Goal: Task Accomplishment & Management: Use online tool/utility

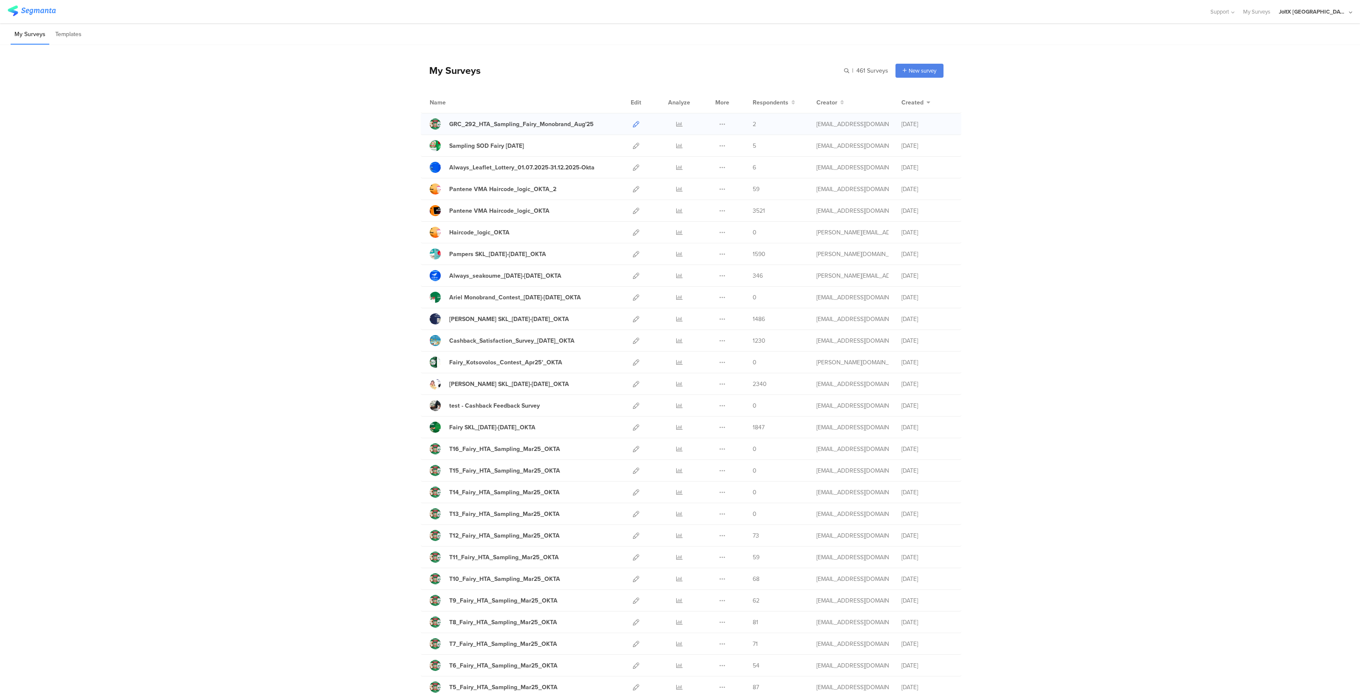
click at [633, 123] on icon at bounding box center [636, 124] width 6 height 6
click at [628, 122] on div at bounding box center [636, 123] width 18 height 21
click at [633, 124] on icon at bounding box center [636, 124] width 6 height 6
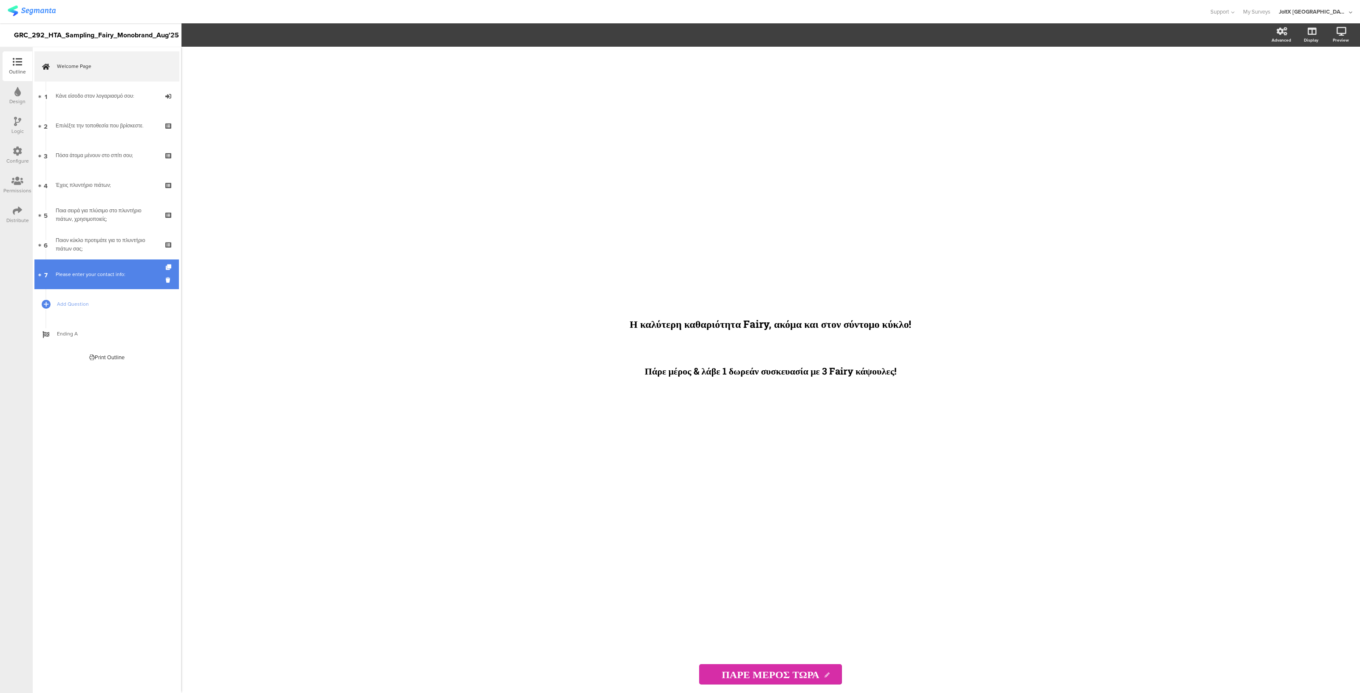
click at [89, 274] on div "Please enter your contact info:" at bounding box center [107, 274] width 102 height 8
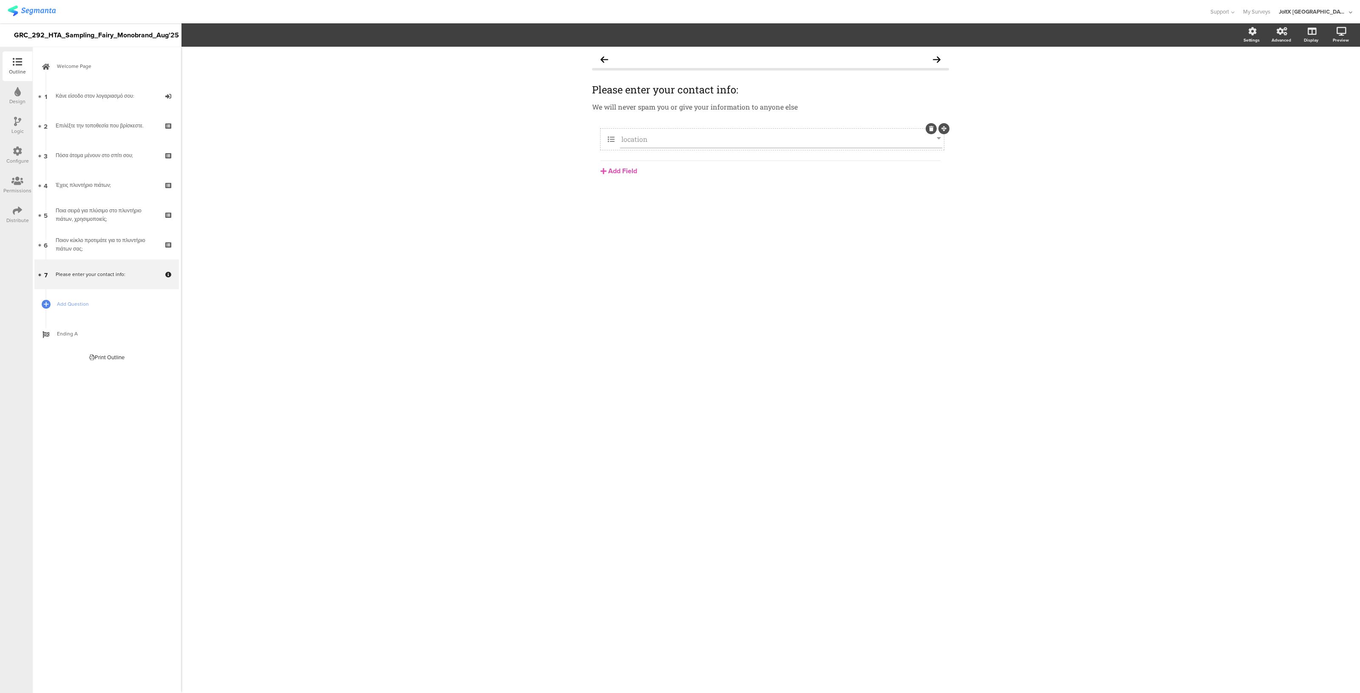
click at [608, 144] on icon at bounding box center [611, 139] width 18 height 11
click at [938, 137] on icon at bounding box center [939, 139] width 4 height 9
click at [640, 133] on div "location" at bounding box center [781, 139] width 322 height 18
drag, startPoint x: 640, startPoint y: 133, endPoint x: 623, endPoint y: 170, distance: 41.1
click at [623, 170] on div "location Add Field Text Name URL Email Date Phone number Dropdown US State Coun…" at bounding box center [770, 152] width 357 height 47
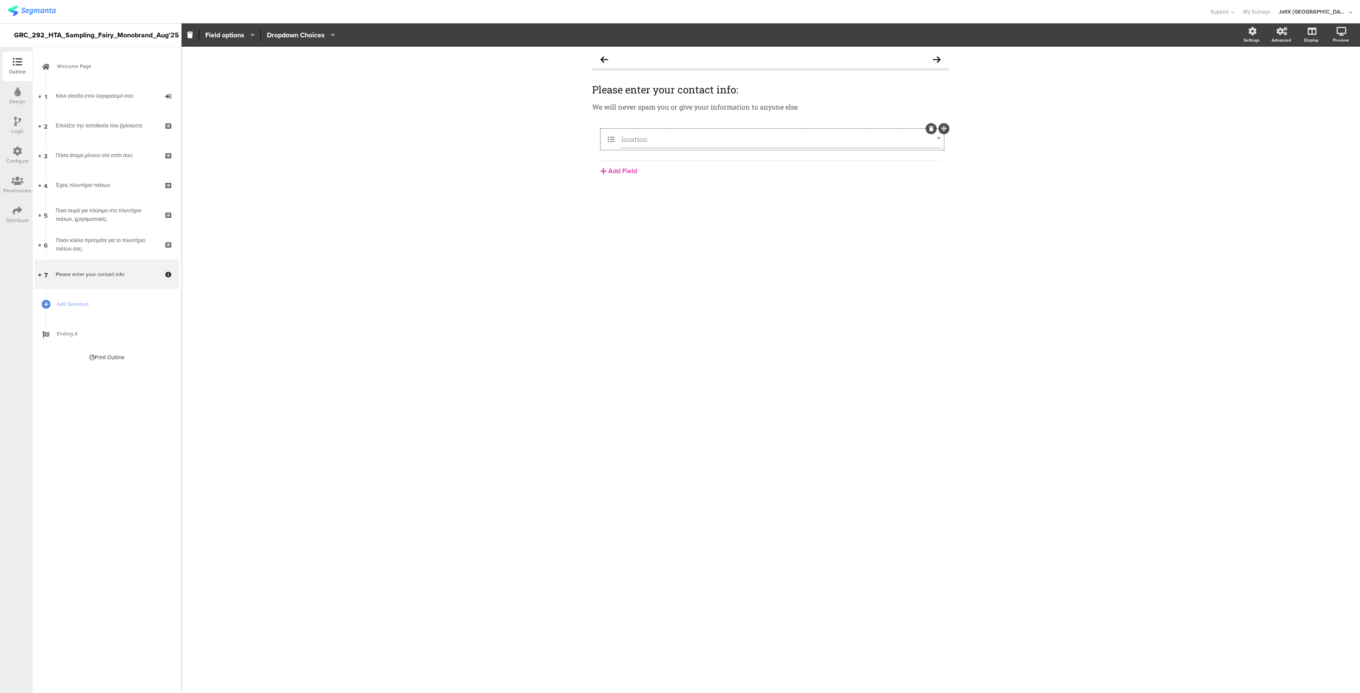
click at [647, 207] on div "location Add Field Text Name URL Email Date Phone number Dropdown US State Coun…" at bounding box center [770, 173] width 357 height 88
click at [618, 161] on div "Add Field Text Name URL Email Date Phone number Dropdown US State Country Check…" at bounding box center [770, 168] width 340 height 15
click at [616, 170] on button "Add Field" at bounding box center [618, 171] width 37 height 10
click at [614, 185] on button "Text" at bounding box center [643, 186] width 87 height 14
click at [933, 156] on icon at bounding box center [931, 158] width 5 height 5
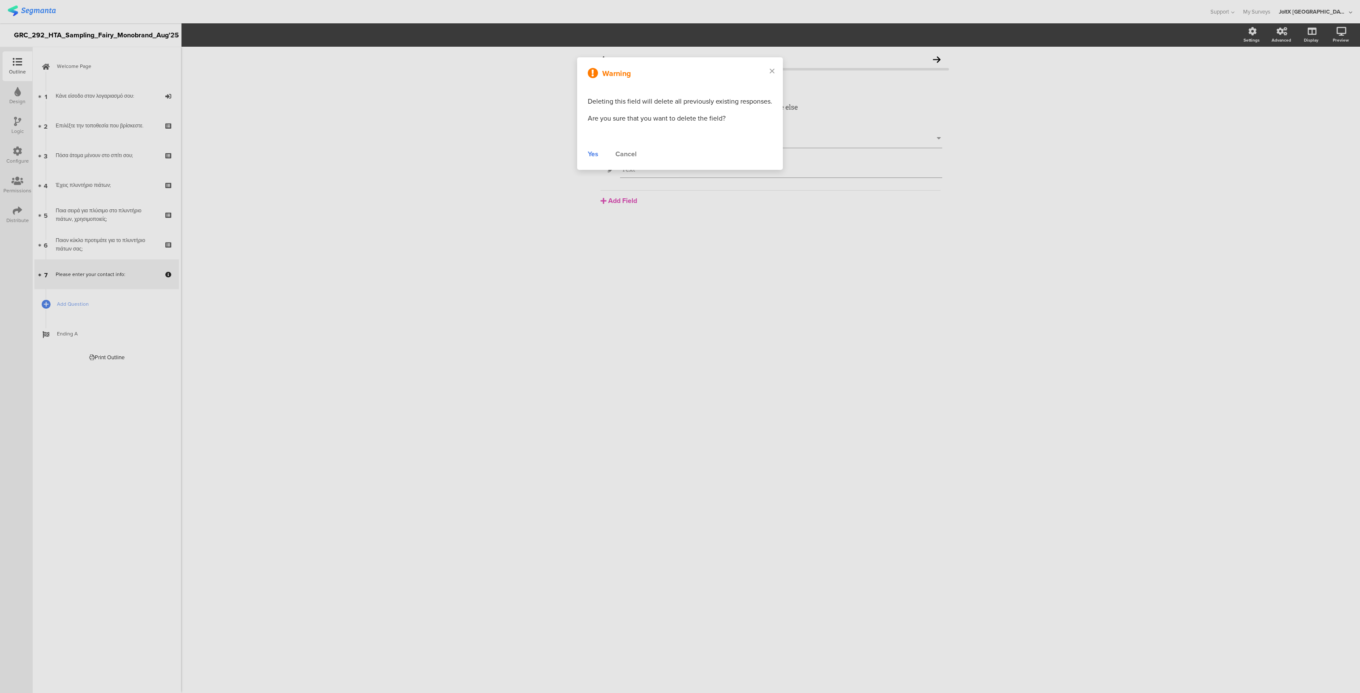
click at [592, 153] on div "Yes" at bounding box center [593, 154] width 11 height 10
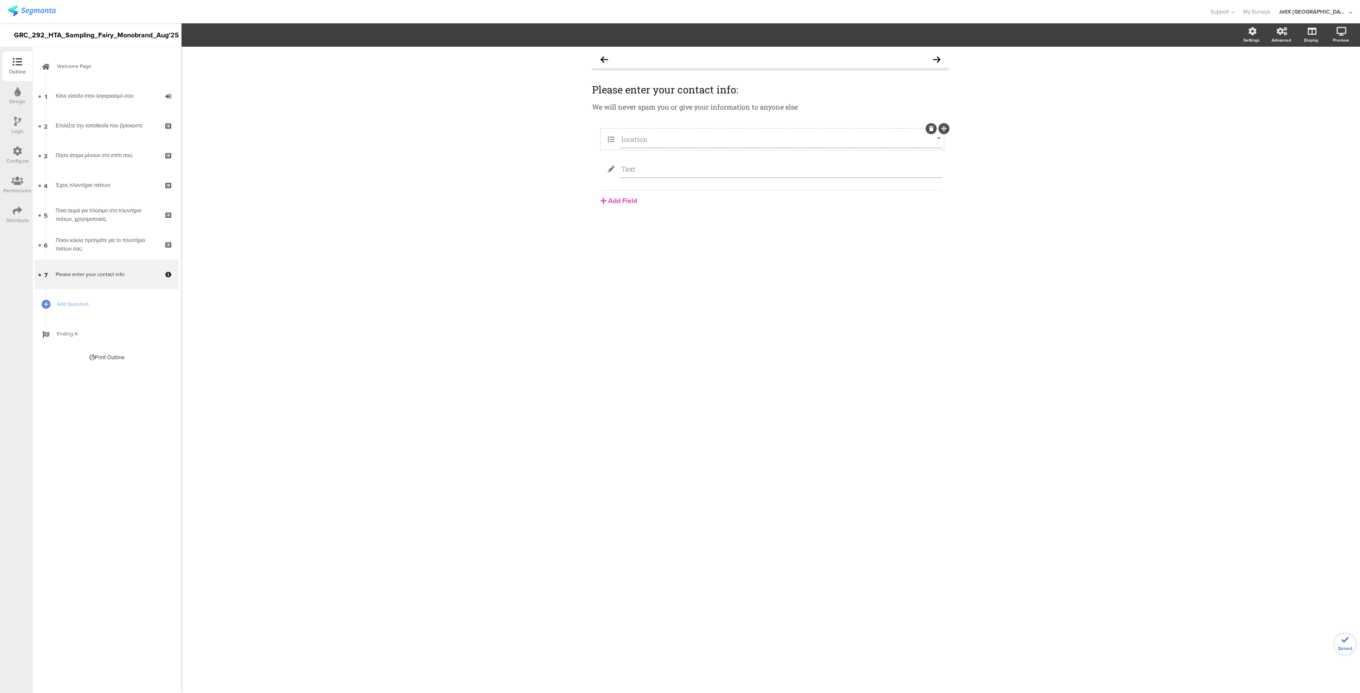
click at [714, 139] on input "location" at bounding box center [778, 139] width 315 height 9
click at [610, 137] on icon at bounding box center [611, 139] width 18 height 11
click at [645, 141] on input "location" at bounding box center [778, 139] width 315 height 9
click at [1337, 31] on icon at bounding box center [1341, 31] width 10 height 8
click at [1330, 75] on icon at bounding box center [1330, 76] width 7 height 11
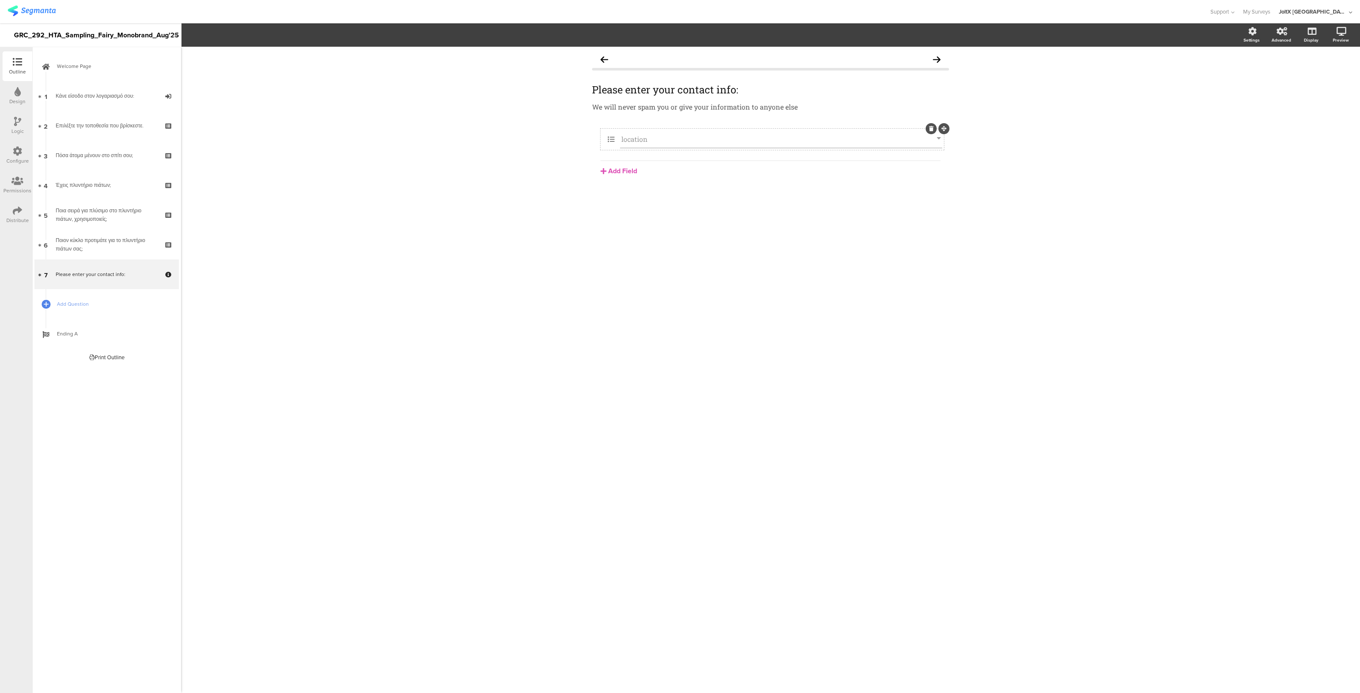
click at [940, 140] on icon at bounding box center [939, 139] width 4 height 9
click at [937, 139] on icon at bounding box center [939, 139] width 4 height 9
click at [23, 156] on div "Configure" at bounding box center [18, 156] width 30 height 30
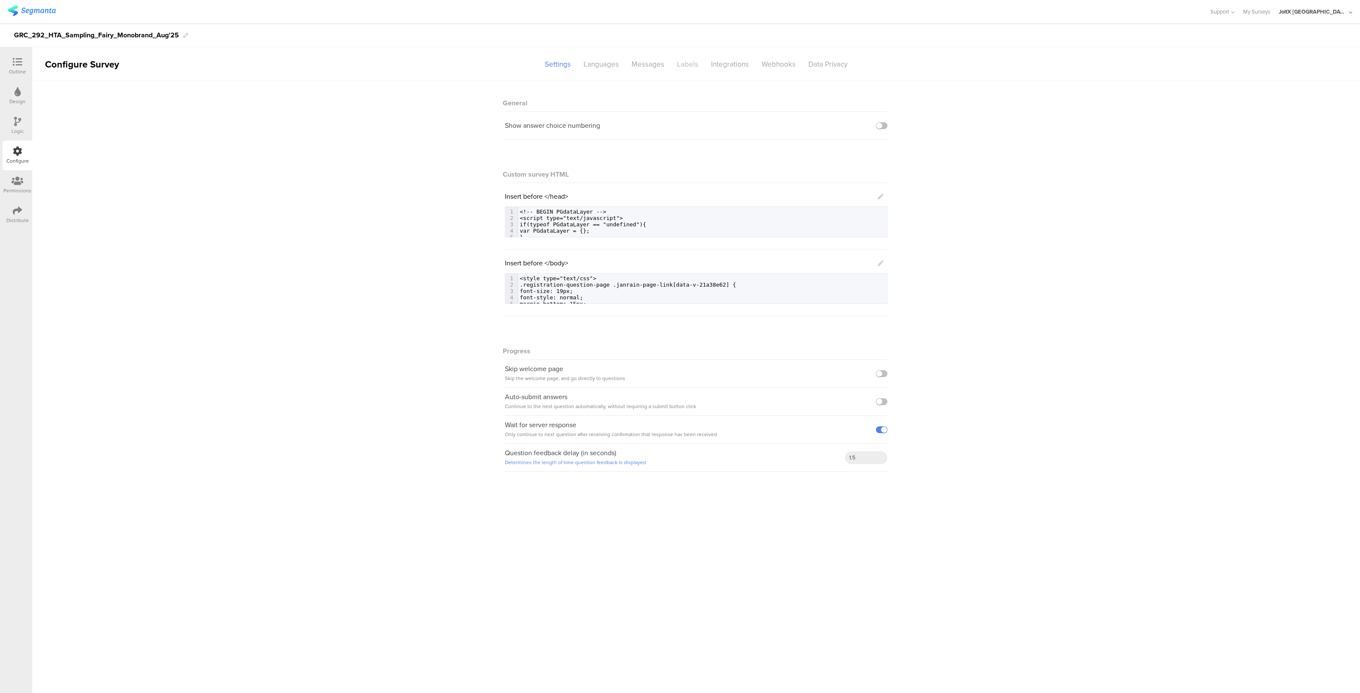
click at [683, 65] on div "Labels" at bounding box center [688, 64] width 34 height 15
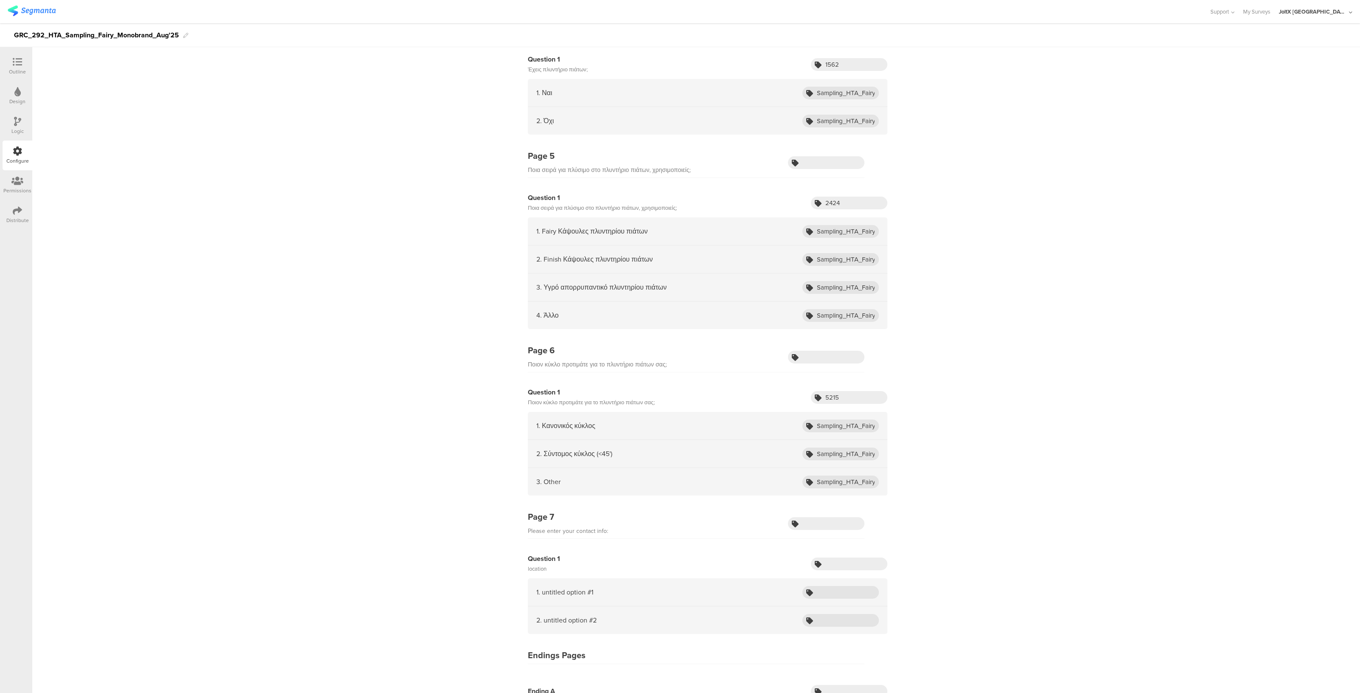
scroll to position [2236, 0]
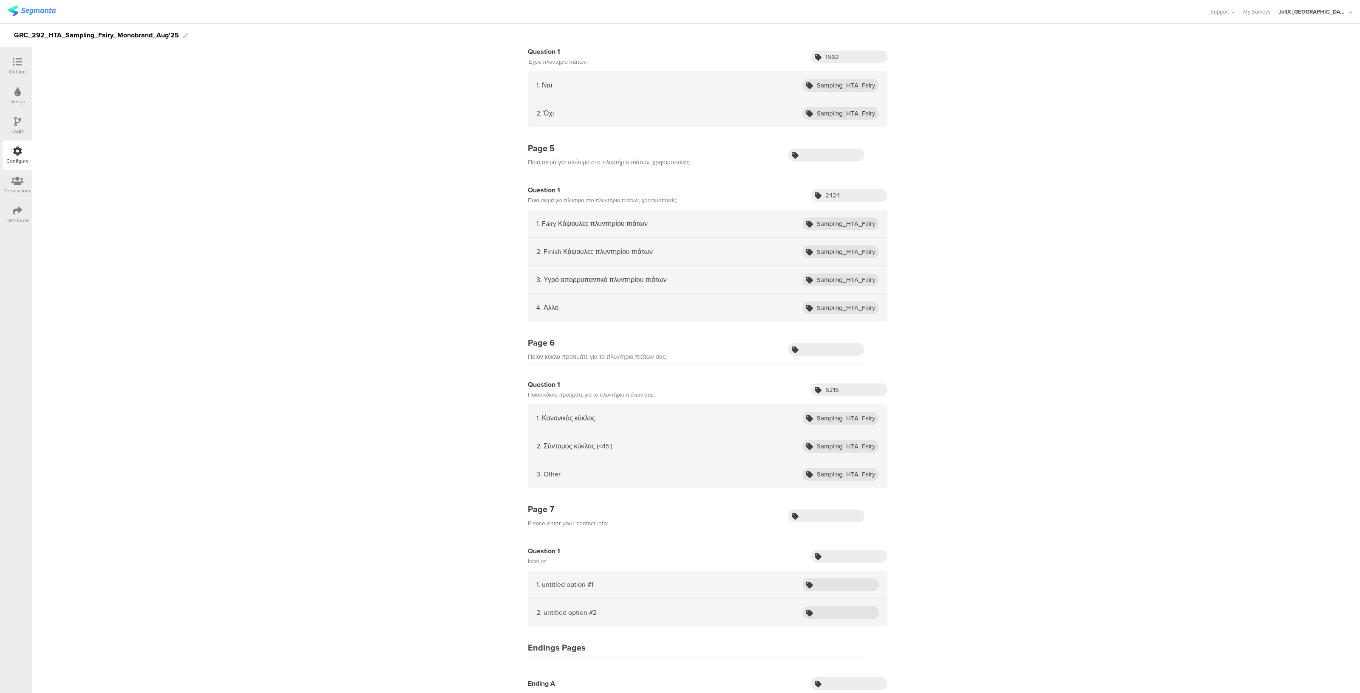
click at [14, 69] on div "Outline" at bounding box center [17, 72] width 17 height 8
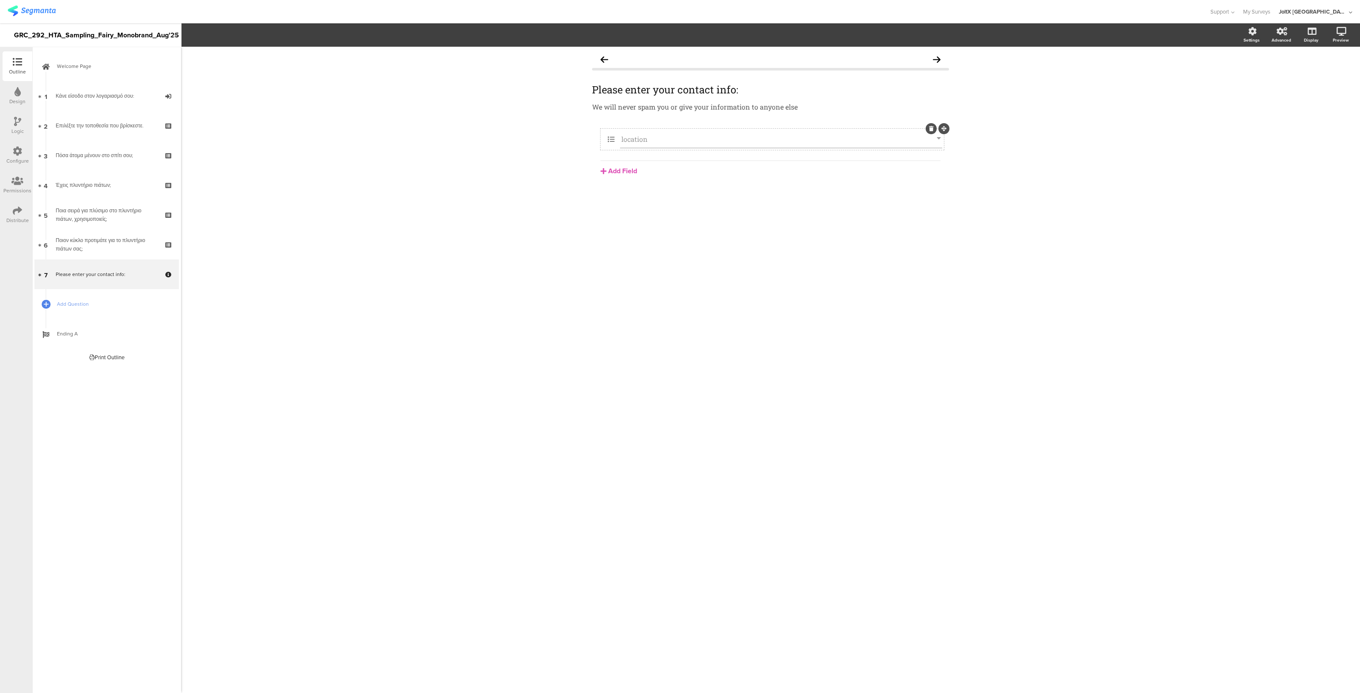
click at [720, 143] on div "location" at bounding box center [781, 139] width 322 height 18
drag, startPoint x: 720, startPoint y: 143, endPoint x: 310, endPoint y: 33, distance: 424.1
click at [310, 33] on span "Dropdown Choices" at bounding box center [296, 35] width 58 height 10
click at [290, 85] on span "Add Choice" at bounding box center [296, 86] width 32 height 8
click at [296, 99] on span "Add Choice" at bounding box center [296, 103] width 32 height 8
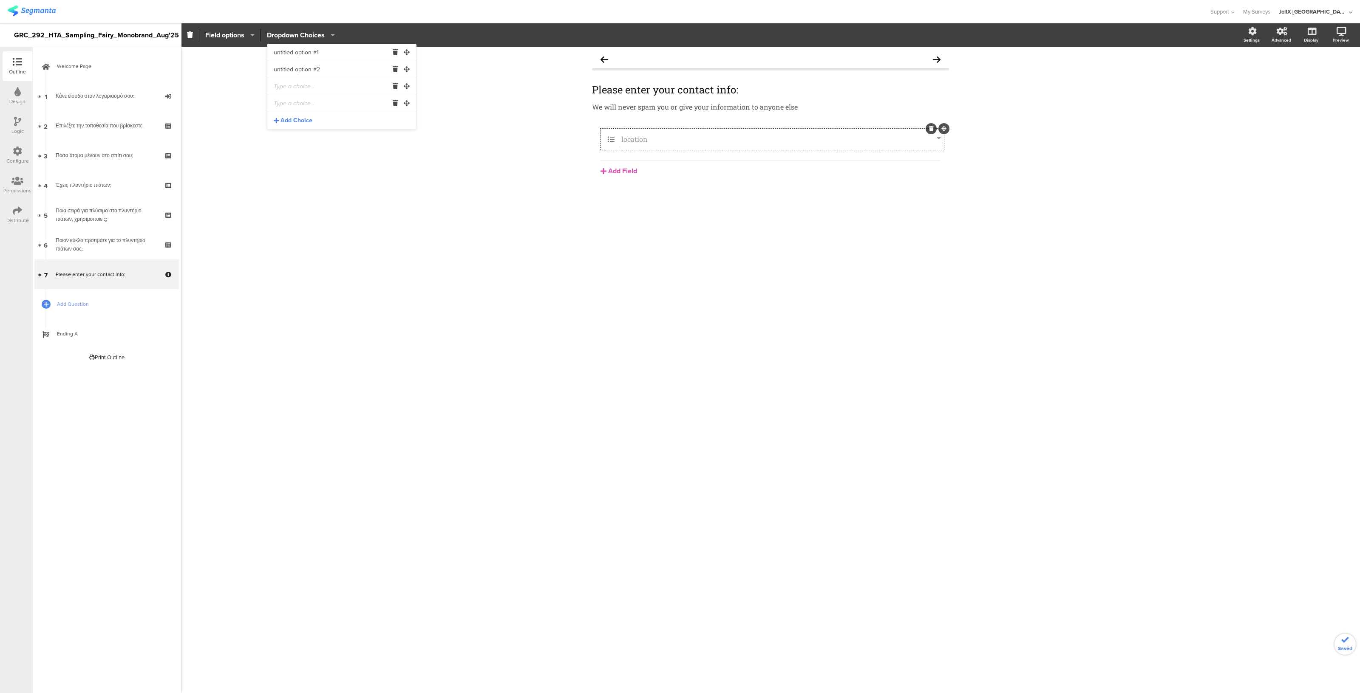
click at [294, 118] on span "Add Choice" at bounding box center [296, 120] width 32 height 8
click at [295, 139] on span "Add Choice" at bounding box center [296, 137] width 32 height 8
click at [326, 67] on input "untitled option #2" at bounding box center [331, 69] width 115 height 17
drag, startPoint x: 326, startPoint y: 55, endPoint x: 223, endPoint y: 51, distance: 102.9
click at [223, 51] on body "You are using an unsupported version of Internet Explorer. Unsupported browsers…" at bounding box center [680, 346] width 1360 height 693
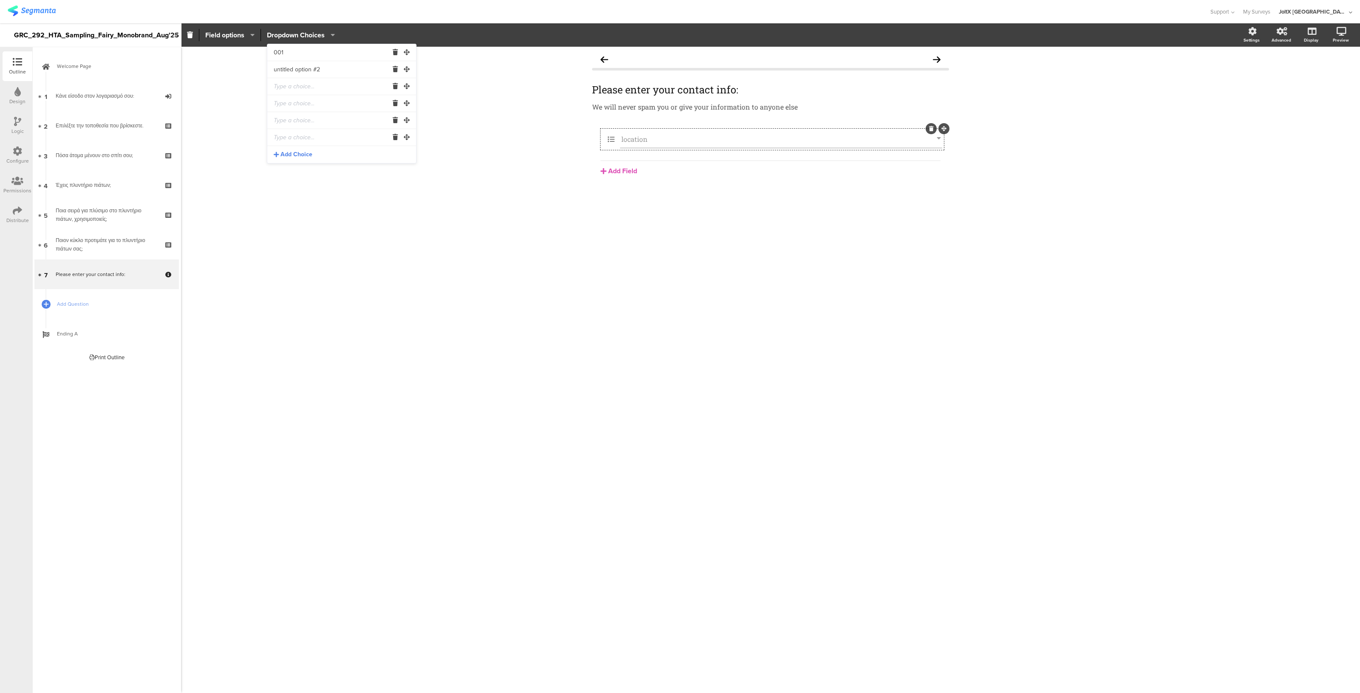
type input "001"
click at [346, 68] on input "untitled option #2" at bounding box center [331, 69] width 115 height 17
type input "u"
type input "002"
click at [337, 84] on input "text" at bounding box center [331, 86] width 115 height 17
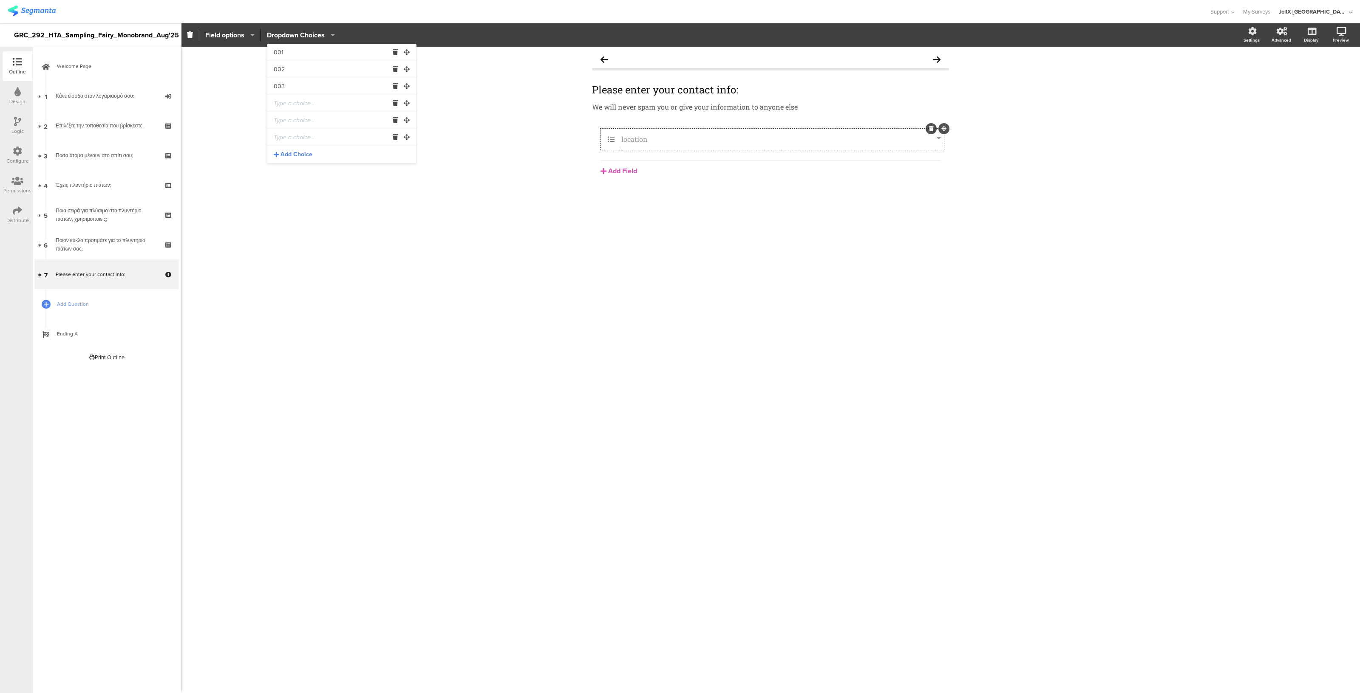
type input "003"
click at [324, 106] on input "text" at bounding box center [331, 103] width 115 height 17
type input "004"
click at [314, 122] on input "text" at bounding box center [331, 120] width 115 height 17
type input "005"
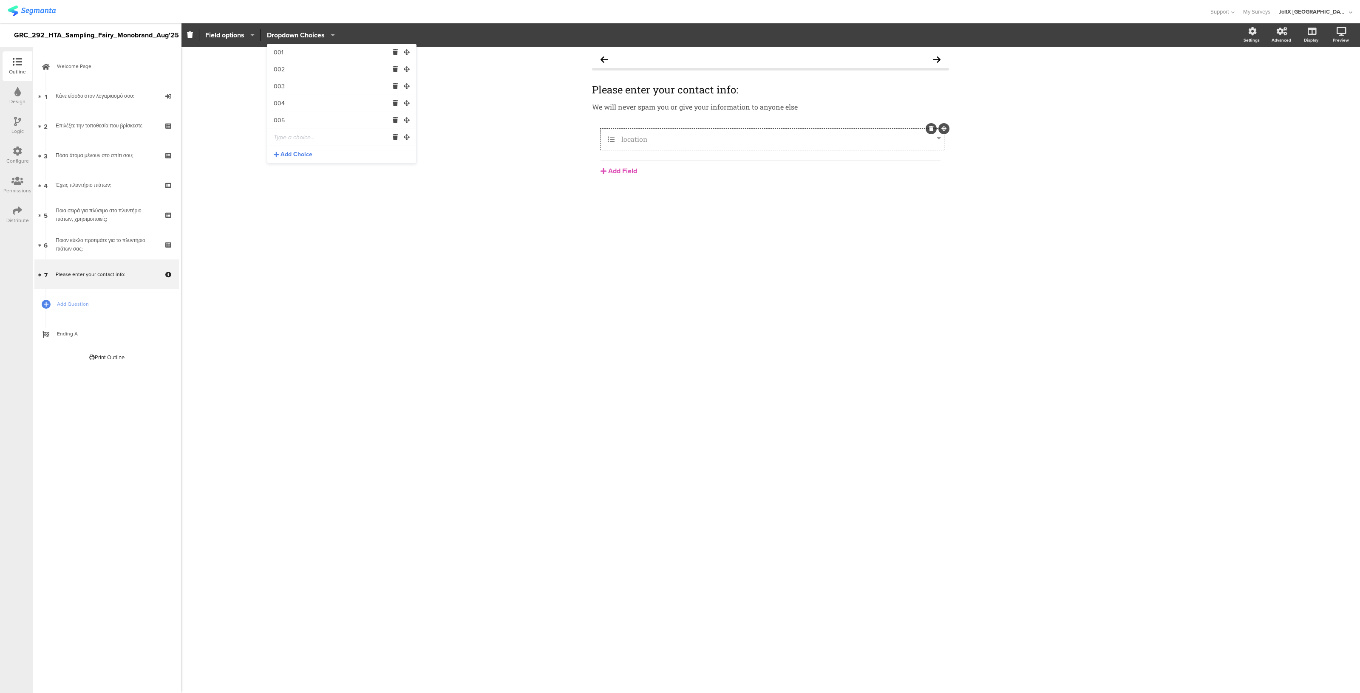
click at [303, 136] on input "text" at bounding box center [331, 137] width 115 height 17
type input "006"
click at [291, 156] on span "Add Choice" at bounding box center [296, 154] width 32 height 8
click at [287, 172] on span "Add Choice" at bounding box center [296, 171] width 32 height 8
click at [291, 189] on span "Add Choice" at bounding box center [296, 188] width 32 height 8
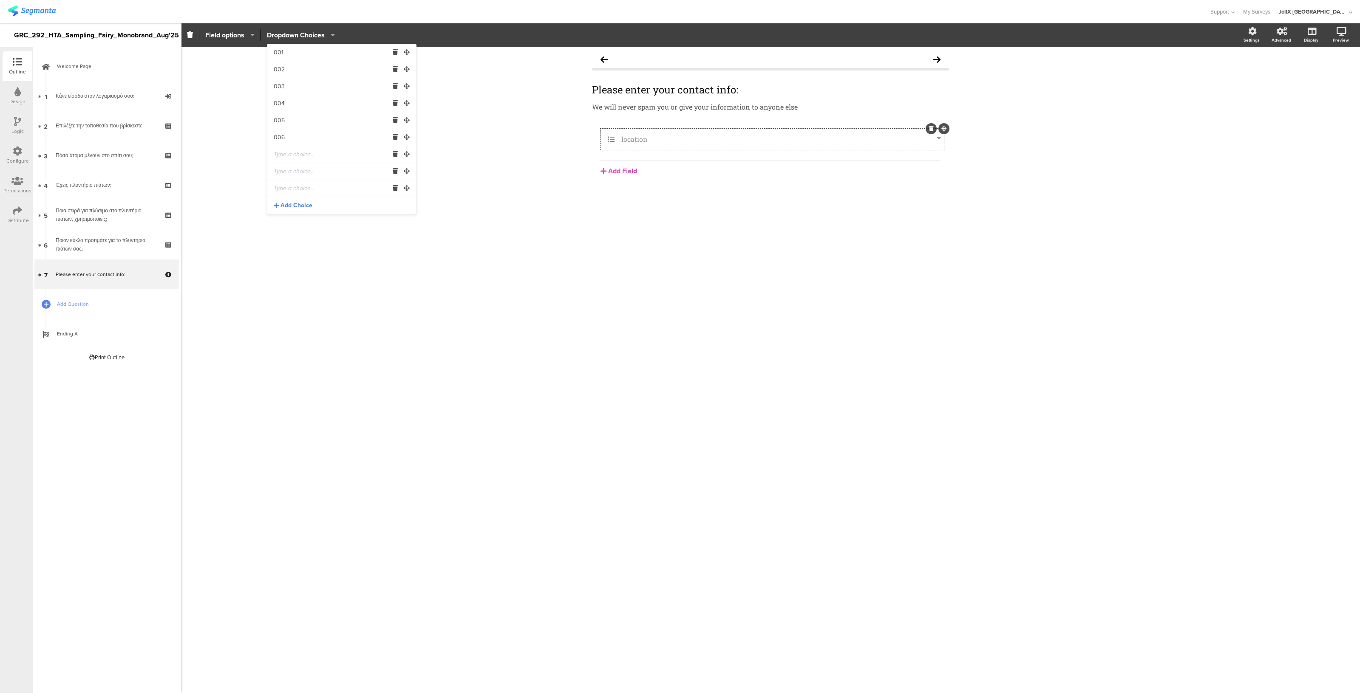
click at [288, 157] on input "text" at bounding box center [331, 154] width 115 height 17
type input "007"
click at [289, 171] on input "text" at bounding box center [331, 171] width 115 height 17
type input "008"
click at [288, 190] on input "text" at bounding box center [331, 188] width 115 height 17
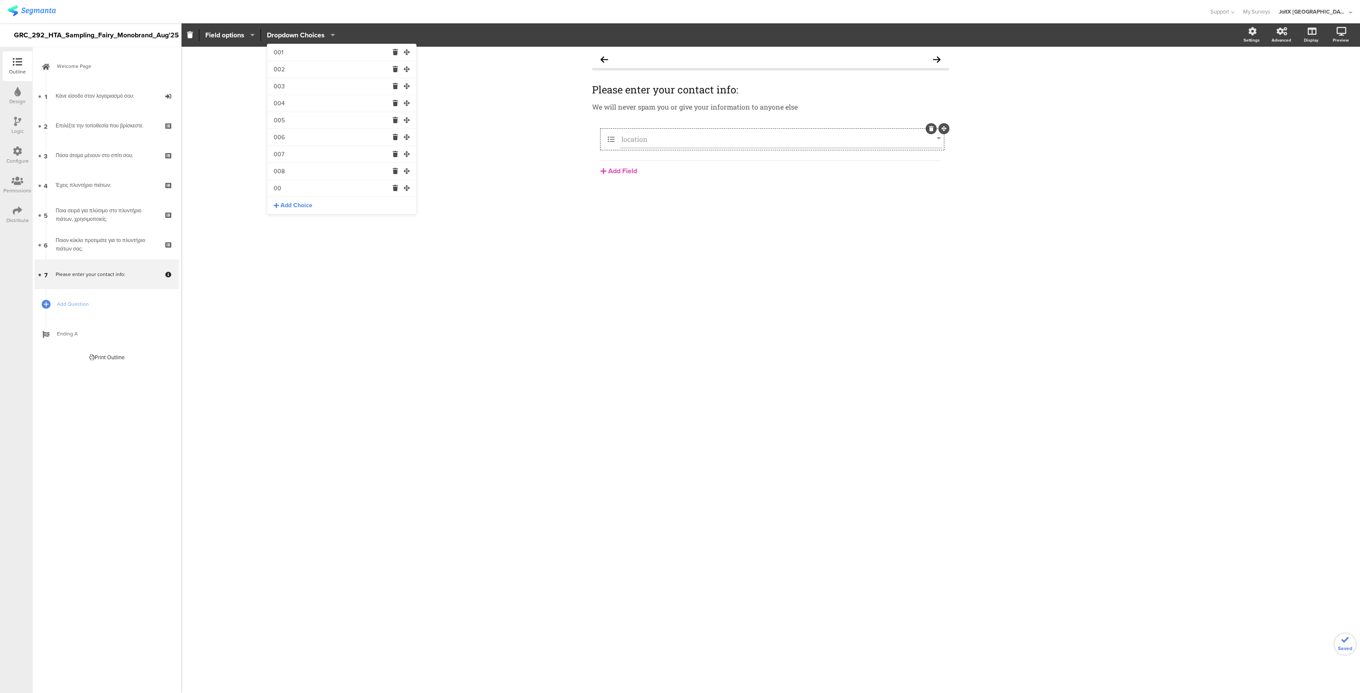
type input "009"
click at [381, 296] on div "Please enter your contact info: Please enter your contact info: We will never s…" at bounding box center [770, 370] width 1179 height 647
click at [730, 129] on div "location" at bounding box center [771, 139] width 343 height 21
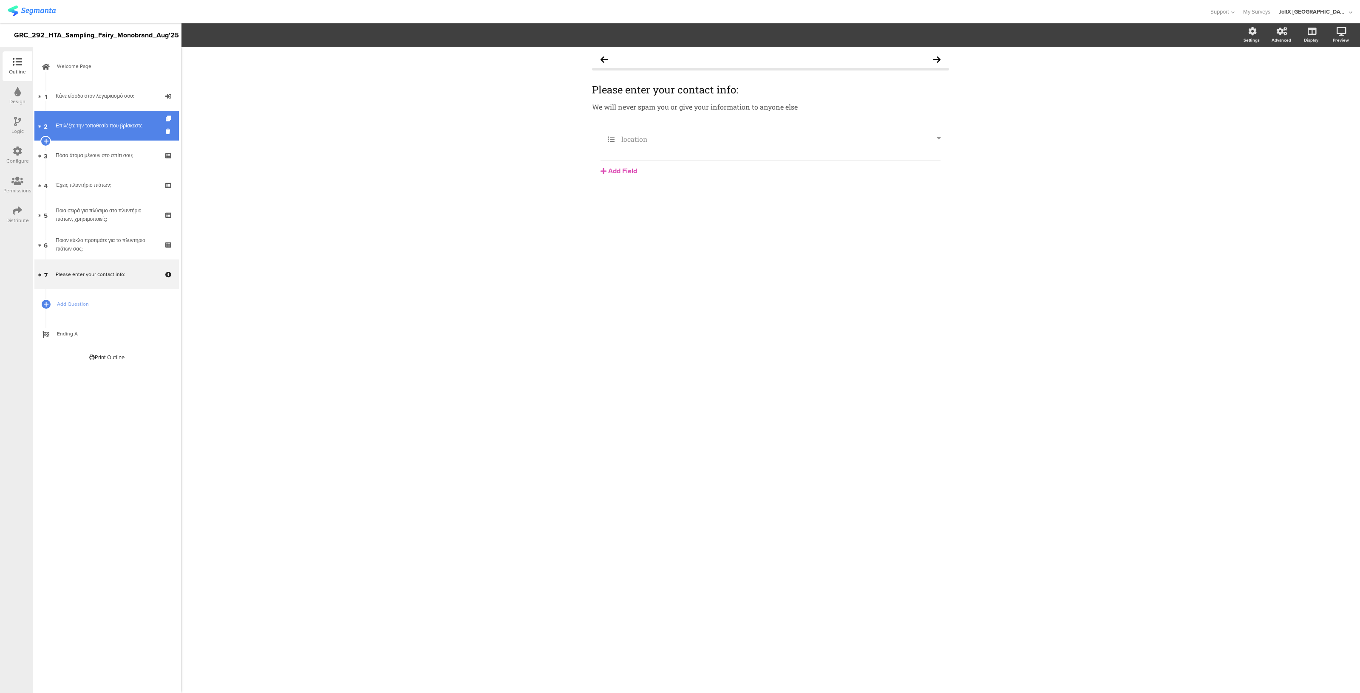
click at [101, 136] on link "2 Επιλέξτε την τοποθεσία που βρίσκεστε." at bounding box center [106, 126] width 144 height 30
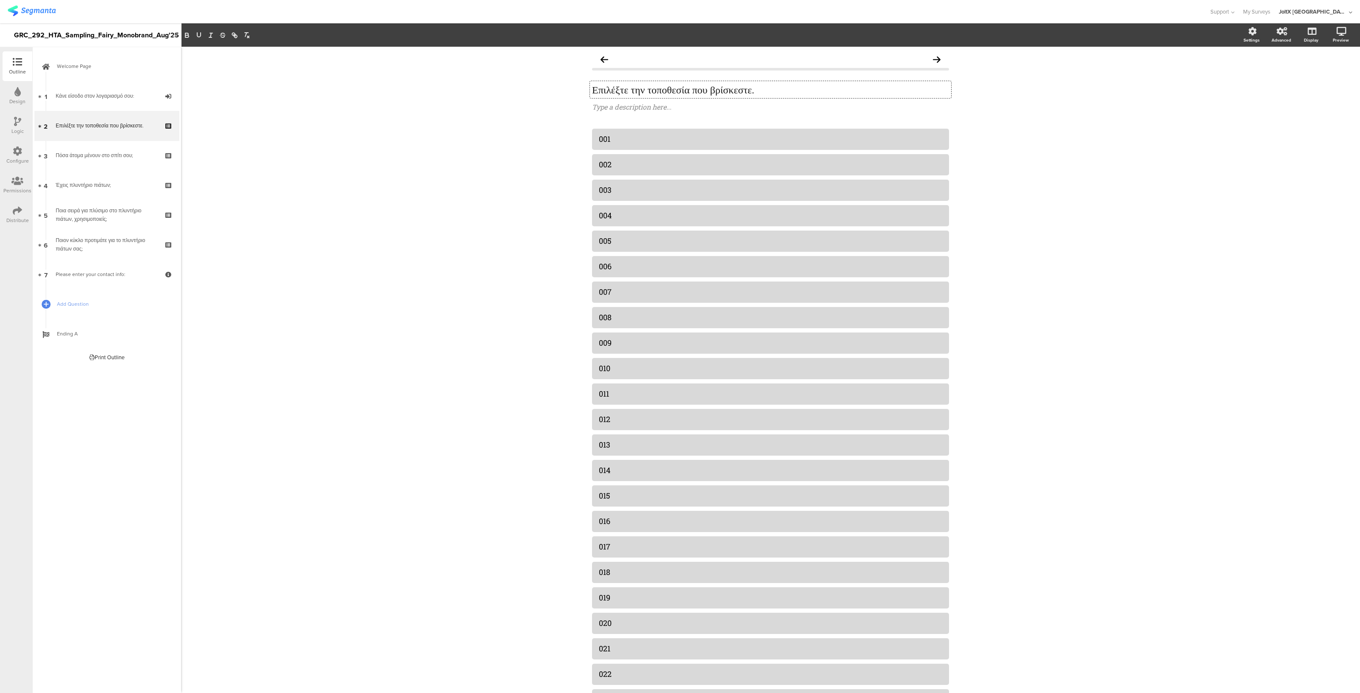
click at [681, 86] on div "Επιλέξτε την τοποθεσία που βρίσκεστε. Επιλέξτε την τοποθεσία που βρίσκεστε. Επι…" at bounding box center [770, 89] width 361 height 17
click at [681, 86] on p "Επιλέξτε την τοποθεσία που βρίσκεστε." at bounding box center [770, 89] width 357 height 13
drag, startPoint x: 788, startPoint y: 91, endPoint x: 584, endPoint y: 97, distance: 203.6
copy p "Επιλέξτε την τοποθεσία που βρίσκεστε."
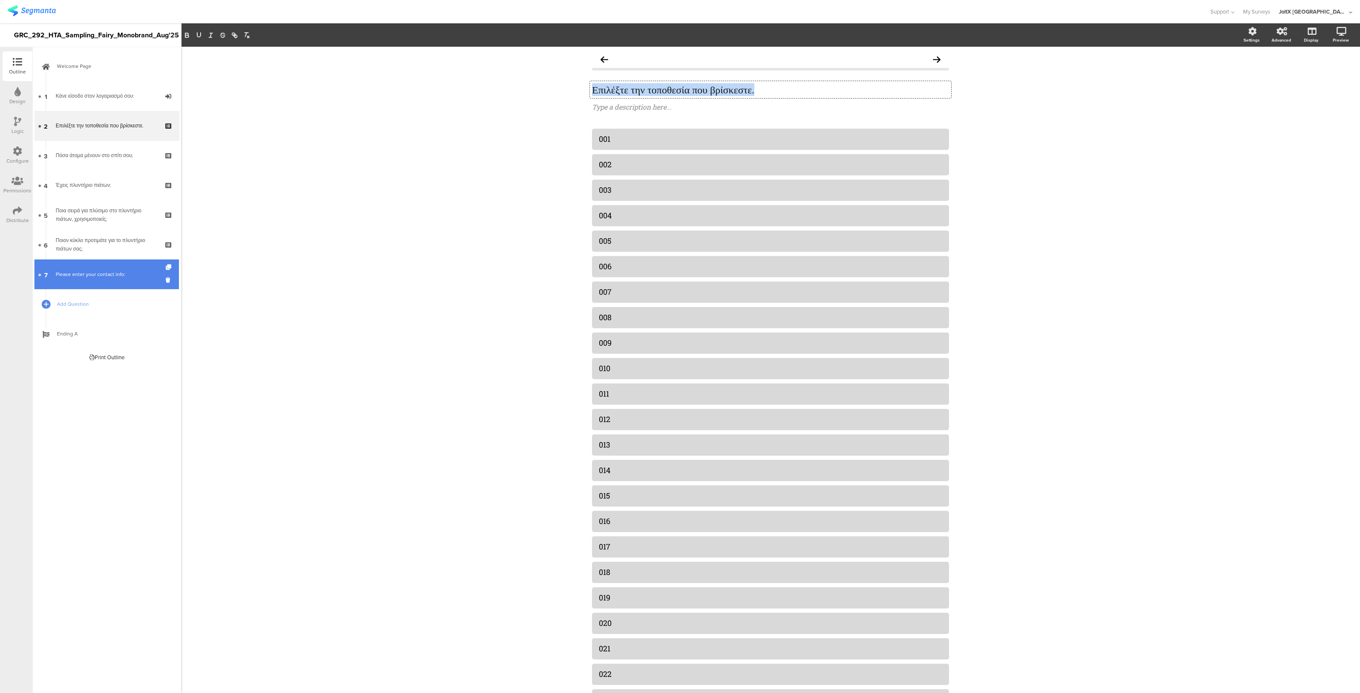
click at [75, 279] on link "7 Please enter your contact info:" at bounding box center [106, 275] width 144 height 30
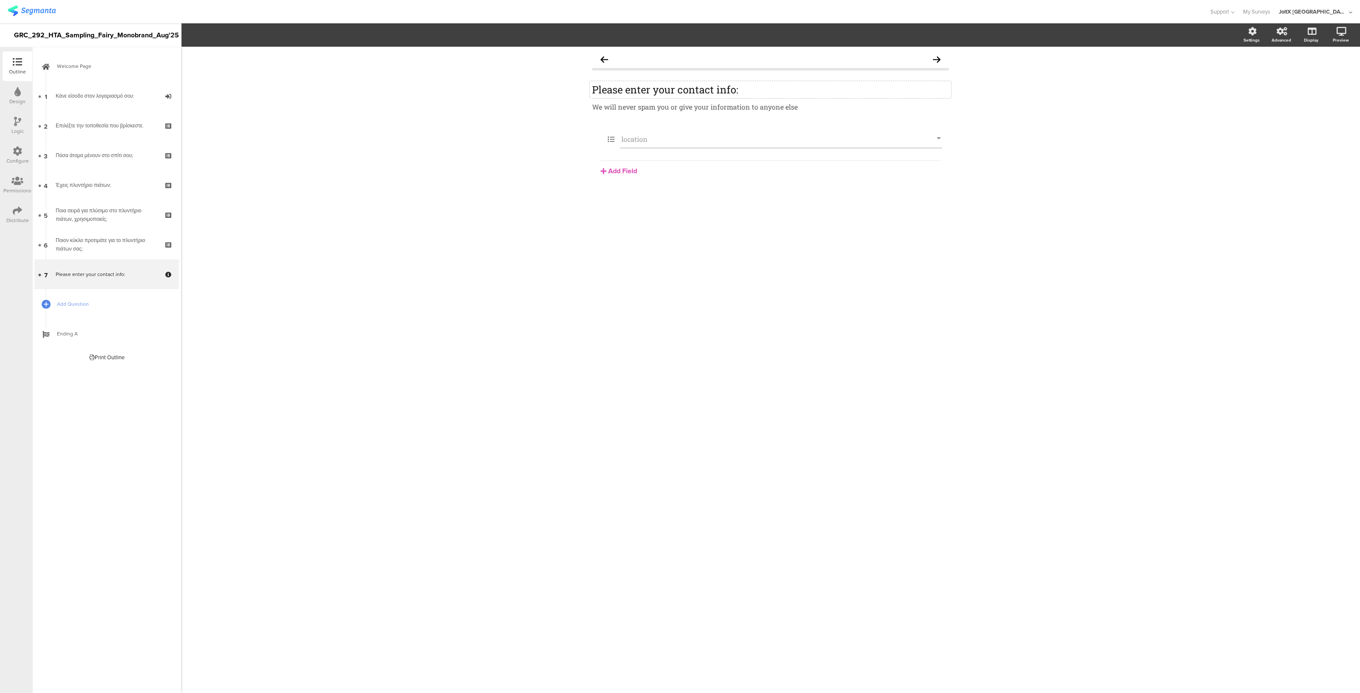
click at [729, 90] on div "Please enter your contact info: Please enter your contact info:" at bounding box center [770, 89] width 361 height 17
drag, startPoint x: 761, startPoint y: 90, endPoint x: 547, endPoint y: 90, distance: 213.3
click at [547, 90] on div "Please enter your contact info: Please enter your contact info: Please enter yo…" at bounding box center [770, 370] width 1179 height 647
click at [806, 105] on div "We will never spam you or give your information to anyone else We will never sp…" at bounding box center [770, 111] width 361 height 22
click at [952, 99] on icon at bounding box center [951, 100] width 5 height 5
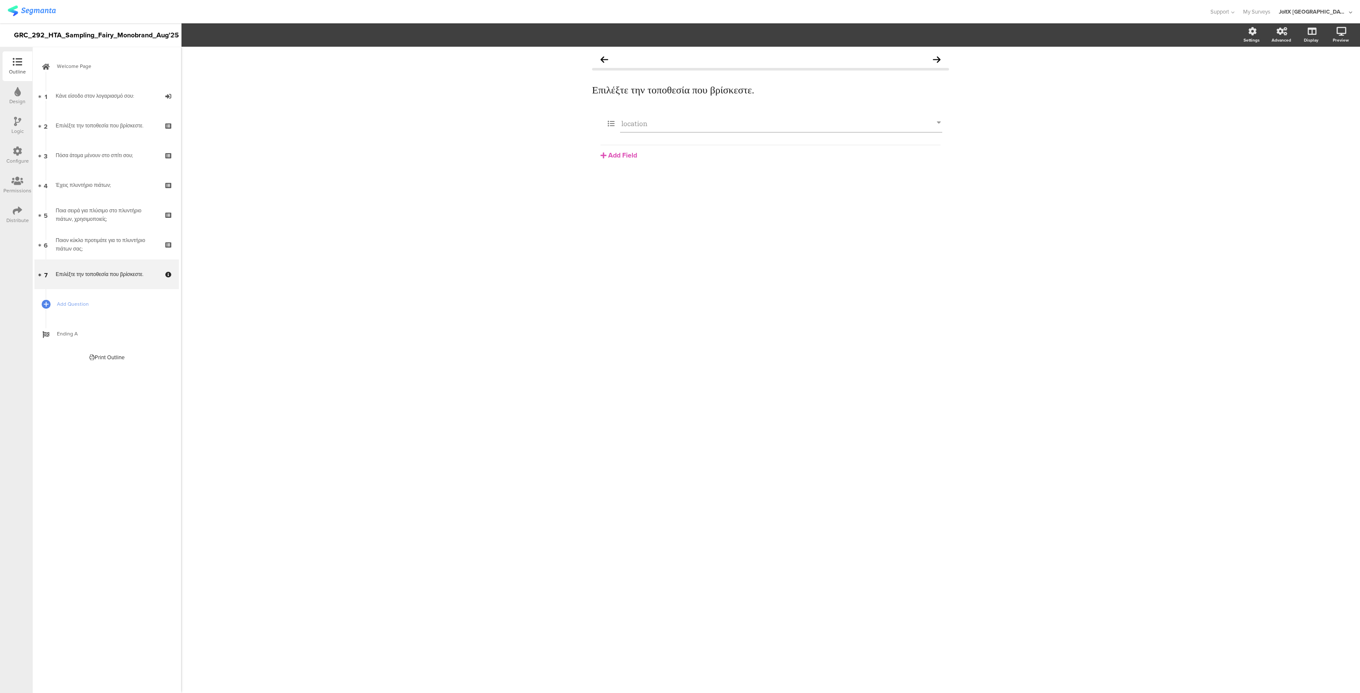
click at [13, 147] on icon at bounding box center [17, 151] width 9 height 9
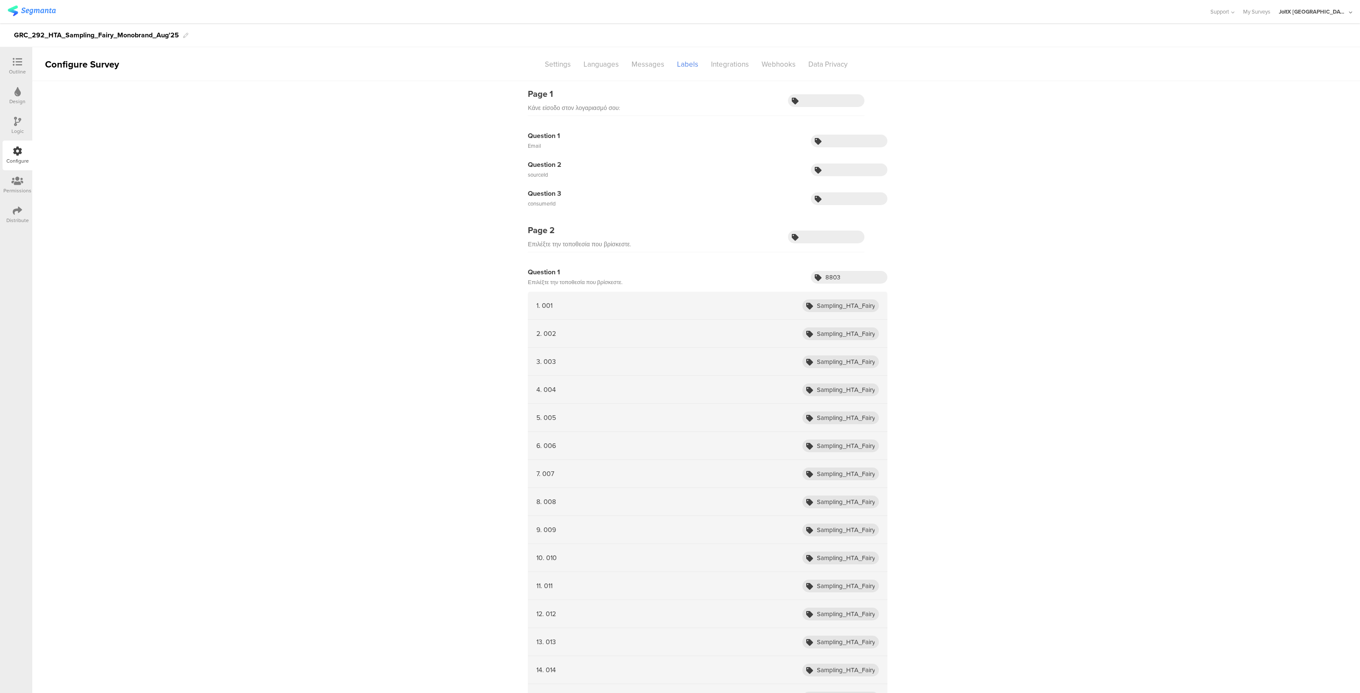
click at [841, 313] on div "1. 001 Sampling_HTA_Fairy_Aug25_001" at bounding box center [707, 306] width 359 height 28
click at [841, 308] on input "Sampling_HTA_Fairy_Aug25_001" at bounding box center [840, 306] width 76 height 13
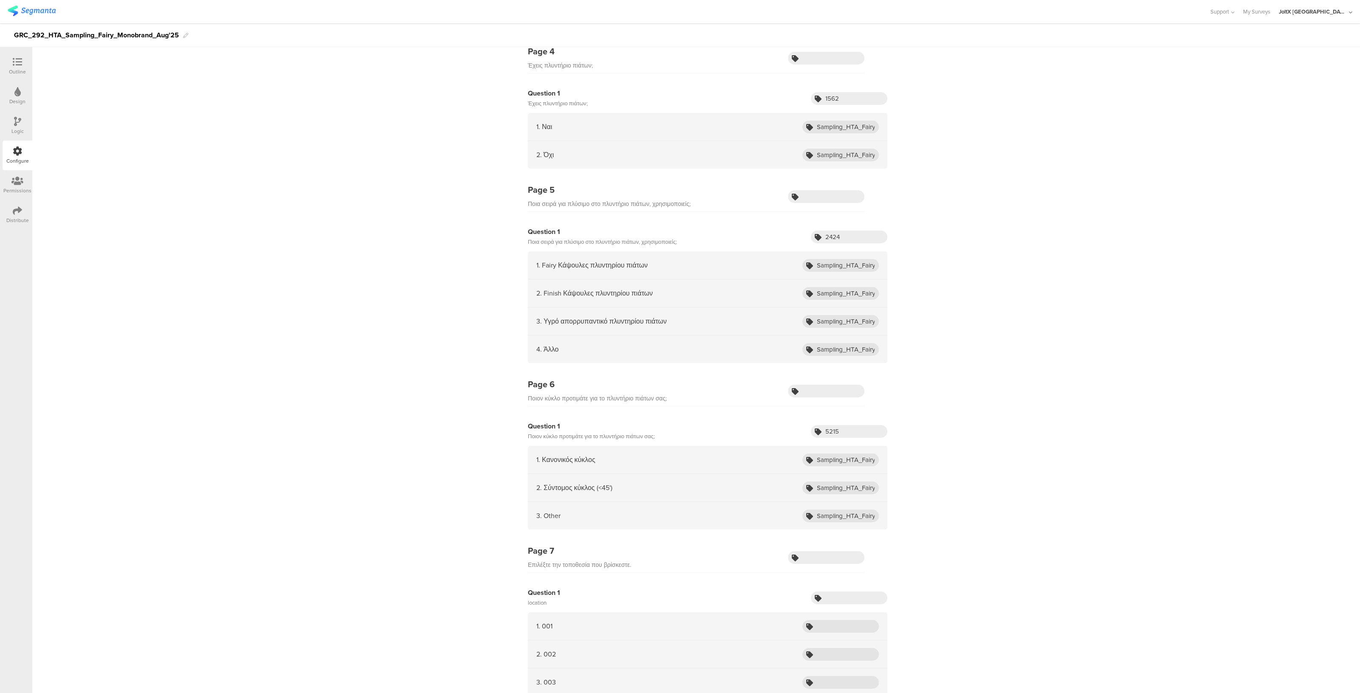
scroll to position [2432, 0]
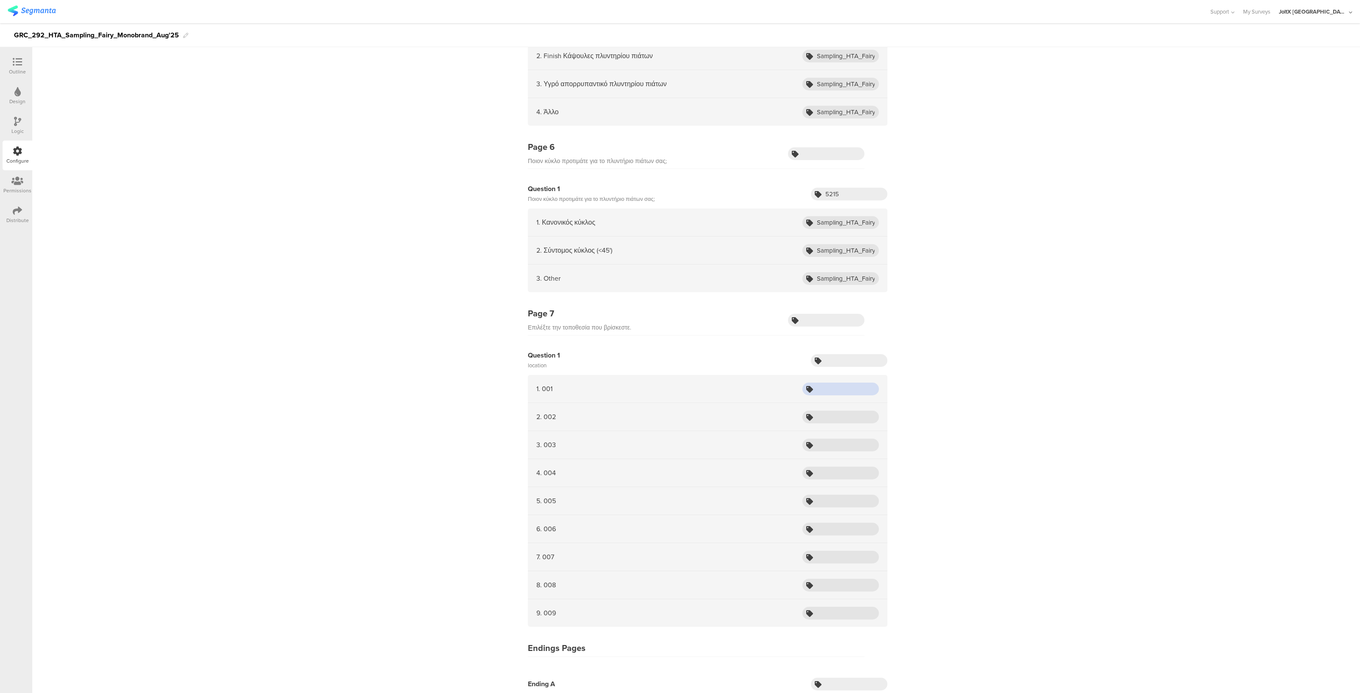
click at [839, 383] on input "text" at bounding box center [840, 389] width 76 height 13
paste input "Sampling_HTA_Fairy_Aug25_001"
type input "S"
type input "test_location_001"
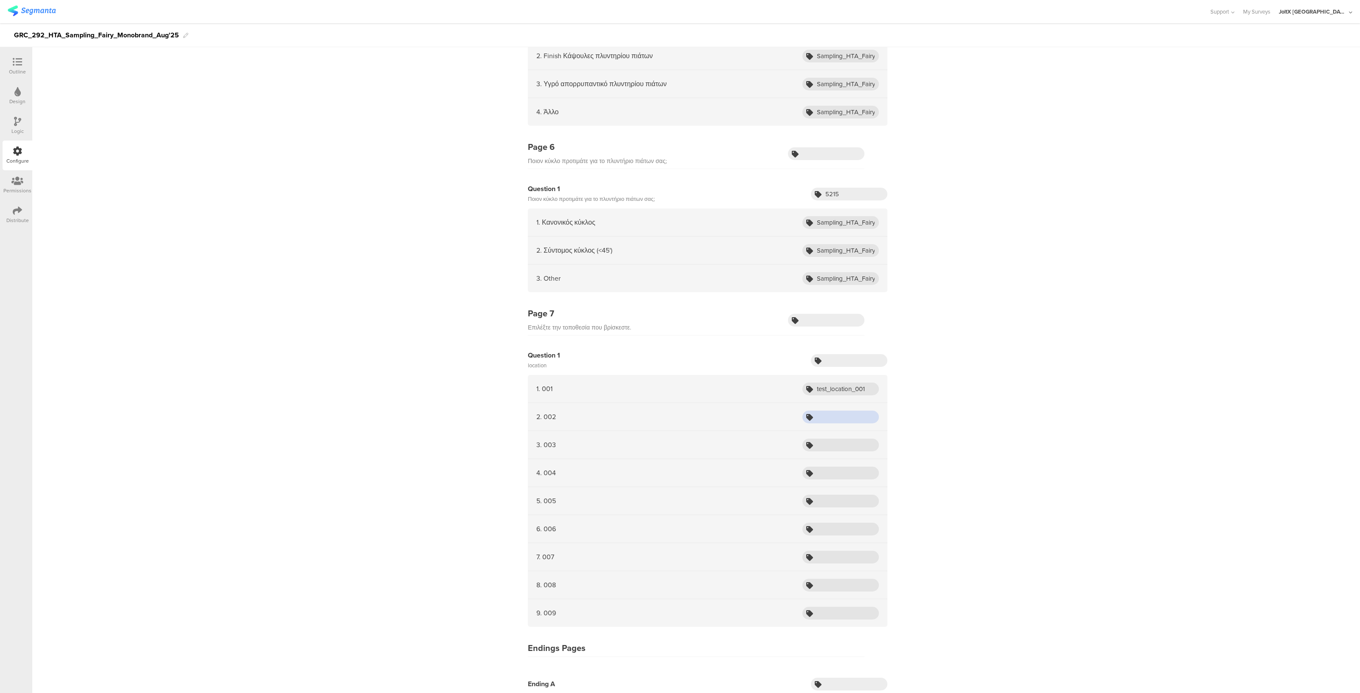
click at [832, 411] on input "text" at bounding box center [840, 417] width 76 height 13
paste input "test_location_001"
type input "test_location_002"
click at [831, 441] on input "text" at bounding box center [840, 445] width 76 height 13
paste input "test_location_001"
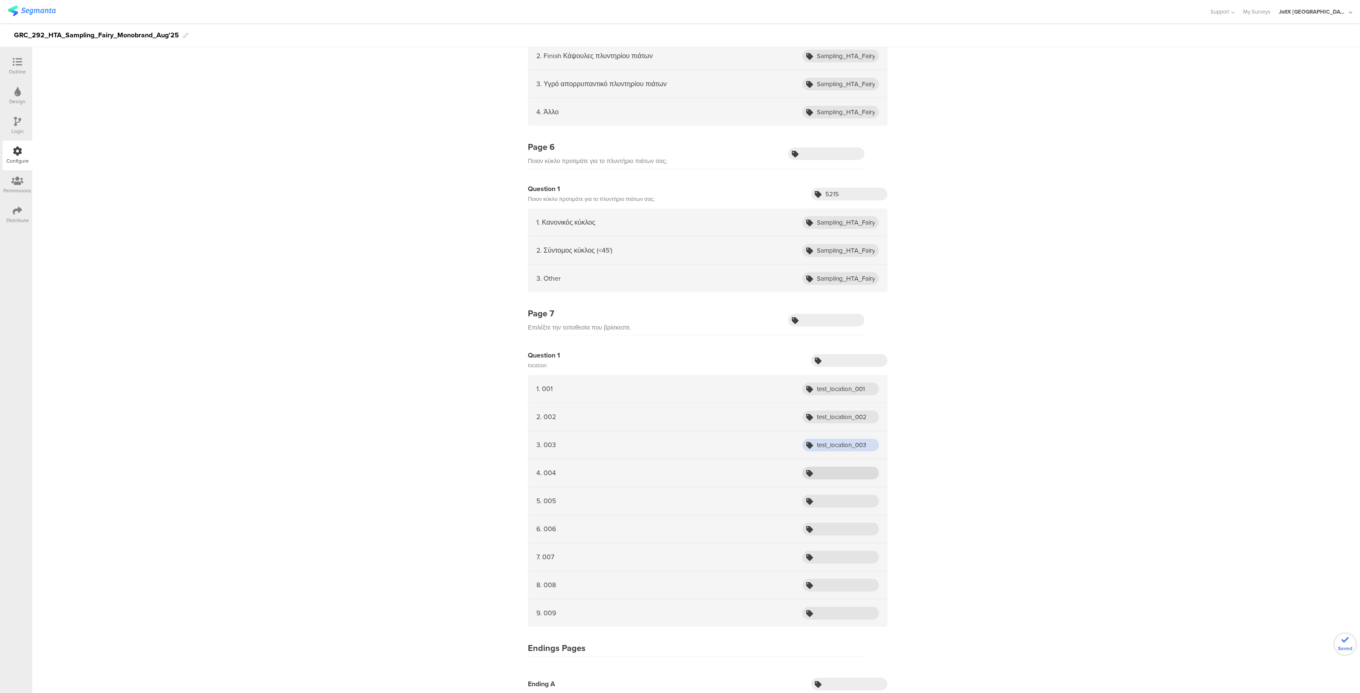
type input "test_location_003"
click at [837, 473] on input "text" at bounding box center [840, 473] width 76 height 13
paste input "test_location_001"
type input "test_location_004"
click at [831, 498] on input "text" at bounding box center [840, 501] width 76 height 13
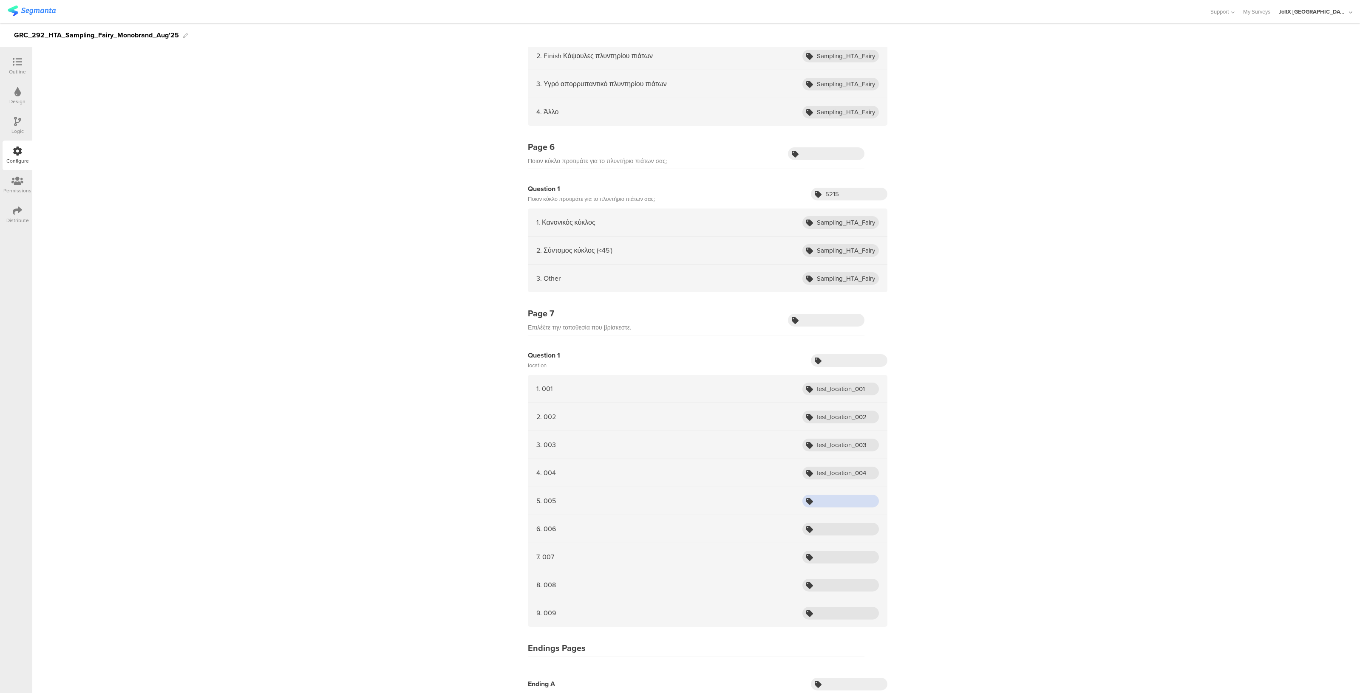
paste input "test_location_001"
type input "test_location_005"
click at [831, 524] on input "text" at bounding box center [840, 529] width 76 height 13
paste input "test_location_001"
type input "test_location_006"
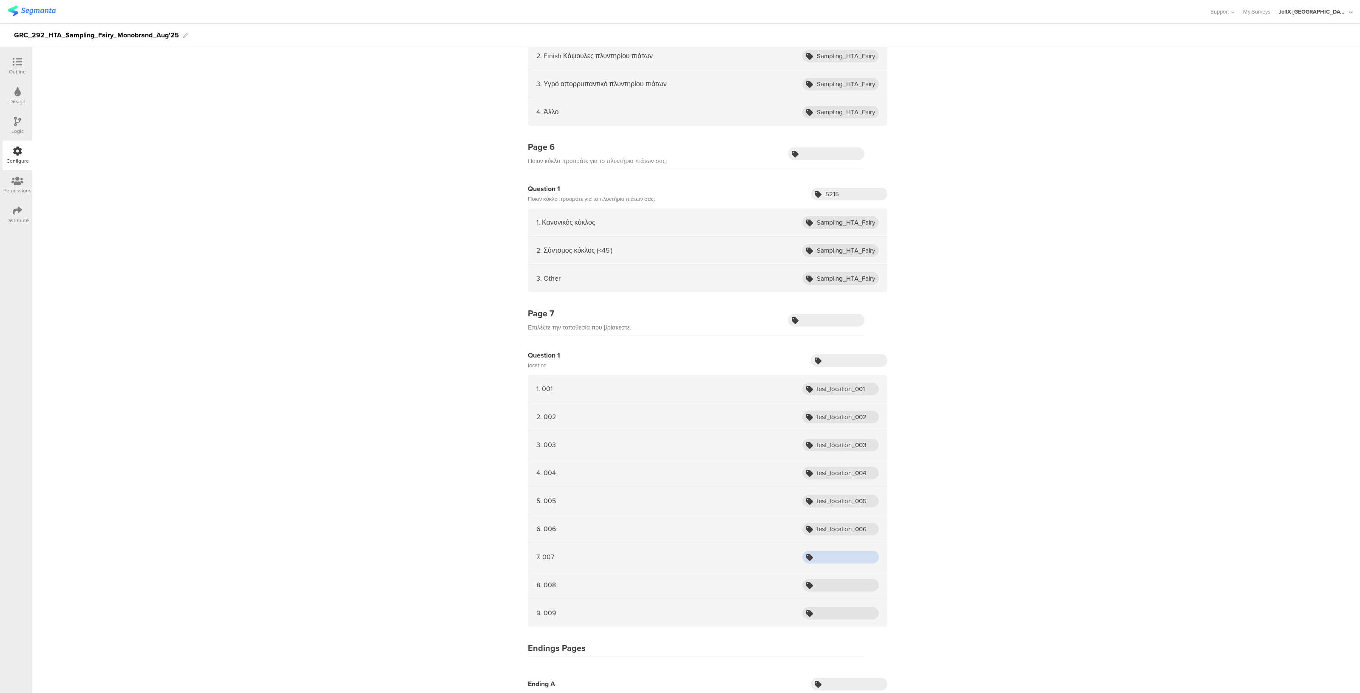
click at [826, 557] on input "text" at bounding box center [840, 557] width 76 height 13
paste input "test_location_001"
type input "test_location_007"
click at [824, 579] on input "text" at bounding box center [840, 585] width 76 height 13
paste input "test_location_001"
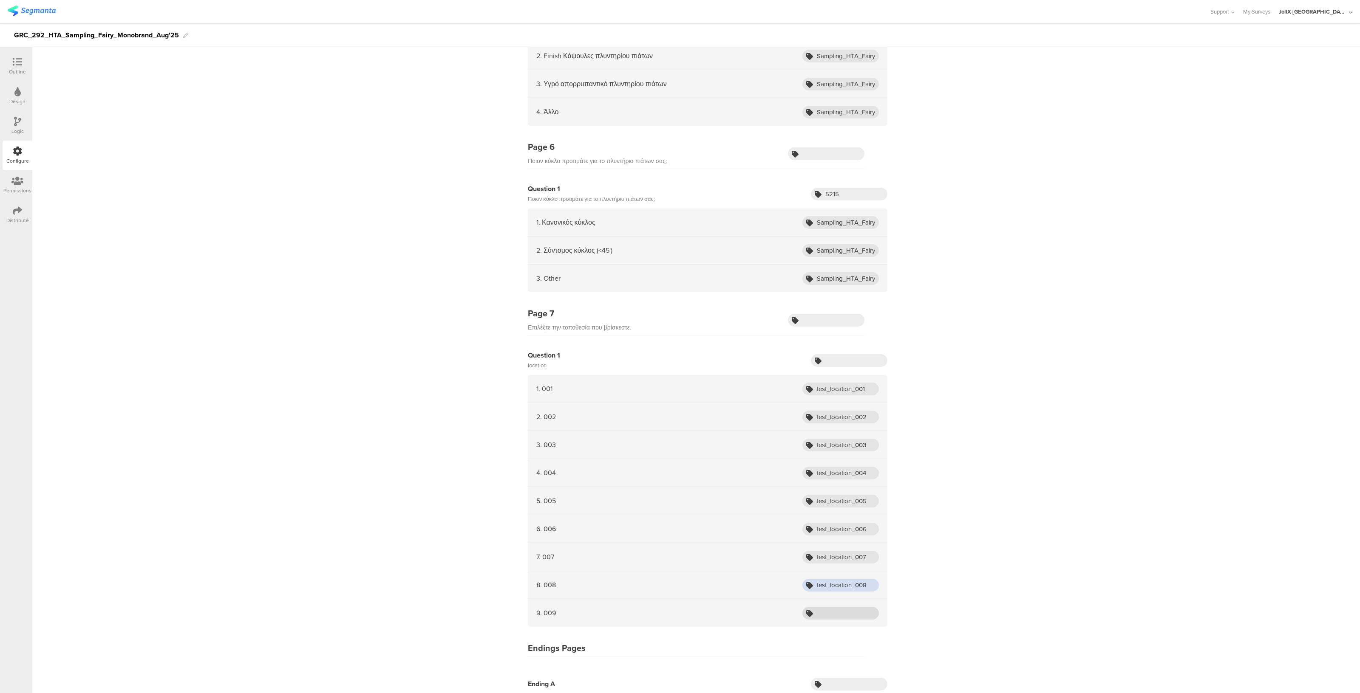
type input "test_location_008"
click at [824, 607] on input "text" at bounding box center [840, 613] width 76 height 13
paste input "test_location_001"
type input "test_location_009"
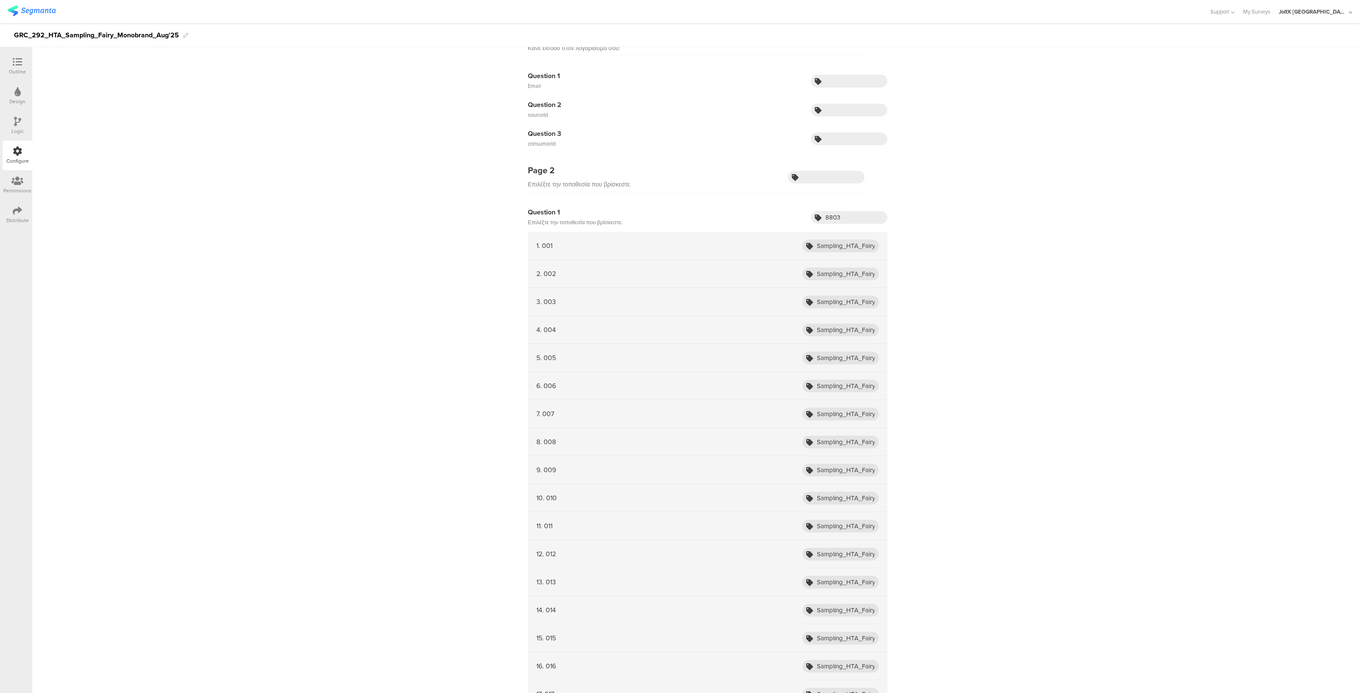
scroll to position [60, 0]
click at [833, 212] on input "8803" at bounding box center [849, 217] width 76 height 13
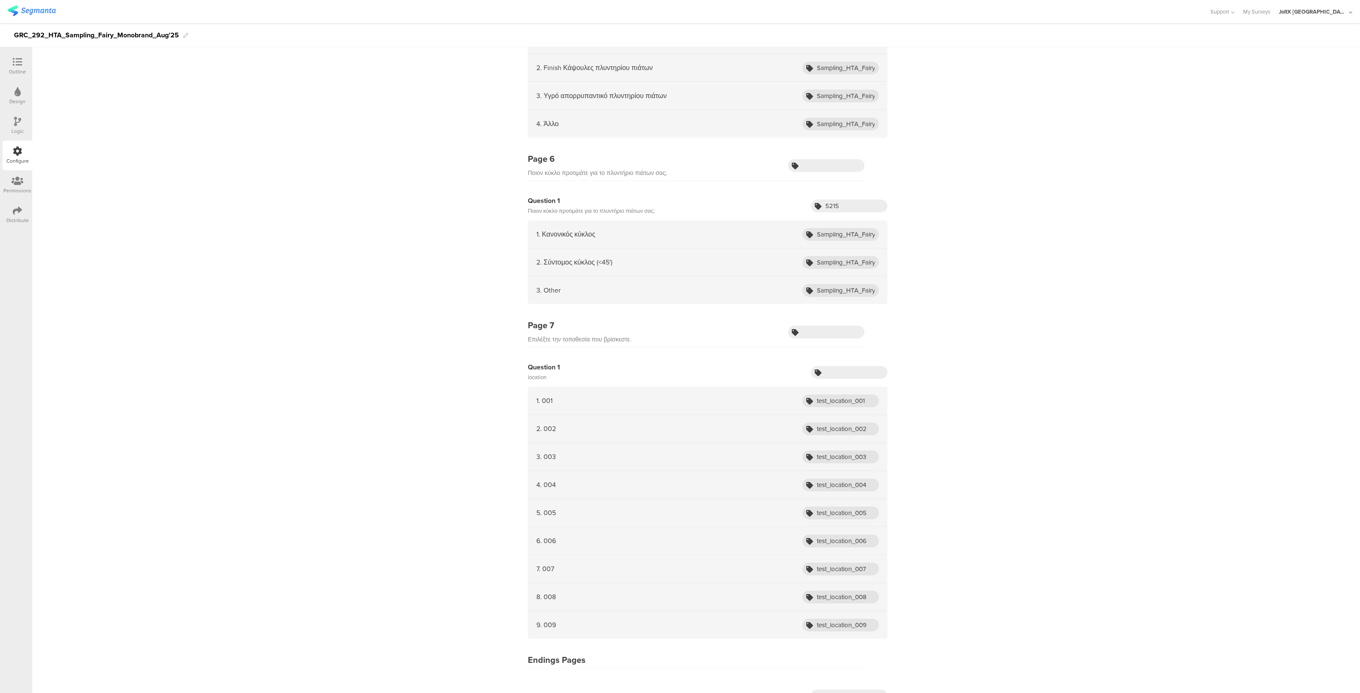
scroll to position [2420, 0]
click at [845, 368] on input "text" at bounding box center [849, 373] width 76 height 13
paste input "8803"
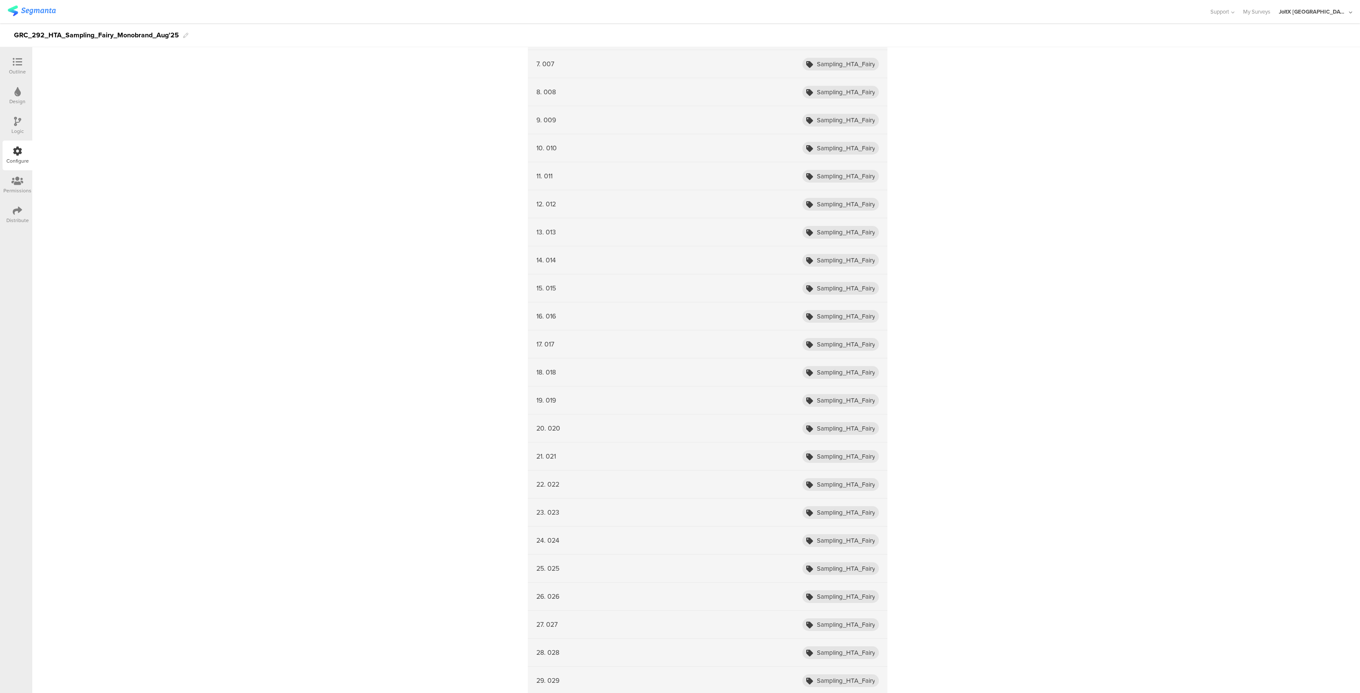
scroll to position [0, 0]
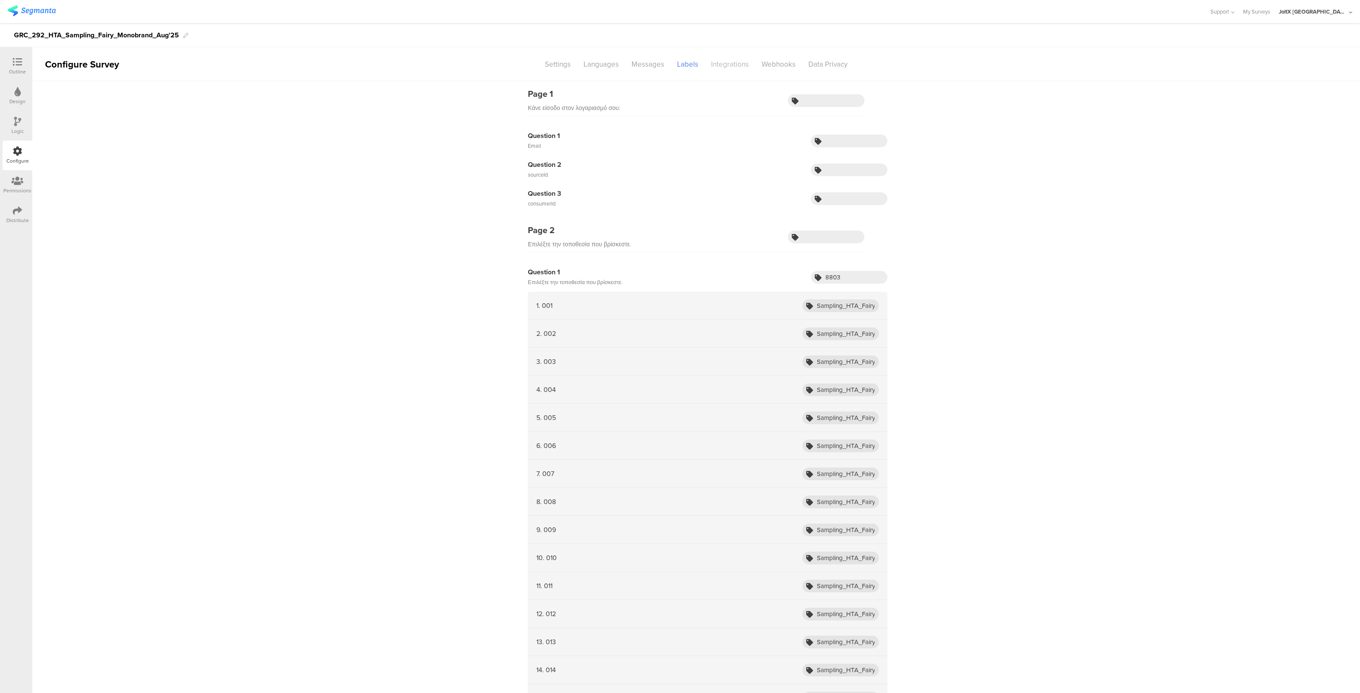
type input "8803"
click at [729, 65] on div "Integrations" at bounding box center [730, 64] width 51 height 15
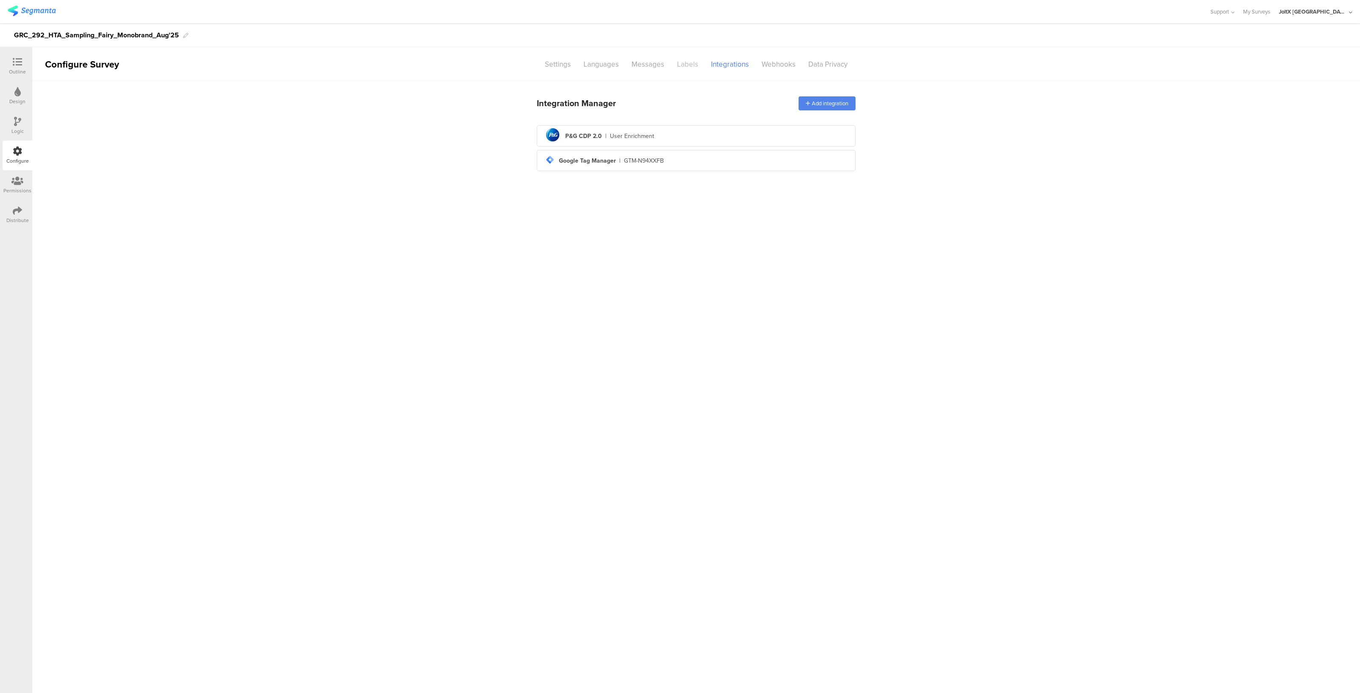
click at [685, 62] on div "Labels" at bounding box center [688, 64] width 34 height 15
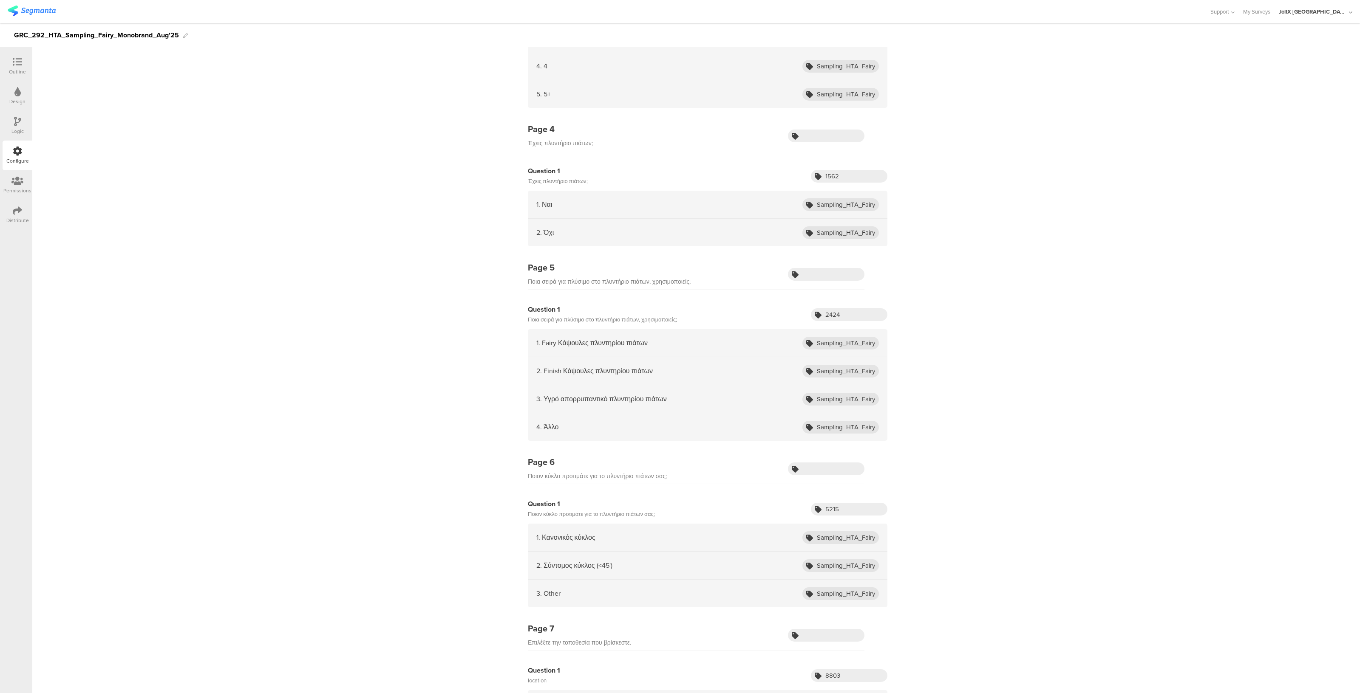
scroll to position [2145, 0]
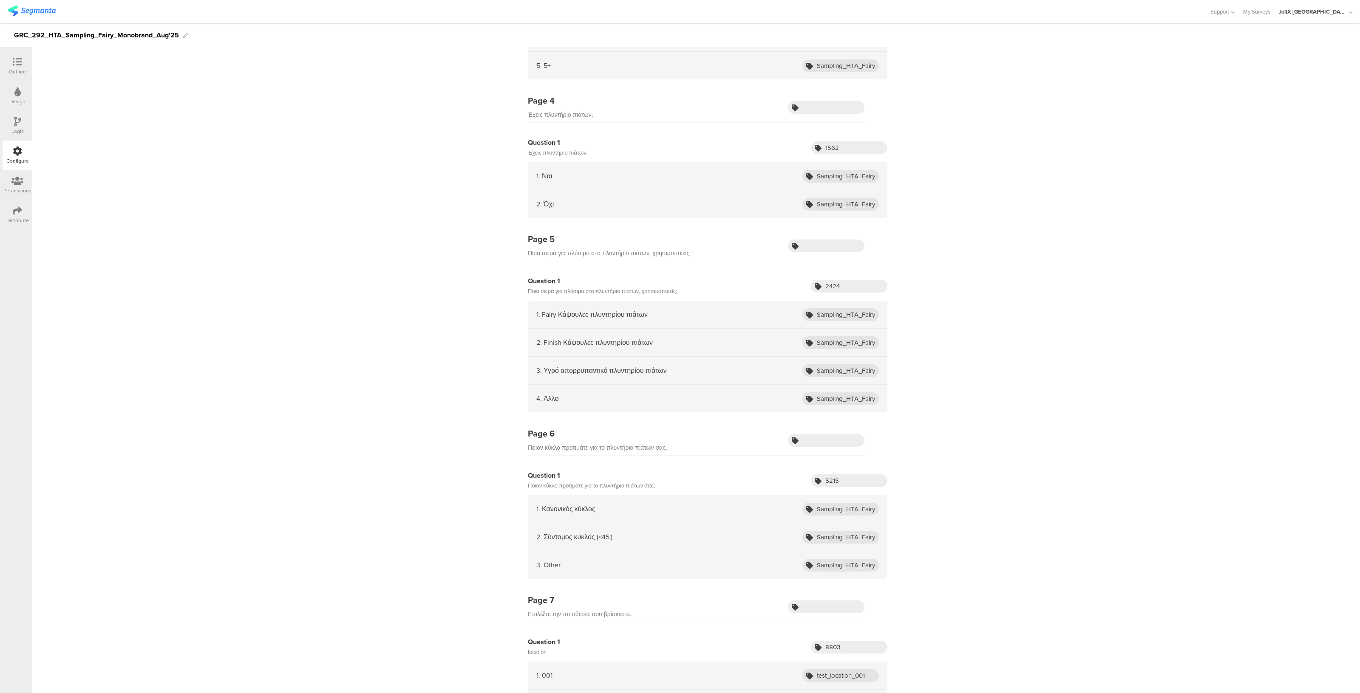
drag, startPoint x: 786, startPoint y: 368, endPoint x: 1009, endPoint y: 405, distance: 226.3
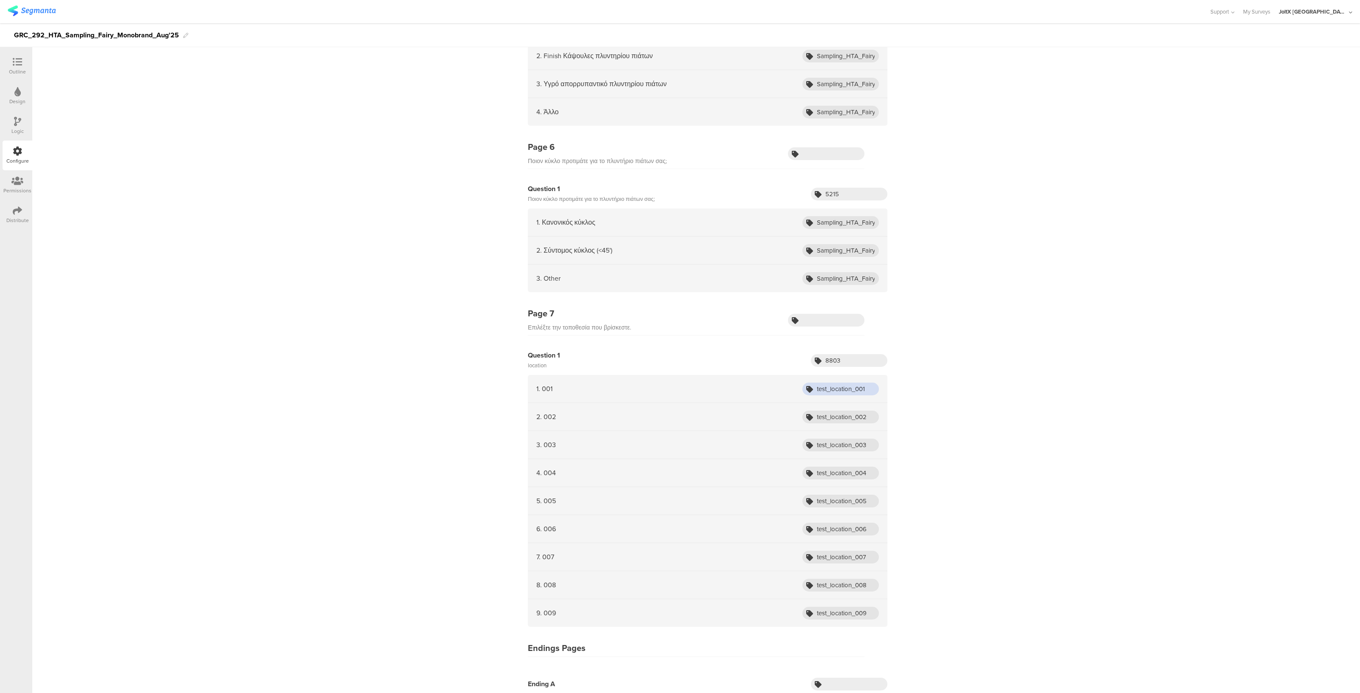
click at [858, 383] on input "test_location_001" at bounding box center [840, 389] width 76 height 13
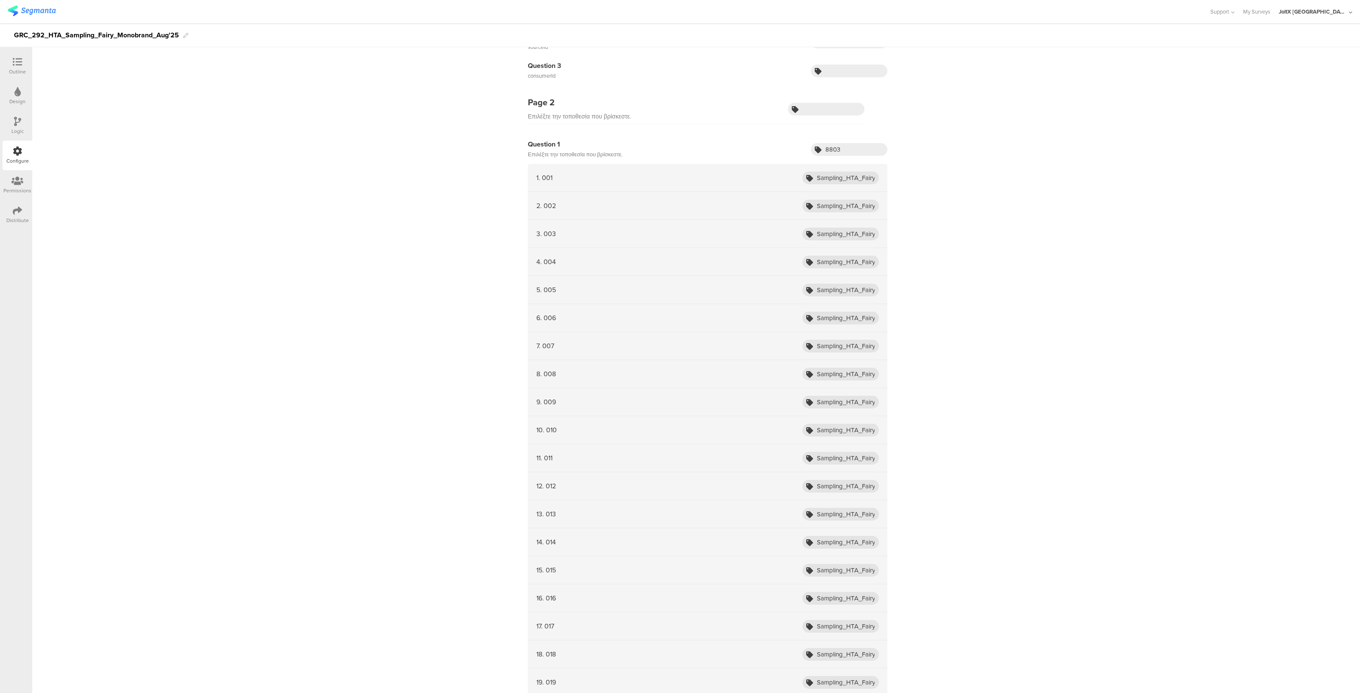
scroll to position [0, 0]
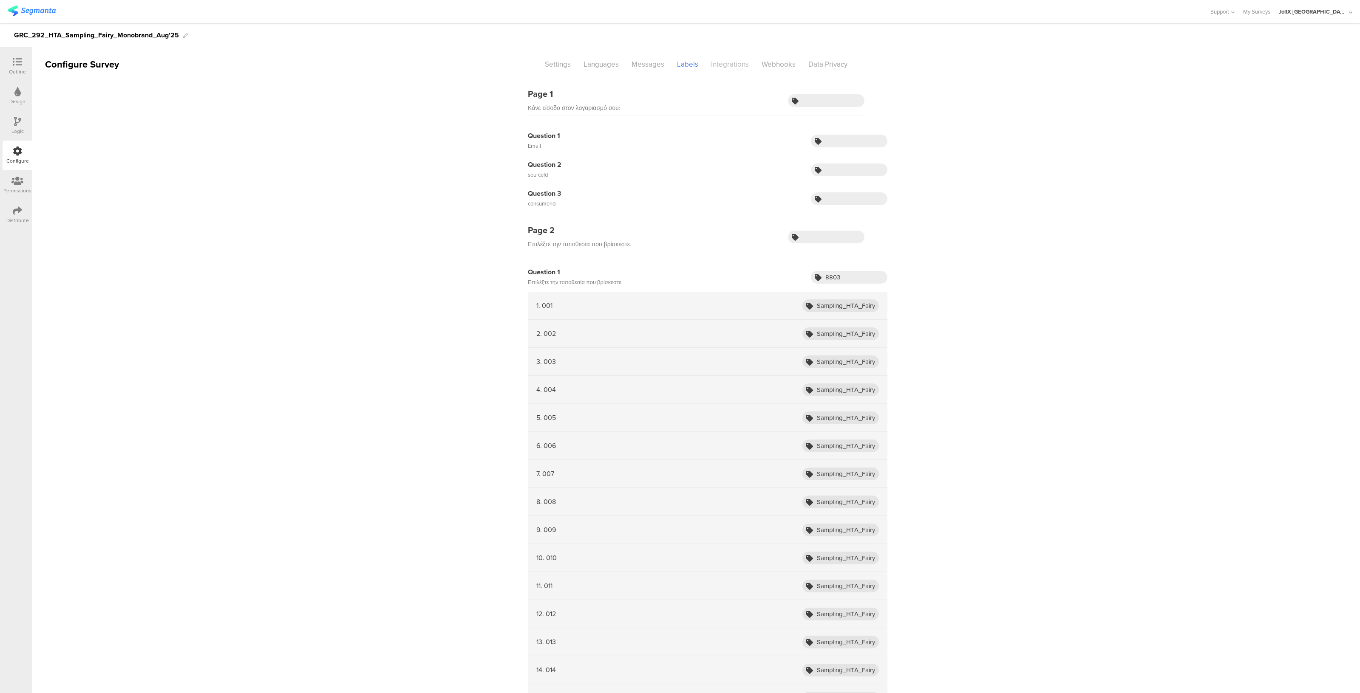
click at [720, 70] on div "Integrations" at bounding box center [730, 64] width 51 height 15
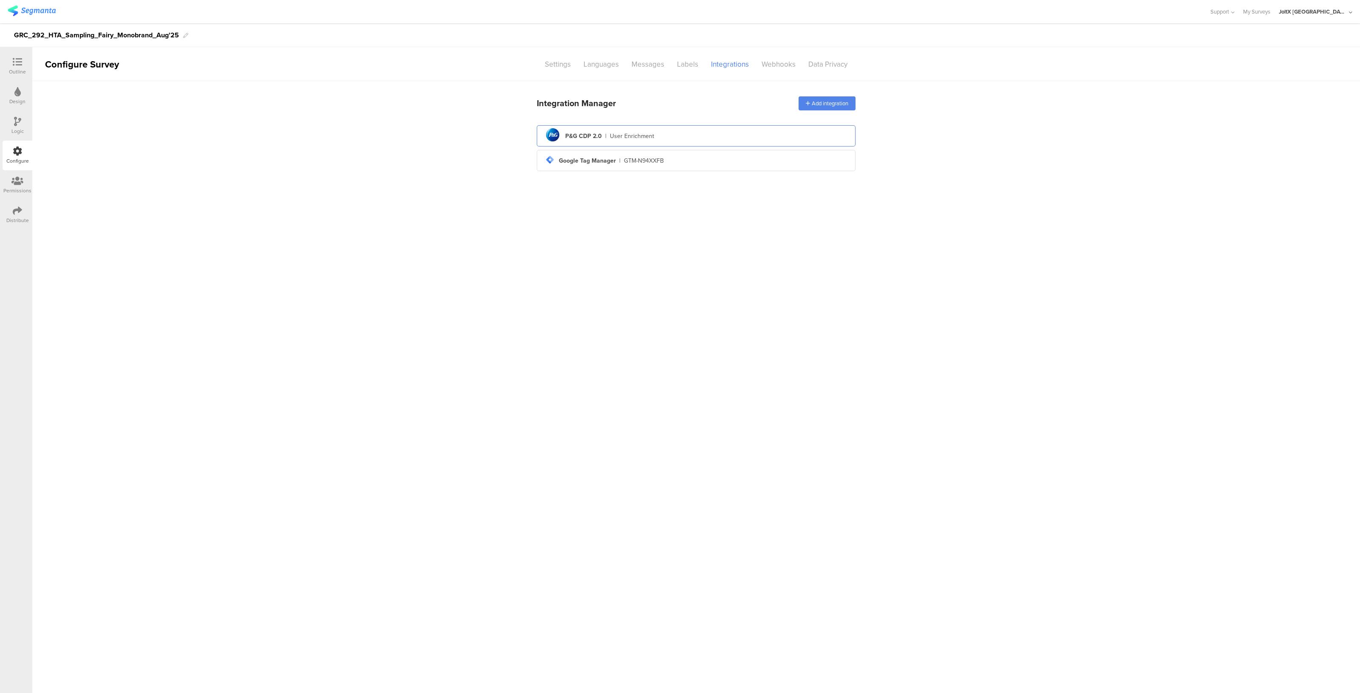
click at [626, 132] on div "User Enrichment" at bounding box center [632, 136] width 44 height 9
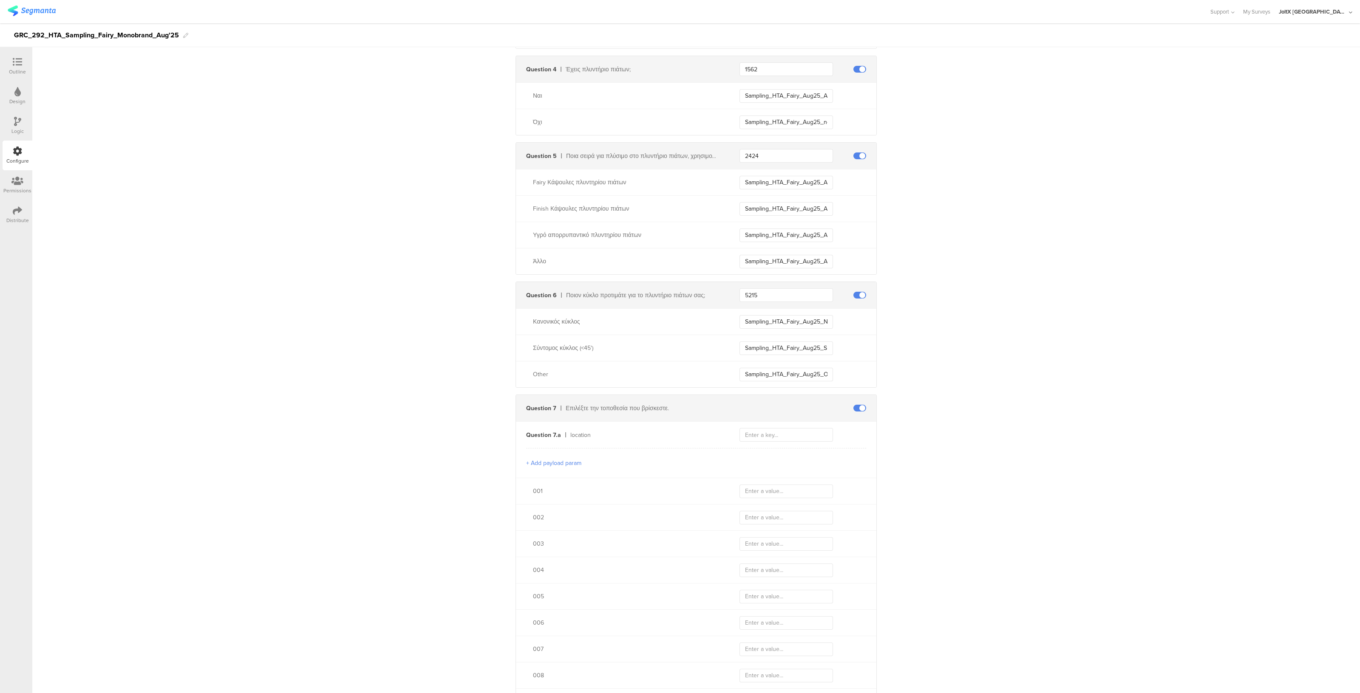
scroll to position [2261, 0]
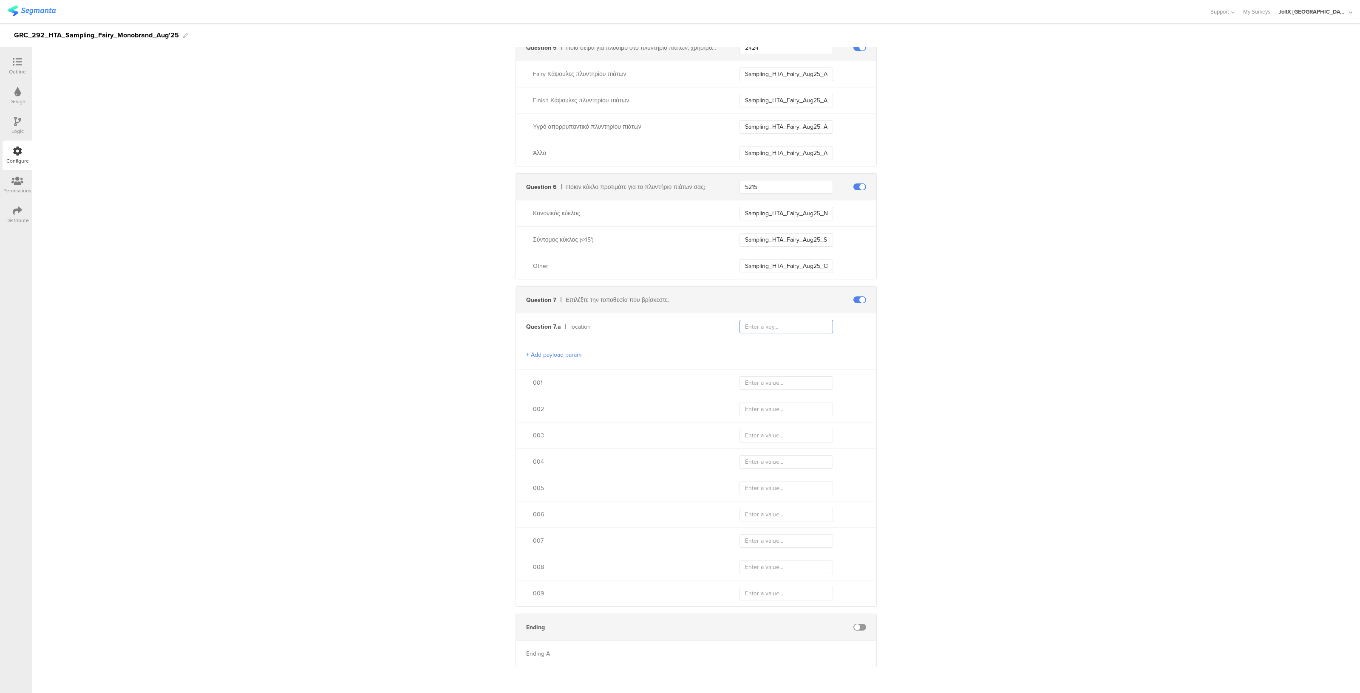
click at [774, 328] on input "text" at bounding box center [785, 327] width 93 height 14
type input "8803"
click at [767, 383] on input "text" at bounding box center [785, 383] width 93 height 14
paste input "test_location_001"
type input "test_location_001"
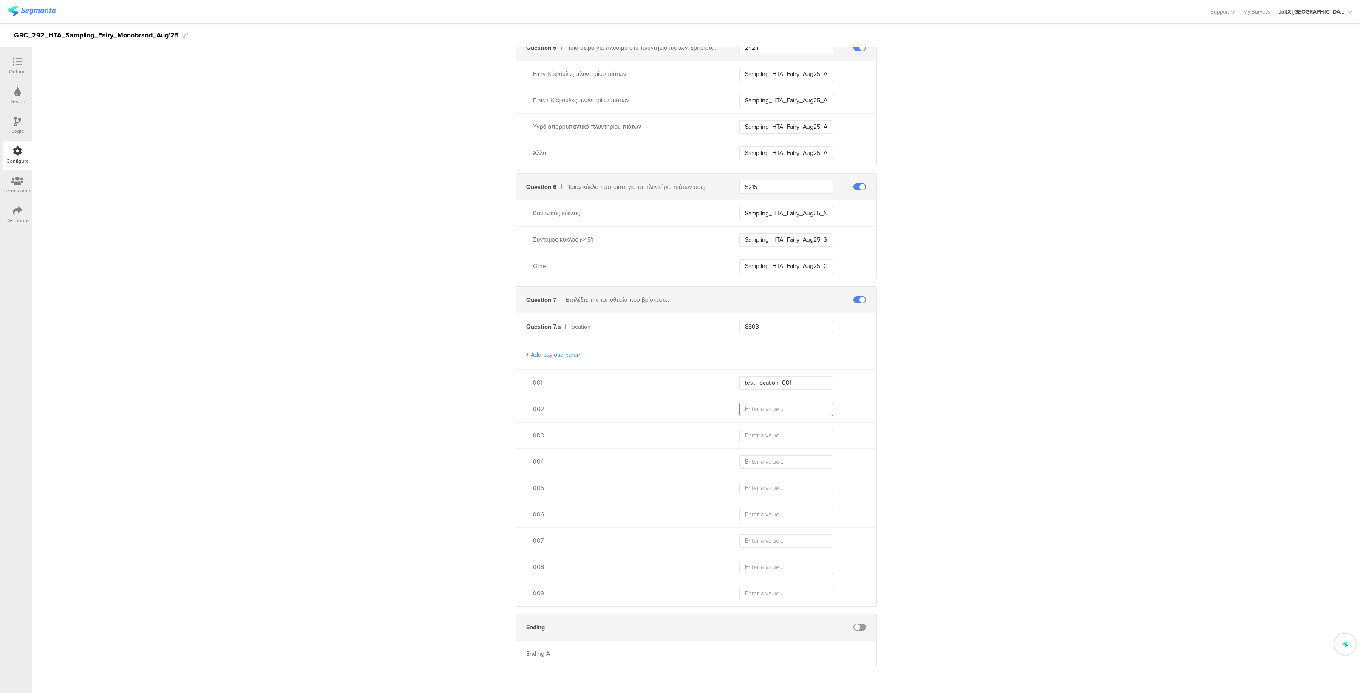
click at [765, 406] on input "text" at bounding box center [785, 410] width 93 height 14
paste input "test_location_001"
type input "test_location_002"
click at [776, 446] on div "003" at bounding box center [696, 435] width 360 height 26
click at [776, 437] on input "text" at bounding box center [785, 436] width 93 height 14
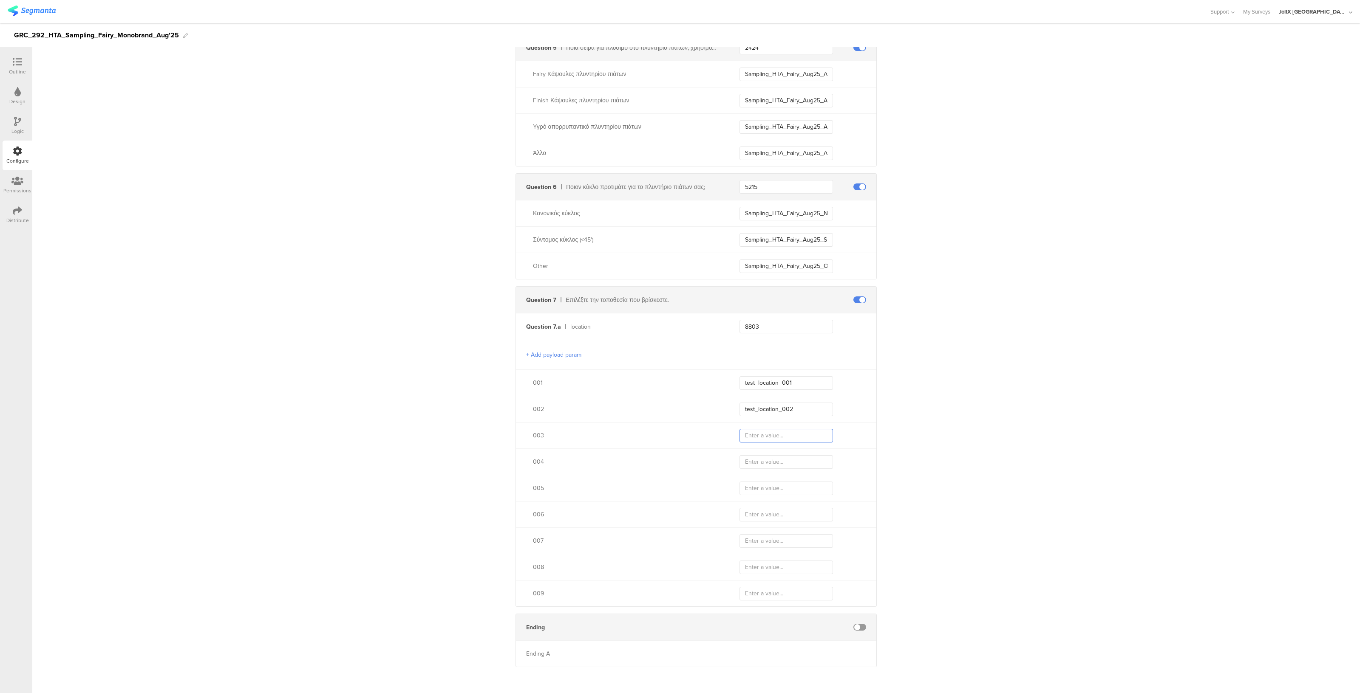
paste input "test_location_001"
type input "test_location_003"
click at [773, 460] on input "text" at bounding box center [785, 463] width 93 height 14
paste input "test_location_001"
type input "test_location_004"
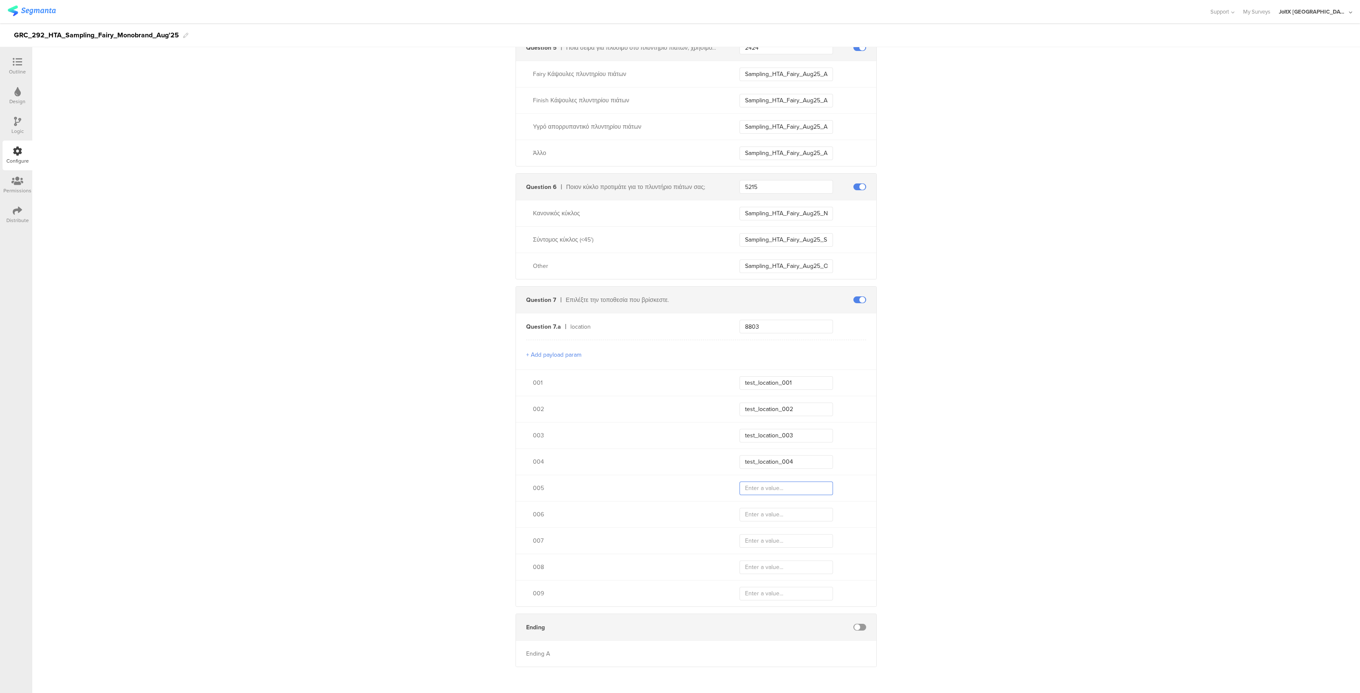
click at [775, 490] on input "text" at bounding box center [785, 489] width 93 height 14
paste input "test_location_001"
type input "test_location_005"
click at [769, 513] on input "text" at bounding box center [785, 515] width 93 height 14
paste input "test_location_001"
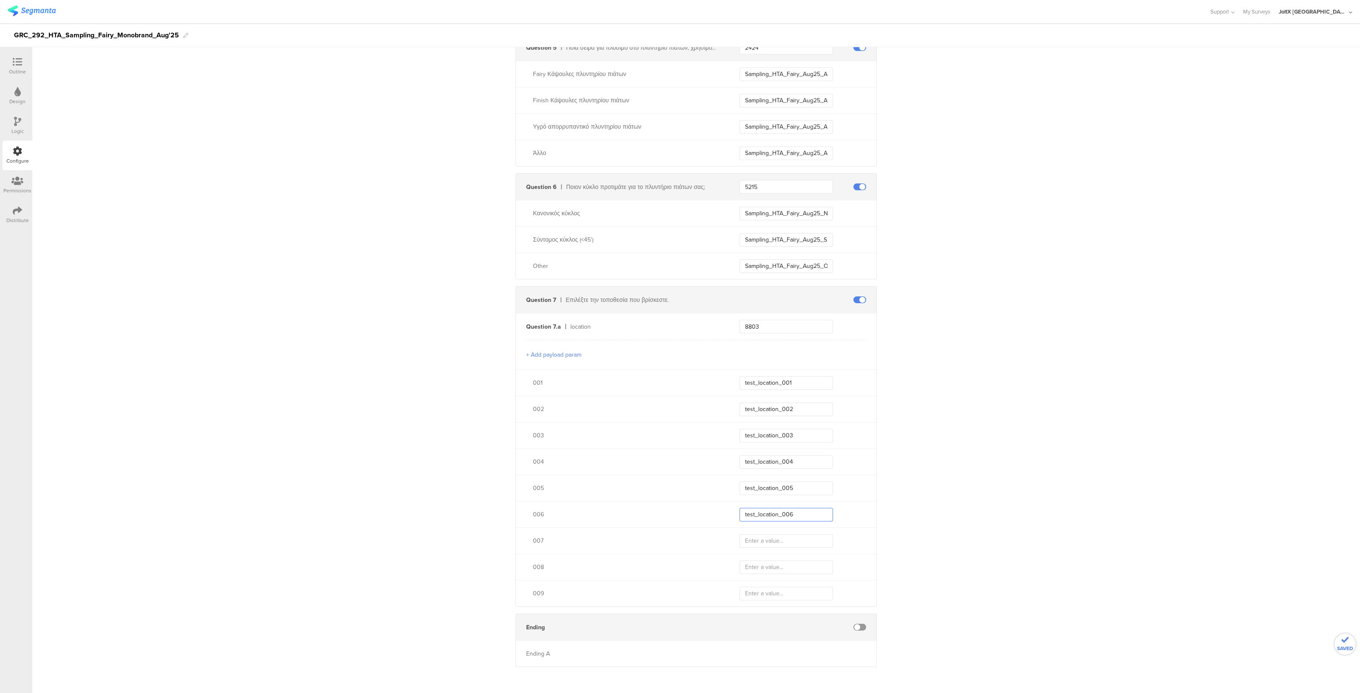
type input "test_location_006"
click at [767, 538] on input "text" at bounding box center [785, 542] width 93 height 14
paste input "test_location_001"
type input "test_location_007"
click at [764, 570] on input "text" at bounding box center [785, 568] width 93 height 14
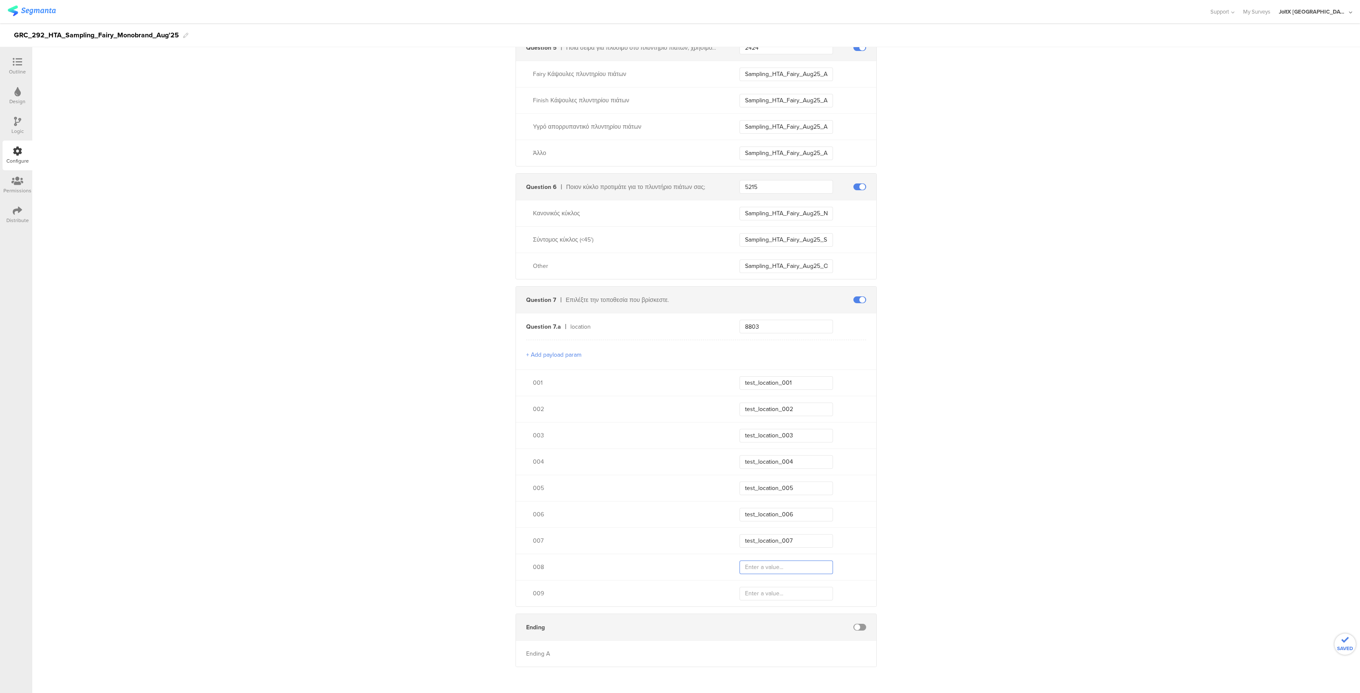
paste input "test_location_001"
type input "test_location_008"
click at [758, 597] on input "text" at bounding box center [785, 594] width 93 height 14
paste input "test_location_001"
type input "test_location_009"
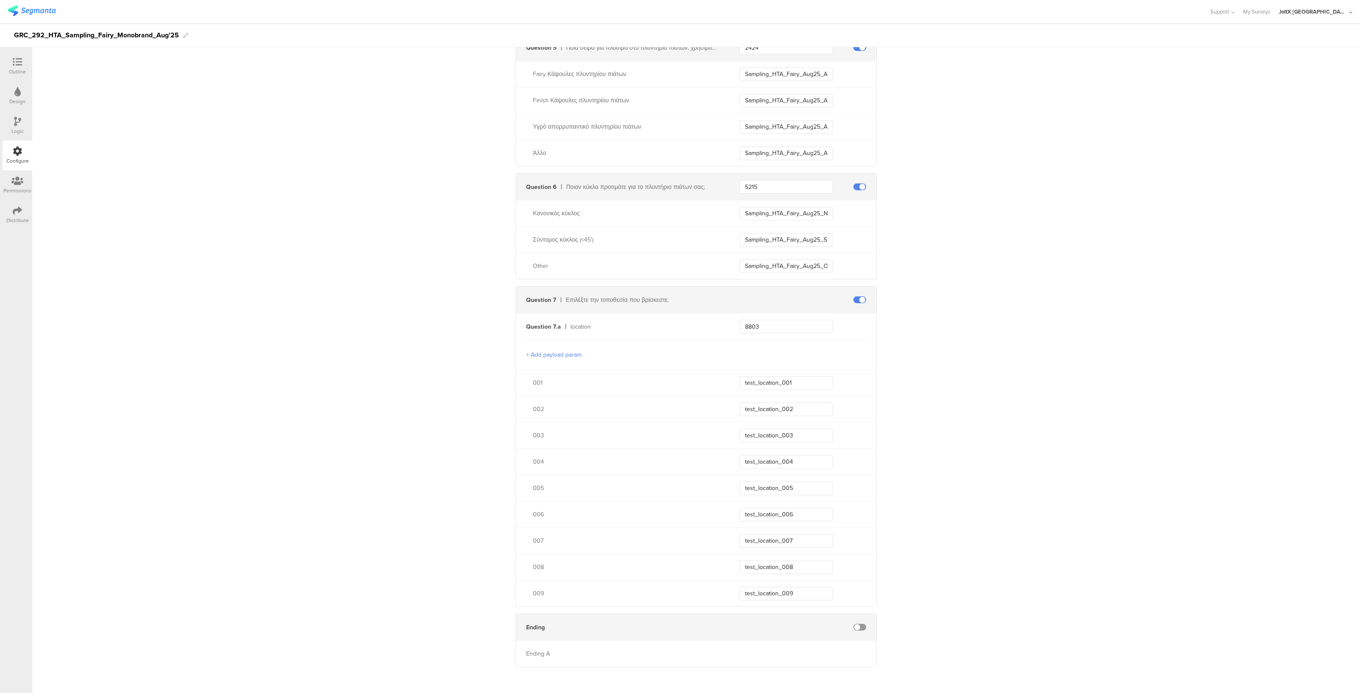
drag, startPoint x: 873, startPoint y: 545, endPoint x: 1134, endPoint y: 334, distance: 334.8
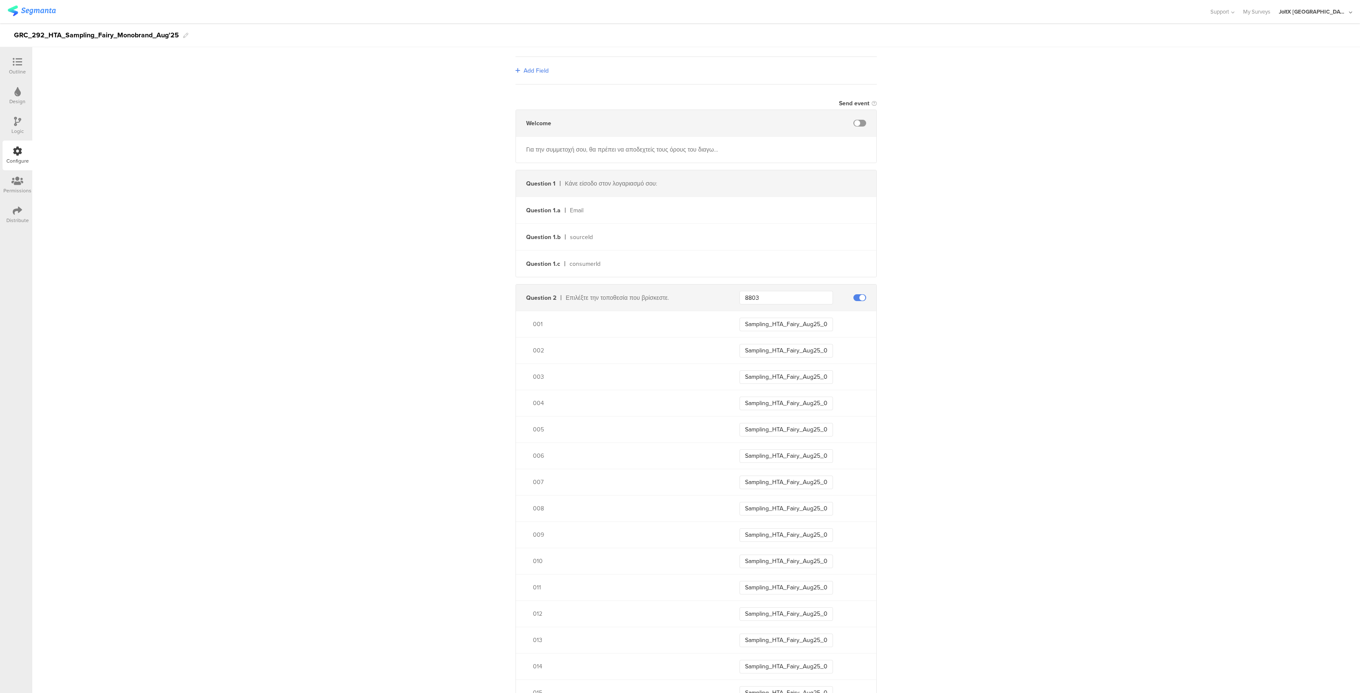
scroll to position [0, 0]
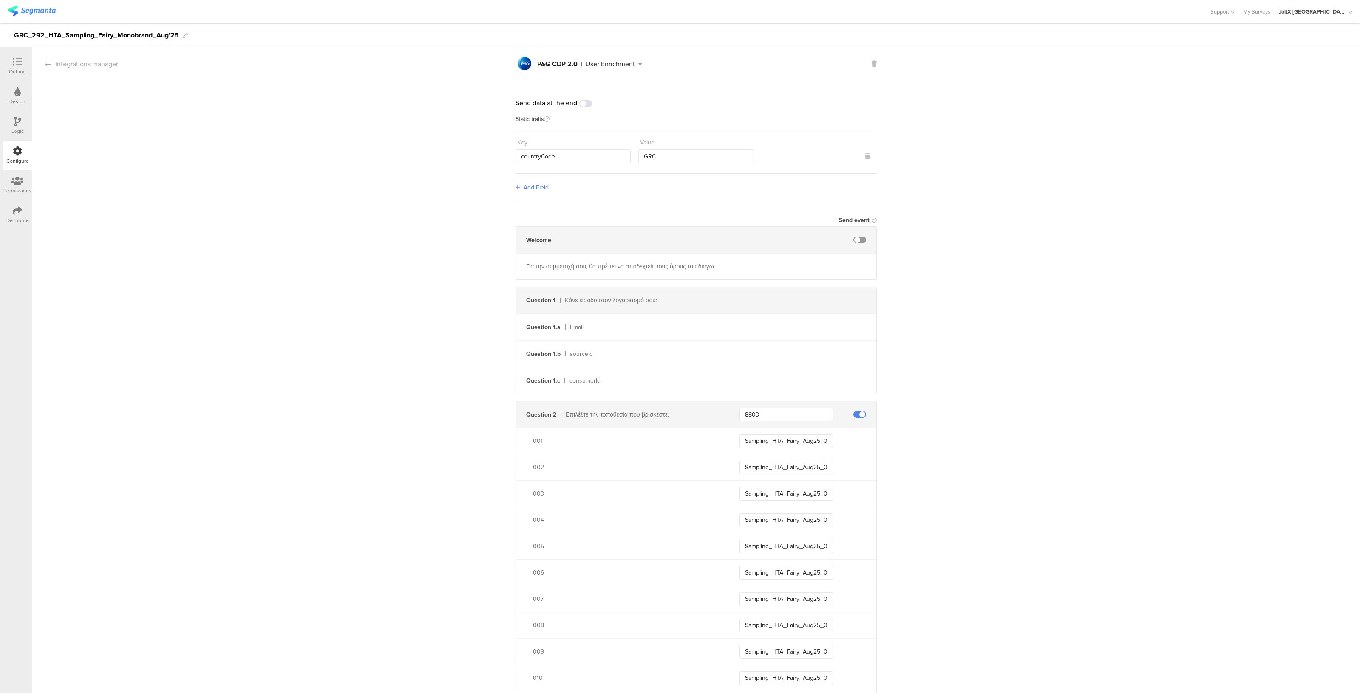
click at [21, 66] on icon at bounding box center [17, 61] width 9 height 9
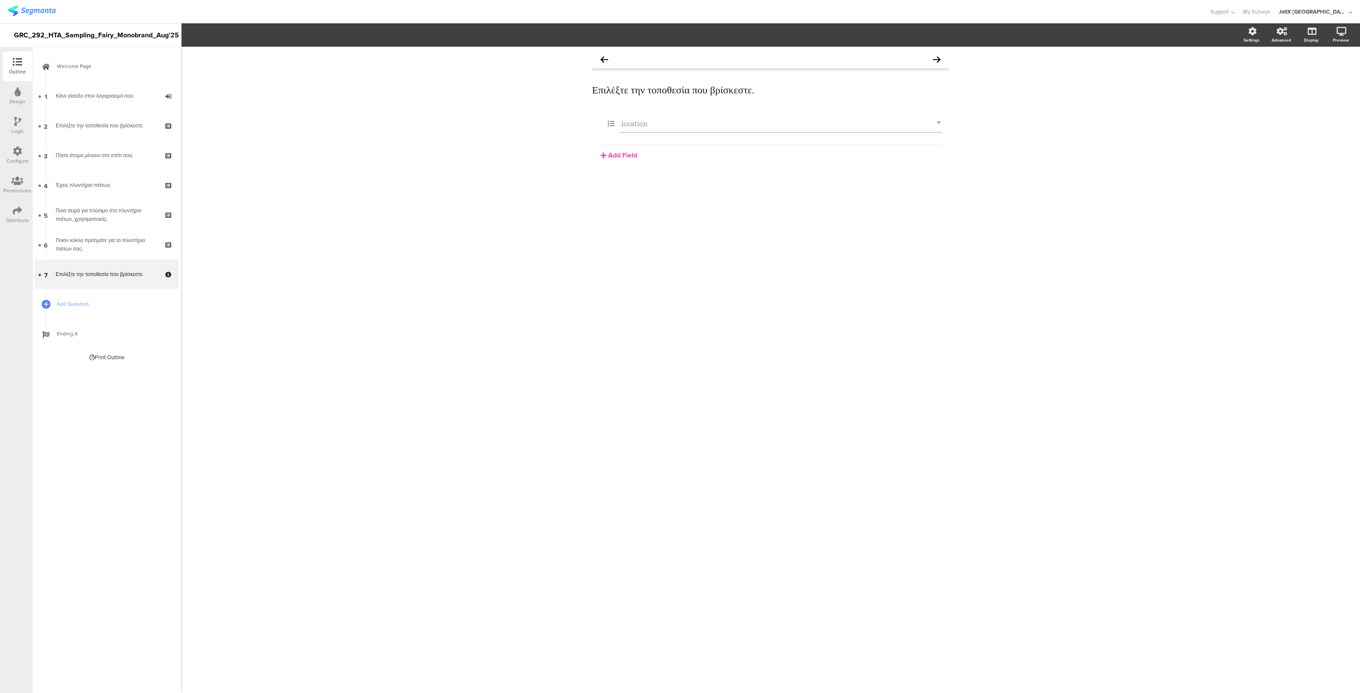
click at [20, 219] on div "Distribute" at bounding box center [17, 221] width 23 height 8
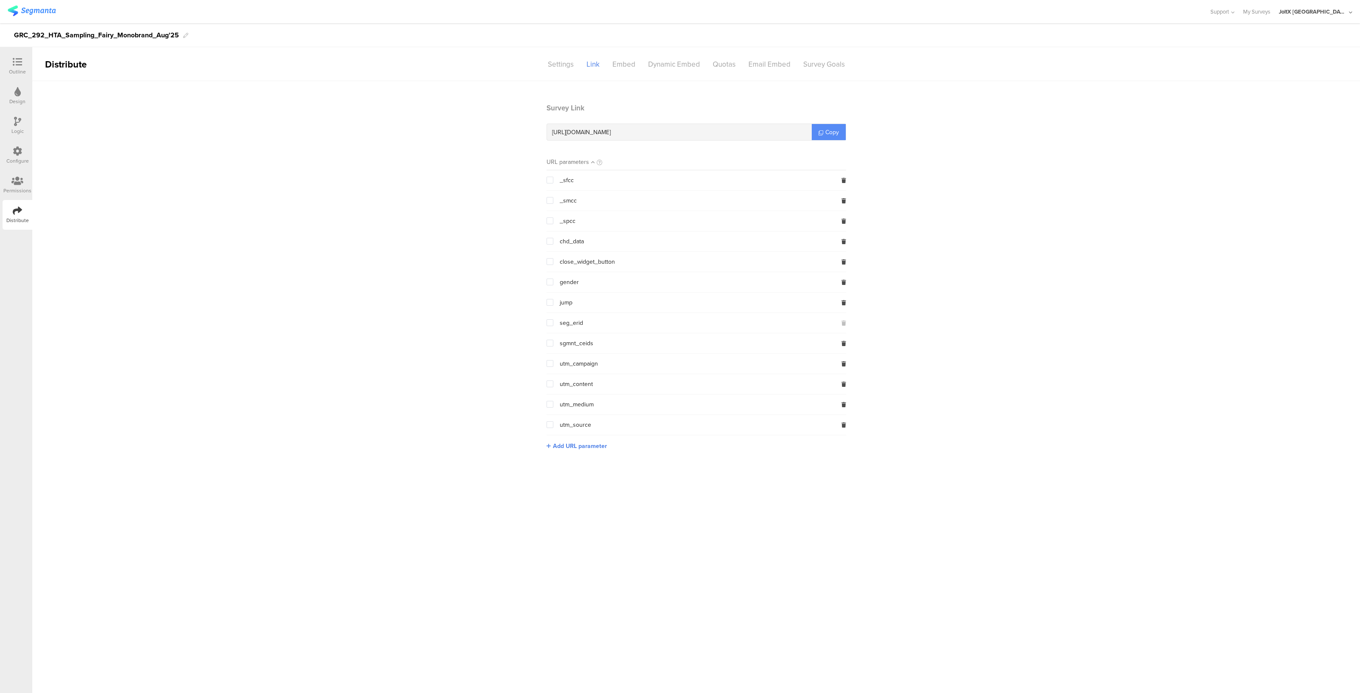
click at [825, 133] on span "Copy" at bounding box center [832, 132] width 14 height 9
click at [833, 135] on span "Copy" at bounding box center [832, 132] width 14 height 9
click at [569, 63] on div "Settings" at bounding box center [560, 64] width 39 height 15
click at [20, 71] on div "Outline" at bounding box center [17, 72] width 17 height 8
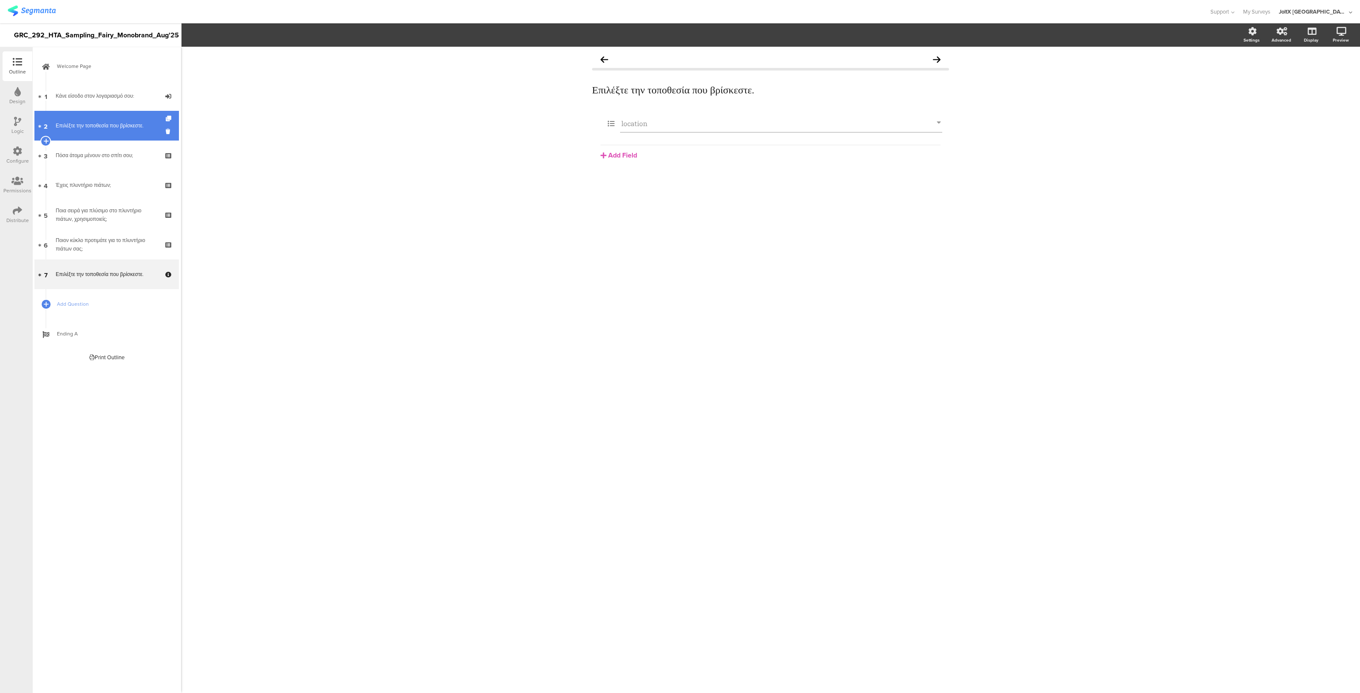
click at [89, 133] on link "2 Επιλέξτε την τοποθεσία που βρίσκεστε." at bounding box center [106, 126] width 144 height 30
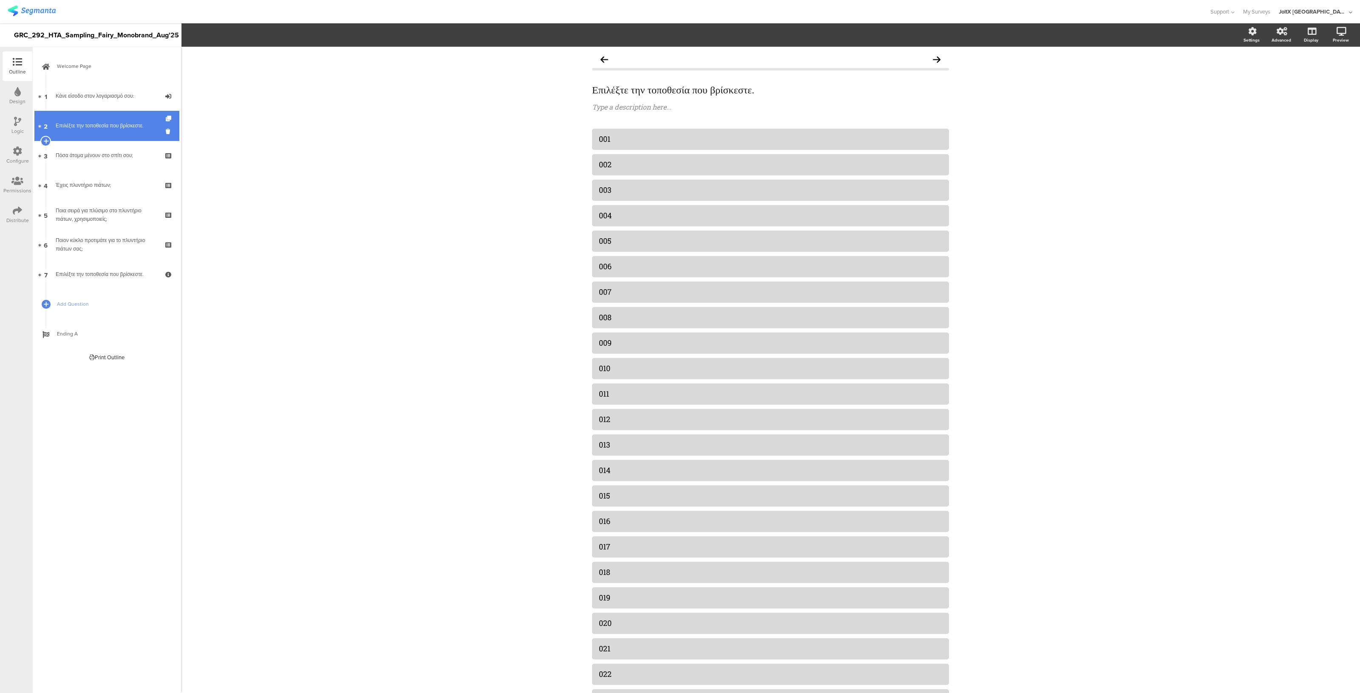
click at [89, 133] on link "2 Επιλέξτε την τοποθεσία που βρίσκεστε." at bounding box center [106, 126] width 144 height 30
click at [11, 128] on div "Logic" at bounding box center [17, 131] width 12 height 8
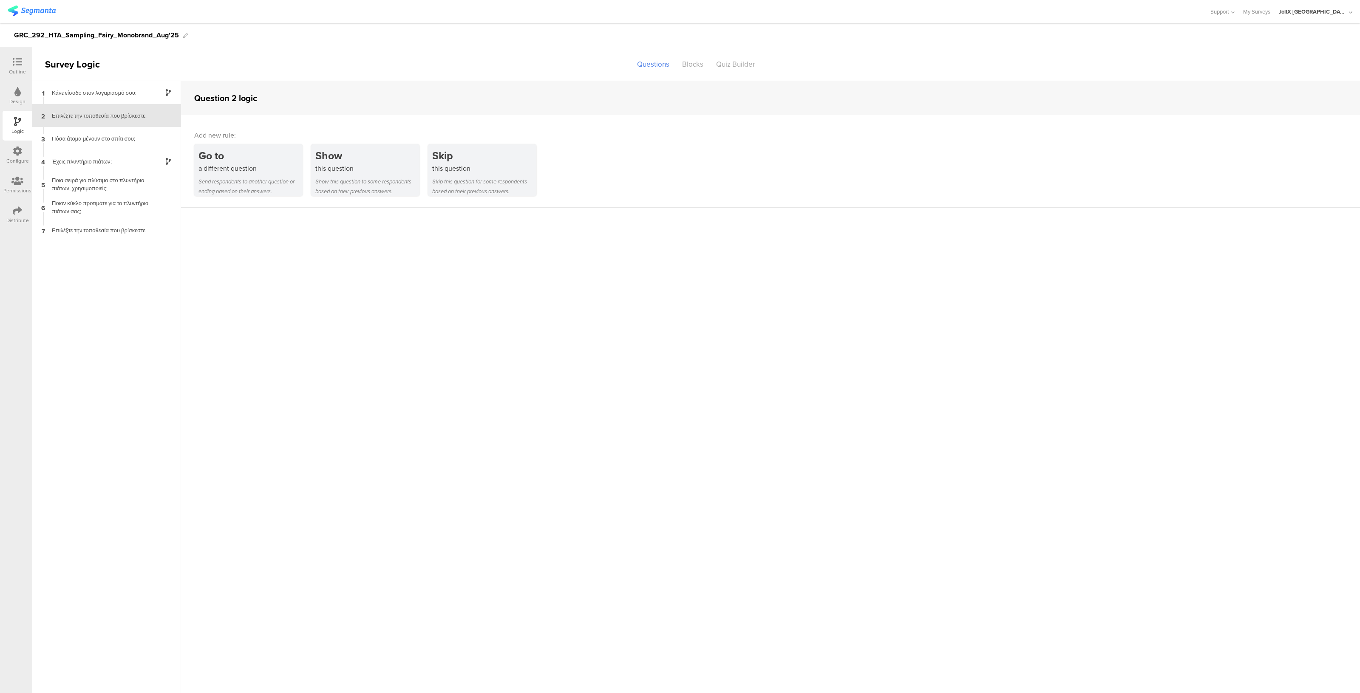
click at [75, 113] on div "Επιλέξτε την τοποθεσία που βρίσκεστε." at bounding box center [100, 116] width 106 height 8
click at [364, 182] on div "Show this question to some respondents based on their previous answers." at bounding box center [367, 187] width 104 height 20
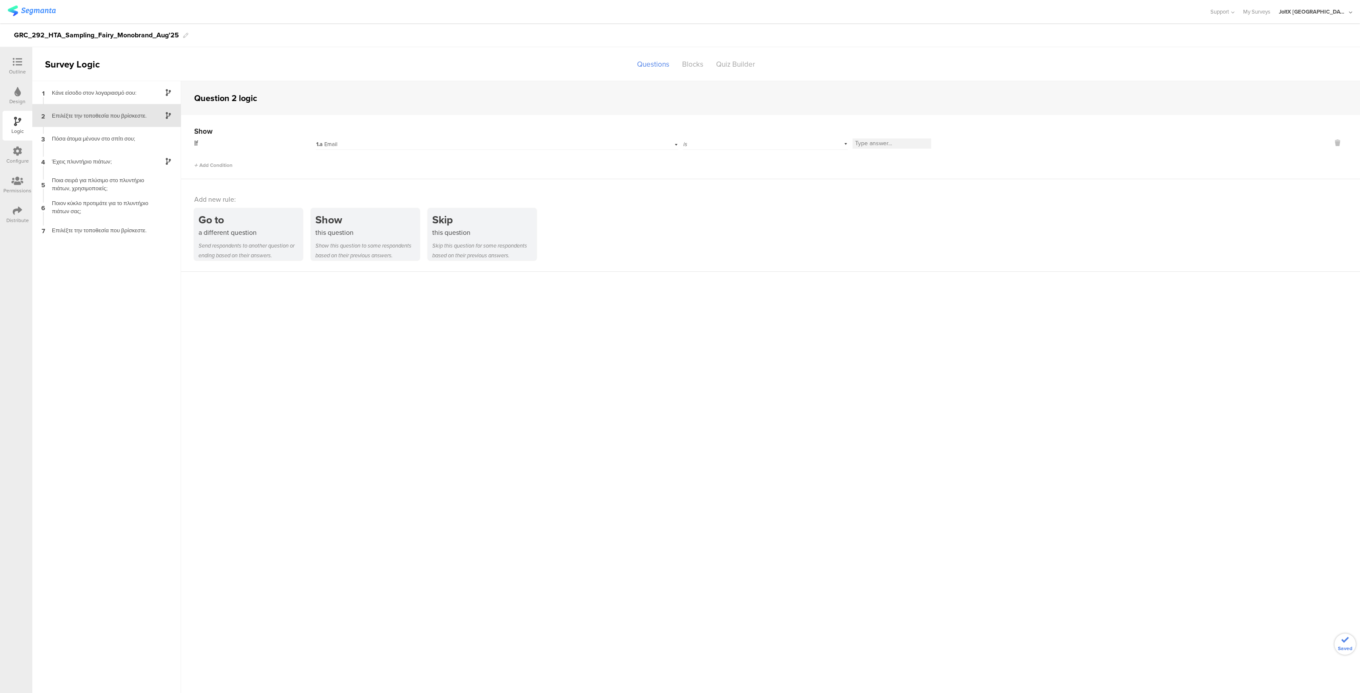
click at [348, 141] on div "1.a Email" at bounding box center [474, 145] width 316 height 8
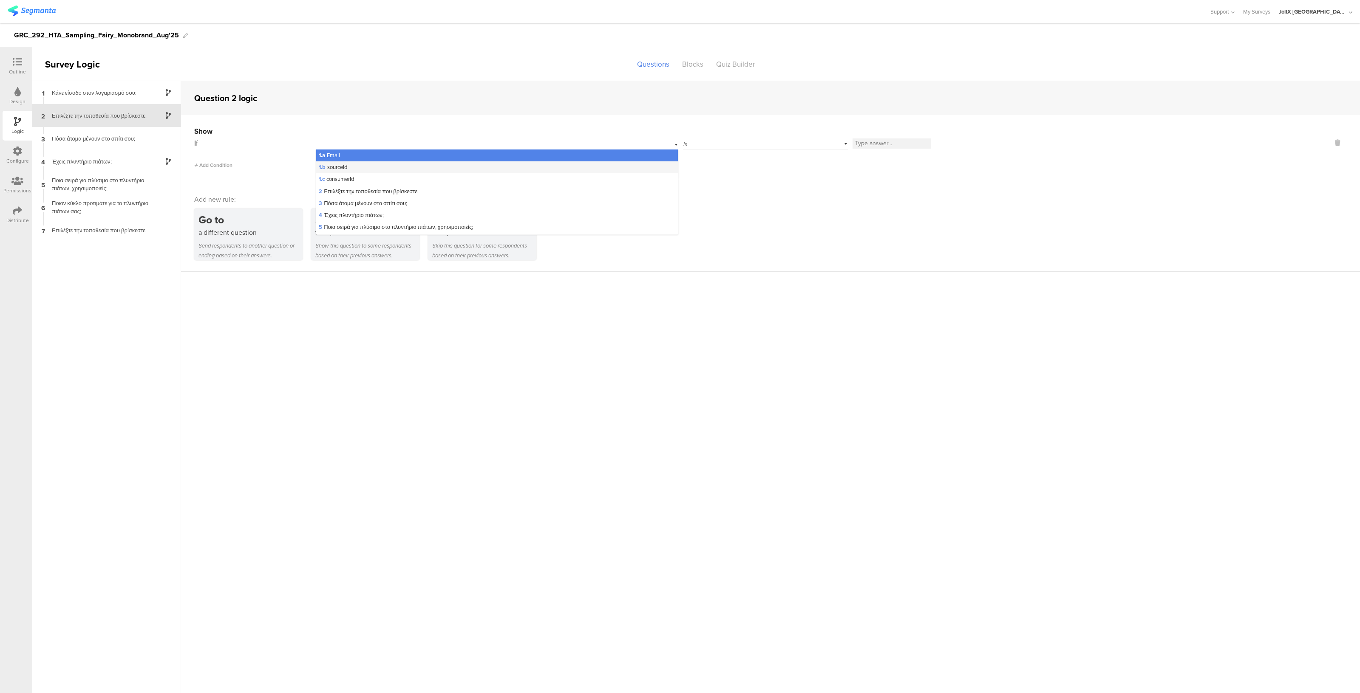
click at [347, 168] on span "1.b sourceId" at bounding box center [333, 167] width 28 height 8
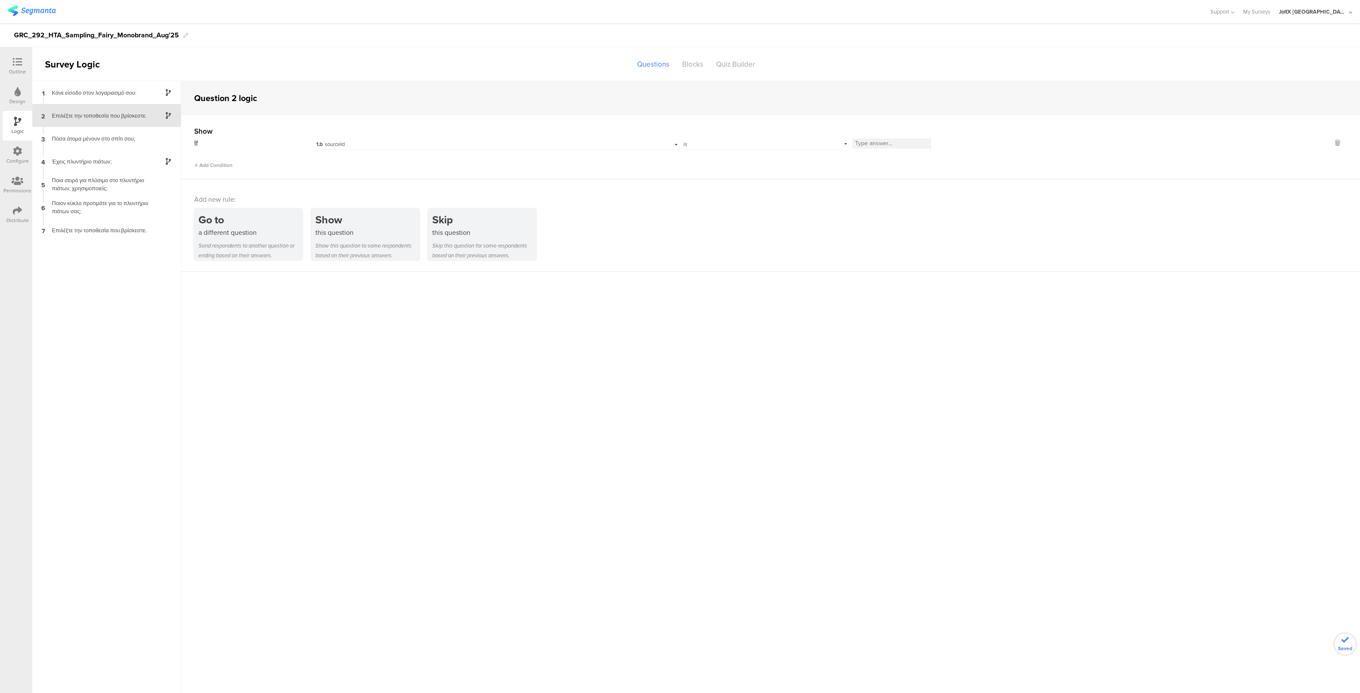
click at [900, 141] on input at bounding box center [891, 144] width 79 height 10
click at [467, 240] on div "Skip this question Skip this question for some respondents based on their previ…" at bounding box center [482, 235] width 108 height 52
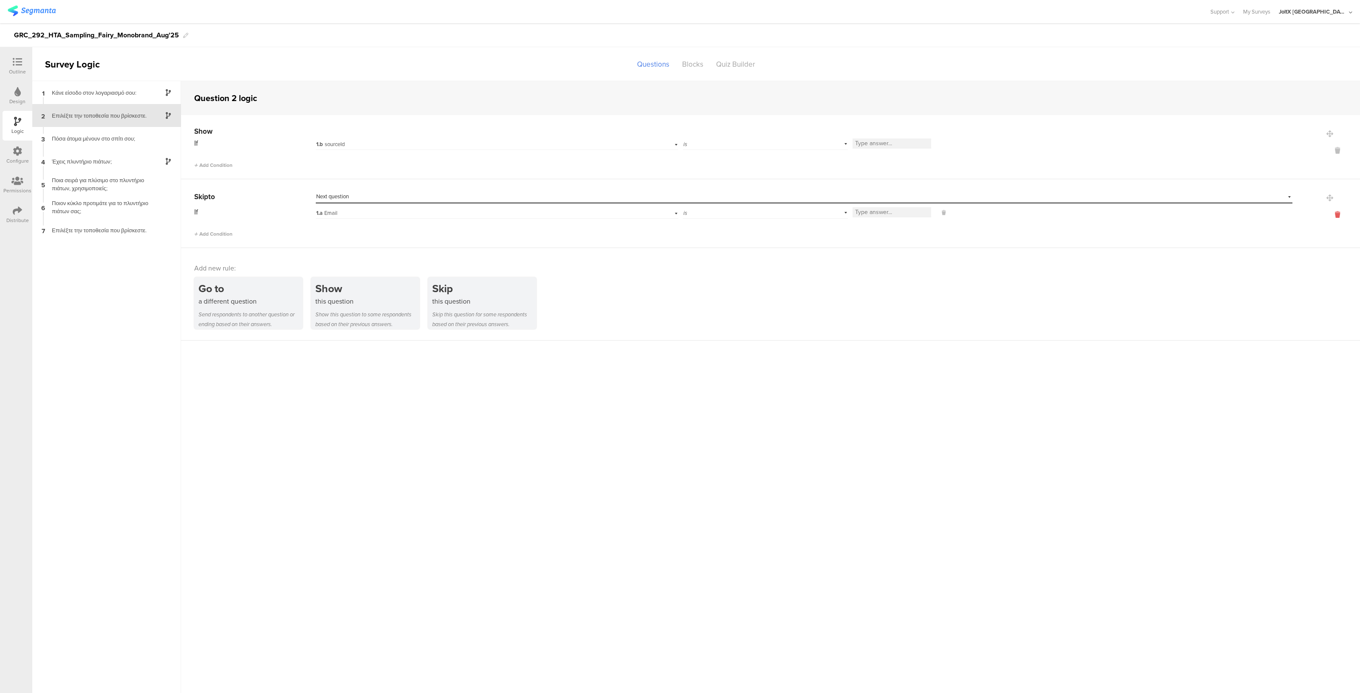
click at [1336, 215] on icon at bounding box center [1337, 215] width 20 height 10
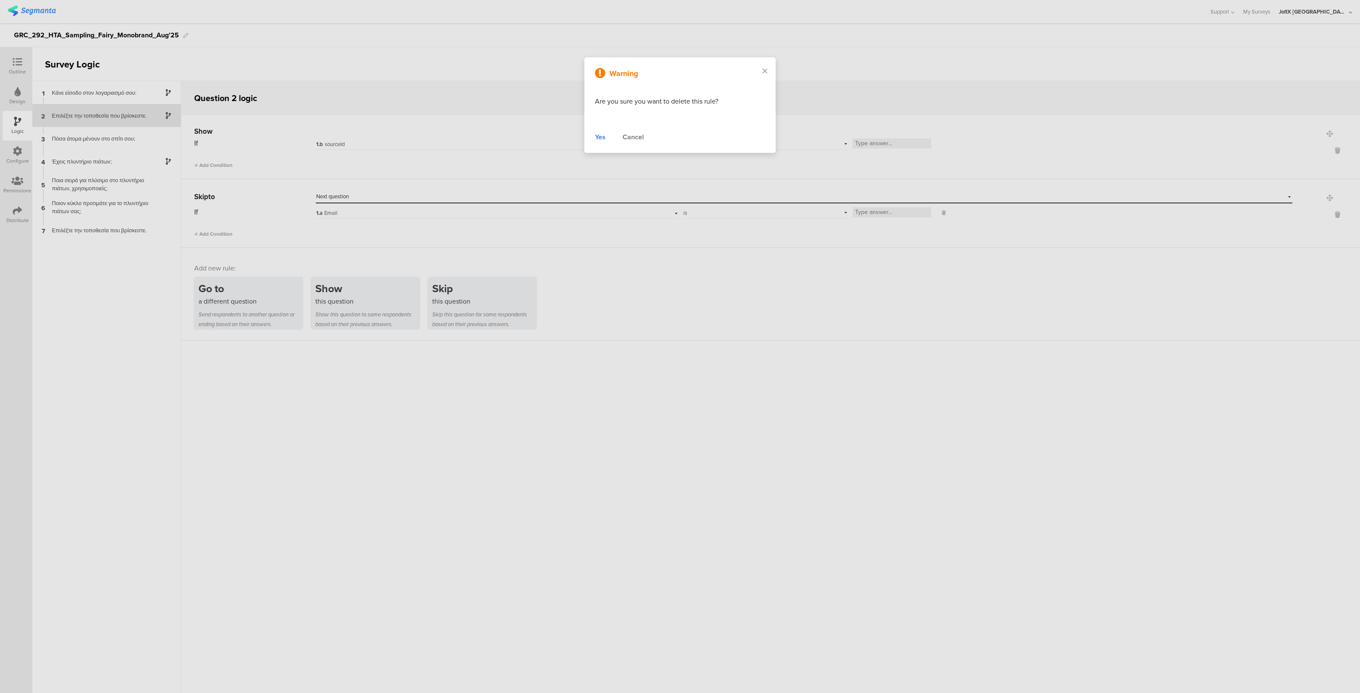
click at [594, 135] on div "Warning Are you sure you want to delete this rule? Yes Cancel" at bounding box center [679, 105] width 191 height 96
click at [600, 136] on div "Yes" at bounding box center [600, 137] width 11 height 10
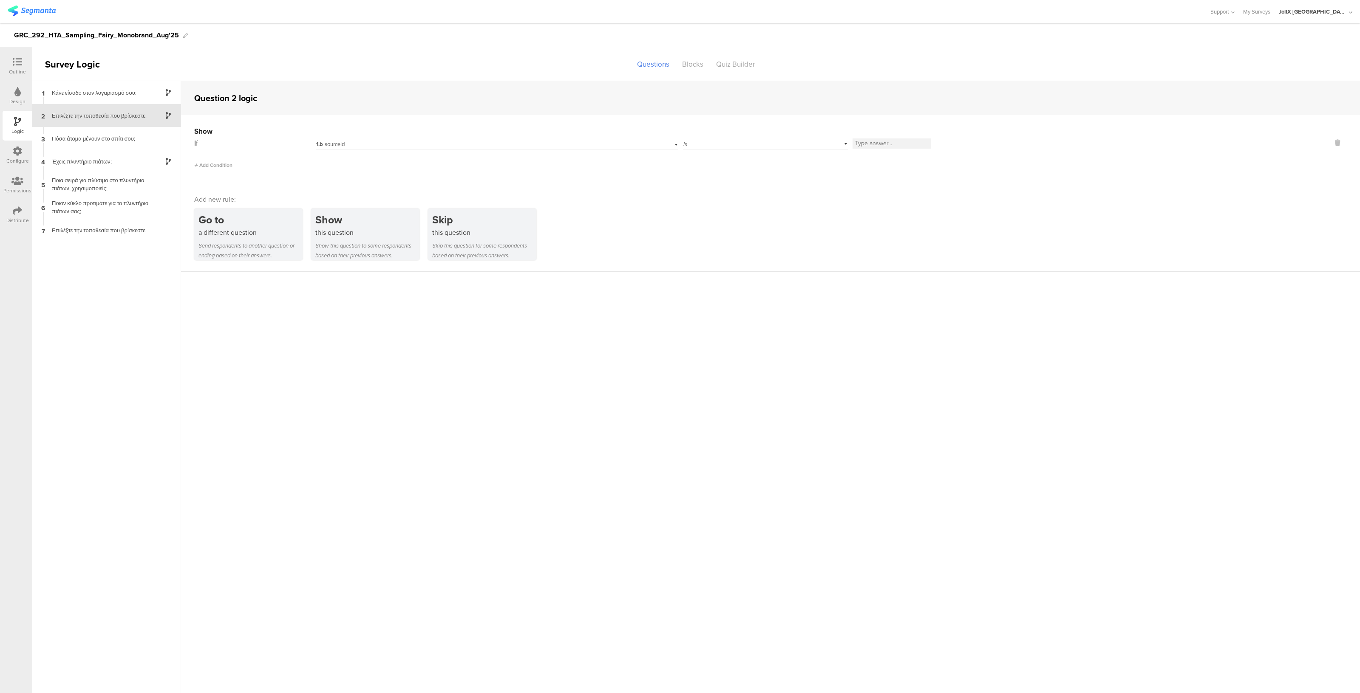
click at [886, 145] on input at bounding box center [891, 144] width 79 height 10
type input "lalalala"
click at [753, 248] on div "Go to a different question Send respondents to another question or ending based…" at bounding box center [777, 235] width 1166 height 52
click at [10, 211] on div "Distribute" at bounding box center [18, 215] width 30 height 30
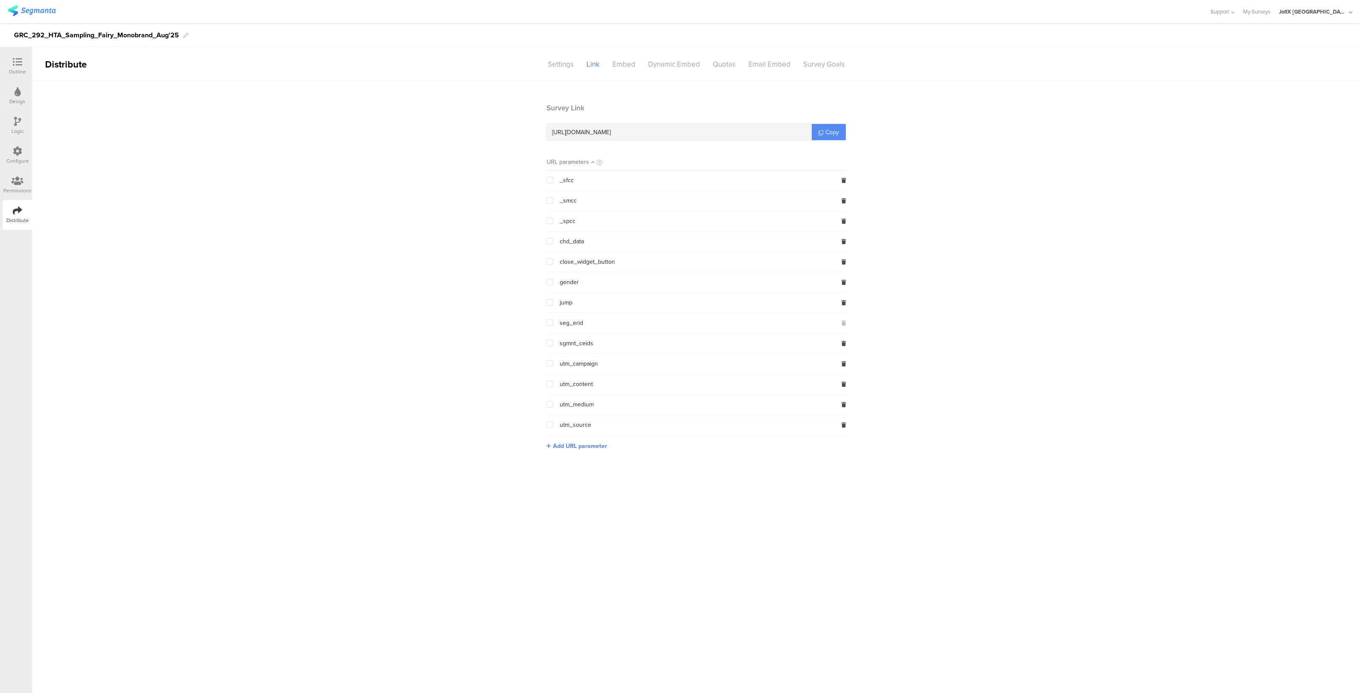
click at [843, 136] on link "Copy" at bounding box center [829, 132] width 34 height 16
click at [834, 130] on span "Copy" at bounding box center [832, 132] width 14 height 9
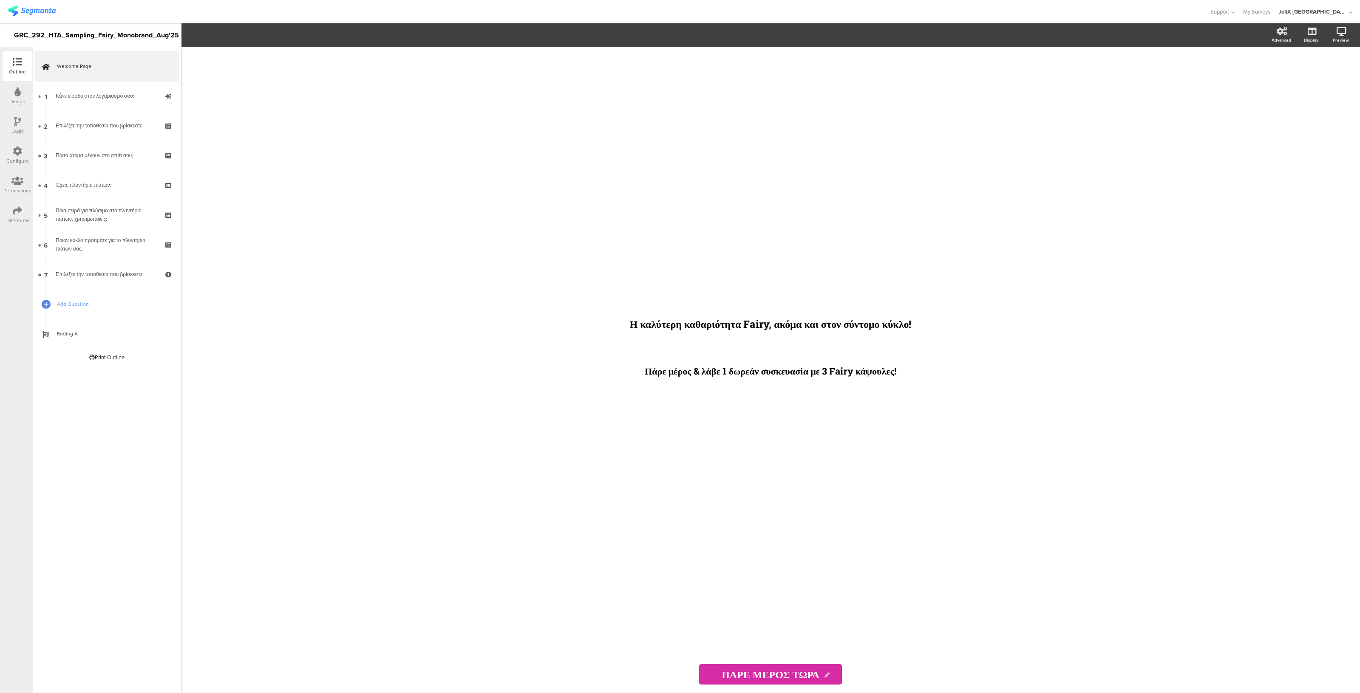
click at [13, 152] on icon at bounding box center [17, 151] width 9 height 9
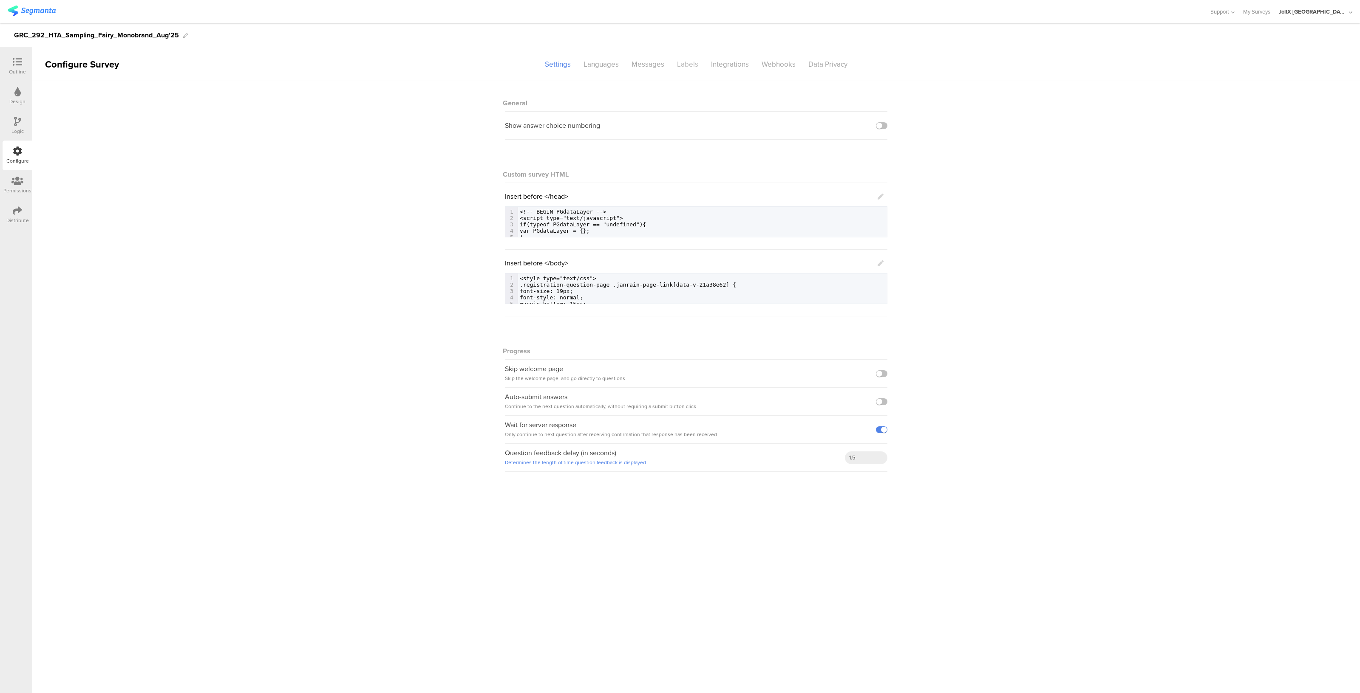
click at [679, 65] on div "Labels" at bounding box center [688, 64] width 34 height 15
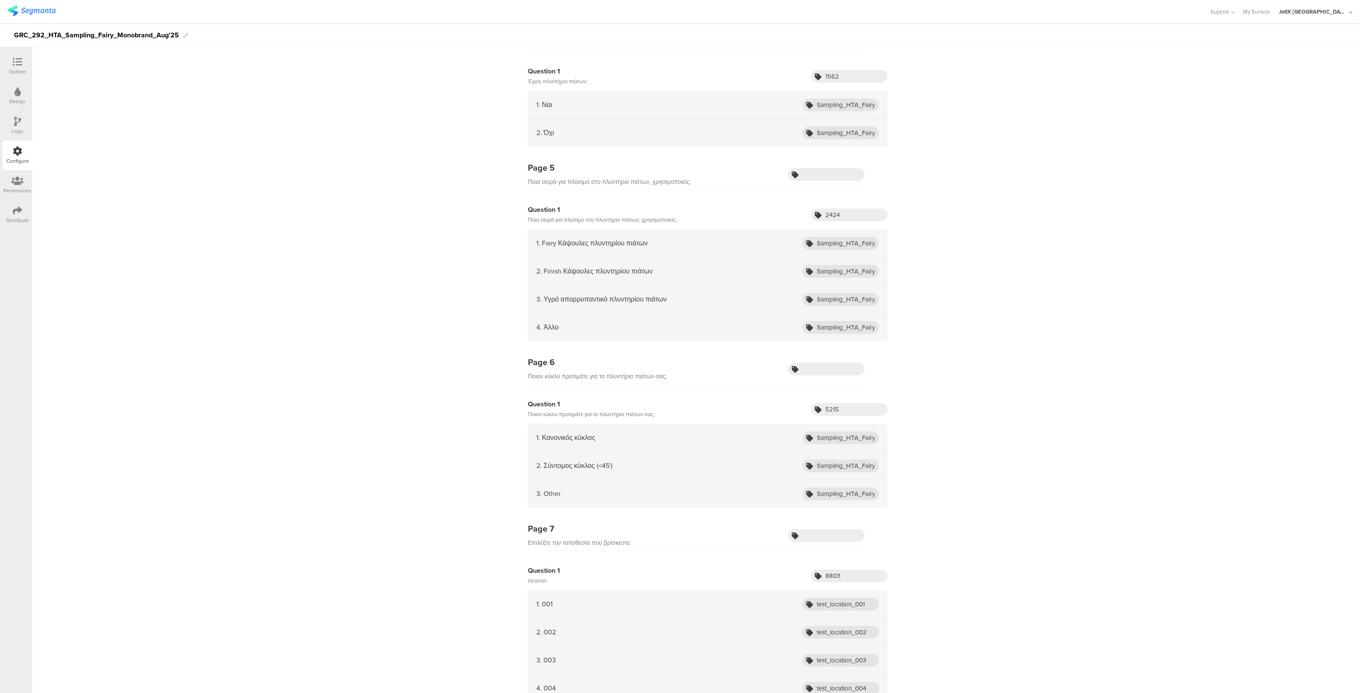
scroll to position [2432, 0]
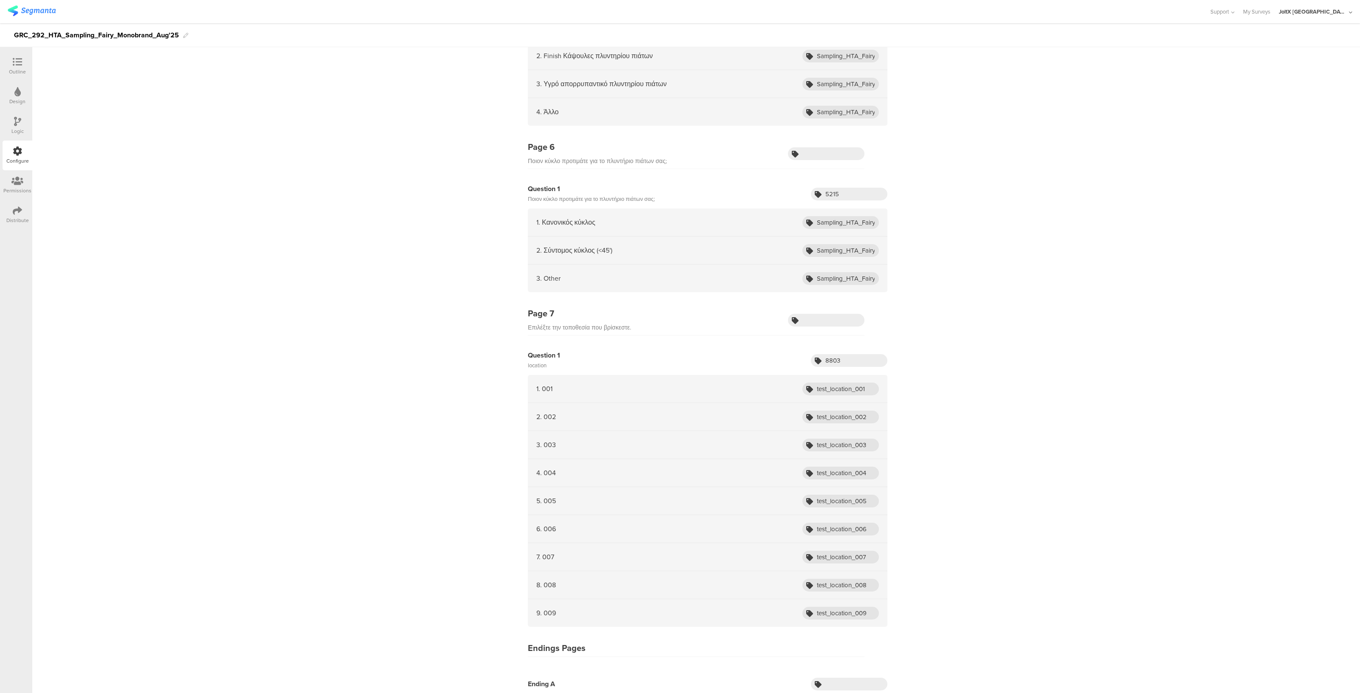
drag, startPoint x: 884, startPoint y: 334, endPoint x: 839, endPoint y: 457, distance: 130.8
click at [839, 459] on div "4. 004 test_location_004" at bounding box center [707, 473] width 359 height 28
click at [839, 470] on input "test_location_004" at bounding box center [840, 473] width 76 height 13
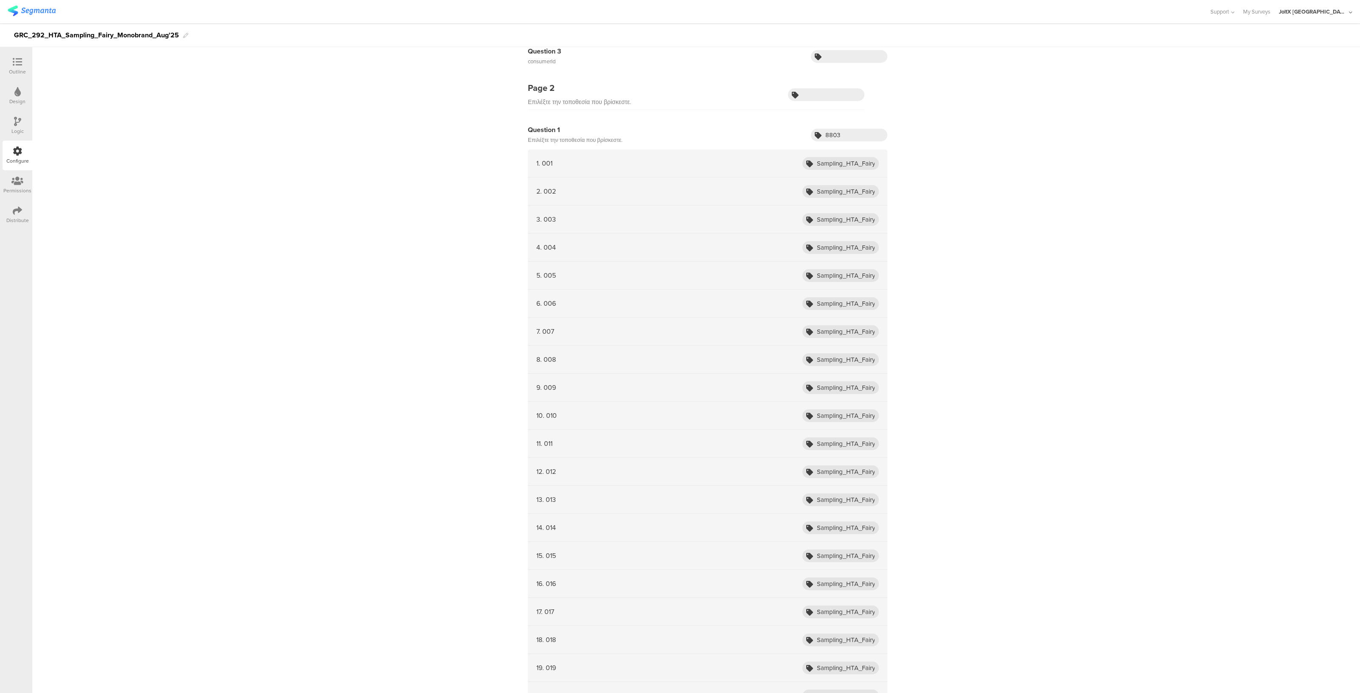
scroll to position [0, 0]
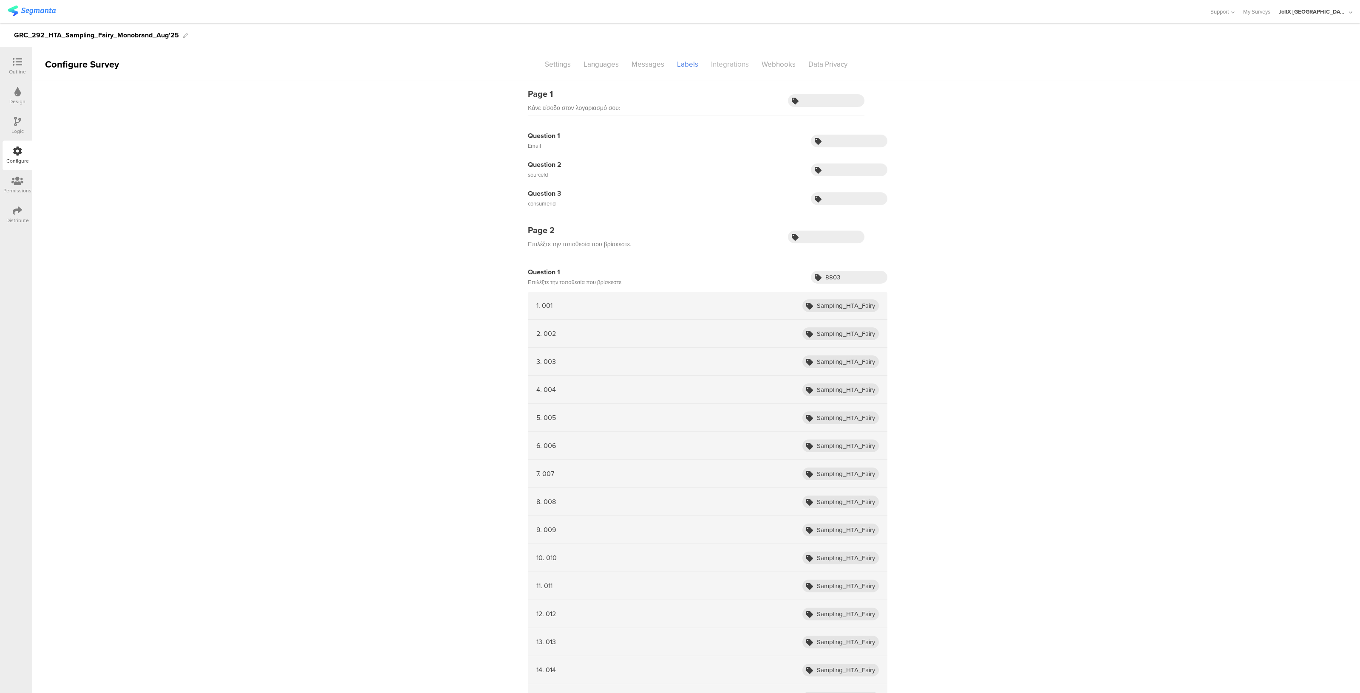
click at [725, 62] on div "Integrations" at bounding box center [730, 64] width 51 height 15
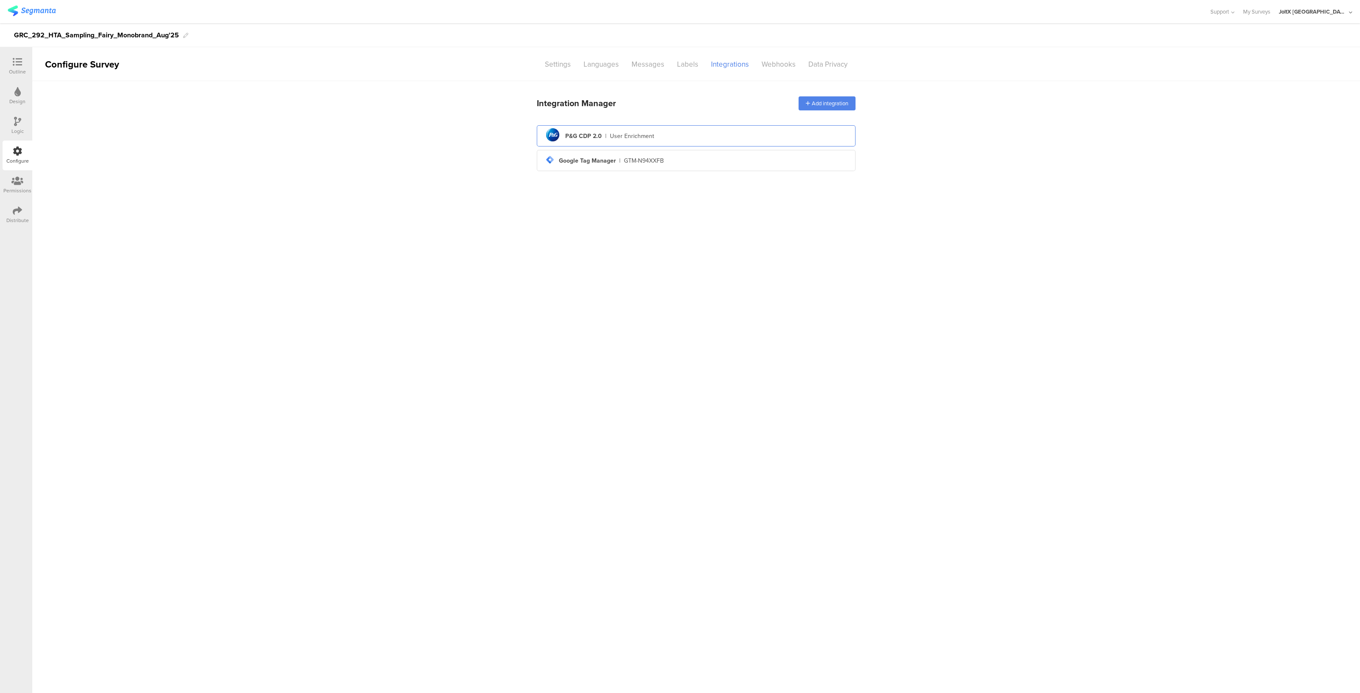
click at [654, 139] on div "pg logo P&G CDP 2.0 | User Enrichment" at bounding box center [695, 136] width 305 height 21
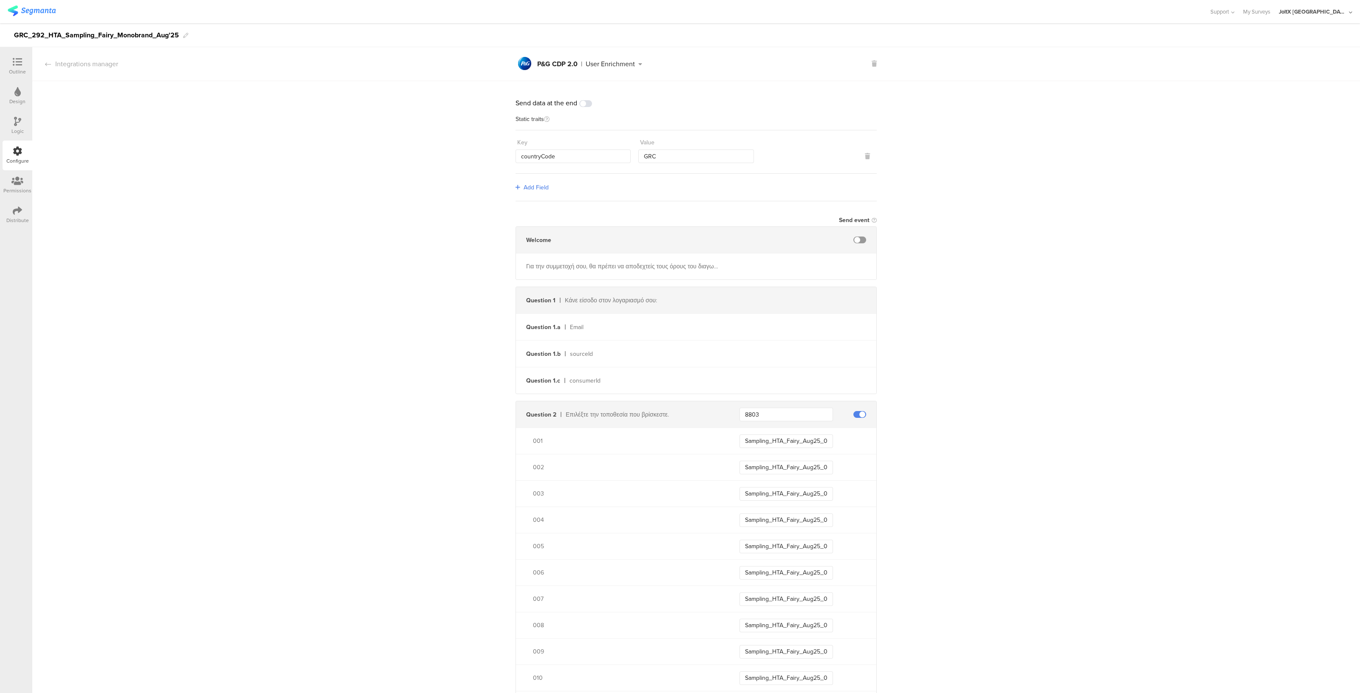
click at [22, 71] on div "Outline" at bounding box center [17, 72] width 17 height 8
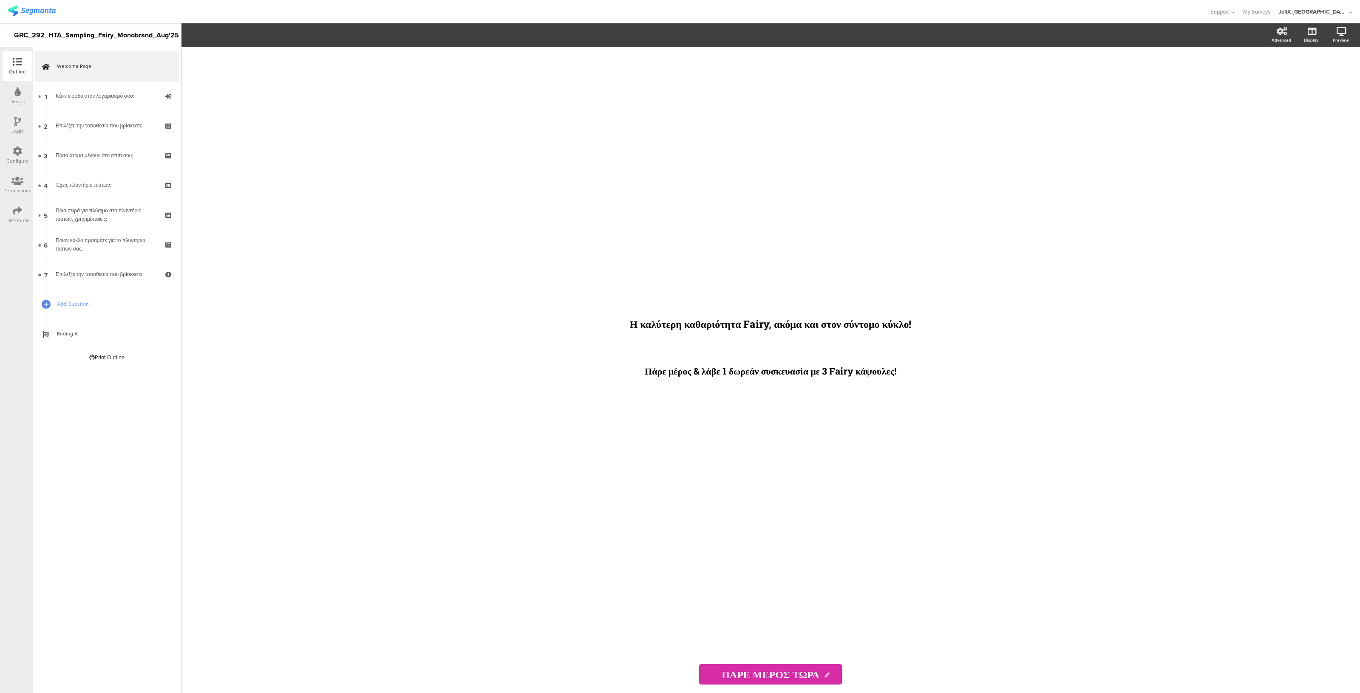
click at [19, 221] on div "Distribute" at bounding box center [17, 221] width 23 height 8
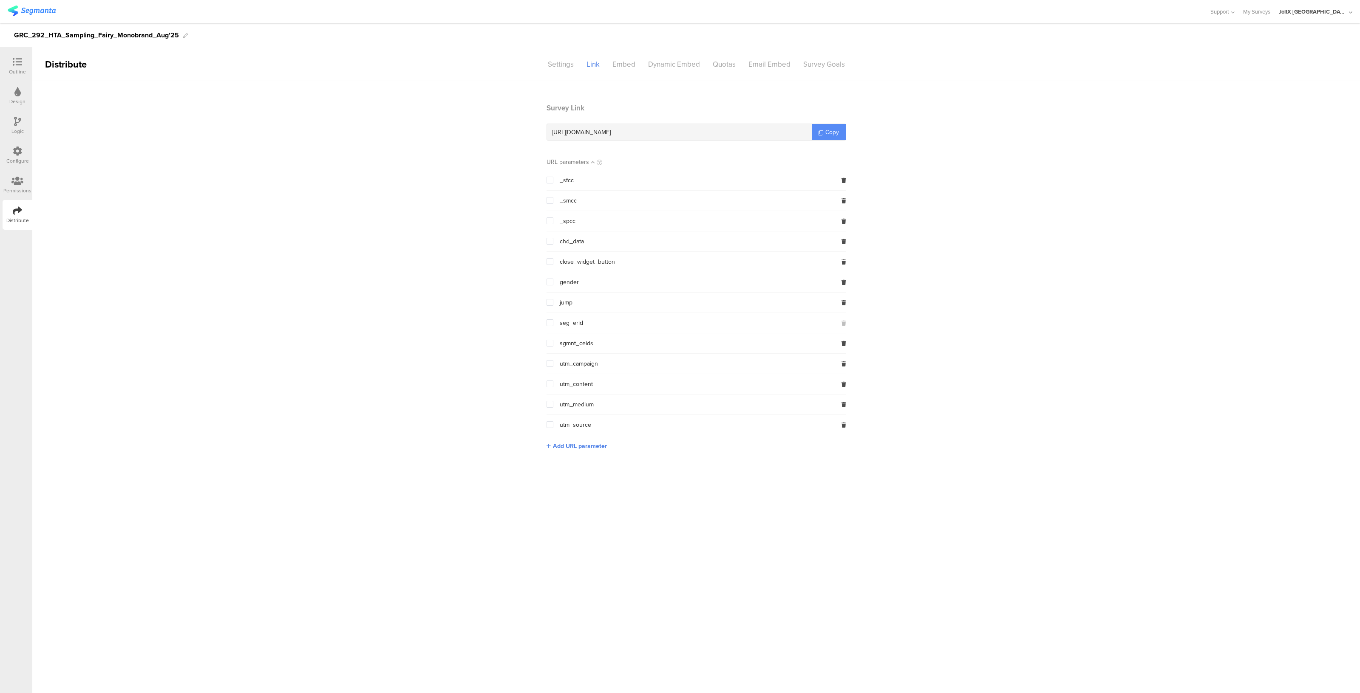
click at [827, 133] on span "Copy" at bounding box center [832, 132] width 14 height 9
click at [831, 133] on span "Copy" at bounding box center [832, 132] width 14 height 9
click at [13, 65] on icon at bounding box center [17, 61] width 9 height 9
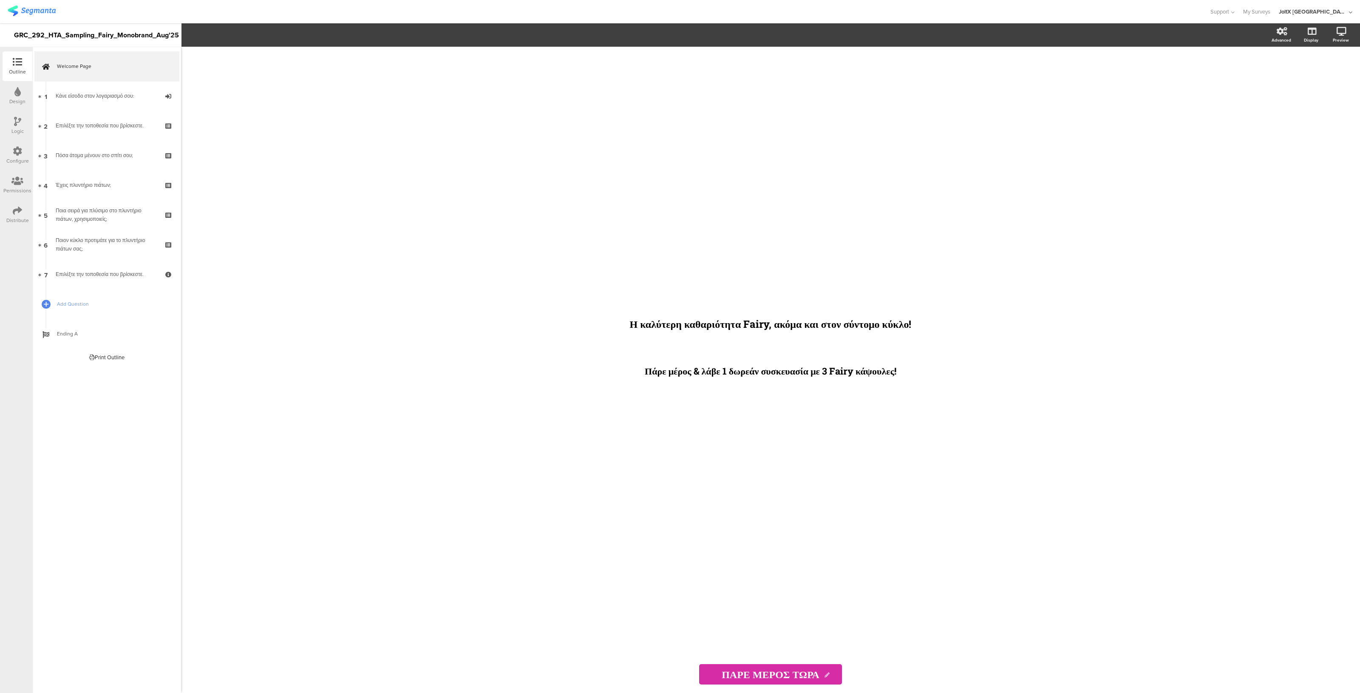
click at [15, 154] on icon at bounding box center [17, 151] width 9 height 9
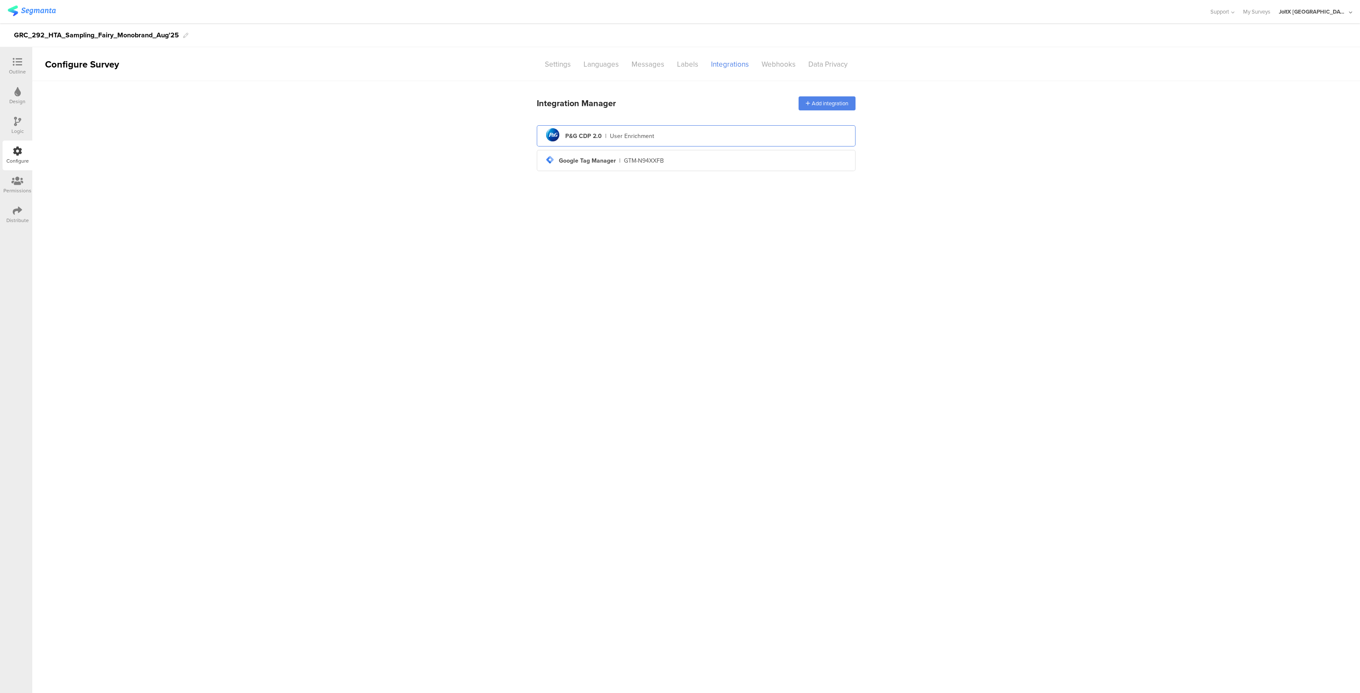
click at [711, 133] on div "pg logo P&G CDP 2.0 | User Enrichment" at bounding box center [695, 136] width 305 height 21
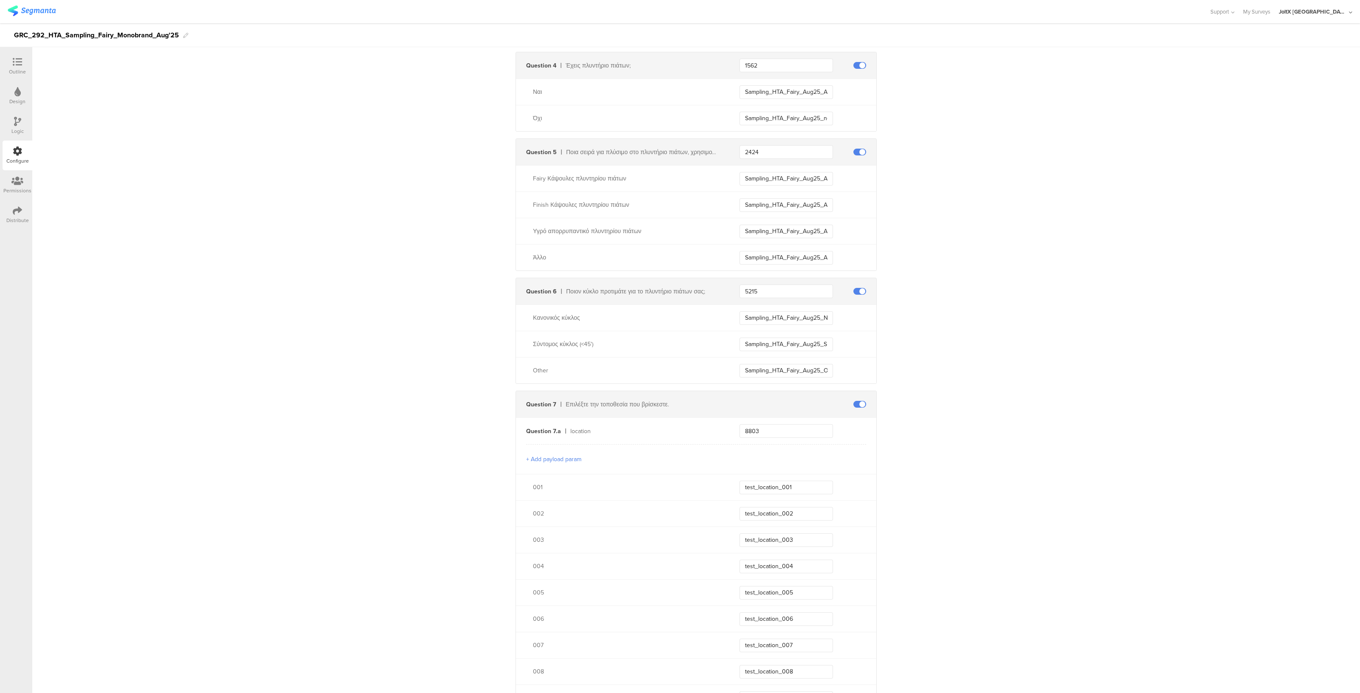
scroll to position [2211, 0]
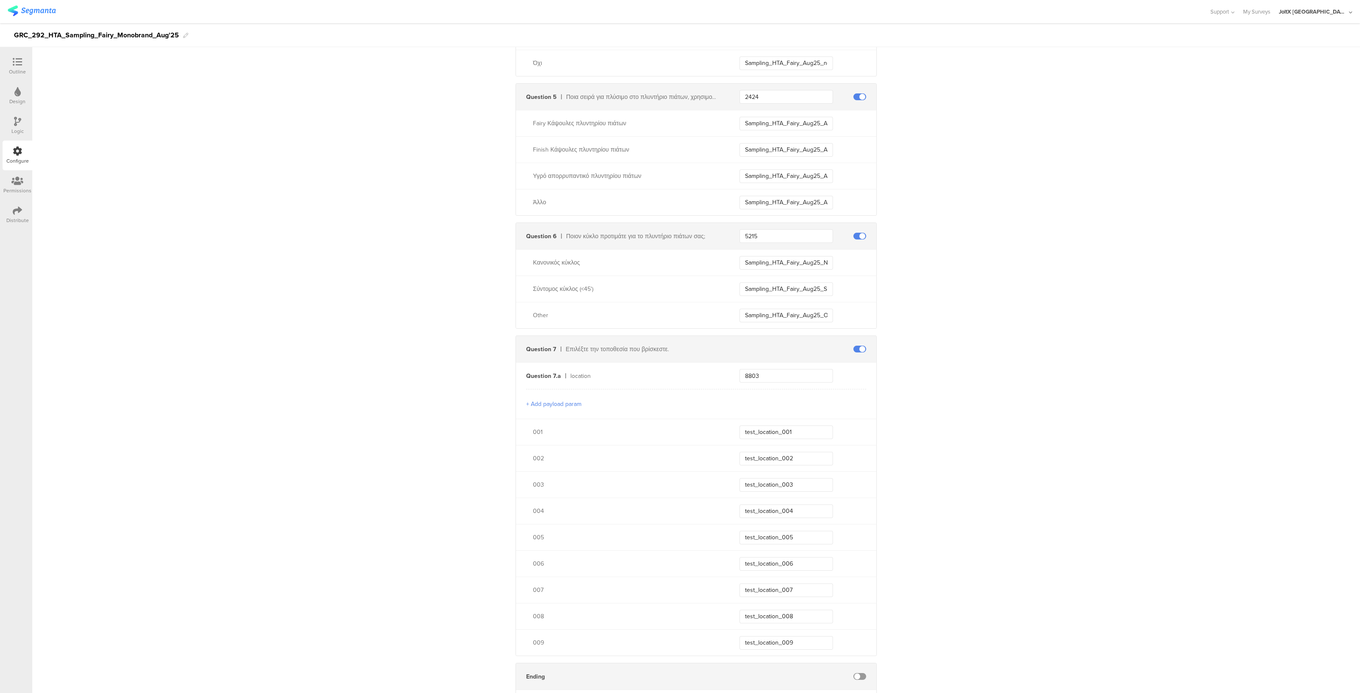
drag, startPoint x: 697, startPoint y: 337, endPoint x: 1054, endPoint y: 312, distance: 358.2
click at [819, 431] on input "test_location_001" at bounding box center [785, 433] width 93 height 14
click at [795, 506] on input "test_location_004" at bounding box center [785, 512] width 93 height 14
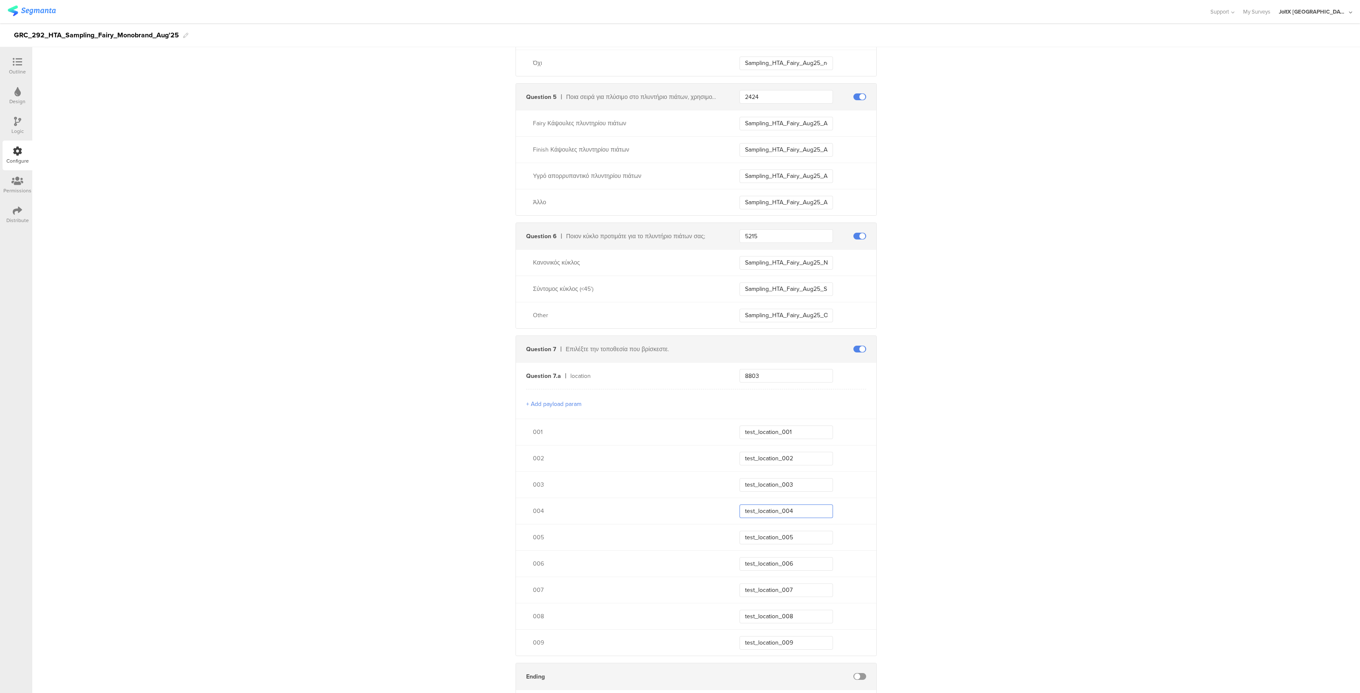
click at [795, 506] on input "test_location_004" at bounding box center [785, 512] width 93 height 14
click at [11, 68] on div "Outline" at bounding box center [17, 72] width 17 height 8
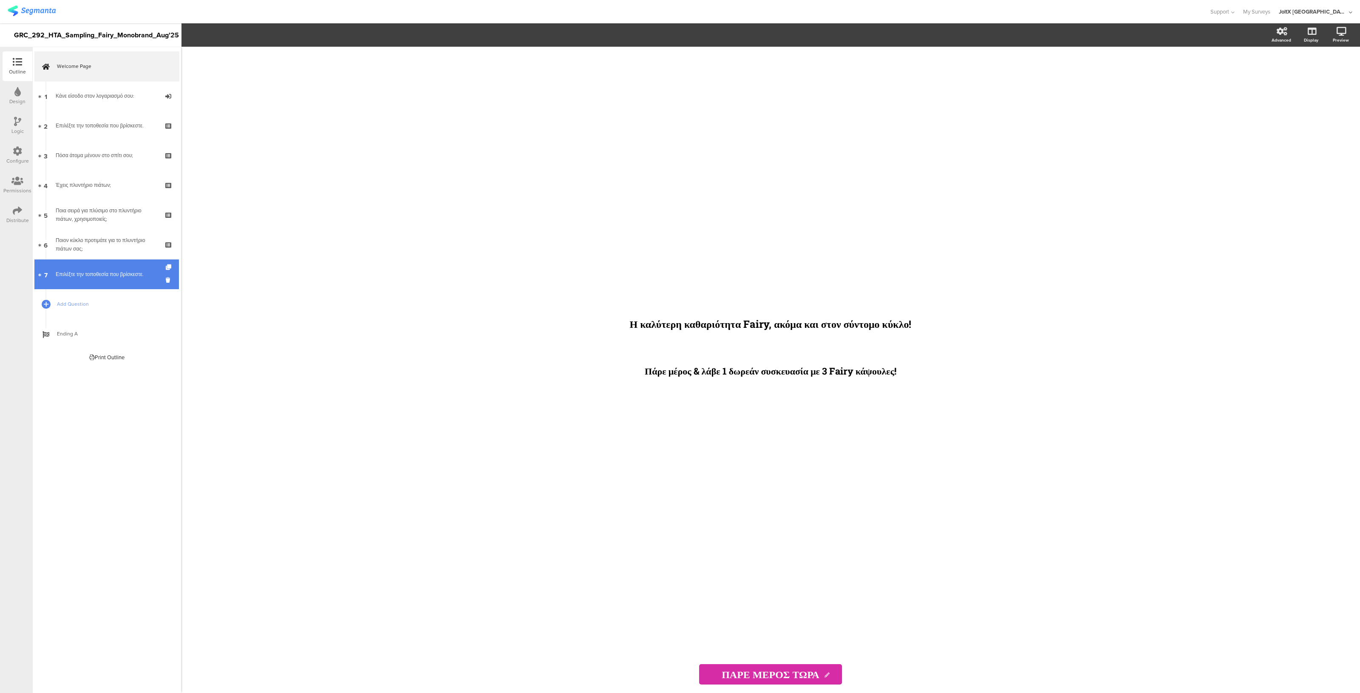
click at [81, 276] on div "Επιλέξτε την τοποθεσία που βρίσκεστε." at bounding box center [107, 274] width 102 height 8
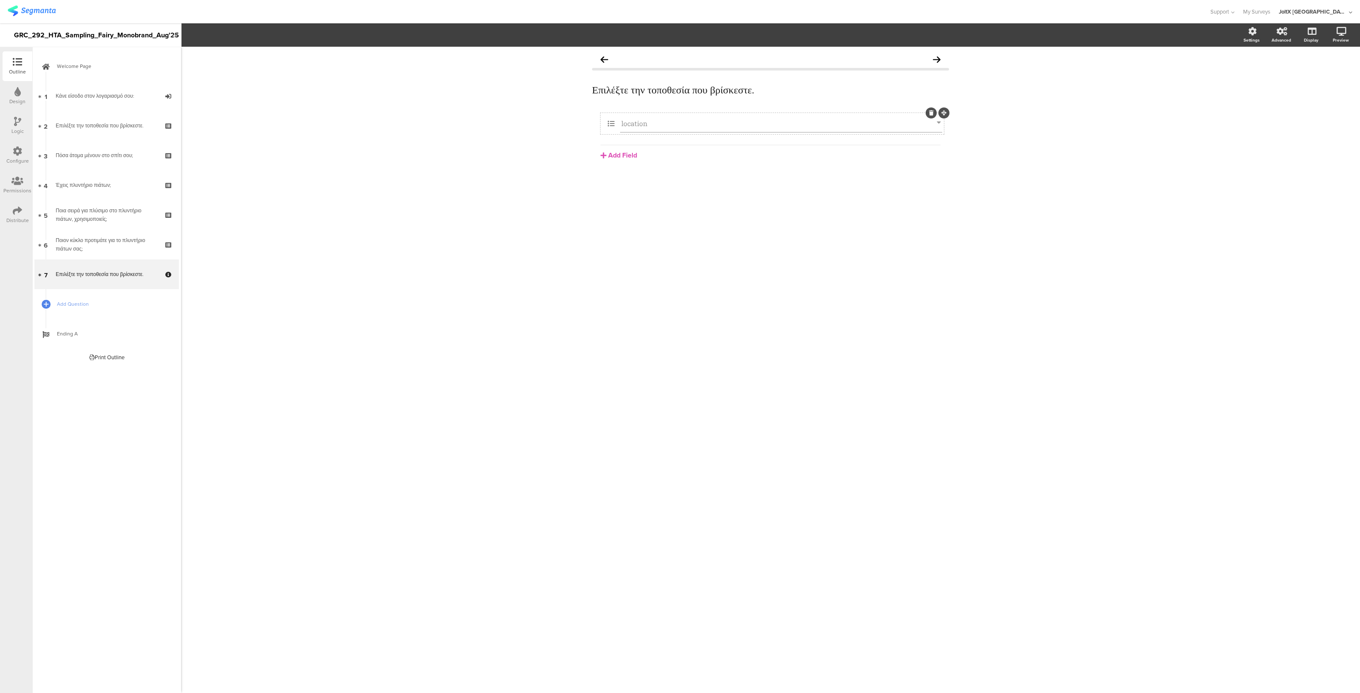
click at [650, 120] on input "location" at bounding box center [778, 123] width 315 height 9
click at [306, 34] on span "Dropdown Choices" at bounding box center [296, 35] width 58 height 10
click at [302, 206] on span "Add Choice" at bounding box center [296, 205] width 32 height 8
click at [289, 226] on span "Add Choice" at bounding box center [296, 222] width 32 height 8
click at [290, 234] on div "Add Choice" at bounding box center [341, 239] width 149 height 17
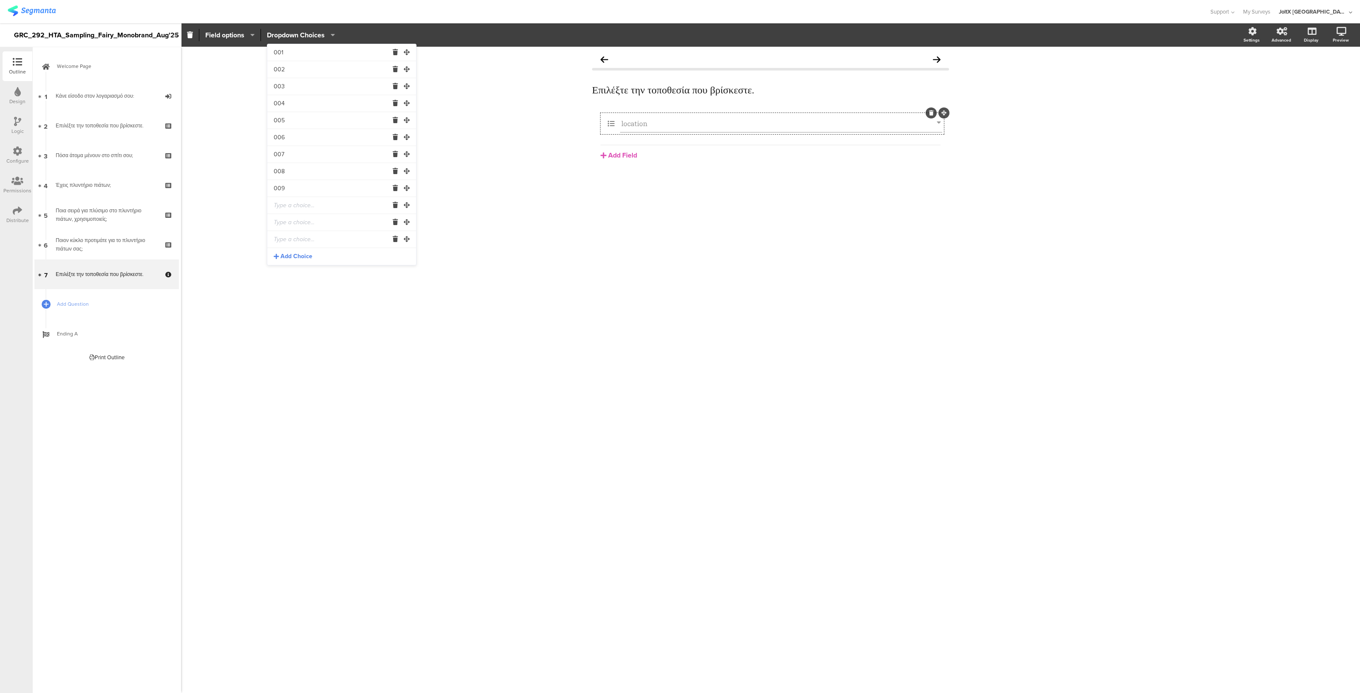
click at [289, 254] on span "Add Choice" at bounding box center [296, 256] width 32 height 8
click at [289, 266] on div "Add Choice" at bounding box center [341, 273] width 149 height 17
click at [291, 296] on div "Add Choice" at bounding box center [341, 290] width 149 height 17
click at [291, 307] on span "Add Choice" at bounding box center [296, 307] width 32 height 8
click at [294, 328] on span "Add Choice" at bounding box center [296, 324] width 32 height 8
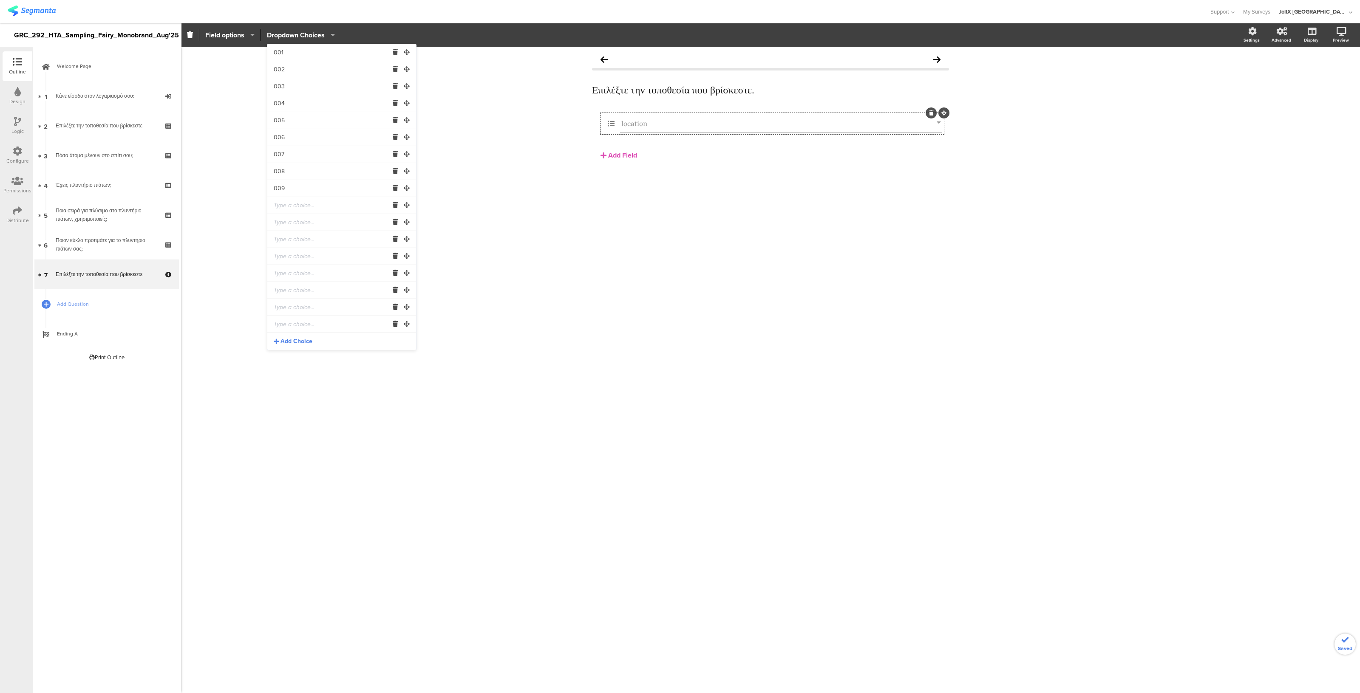
click at [296, 340] on span "Add Choice" at bounding box center [296, 341] width 32 height 8
click at [297, 356] on span "Add Choice" at bounding box center [296, 358] width 32 height 8
click at [295, 375] on span "Add Choice" at bounding box center [296, 375] width 32 height 8
click at [297, 402] on div "Επιλέξτε την τοποθεσία που βρίσκεστε. Επιλέξτε την τοποθεσία που βρίσκεστε. loc…" at bounding box center [770, 370] width 1179 height 647
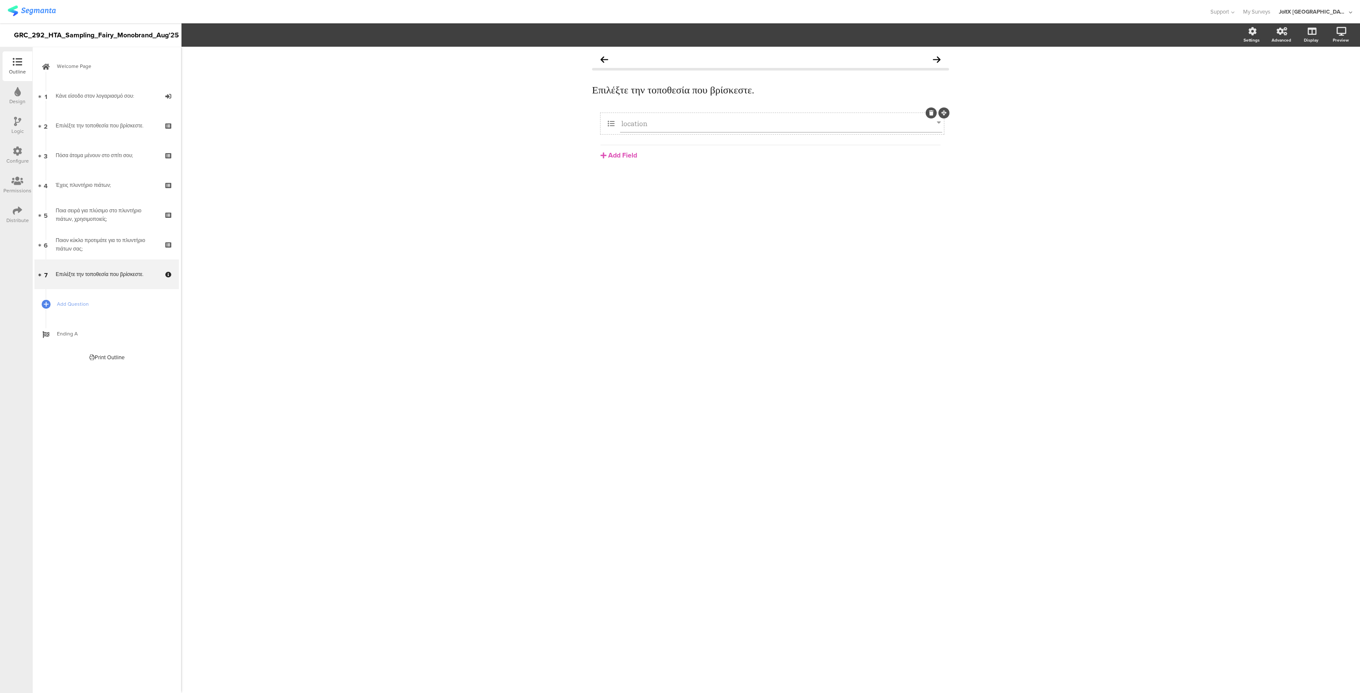
click at [657, 127] on input "location" at bounding box center [778, 123] width 315 height 9
click at [295, 32] on span "Dropdown Choices" at bounding box center [296, 35] width 58 height 10
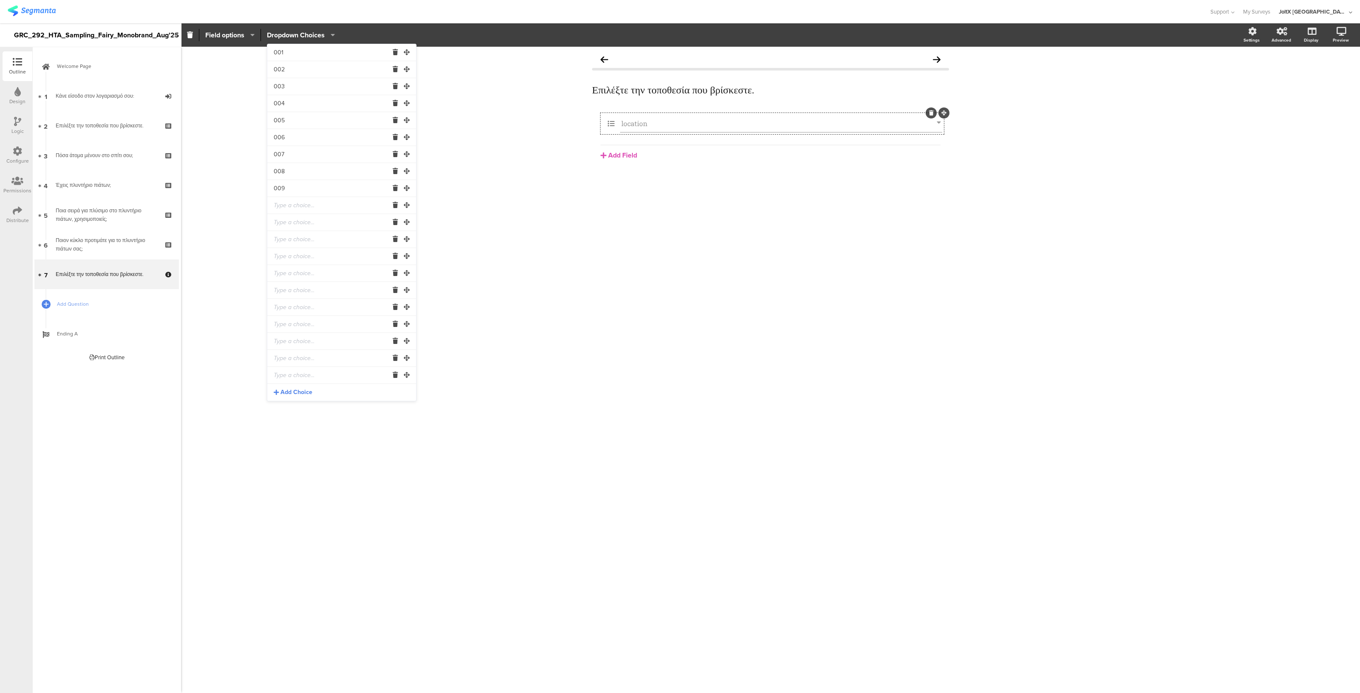
click at [295, 388] on div "Add Choice" at bounding box center [341, 392] width 149 height 17
click at [291, 397] on span "Add Choice" at bounding box center [296, 399] width 32 height 8
click at [293, 402] on span "Add Choice" at bounding box center [296, 399] width 32 height 8
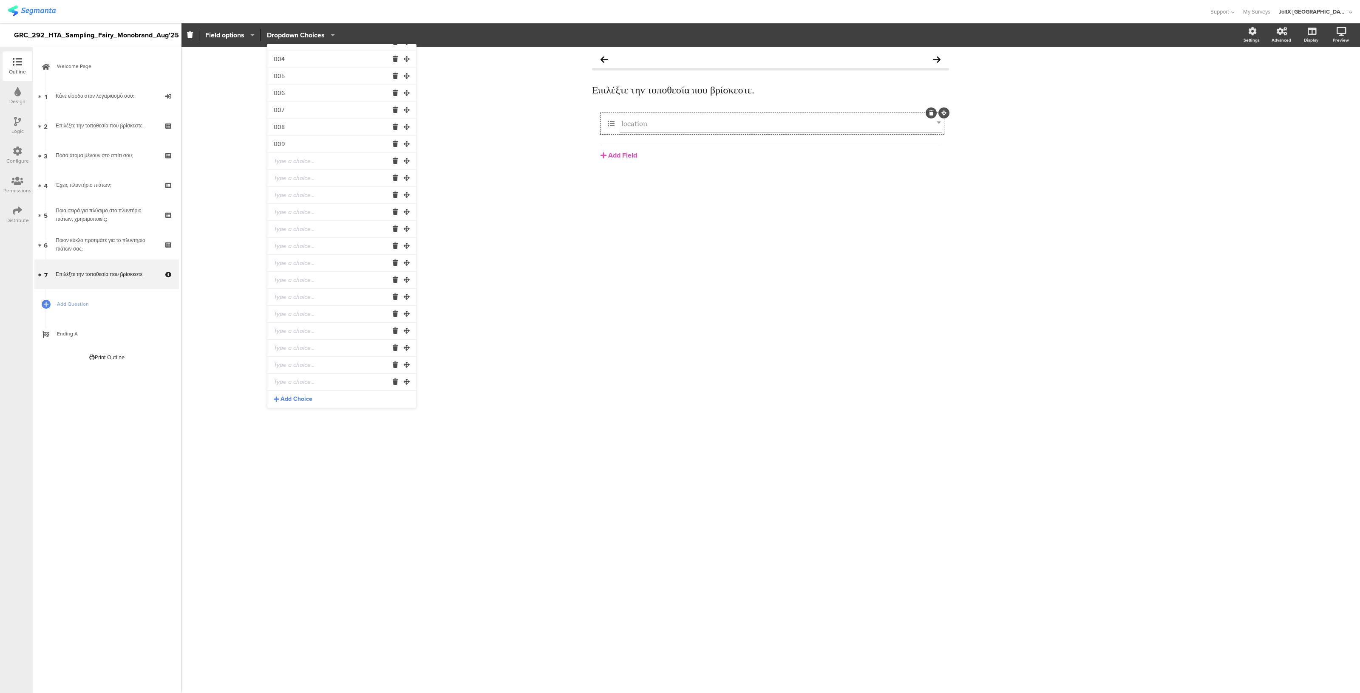
click at [293, 402] on span "Add Choice" at bounding box center [296, 399] width 32 height 8
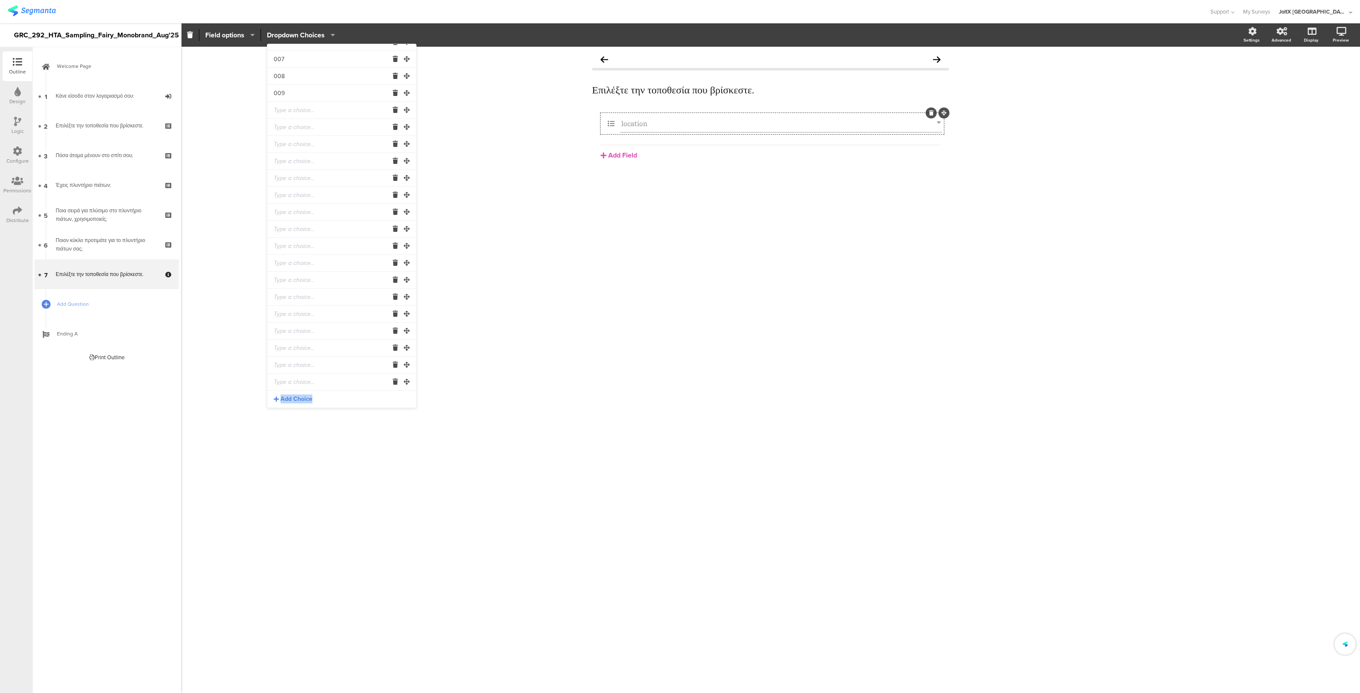
click at [293, 402] on span "Add Choice" at bounding box center [296, 399] width 32 height 8
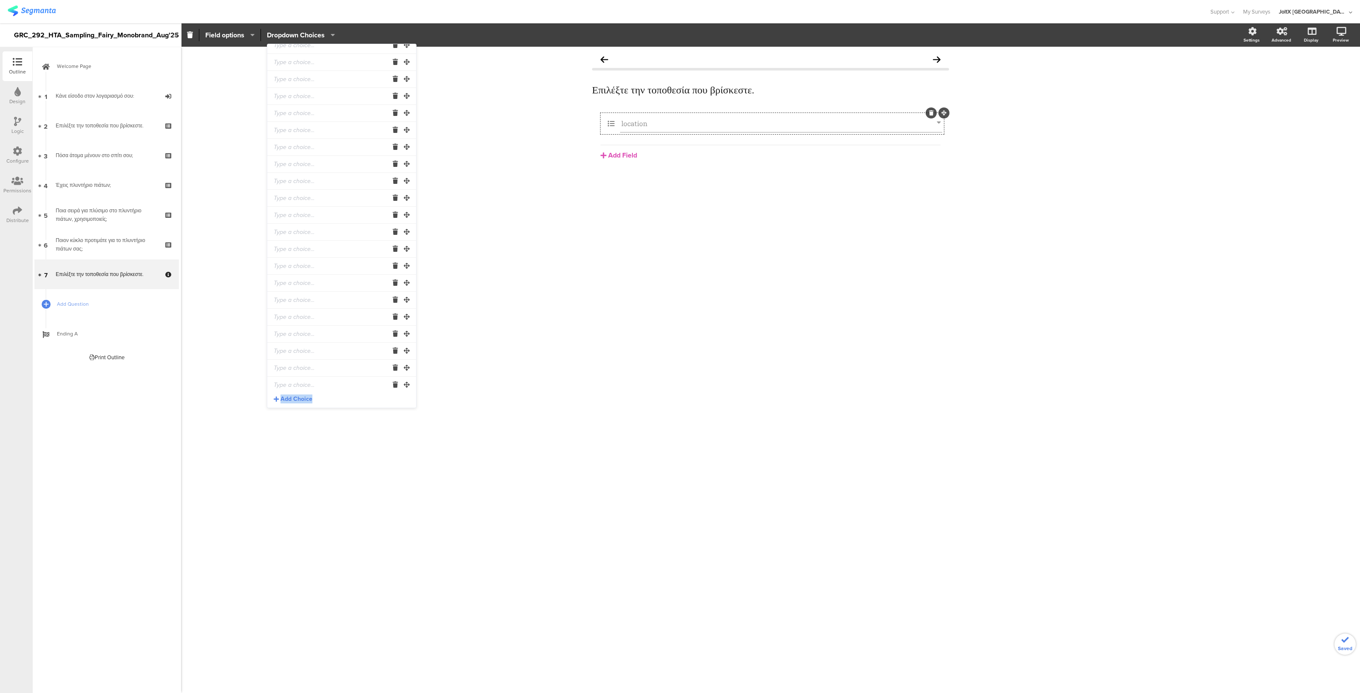
click at [293, 402] on span "Add Choice" at bounding box center [296, 399] width 32 height 8
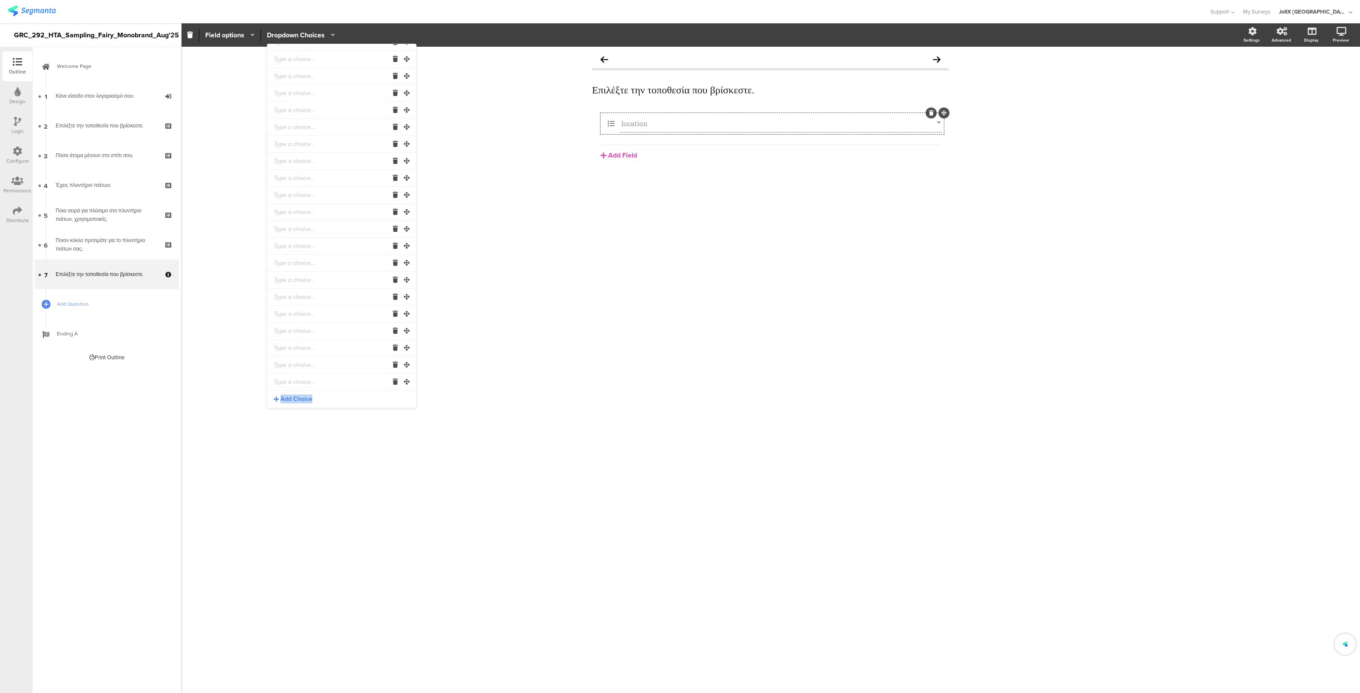
click at [293, 402] on span "Add Choice" at bounding box center [296, 399] width 32 height 8
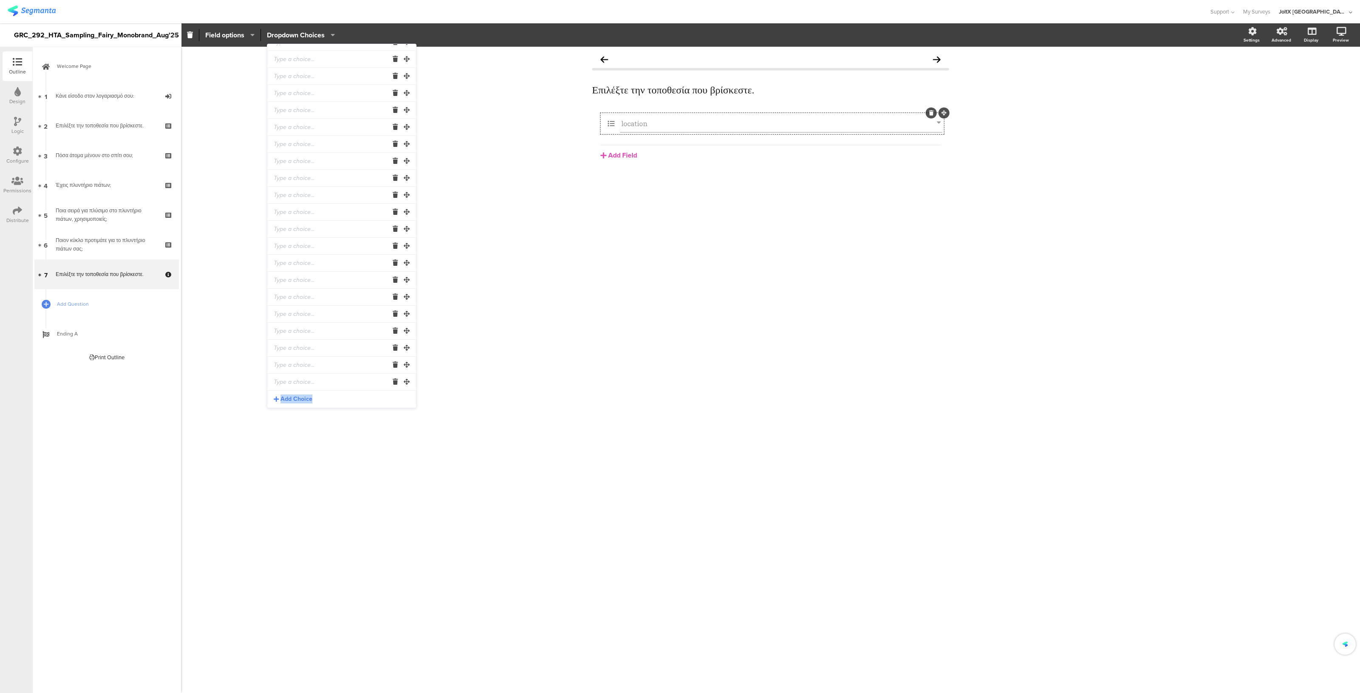
click at [293, 402] on span "Add Choice" at bounding box center [296, 399] width 32 height 8
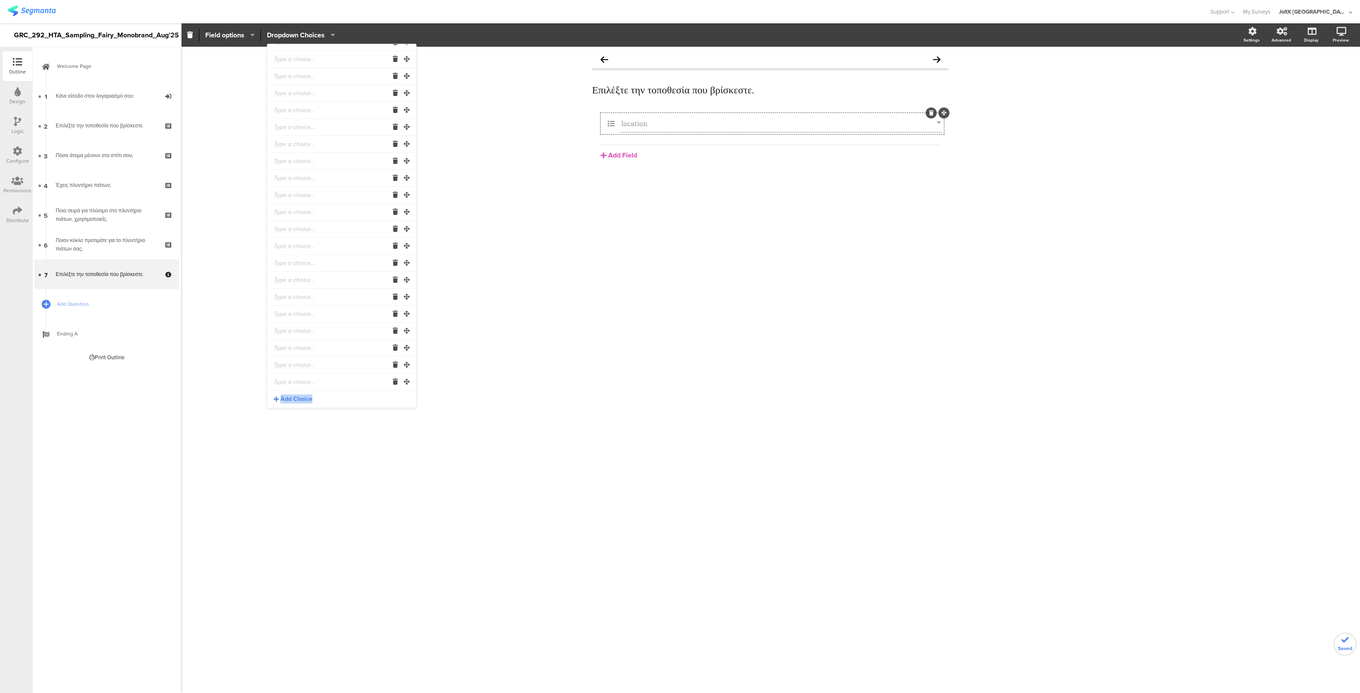
click at [293, 402] on span "Add Choice" at bounding box center [296, 399] width 32 height 8
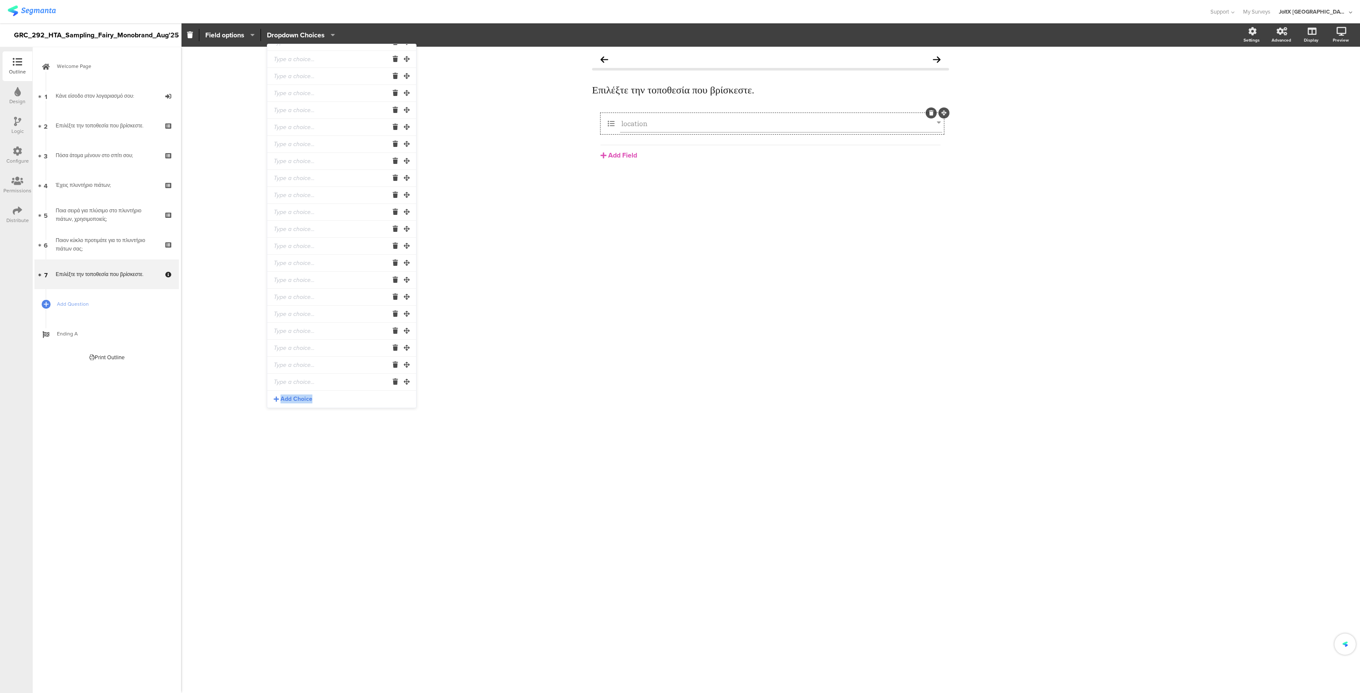
click at [293, 402] on span "Add Choice" at bounding box center [296, 399] width 32 height 8
click at [292, 204] on input "text" at bounding box center [331, 205] width 115 height 17
type input "010"
click at [291, 226] on input "text" at bounding box center [331, 222] width 115 height 17
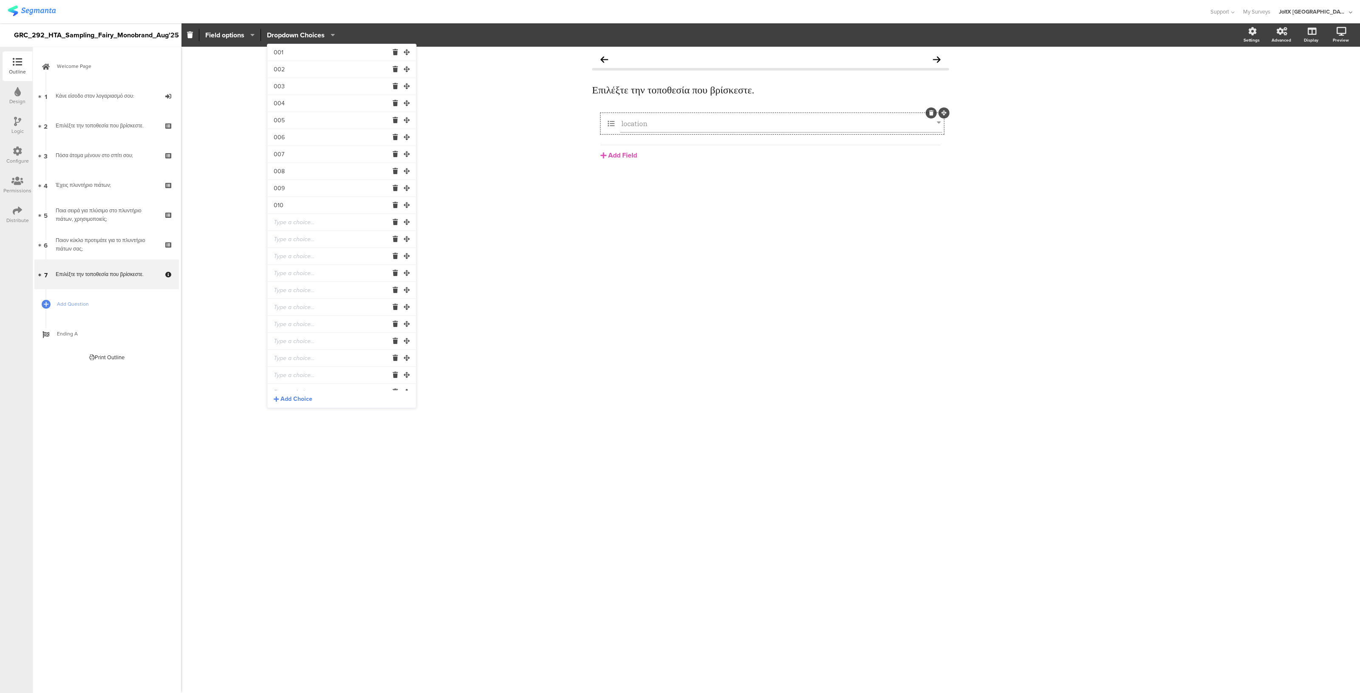
paste input "01"
type input "01"
click at [291, 241] on input "text" at bounding box center [331, 239] width 115 height 17
paste input "01"
type input "01"
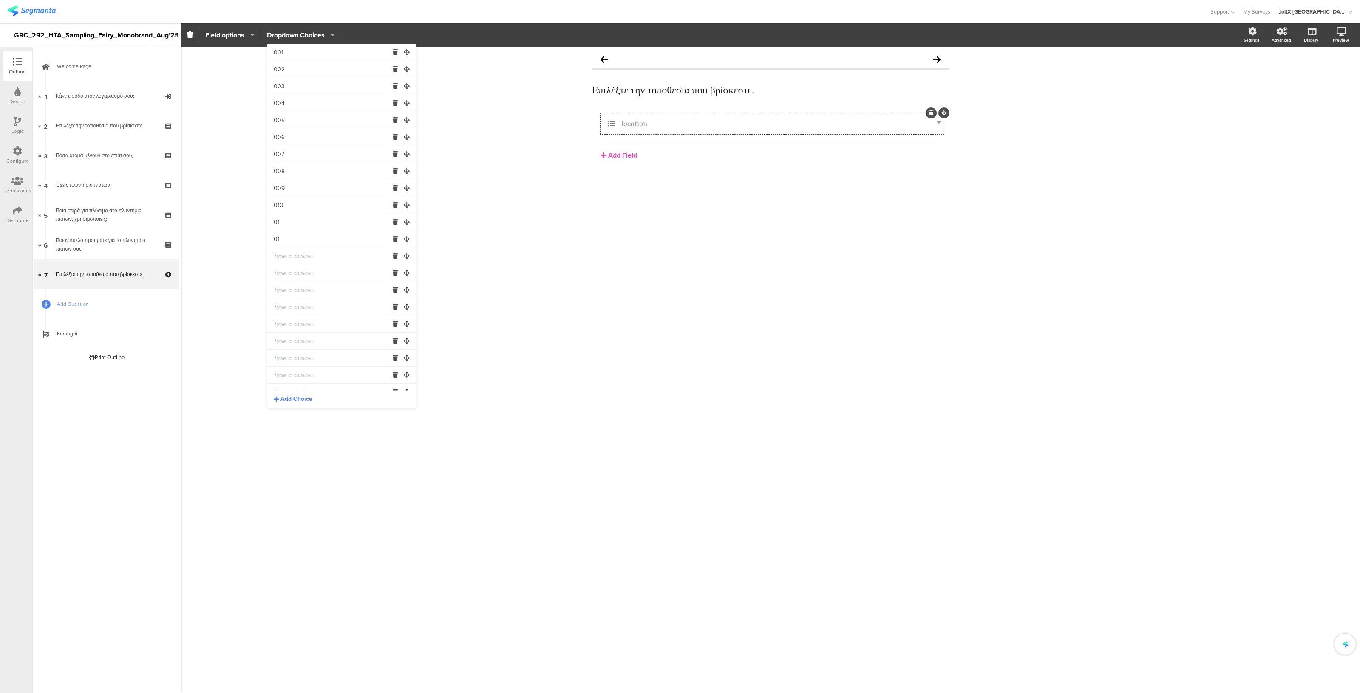
click at [287, 256] on input "text" at bounding box center [331, 256] width 115 height 17
paste input "01"
type input "01"
click at [283, 277] on input "text" at bounding box center [331, 273] width 115 height 17
paste input "01"
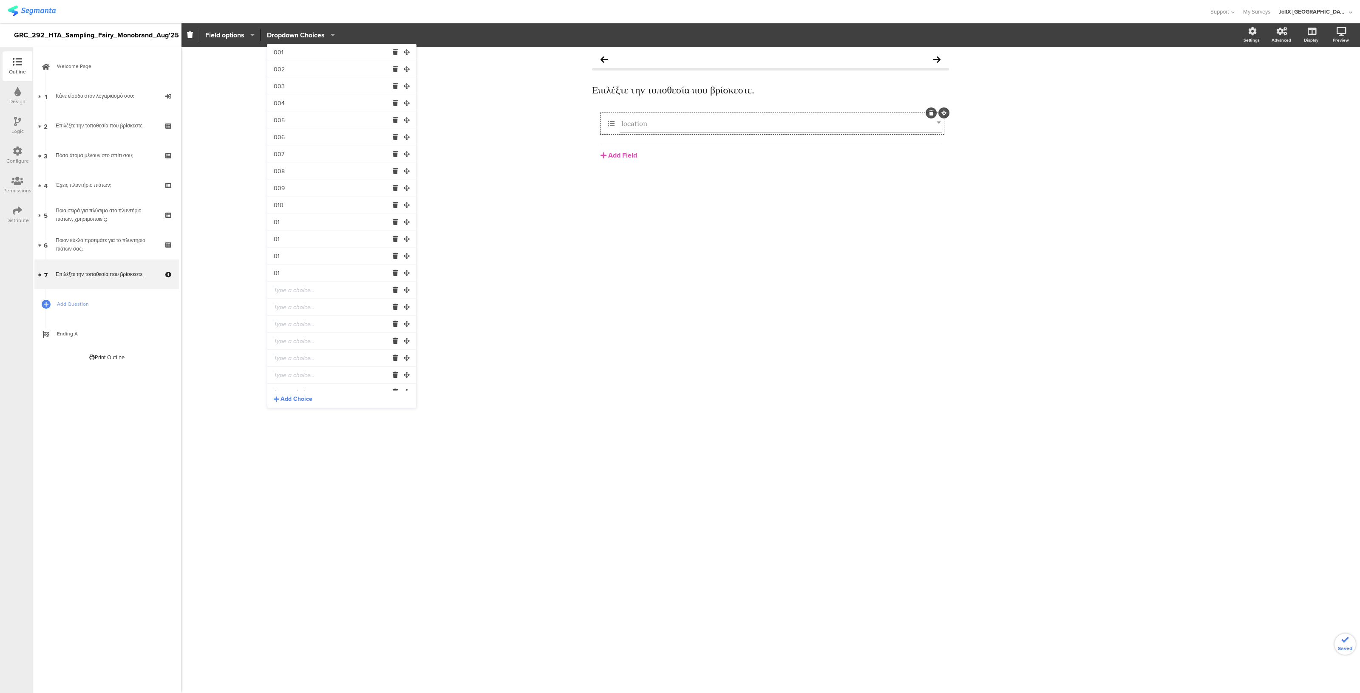
type input "01"
click at [280, 297] on input "text" at bounding box center [331, 290] width 115 height 17
paste input "01"
click at [280, 297] on input "01" at bounding box center [331, 290] width 115 height 17
type input "01"
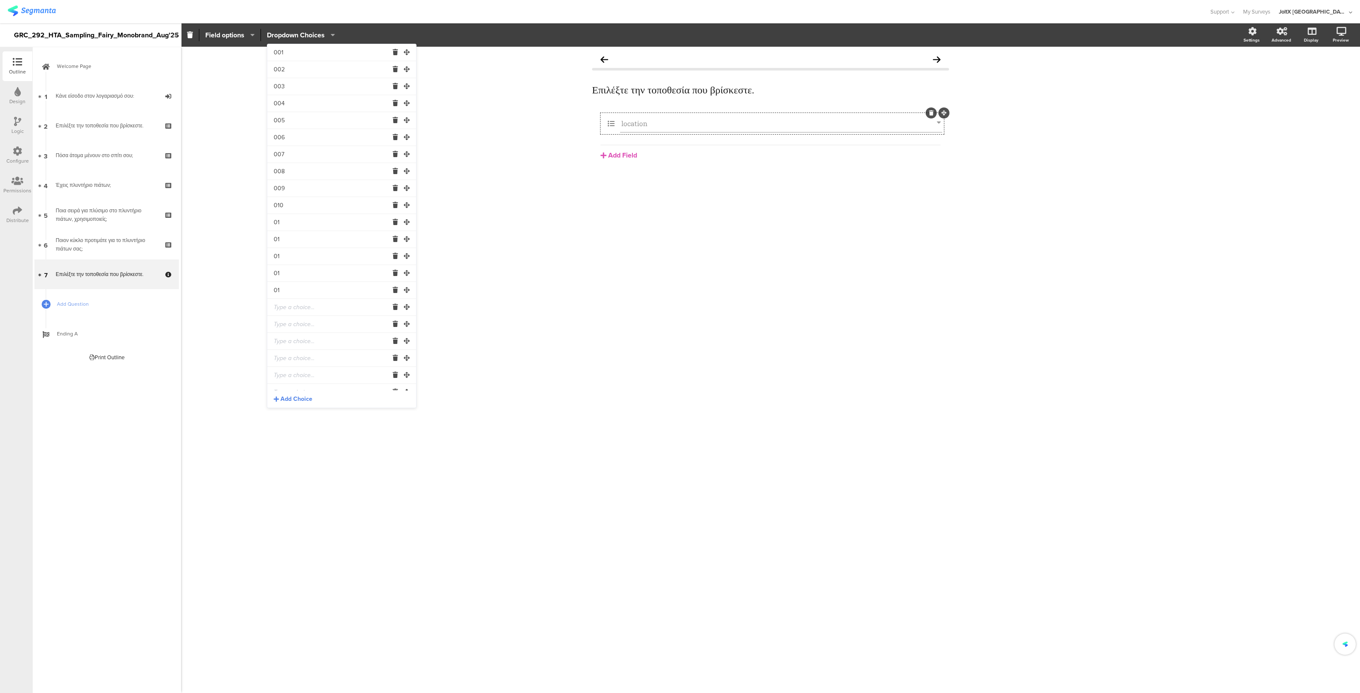
click at [283, 307] on input "text" at bounding box center [331, 307] width 115 height 17
paste input "01"
type input "01"
click at [283, 318] on input "text" at bounding box center [331, 324] width 115 height 17
paste input "01"
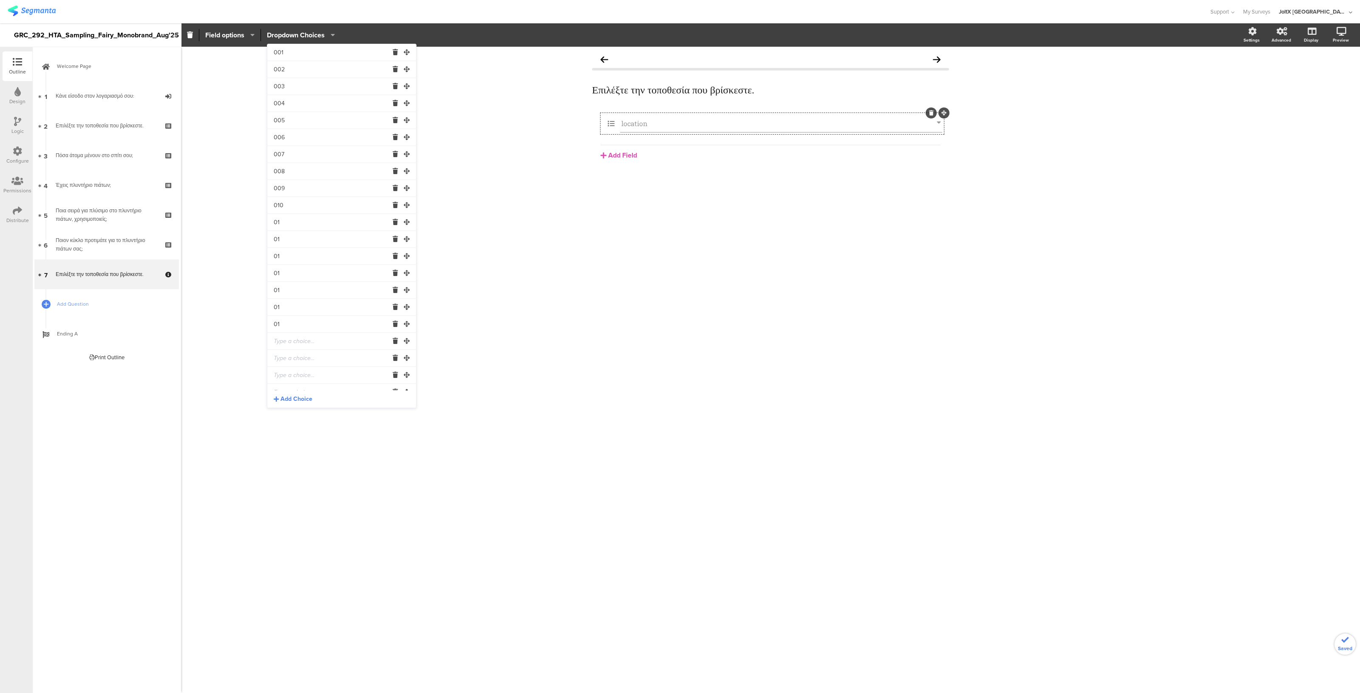
type input "01"
click at [283, 343] on input "text" at bounding box center [331, 341] width 115 height 17
paste input "01"
type input "01"
click at [283, 354] on input "text" at bounding box center [331, 358] width 115 height 17
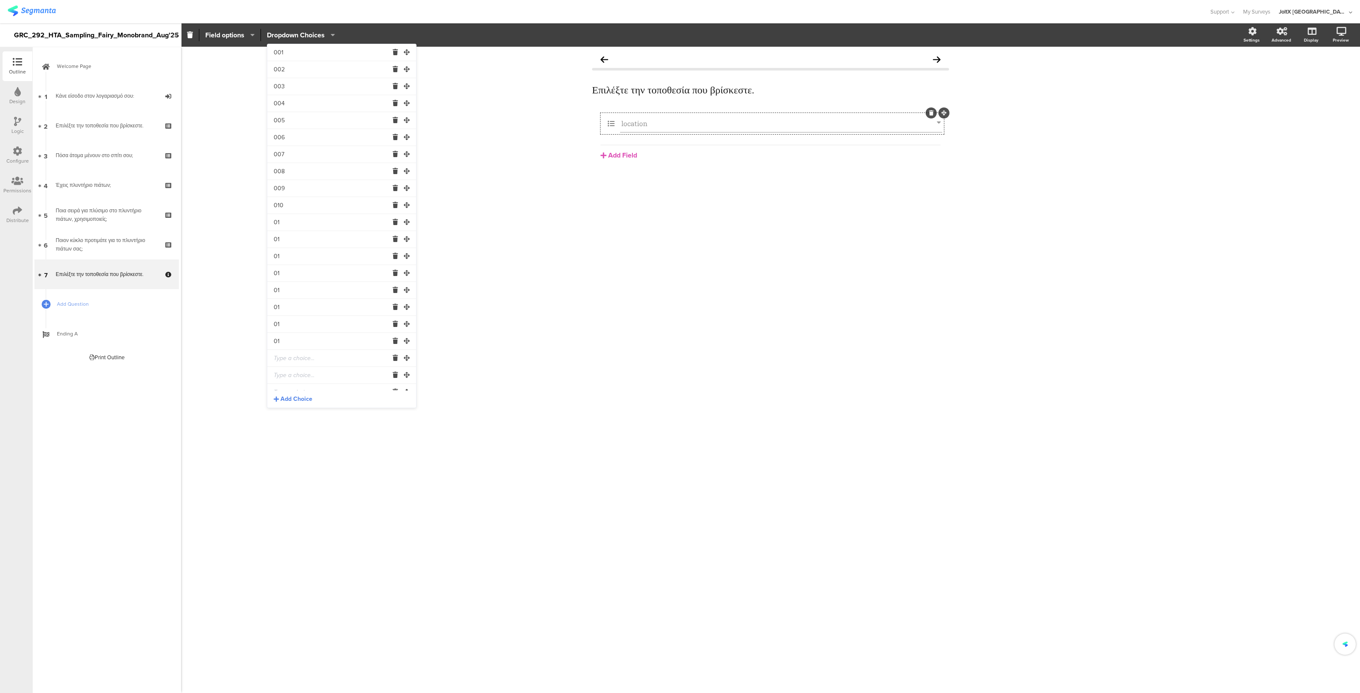
paste input "01"
type input "01"
click at [287, 376] on input "text" at bounding box center [331, 375] width 115 height 17
paste input "01"
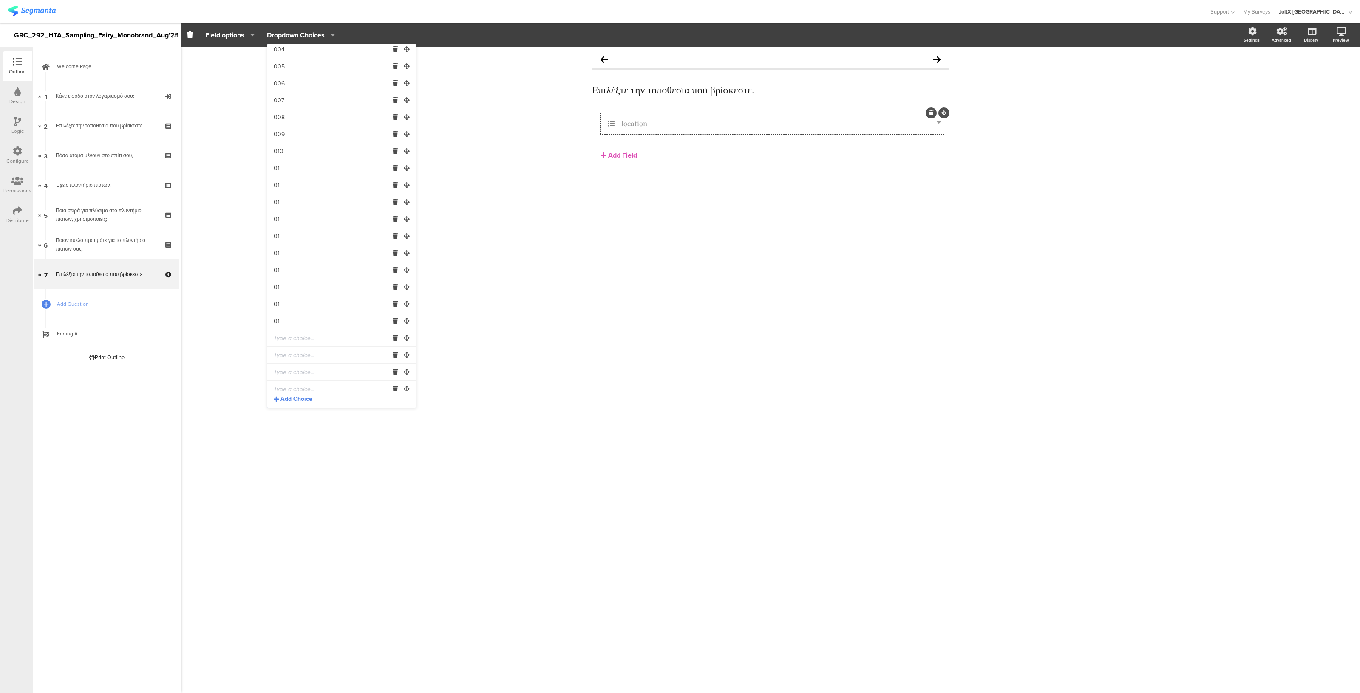
type input "01"
click at [293, 337] on input "text" at bounding box center [331, 338] width 115 height 17
paste input "01"
type input "01"
click at [292, 167] on input "01" at bounding box center [331, 168] width 115 height 17
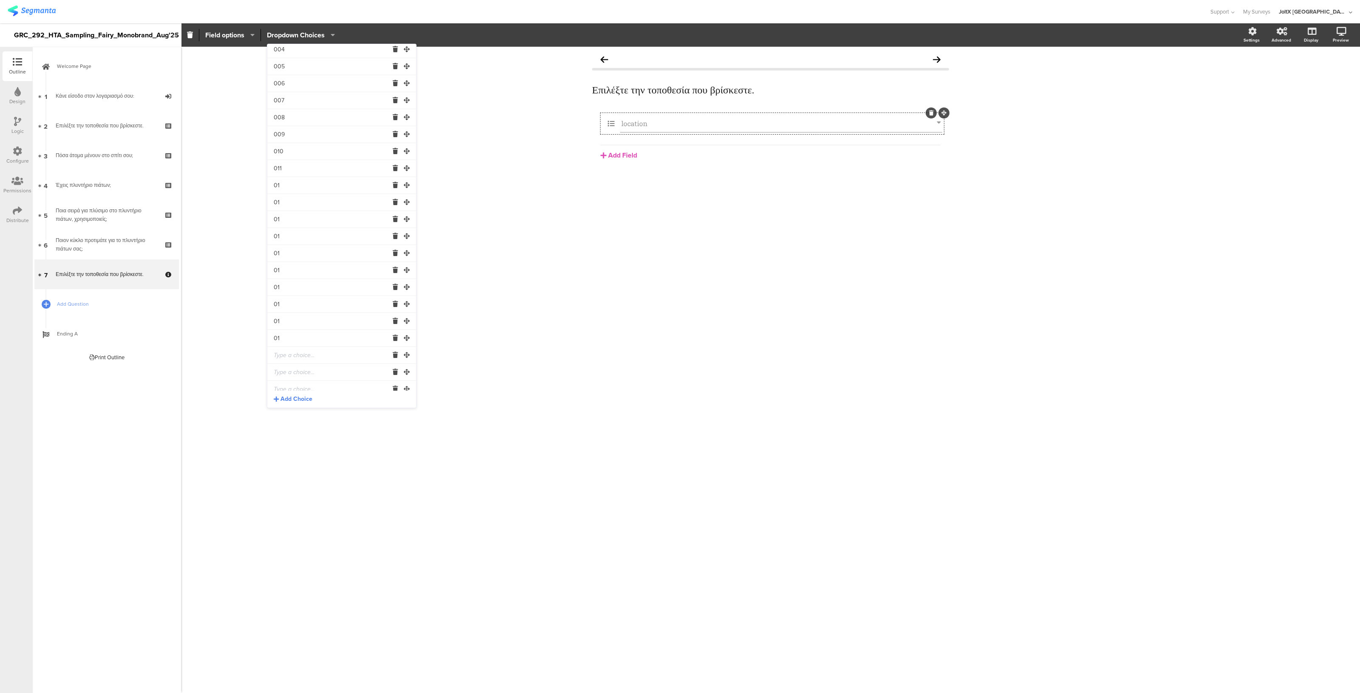
type input "011"
click at [291, 181] on input "01" at bounding box center [331, 185] width 115 height 17
type input "012"
click at [289, 205] on input "01" at bounding box center [331, 202] width 115 height 17
type input "013"
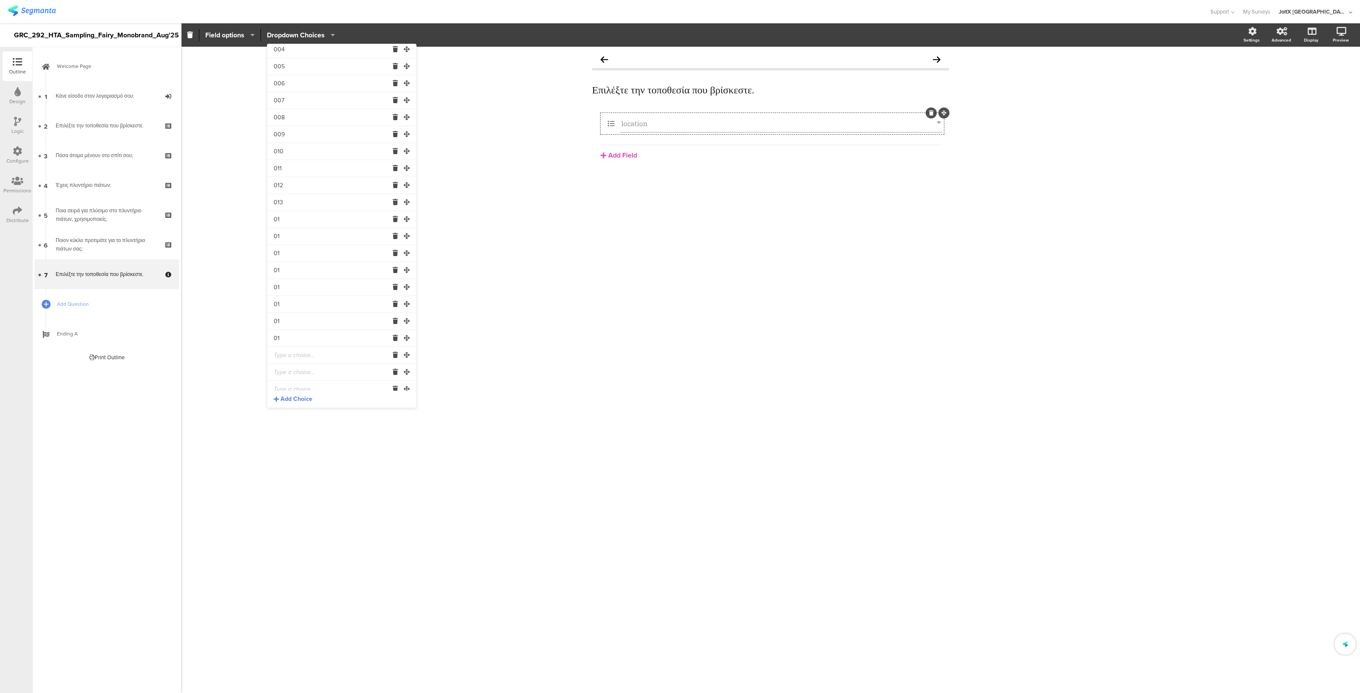
click at [287, 222] on input "01" at bounding box center [331, 219] width 115 height 17
type input "014"
click at [285, 241] on input "01" at bounding box center [331, 236] width 115 height 17
type input "015"
click at [286, 257] on input "01" at bounding box center [331, 253] width 115 height 17
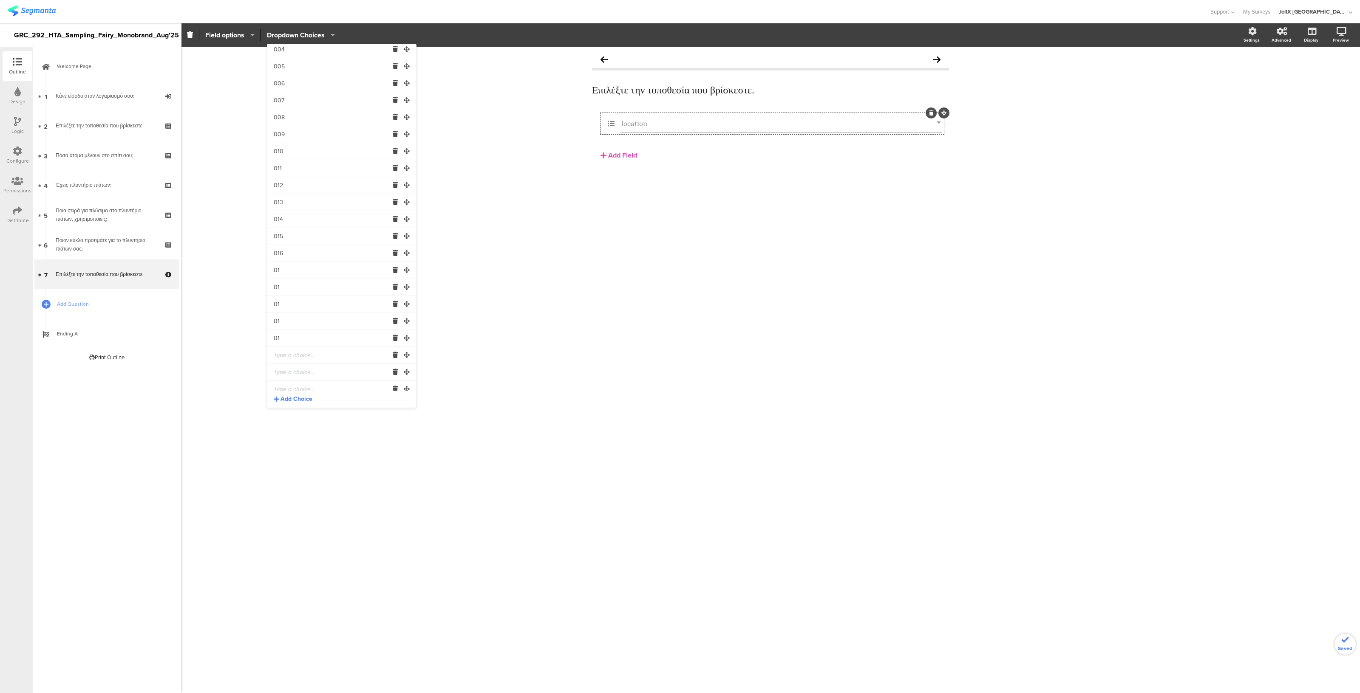
type input "016"
click at [287, 270] on input "01" at bounding box center [331, 270] width 115 height 17
type input "017"
click at [287, 283] on input "018" at bounding box center [331, 287] width 115 height 17
type input "018"
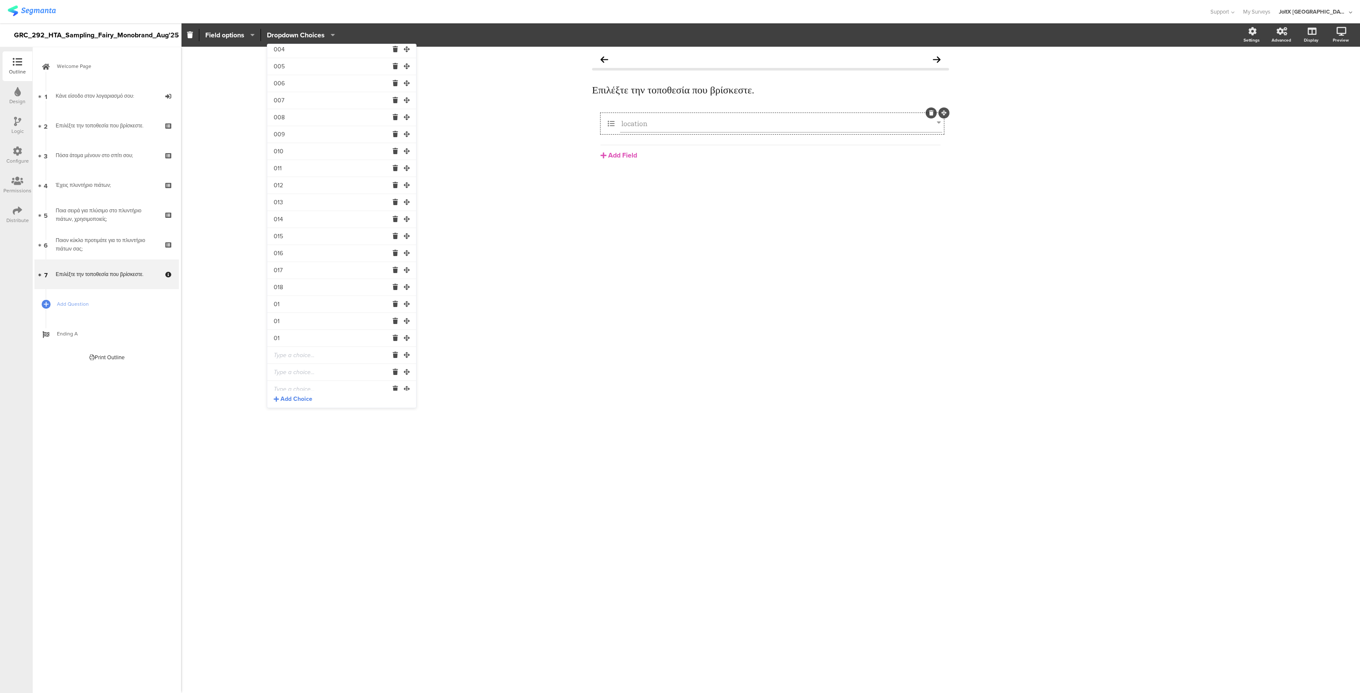
click at [285, 307] on input "01" at bounding box center [331, 304] width 115 height 17
type input "019"
click at [284, 322] on input "01" at bounding box center [331, 321] width 115 height 17
type input "020"
click at [286, 335] on input "01" at bounding box center [331, 338] width 115 height 17
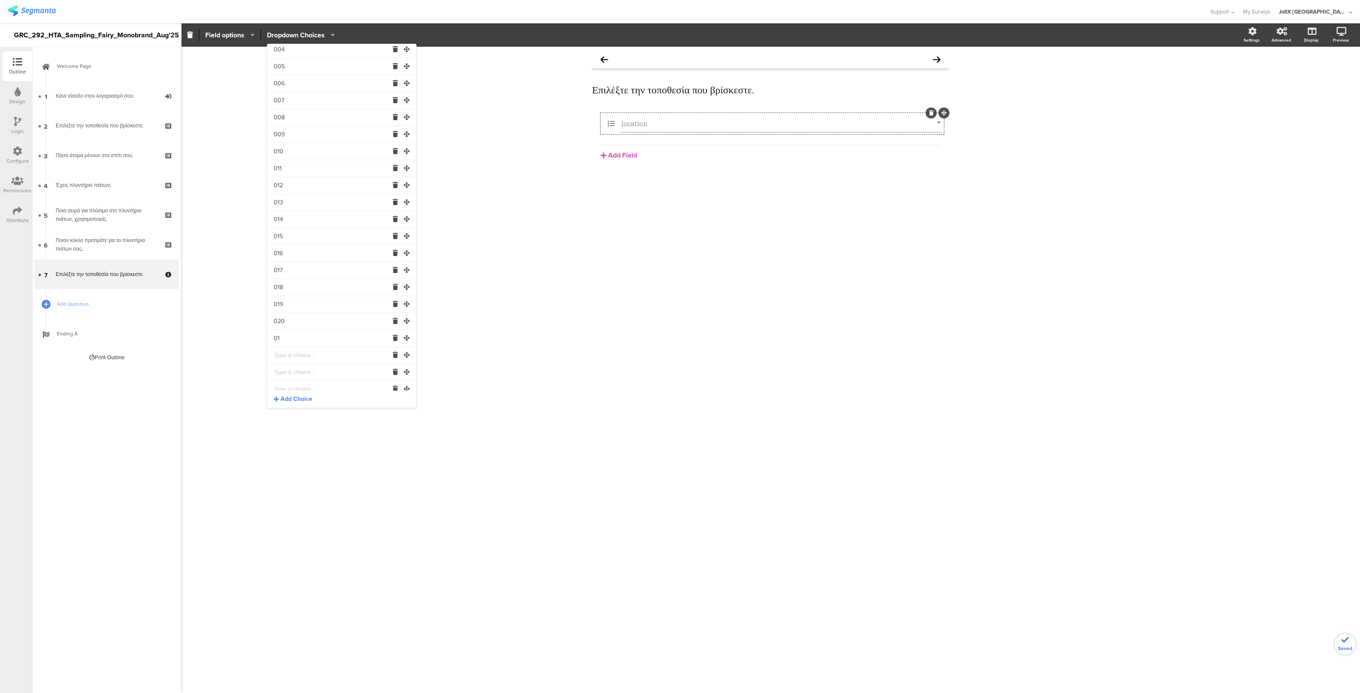
type input "0"
paste input "02"
type input "02"
click at [291, 357] on input "text" at bounding box center [331, 355] width 115 height 17
paste input "02"
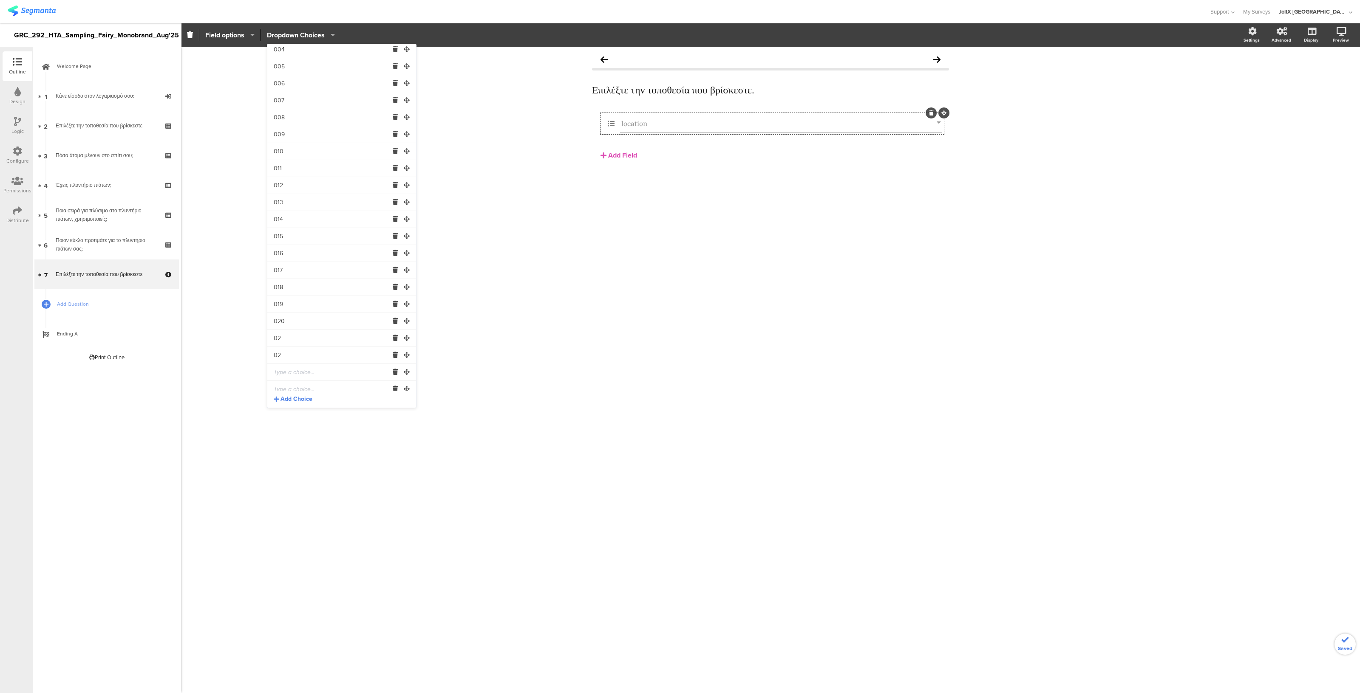
type input "02"
paste input "02"
click at [287, 373] on input "text" at bounding box center [331, 372] width 115 height 17
type input "02"
click at [286, 384] on input "text" at bounding box center [331, 389] width 115 height 17
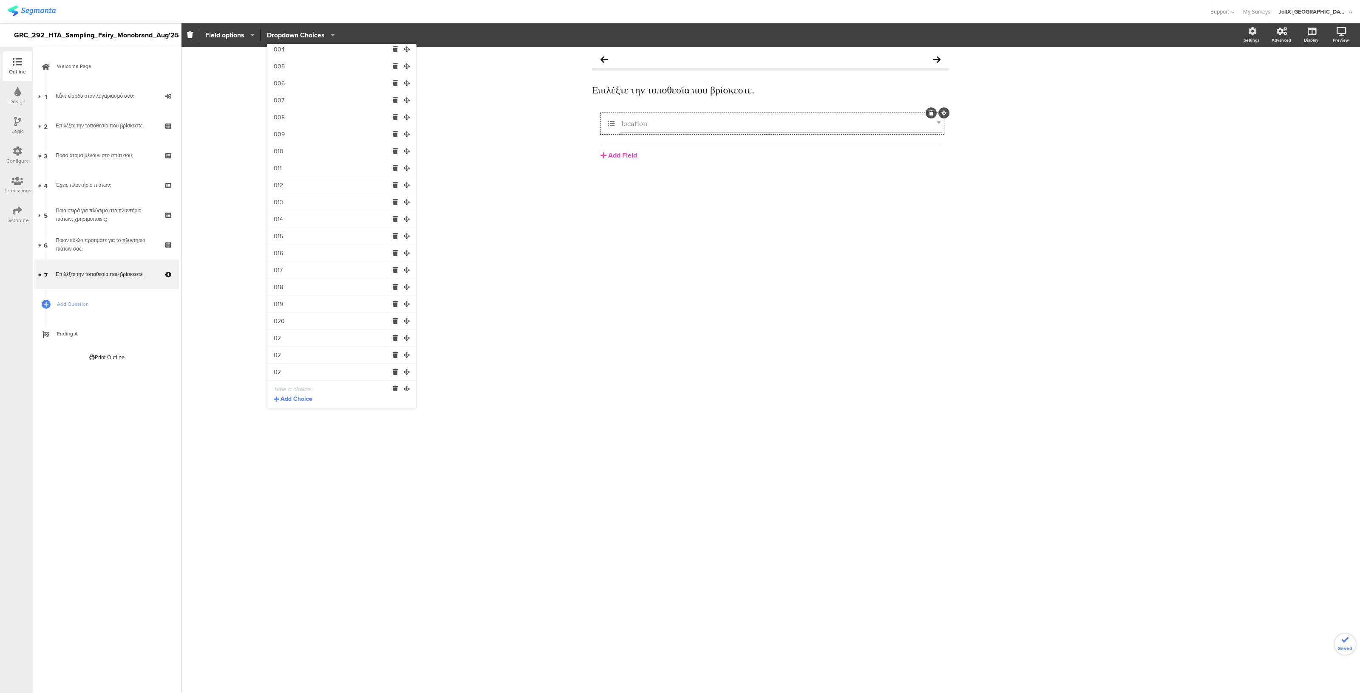
paste input "02"
type input "02"
click at [301, 196] on input "text" at bounding box center [331, 190] width 115 height 17
paste input "02"
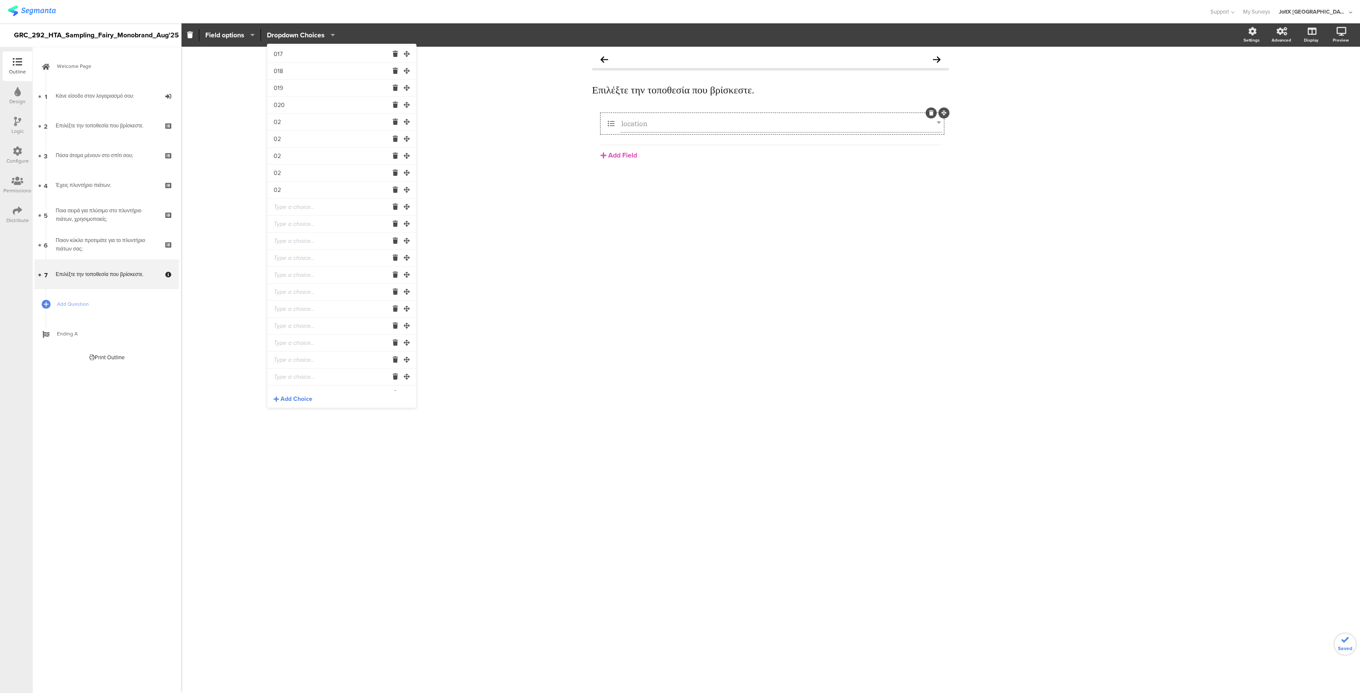
type input "02"
paste input "02"
click at [297, 204] on input "text" at bounding box center [331, 207] width 115 height 17
type input "02"
click at [292, 226] on input "text" at bounding box center [331, 224] width 115 height 17
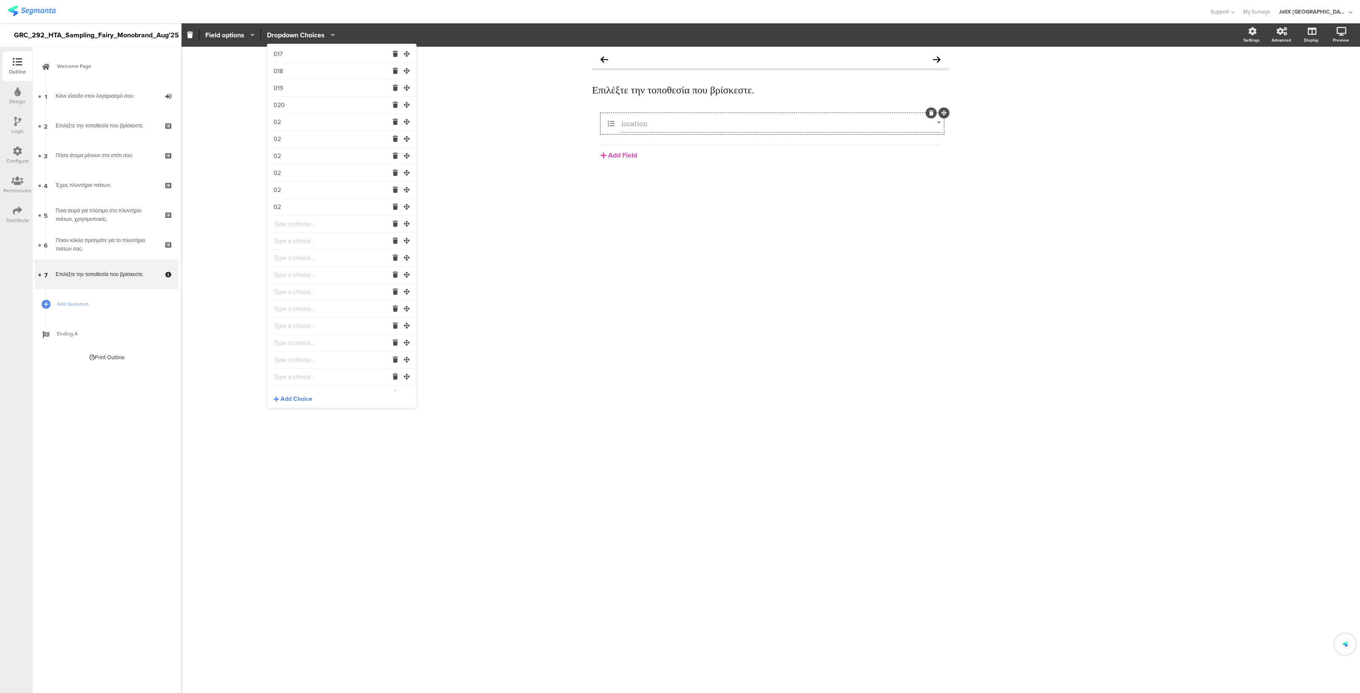
paste input "02"
type input "02"
click at [293, 240] on input "text" at bounding box center [331, 241] width 115 height 17
paste input "02"
type input "02"
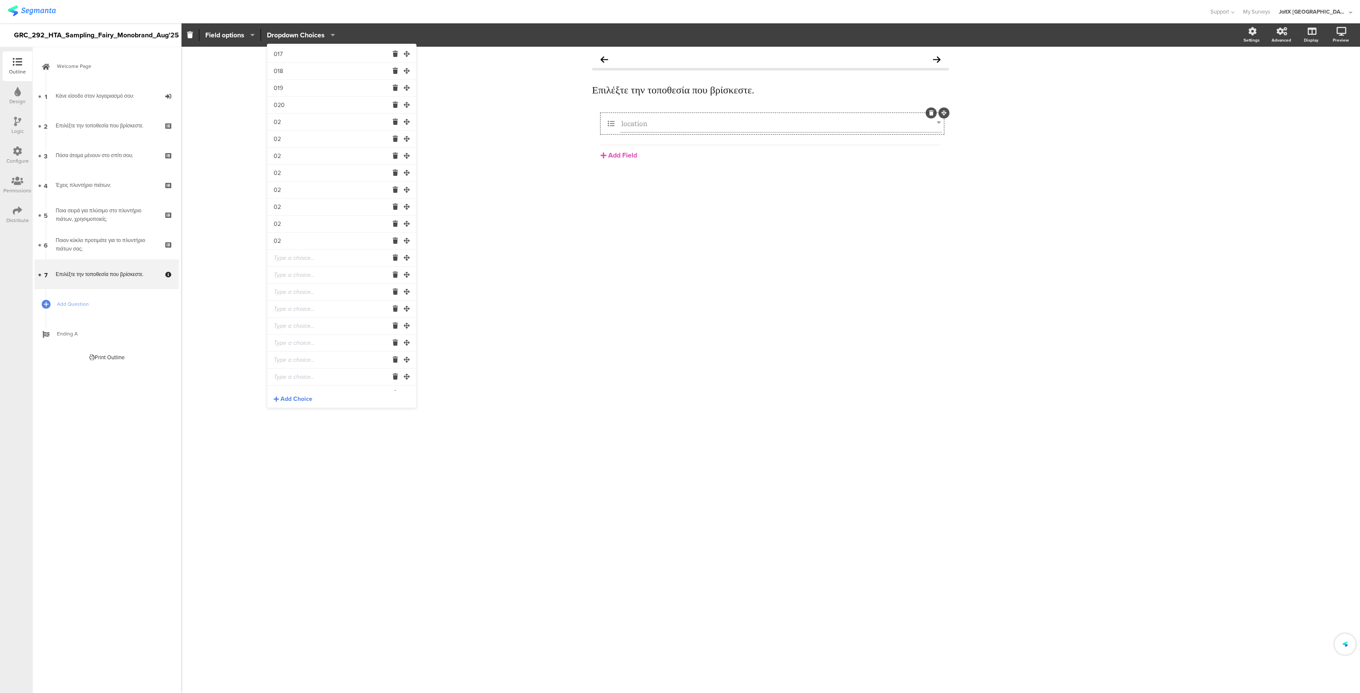
click at [289, 263] on input "text" at bounding box center [331, 258] width 115 height 17
paste input "02"
type input "02"
click at [296, 127] on input "02" at bounding box center [331, 122] width 115 height 17
type input "021"
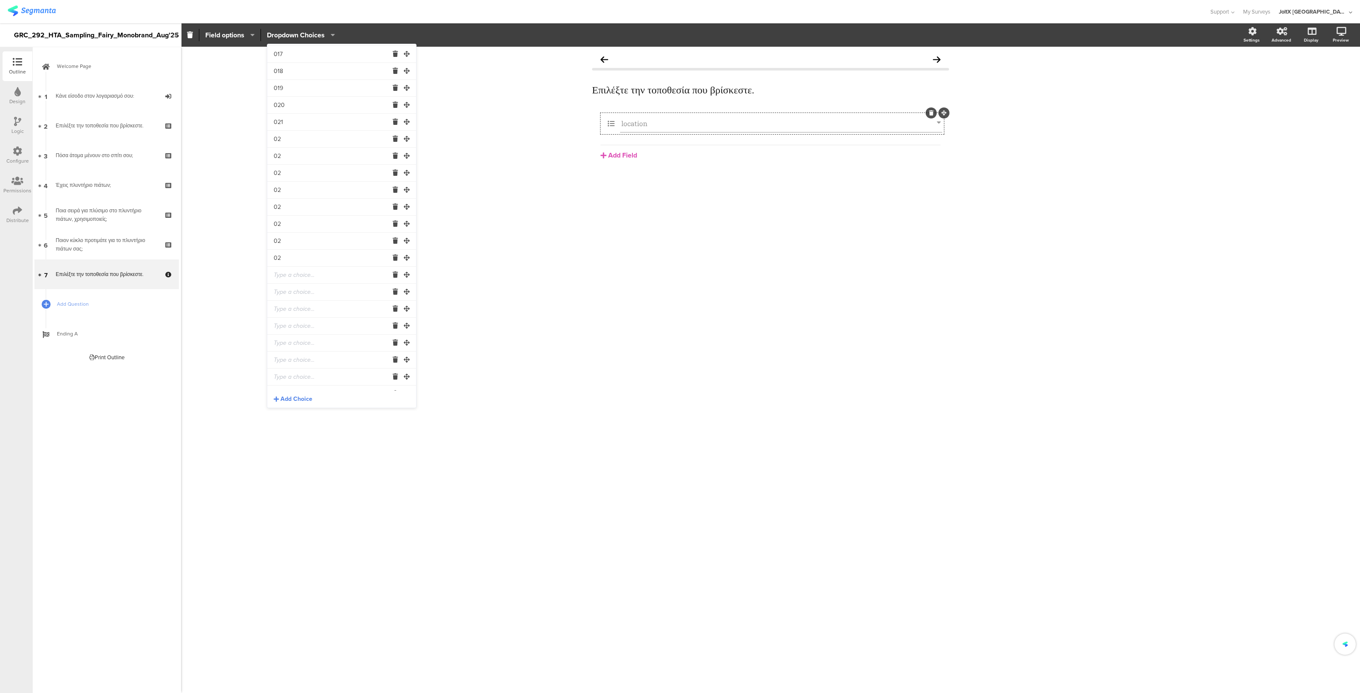
click at [295, 142] on input "02" at bounding box center [331, 139] width 115 height 17
type input "022"
click at [291, 156] on input "02" at bounding box center [331, 156] width 115 height 17
type input "023"
click at [288, 175] on input "02" at bounding box center [331, 173] width 115 height 17
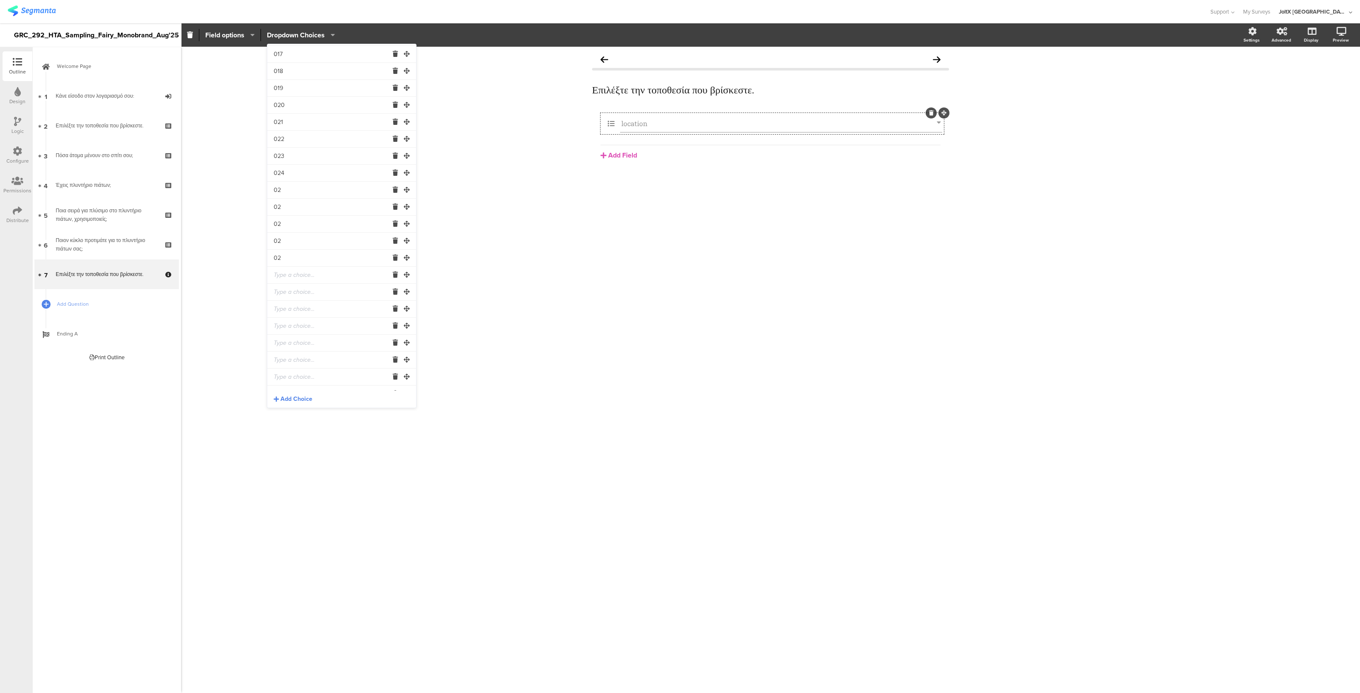
type input "024"
click at [285, 192] on input "02" at bounding box center [331, 190] width 115 height 17
type input "025"
click at [287, 203] on input "02" at bounding box center [331, 207] width 115 height 17
type input "026"
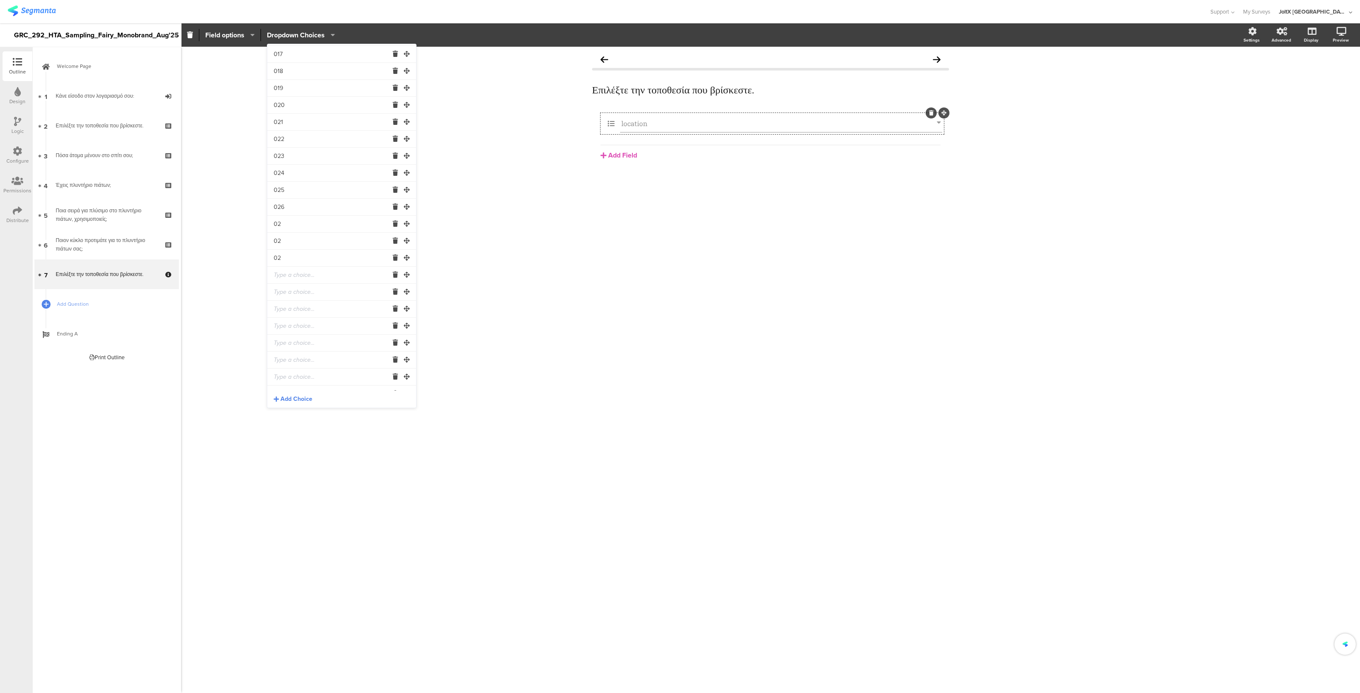
click at [287, 221] on input "02" at bounding box center [331, 224] width 115 height 17
type input "027"
click at [289, 239] on input "02" at bounding box center [331, 241] width 115 height 17
type input "028"
click at [288, 258] on input "029" at bounding box center [331, 258] width 115 height 17
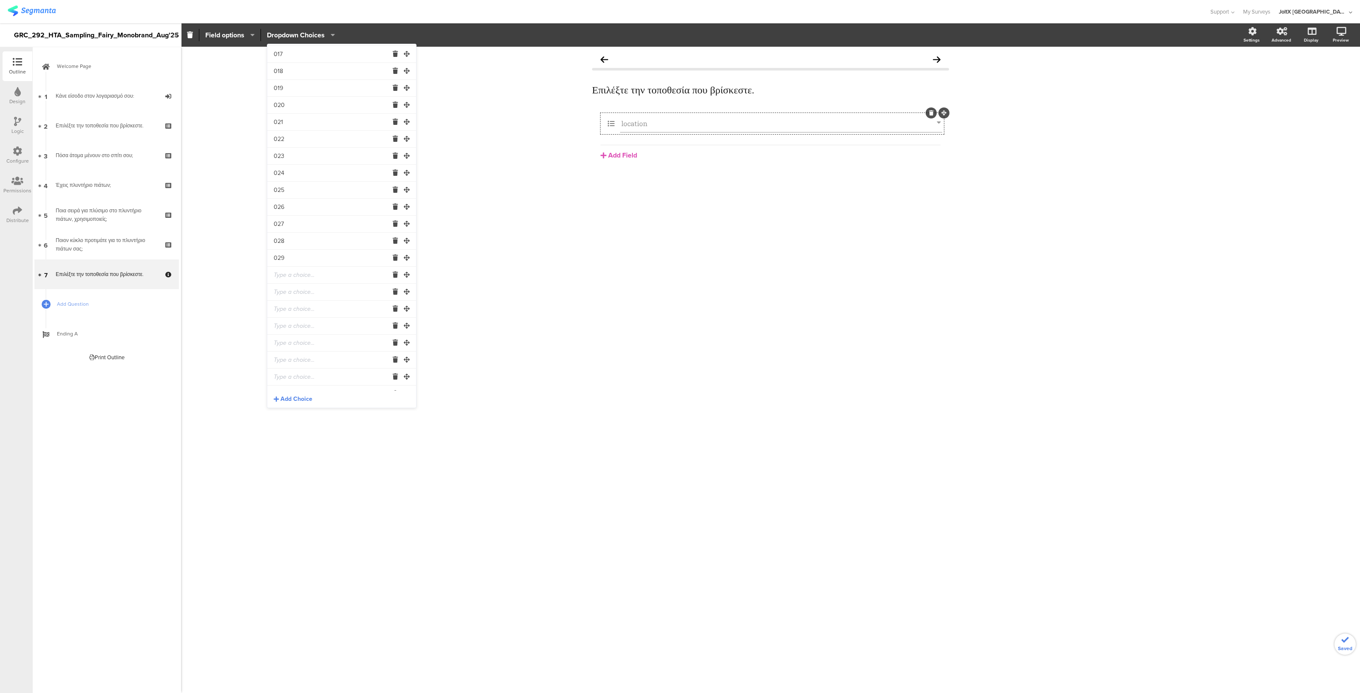
type input "029"
click at [287, 273] on input "text" at bounding box center [331, 275] width 115 height 17
paste input "02"
type input "03"
drag, startPoint x: 287, startPoint y: 273, endPoint x: 280, endPoint y: 289, distance: 16.6
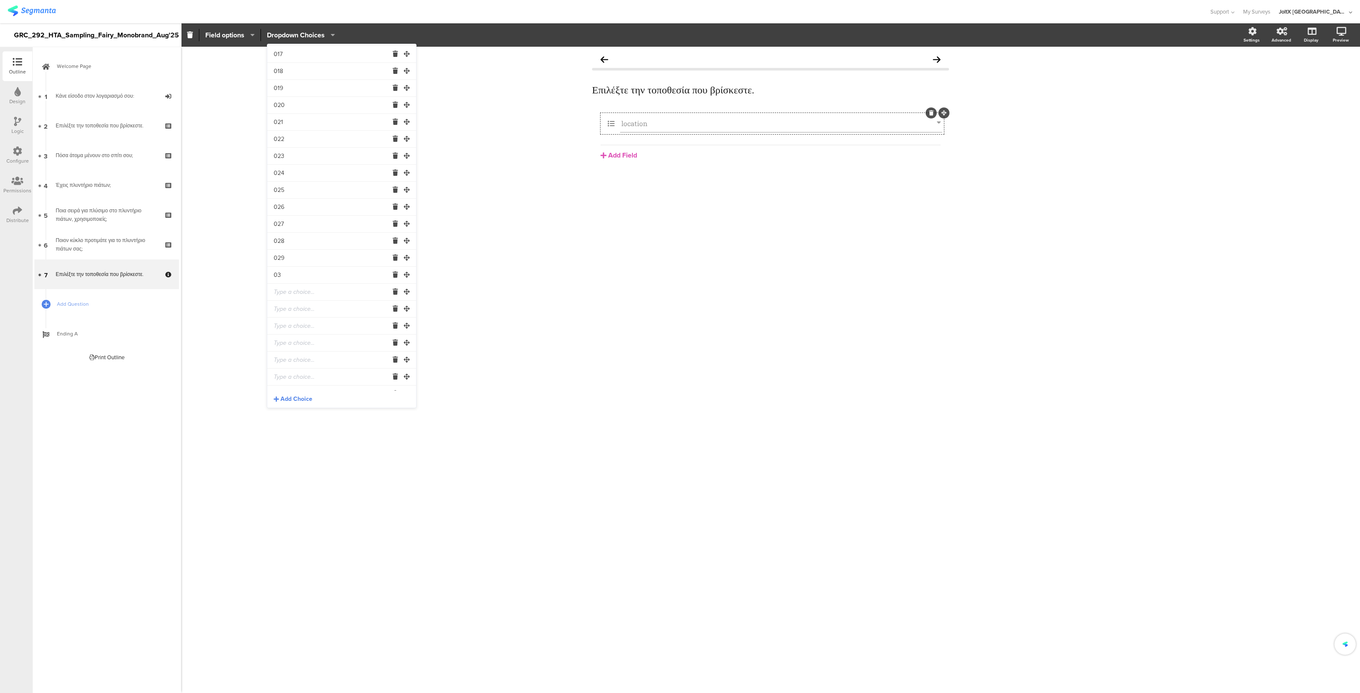
click at [280, 289] on input "text" at bounding box center [331, 292] width 115 height 17
paste input "03"
type input "03"
click at [285, 310] on input "text" at bounding box center [331, 309] width 115 height 17
paste input "03"
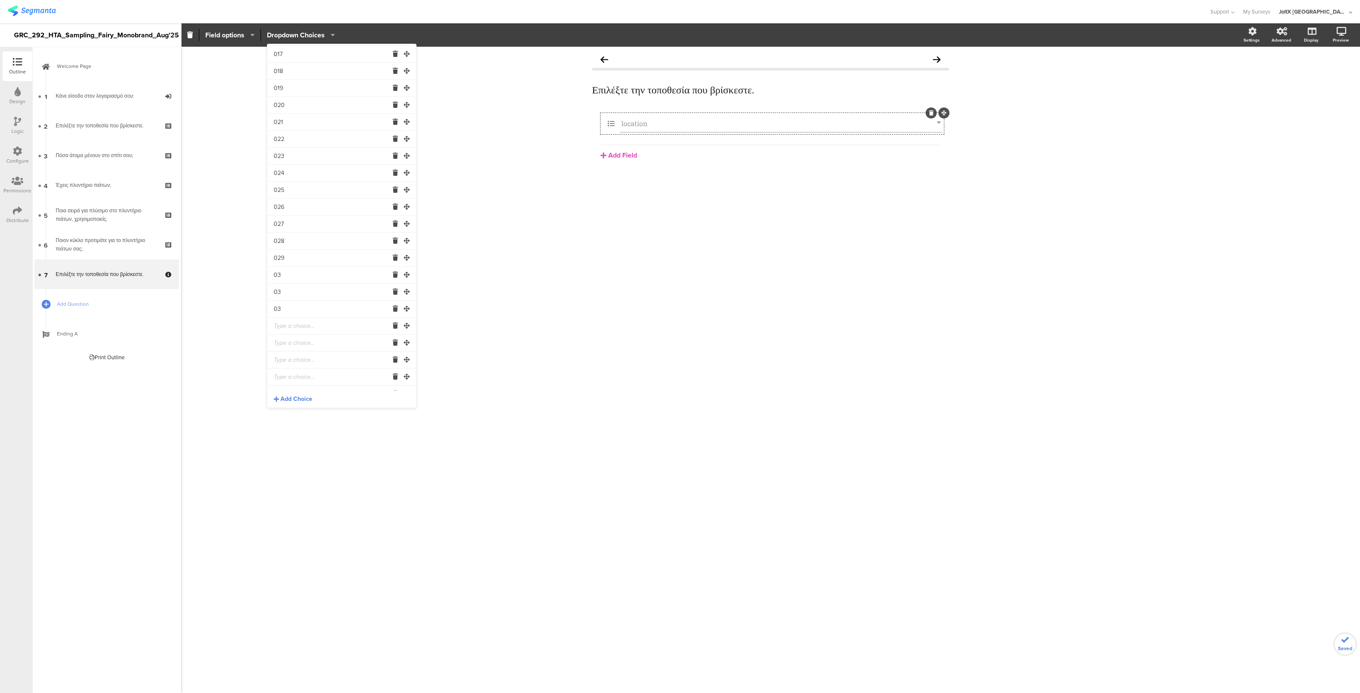
type input "03"
click at [283, 328] on input "text" at bounding box center [331, 326] width 115 height 17
paste input "03"
type input "03"
click at [281, 349] on input "text" at bounding box center [331, 343] width 115 height 17
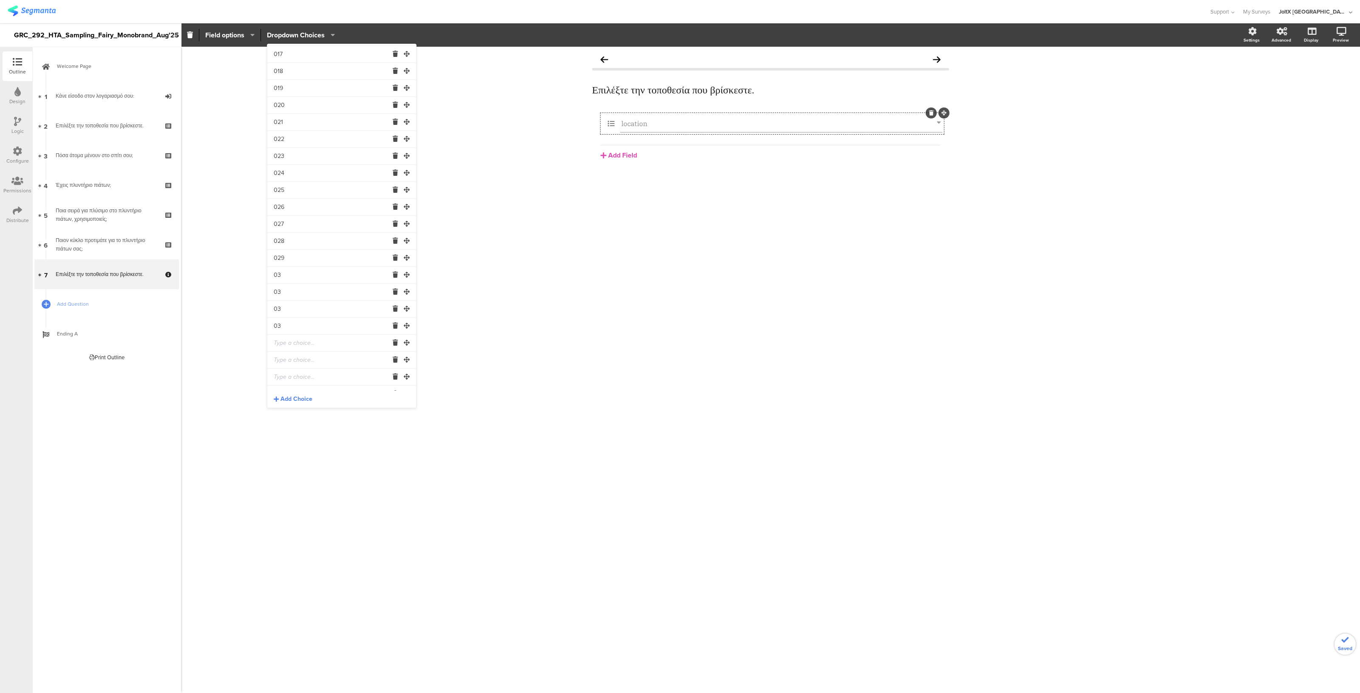
paste input "03"
type input "03"
click at [284, 359] on input "text" at bounding box center [331, 360] width 115 height 17
paste input "03"
type input "03"
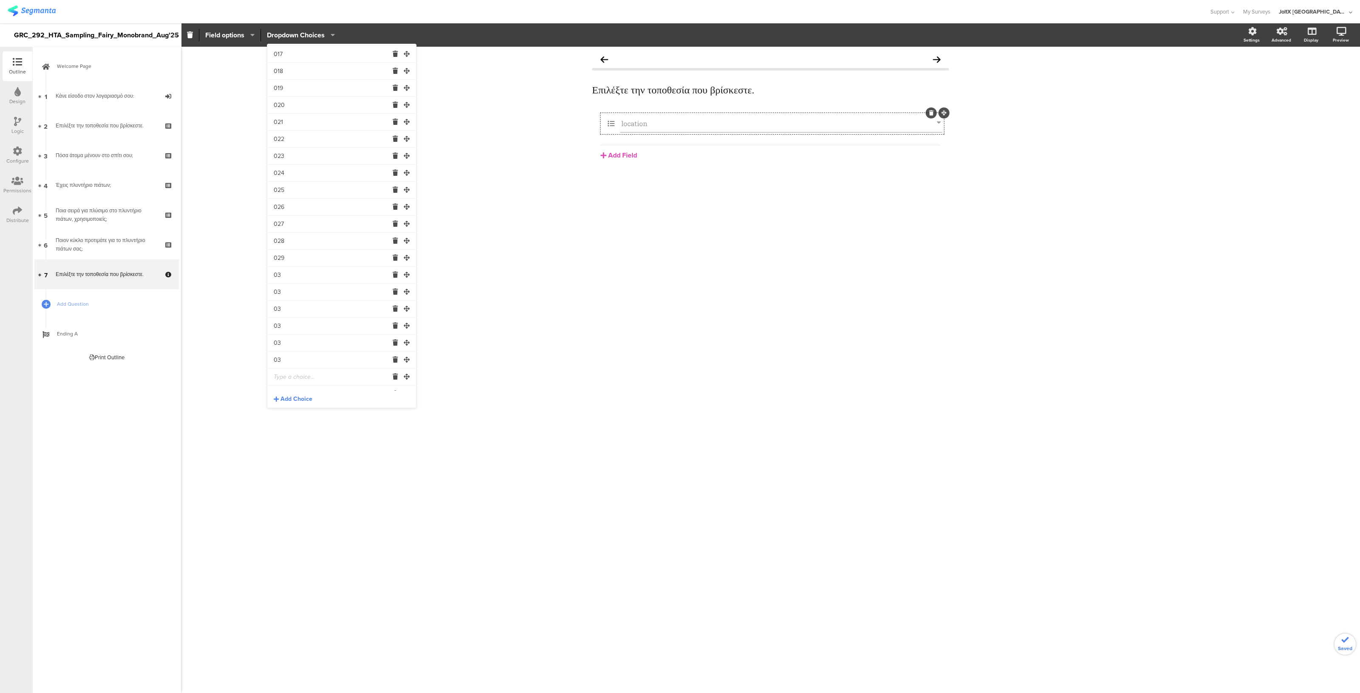
click at [285, 378] on input "text" at bounding box center [331, 377] width 115 height 17
paste input "03"
type input "03"
click at [294, 324] on input "text" at bounding box center [331, 319] width 115 height 17
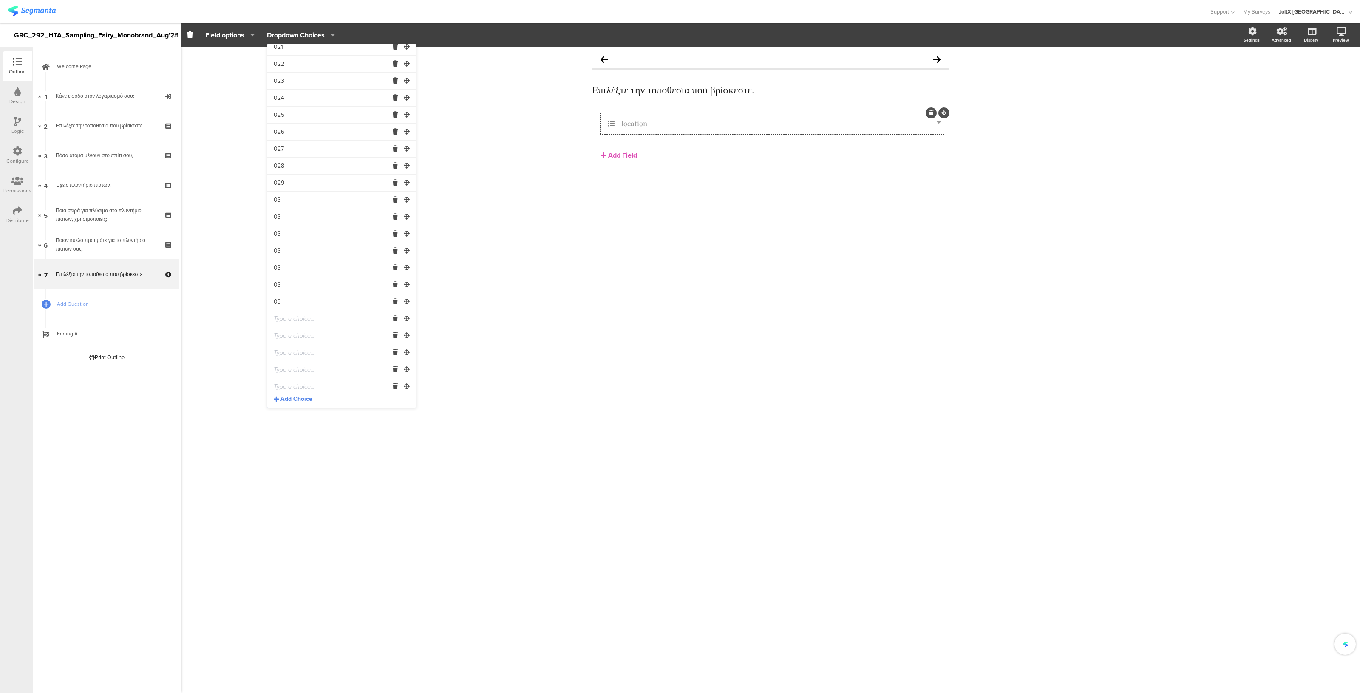
paste input "03"
type input "03"
click at [293, 341] on input "text" at bounding box center [331, 336] width 115 height 17
paste input "03"
type input "03"
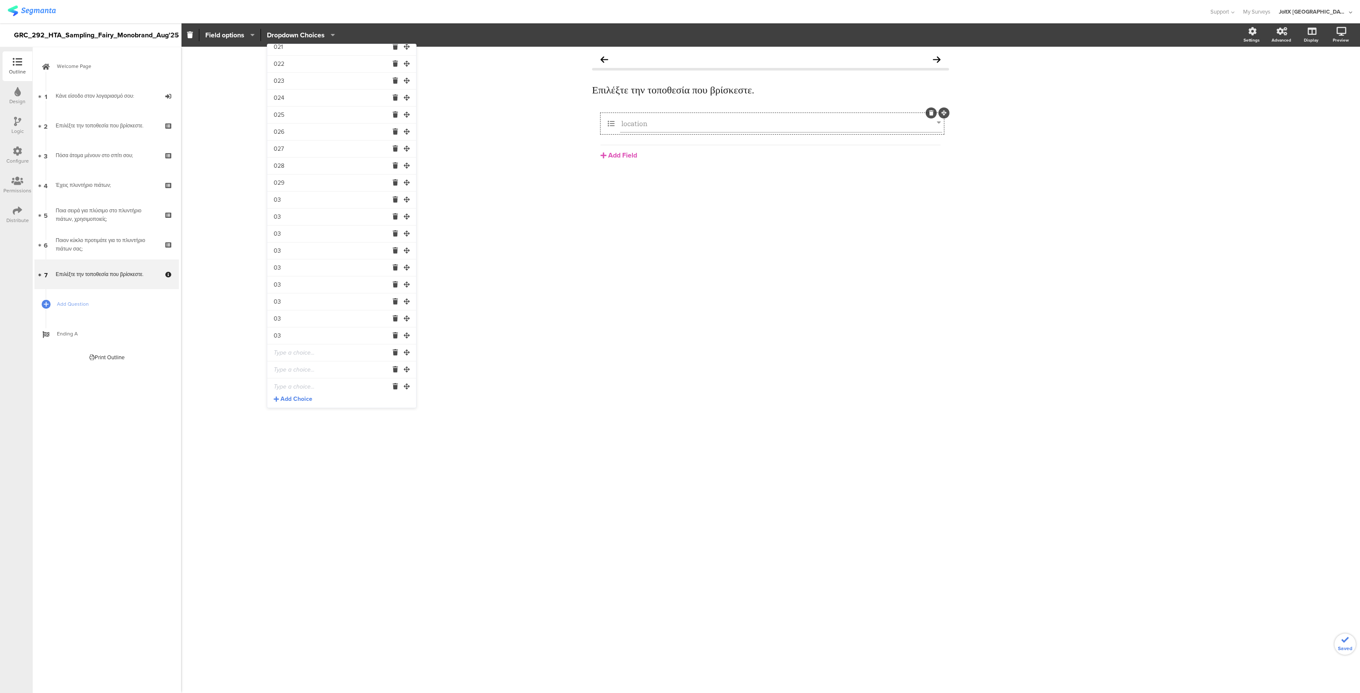
click at [290, 200] on input "03" at bounding box center [331, 200] width 115 height 17
type input "030"
click at [286, 215] on input "03" at bounding box center [331, 217] width 115 height 17
type input "031"
click at [288, 232] on input "03" at bounding box center [331, 234] width 115 height 17
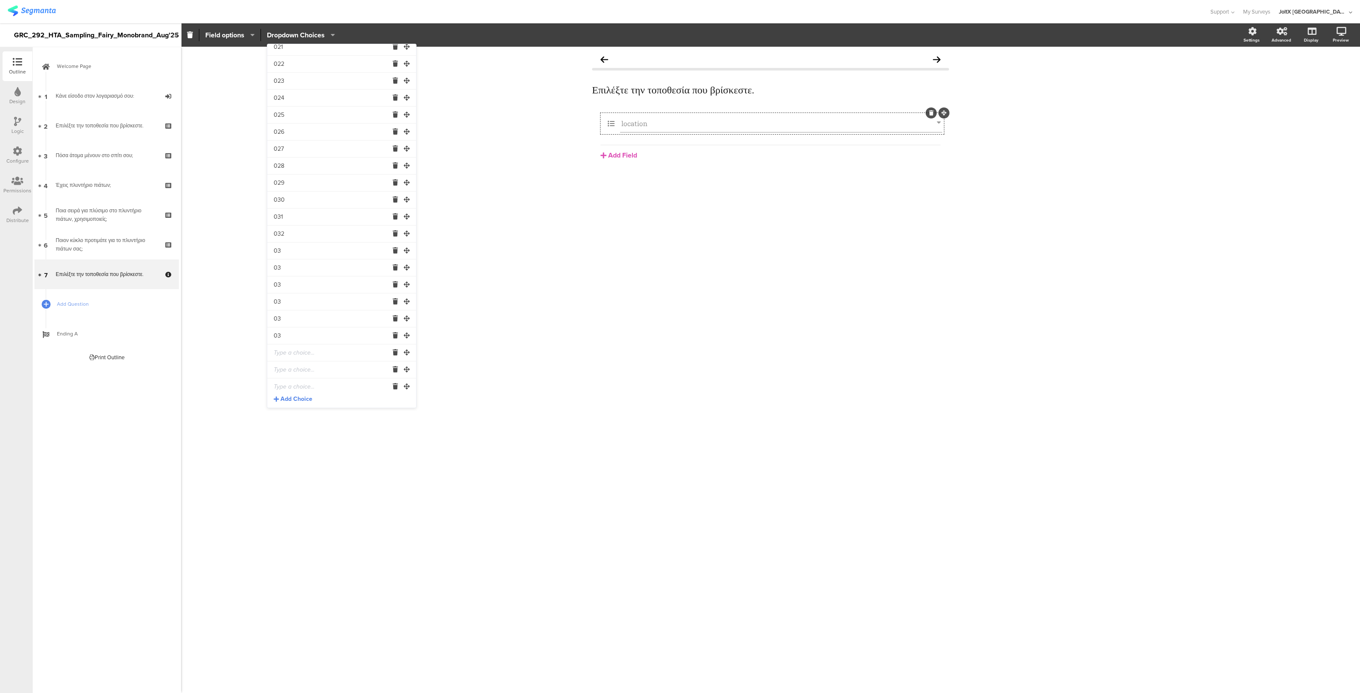
type input "032"
click at [287, 252] on input "03" at bounding box center [331, 251] width 115 height 17
type input "033"
click at [287, 272] on input "03" at bounding box center [331, 268] width 115 height 17
type input "034"
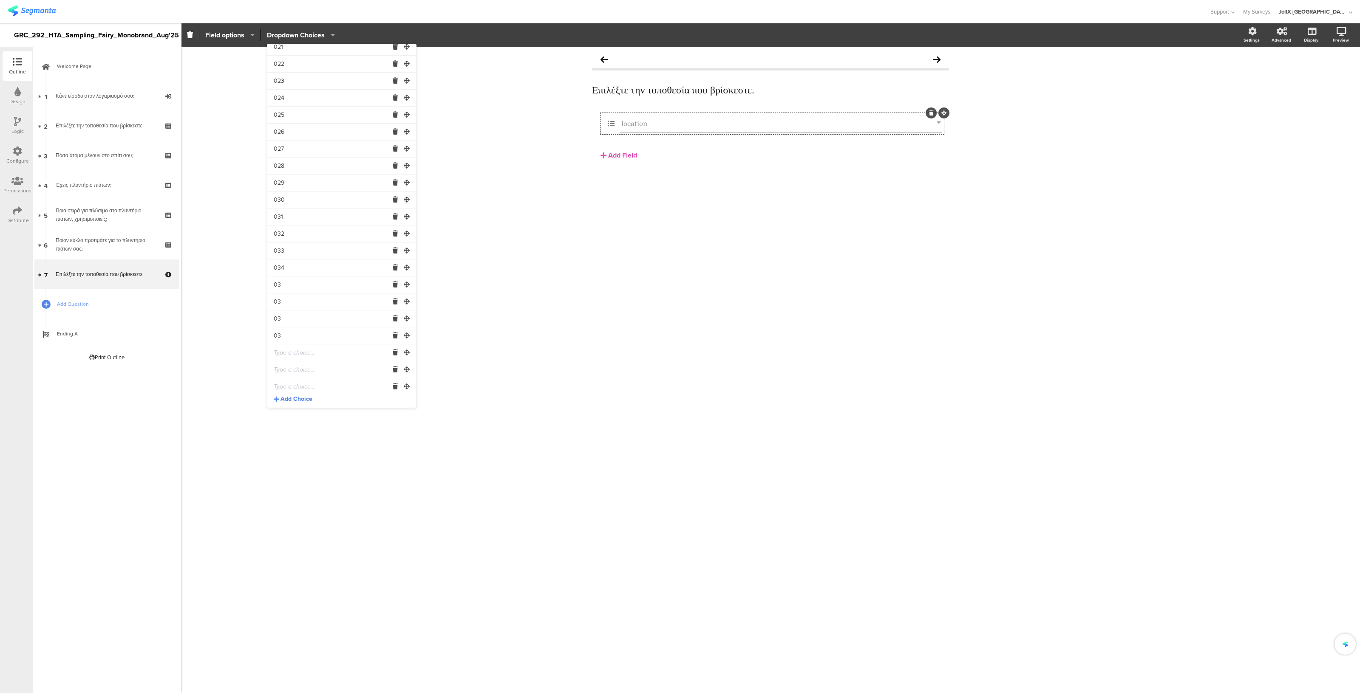
click at [284, 292] on input "03" at bounding box center [331, 285] width 115 height 17
type input "035"
click at [285, 304] on input "03" at bounding box center [331, 302] width 115 height 17
type input "036"
click at [287, 317] on input "03" at bounding box center [331, 319] width 115 height 17
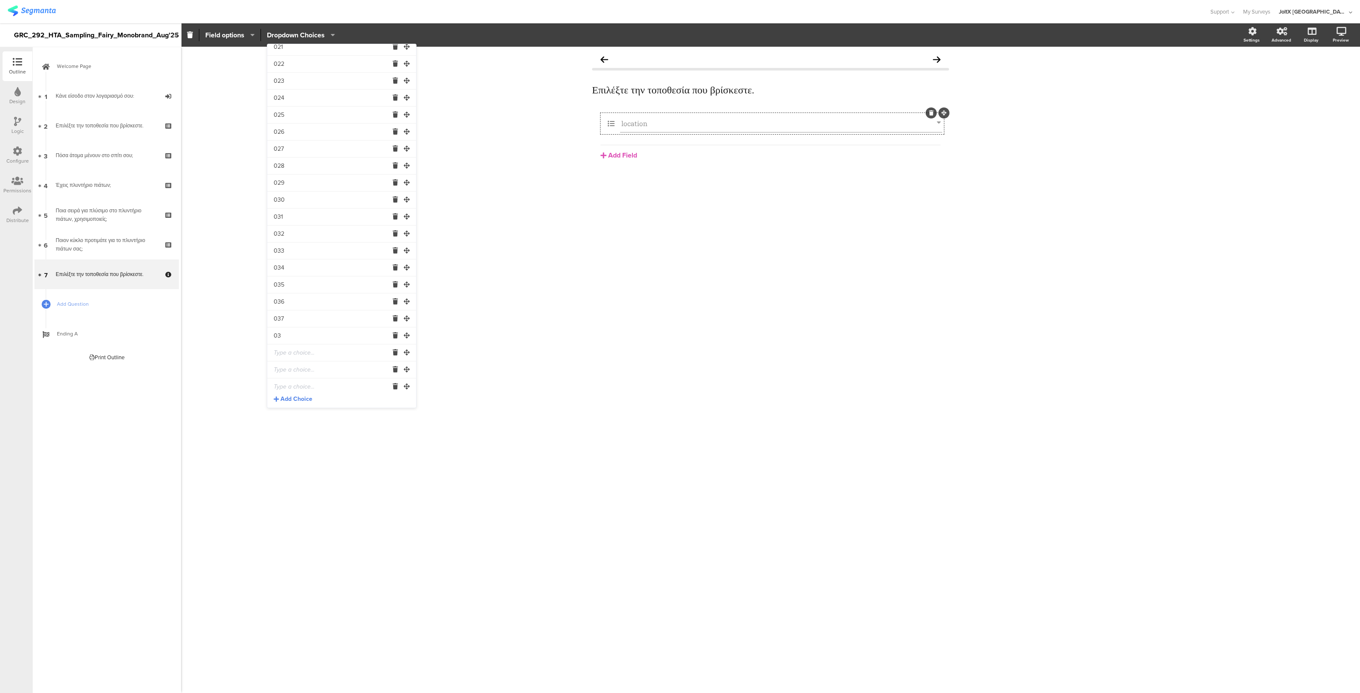
type input "037"
click at [289, 342] on input "03" at bounding box center [331, 336] width 115 height 17
type input "038"
click at [286, 350] on input "text" at bounding box center [331, 353] width 115 height 17
paste input "03"
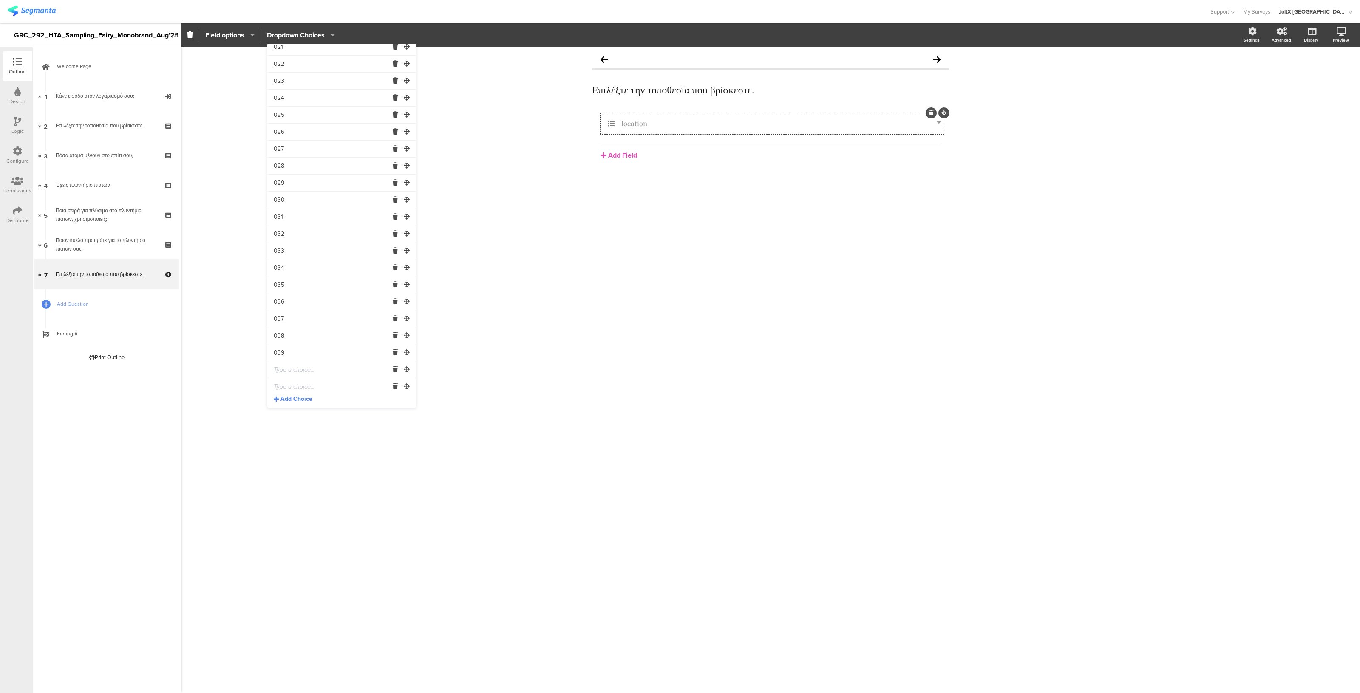
type input "039"
click at [286, 367] on input "text" at bounding box center [331, 370] width 115 height 17
paste input "03"
type input "04"
click at [319, 368] on input "04" at bounding box center [331, 370] width 115 height 17
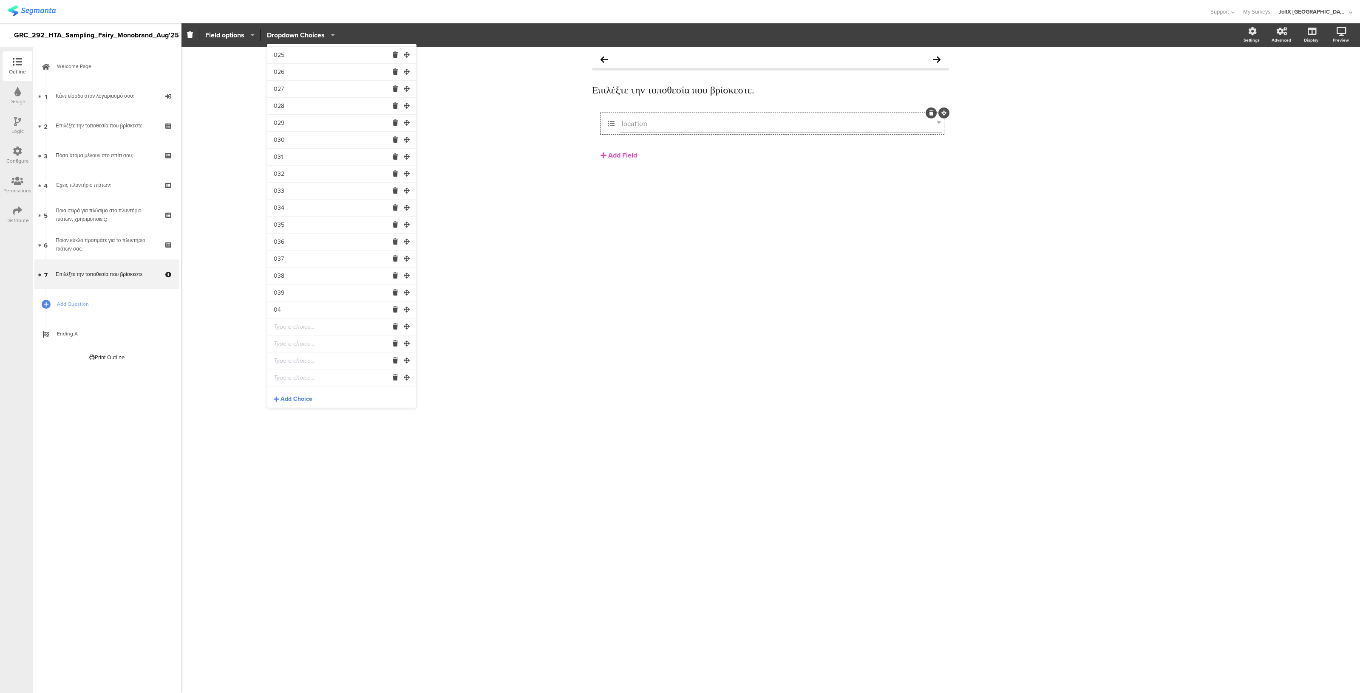
scroll to position [406, 0]
click at [300, 329] on input "text" at bounding box center [331, 326] width 115 height 17
paste input "Mladenovic, Teodora"
type input "Mladenovic, Teodora"
click at [300, 311] on input "04" at bounding box center [331, 309] width 115 height 17
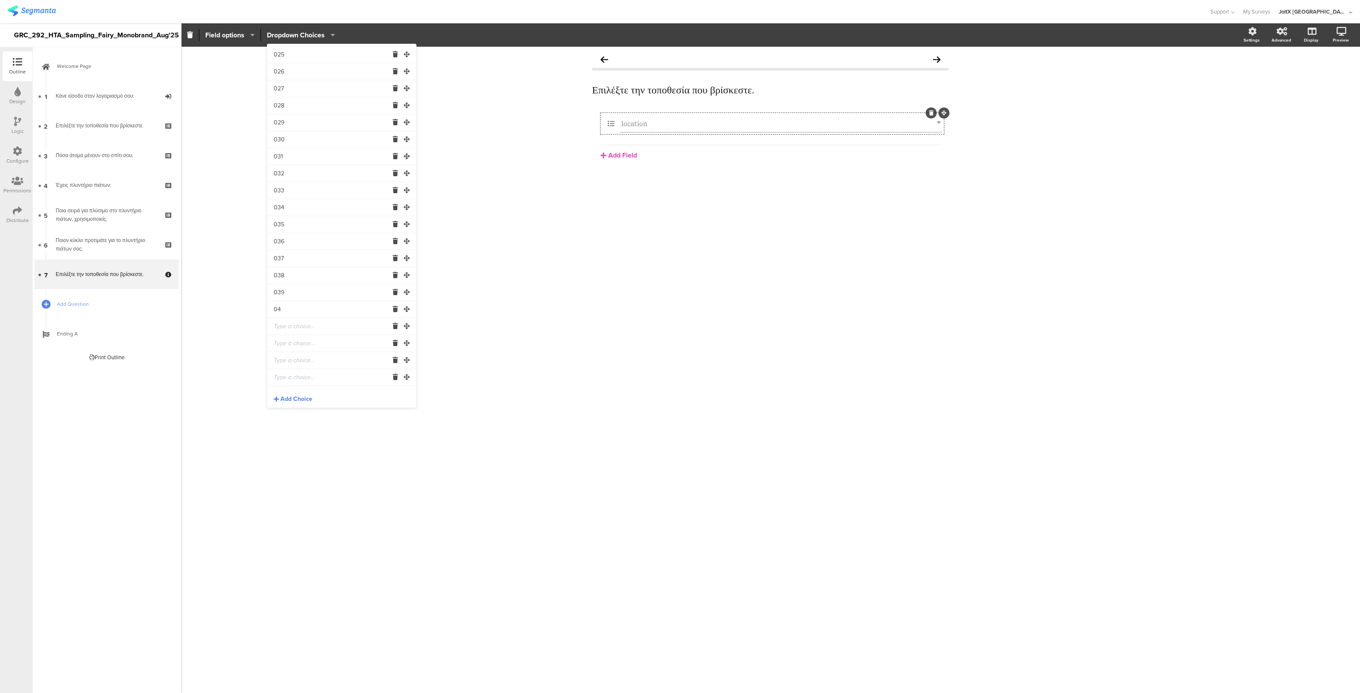
click at [291, 337] on input "text" at bounding box center [331, 343] width 115 height 17
click at [290, 326] on input "text" at bounding box center [331, 326] width 115 height 17
paste input "04"
type input "04"
click at [290, 345] on input "text" at bounding box center [331, 343] width 115 height 17
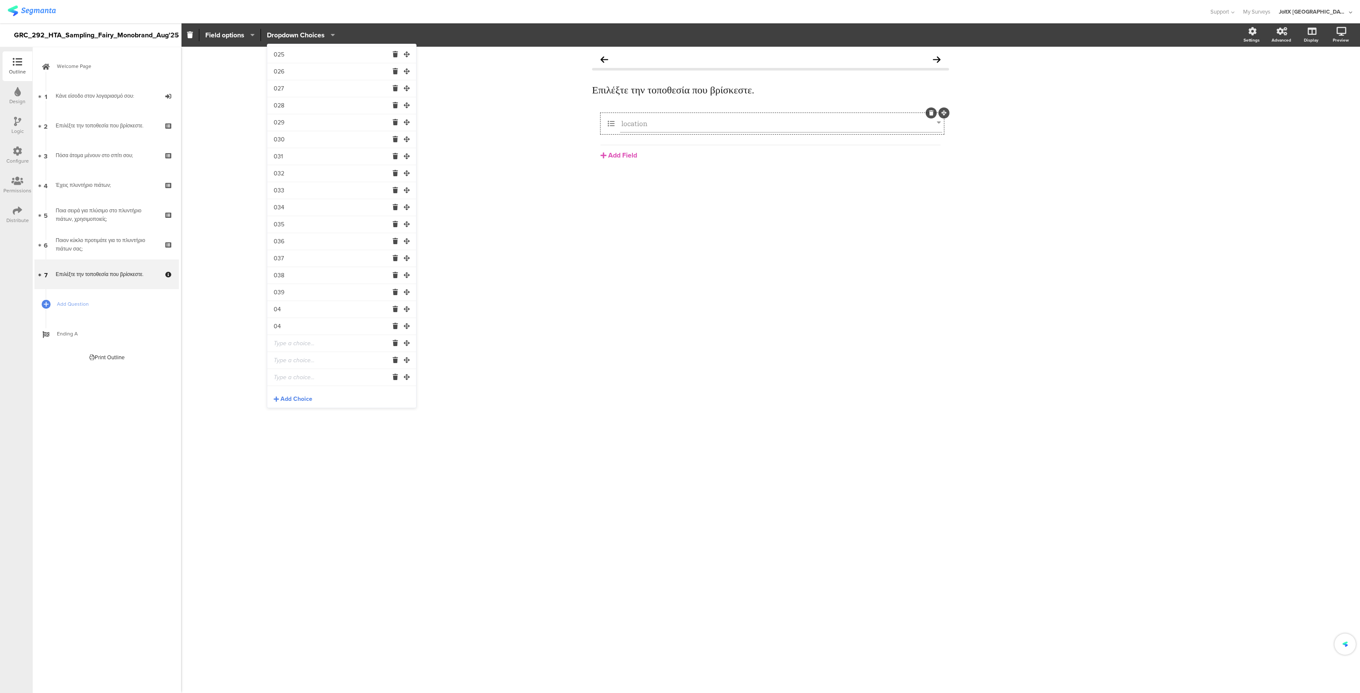
paste input "04"
type input "04"
click at [289, 362] on input "text" at bounding box center [331, 360] width 115 height 17
paste input "04"
type input "04"
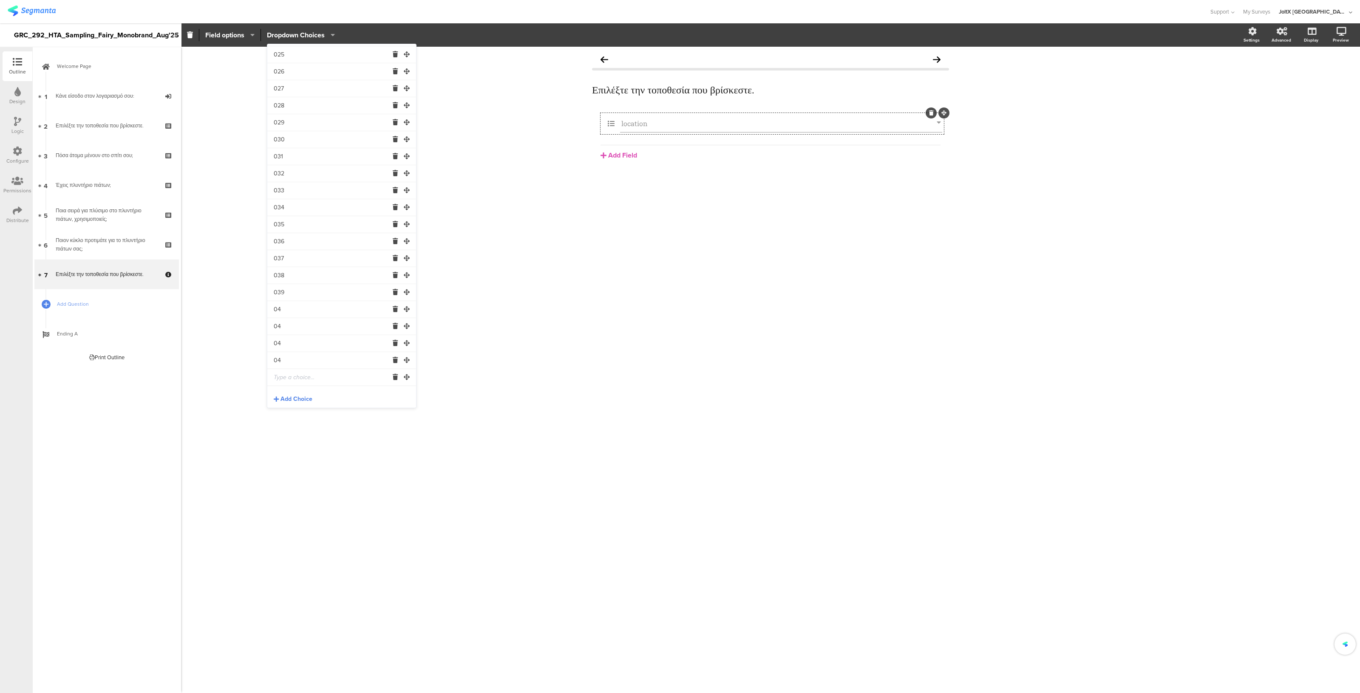
click at [289, 375] on input "text" at bounding box center [331, 377] width 115 height 17
paste input "04"
type input "04"
click at [295, 351] on input "text" at bounding box center [331, 352] width 115 height 17
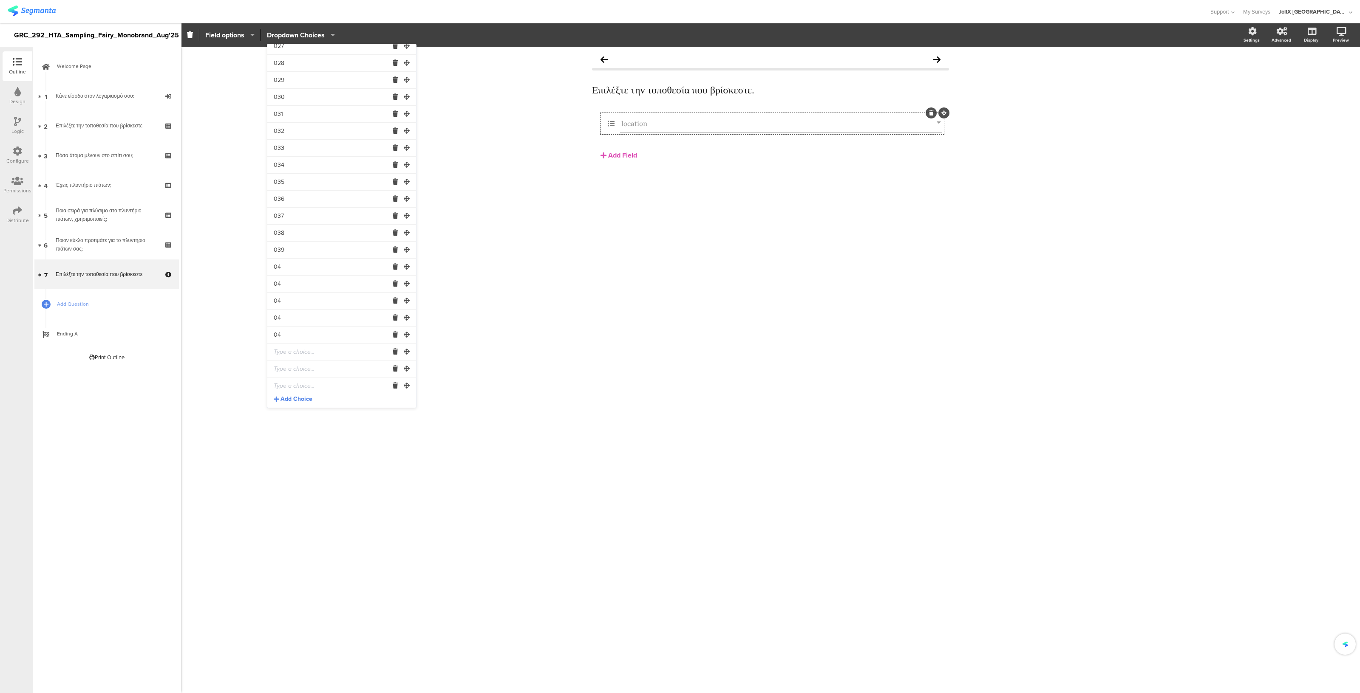
paste input "04"
type input "04"
click at [293, 368] on input "text" at bounding box center [331, 369] width 115 height 17
paste input "04"
type input "04"
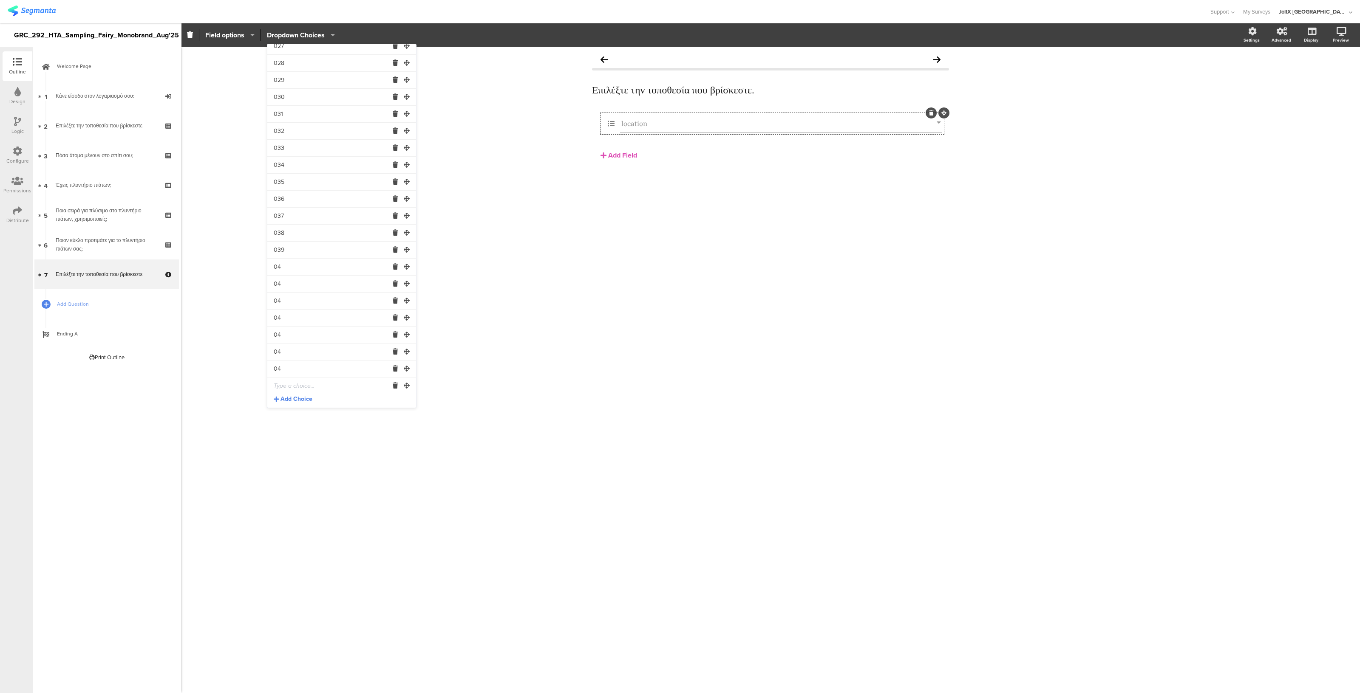
click at [293, 383] on input "text" at bounding box center [331, 386] width 115 height 17
type input "v"
paste input "04"
type input "04"
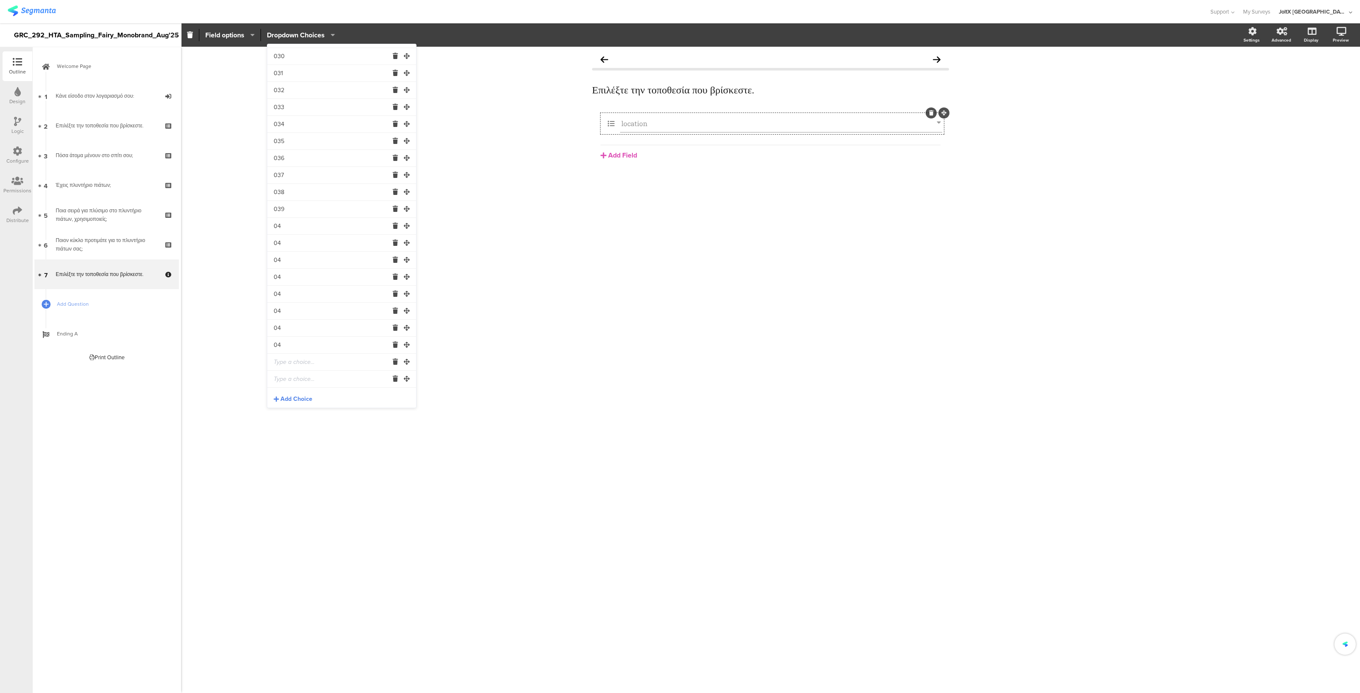
click at [294, 367] on input "text" at bounding box center [331, 362] width 115 height 17
paste input "04"
type input "04"
click at [289, 379] on input "text" at bounding box center [331, 379] width 115 height 17
paste input "04"
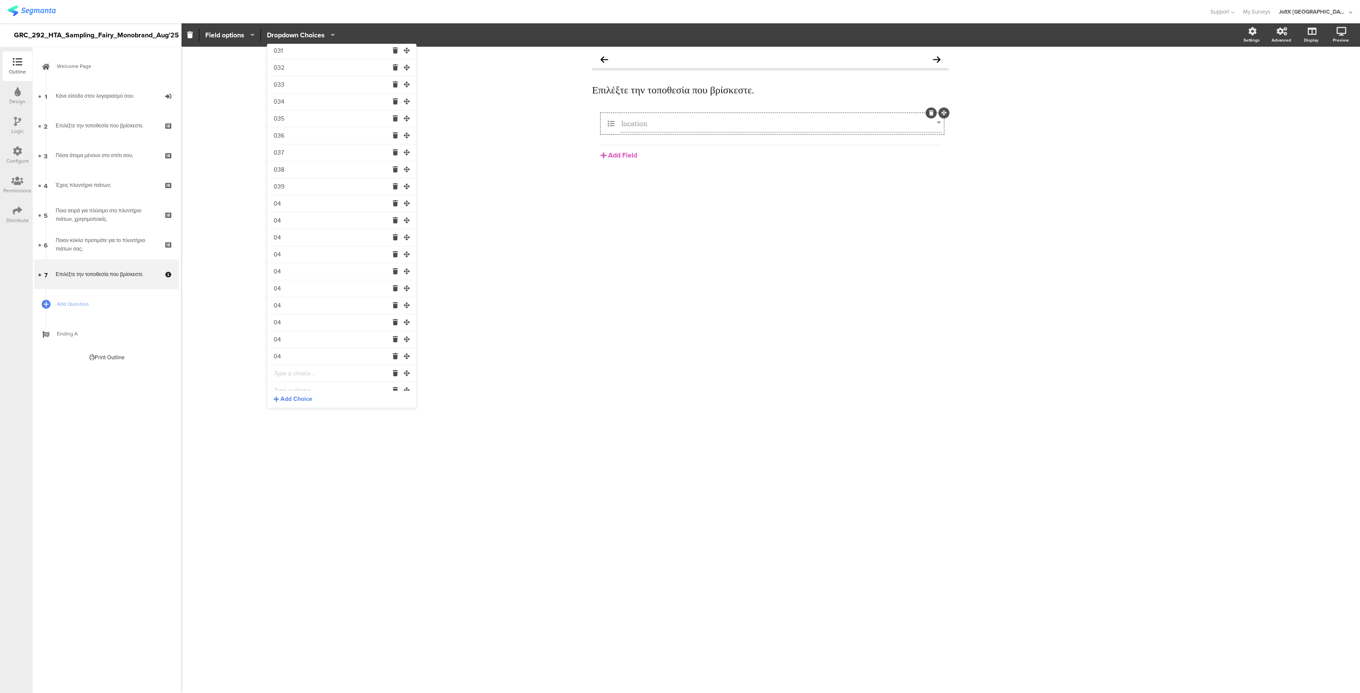
scroll to position [512, 0]
type input "04"
click at [291, 369] on input "text" at bounding box center [331, 373] width 115 height 17
paste input "04"
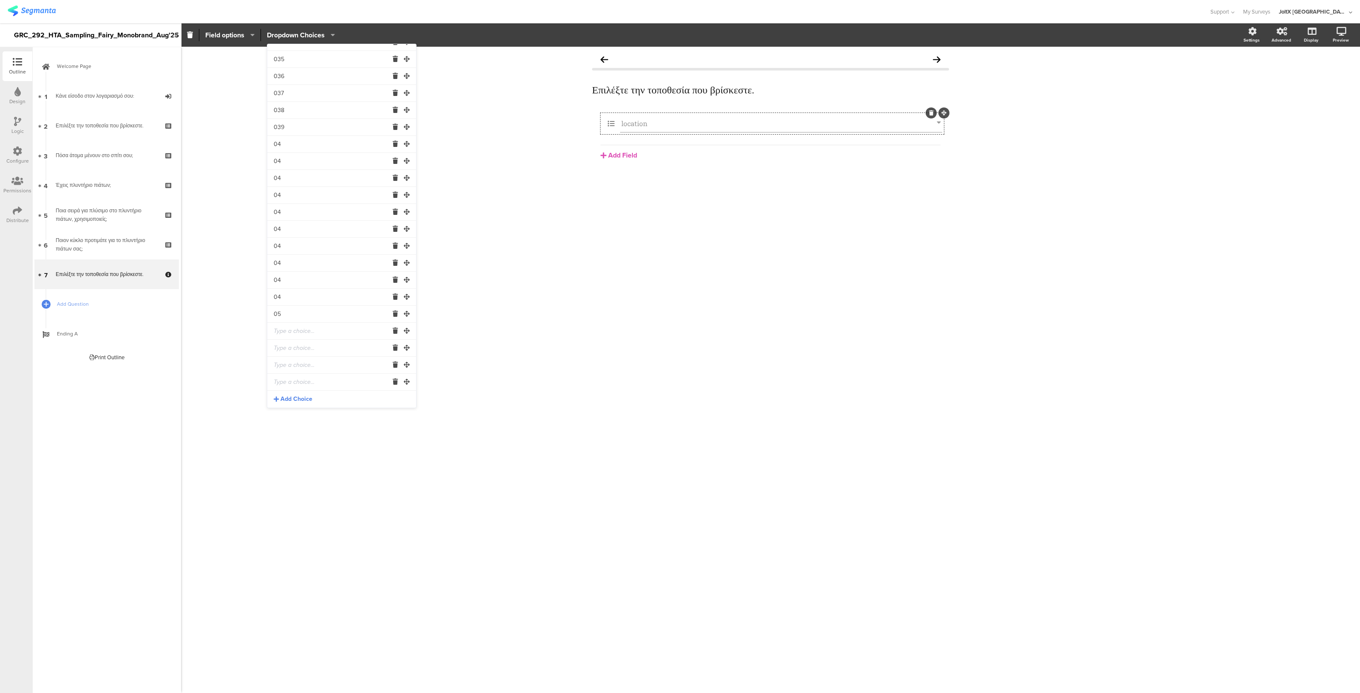
type input "05"
click at [301, 399] on span "Add Choice" at bounding box center [296, 399] width 32 height 8
click at [297, 399] on span "Add Choice" at bounding box center [296, 399] width 32 height 8
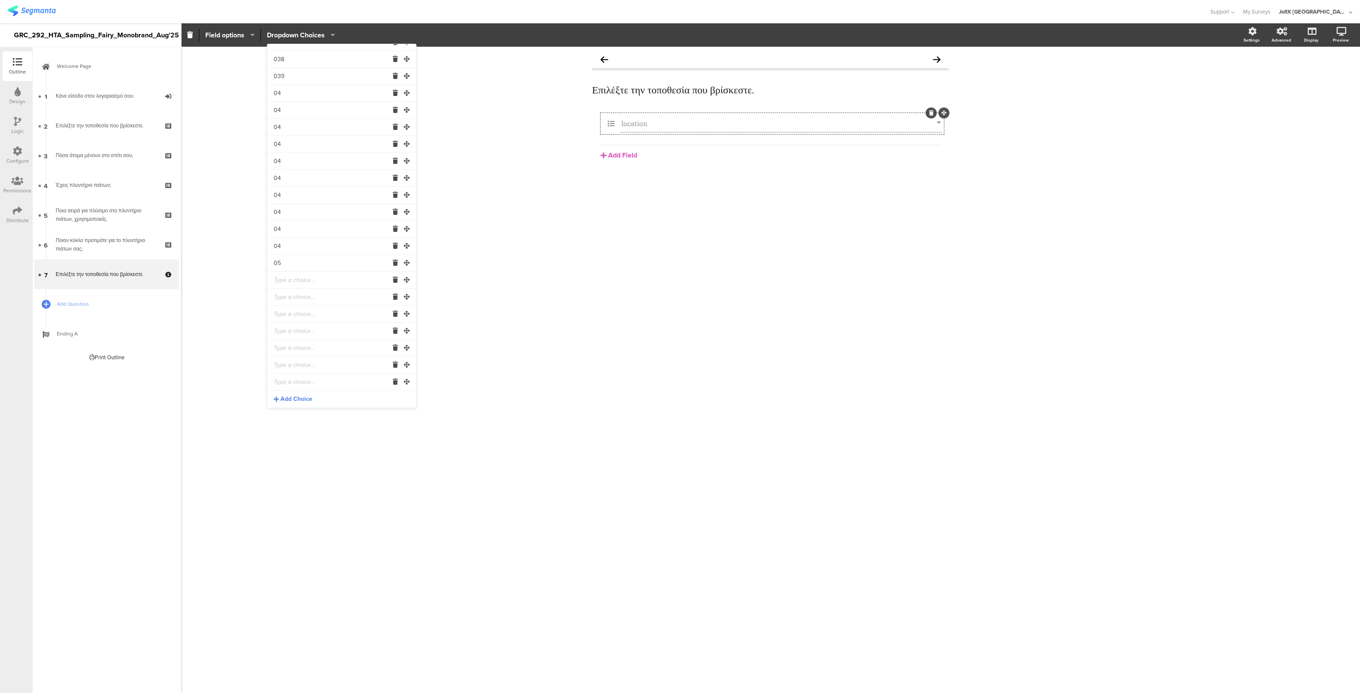
click at [297, 281] on input "text" at bounding box center [331, 280] width 115 height 17
paste input "05"
type input "05"
click at [290, 298] on input "text" at bounding box center [331, 297] width 115 height 17
paste input "05"
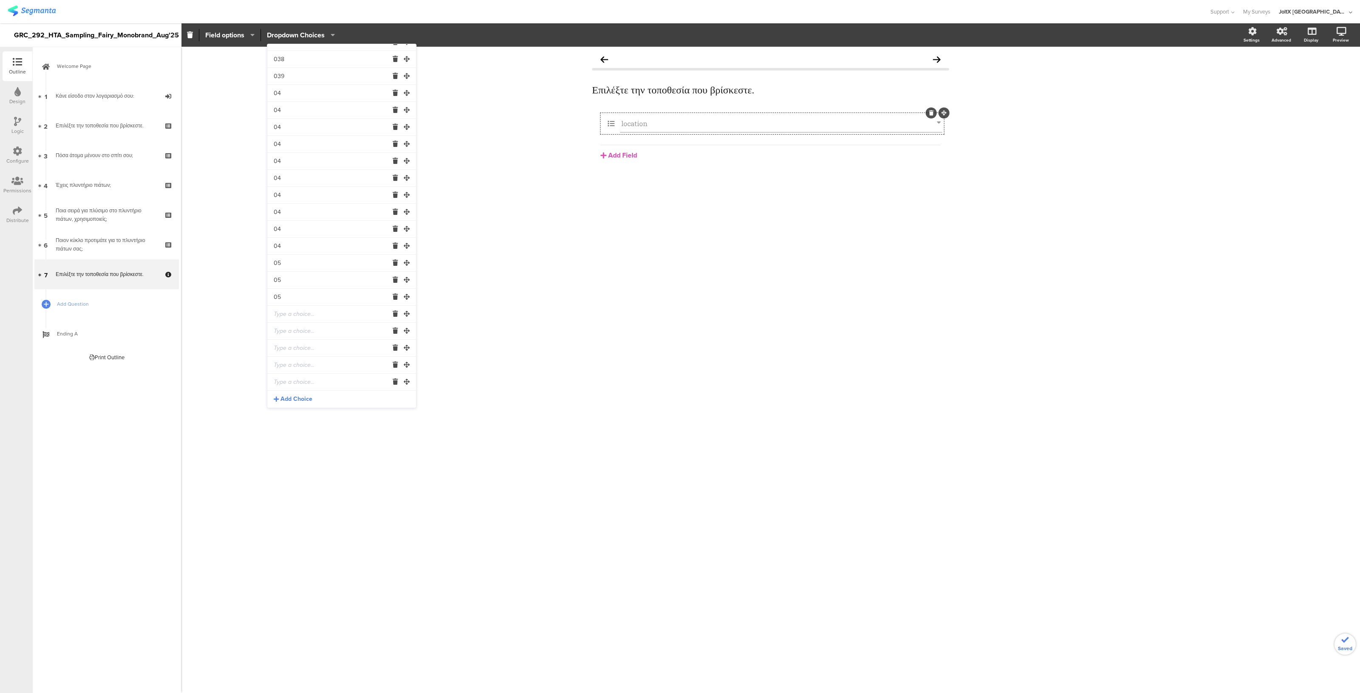
type input "05"
click at [289, 319] on input "text" at bounding box center [331, 314] width 115 height 17
paste input "05"
type input "05"
click at [288, 328] on input "text" at bounding box center [331, 331] width 115 height 17
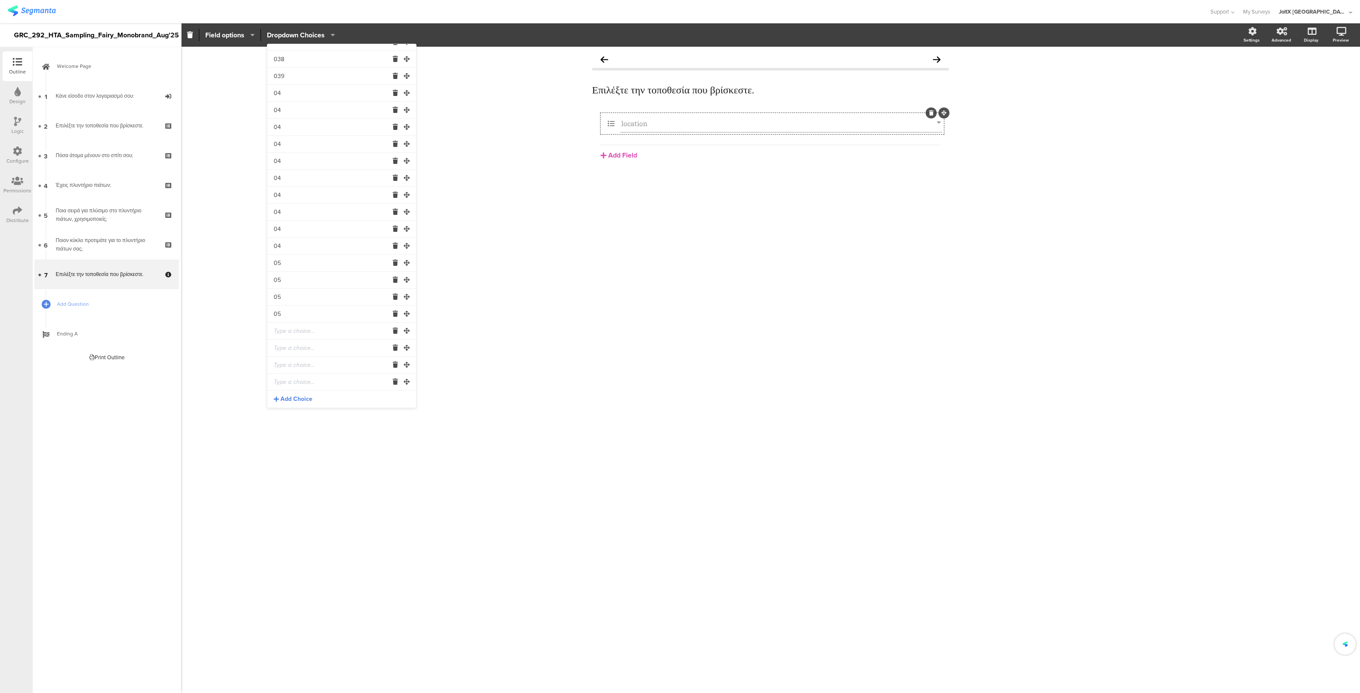
paste input "05"
type input "05"
click at [286, 349] on input "text" at bounding box center [331, 348] width 115 height 17
paste input "05"
type input "05"
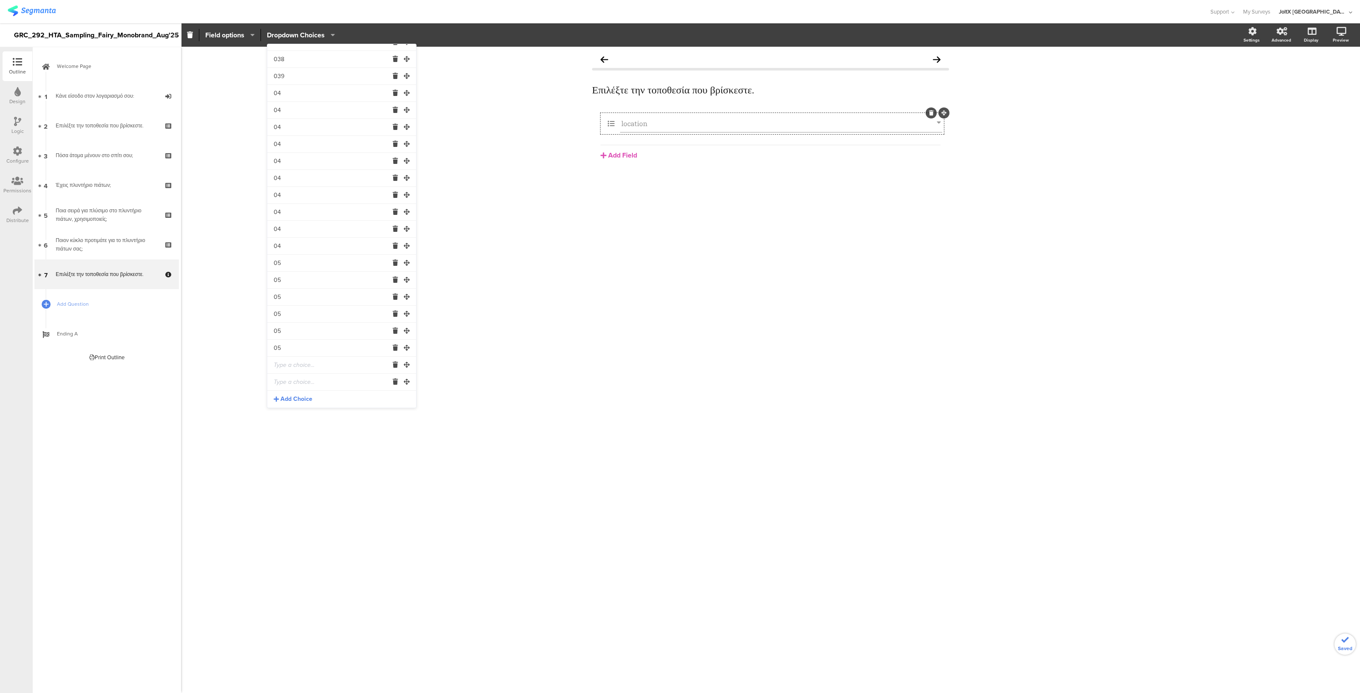
click at [288, 361] on input "text" at bounding box center [331, 365] width 115 height 17
paste input "05"
type input "05"
click at [288, 384] on input "text" at bounding box center [331, 382] width 115 height 17
paste input "05"
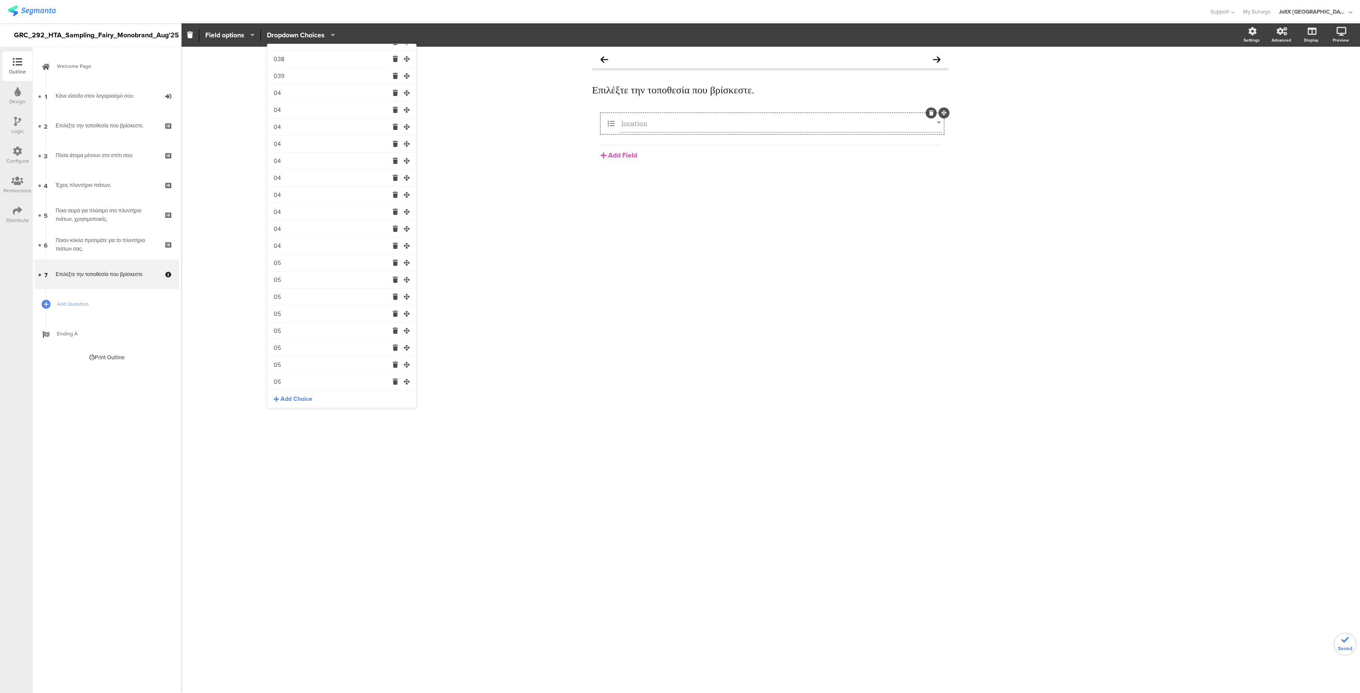
type input "05"
click at [286, 398] on span "Add Choice" at bounding box center [296, 399] width 32 height 8
click at [291, 363] on input "text" at bounding box center [331, 365] width 115 height 17
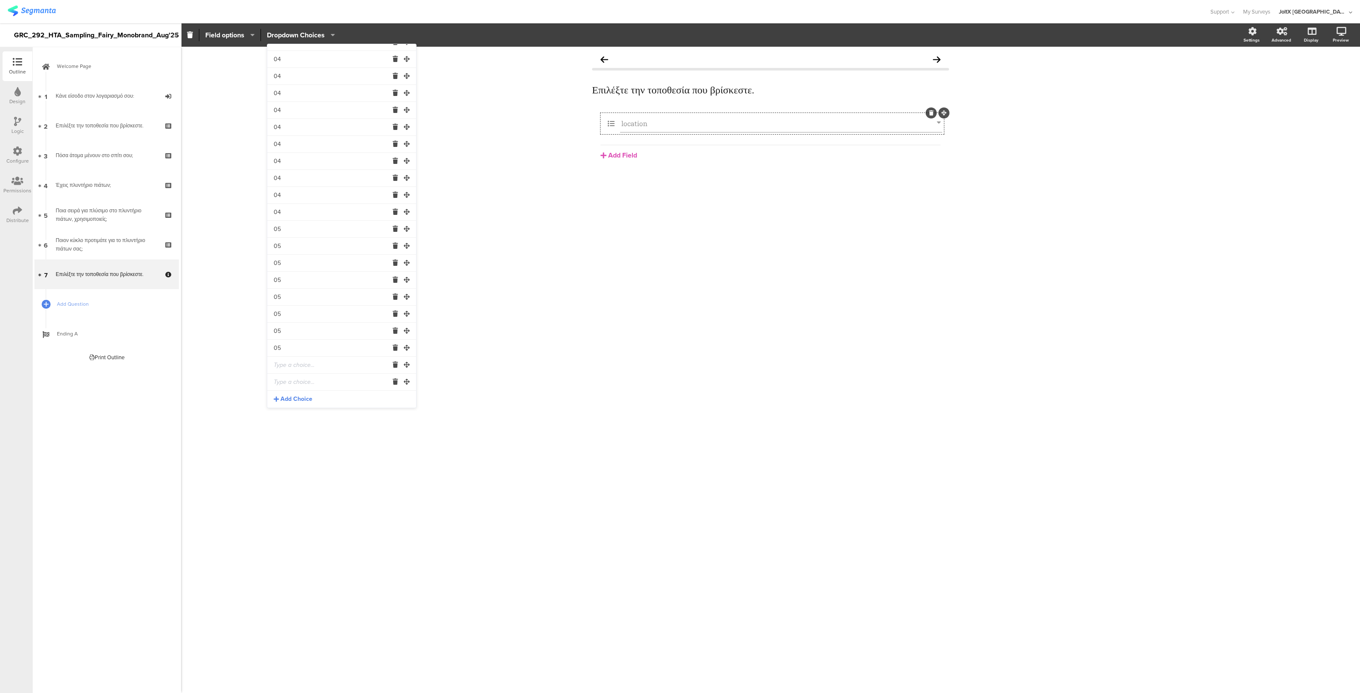
paste input "05"
type input "05"
click at [293, 381] on input "text" at bounding box center [331, 382] width 115 height 17
paste input "05"
type input "05"
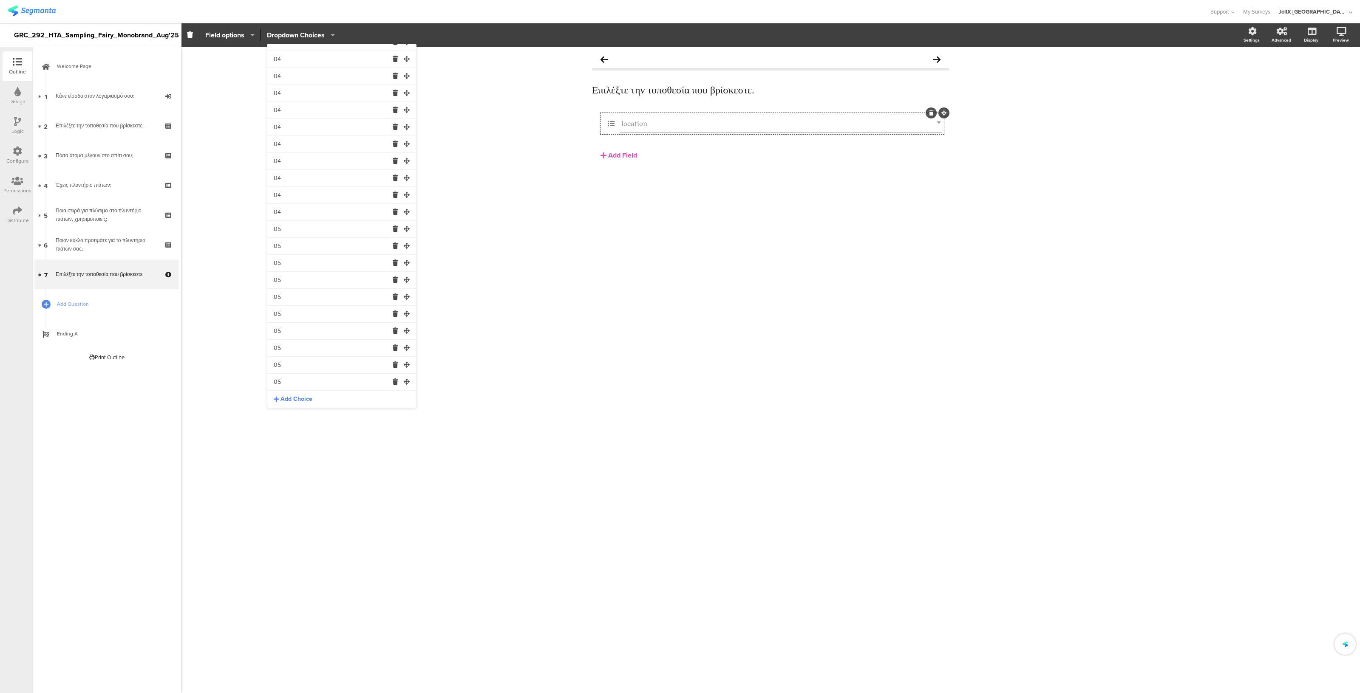
click at [291, 402] on span "Add Choice" at bounding box center [296, 399] width 32 height 8
click at [286, 382] on input "text" at bounding box center [331, 382] width 115 height 17
paste input "05"
type input "05"
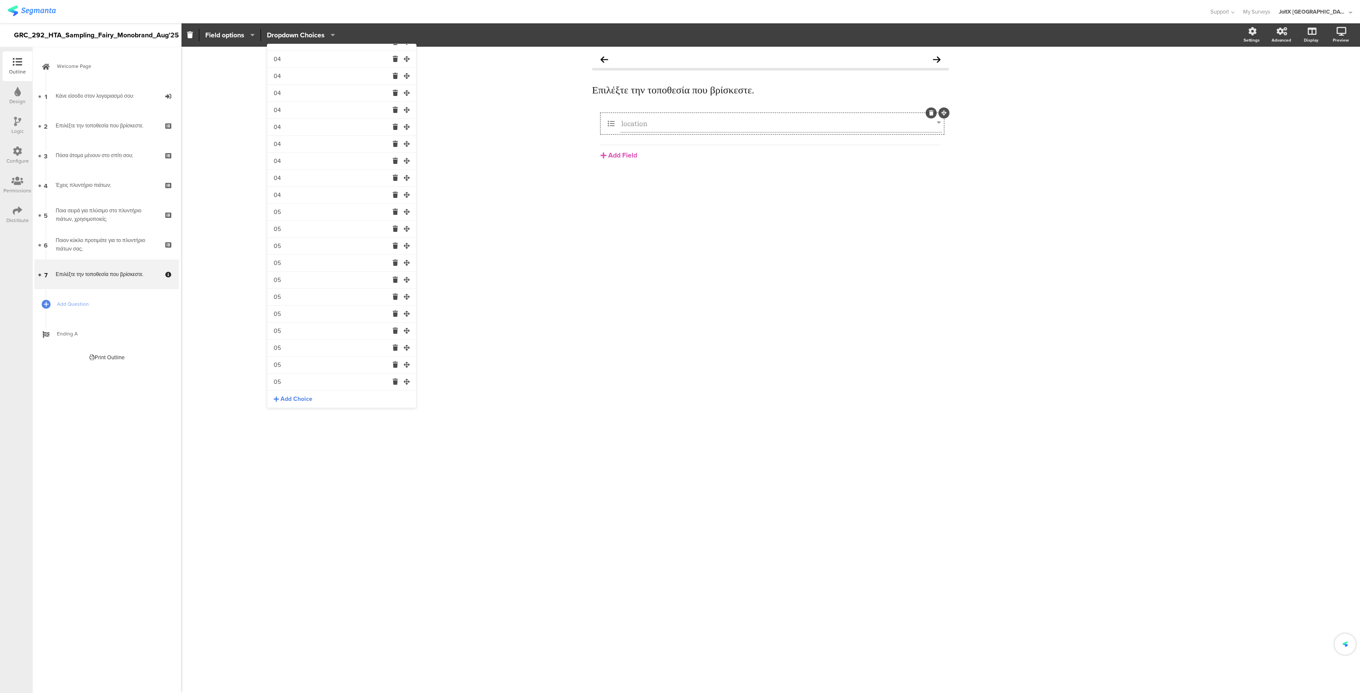
click at [289, 399] on span "Add Choice" at bounding box center [296, 399] width 32 height 8
click at [289, 381] on input "text" at bounding box center [331, 382] width 115 height 17
paste input "05"
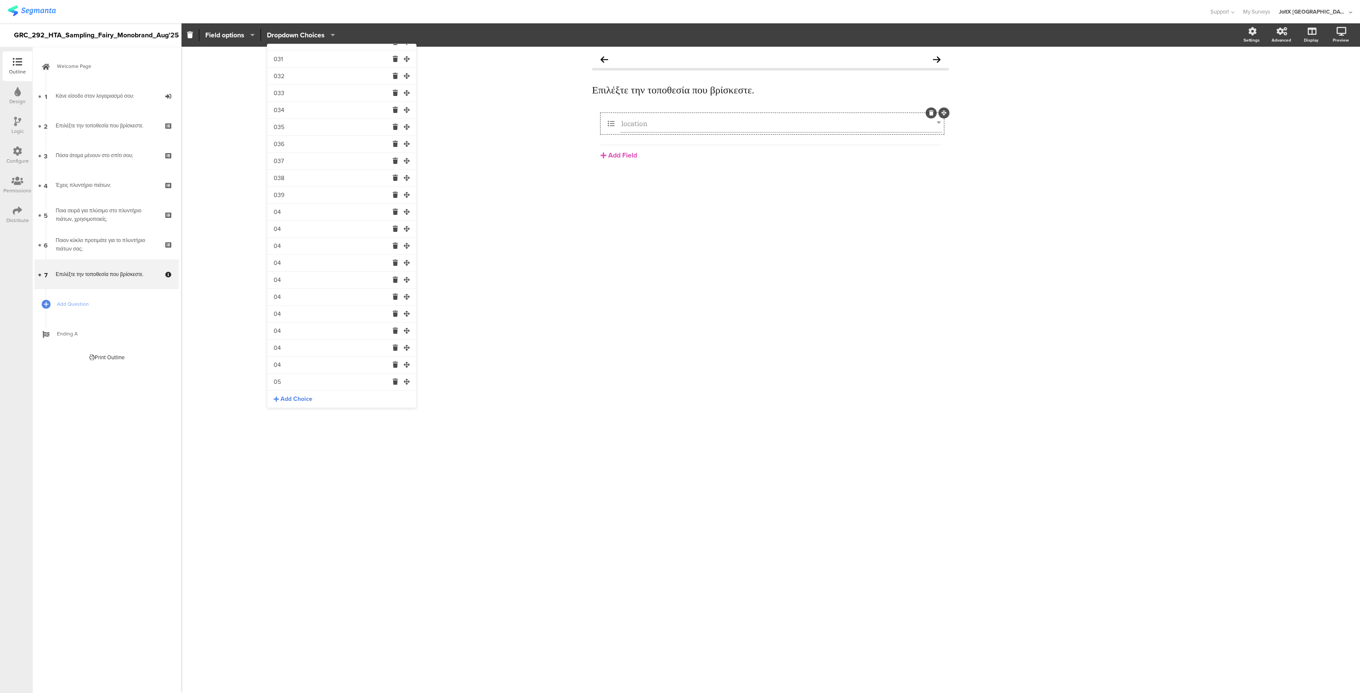
type input "05"
click at [296, 208] on input "04" at bounding box center [331, 212] width 115 height 17
type input "040"
click at [294, 224] on input "04" at bounding box center [331, 229] width 115 height 17
type input "041"
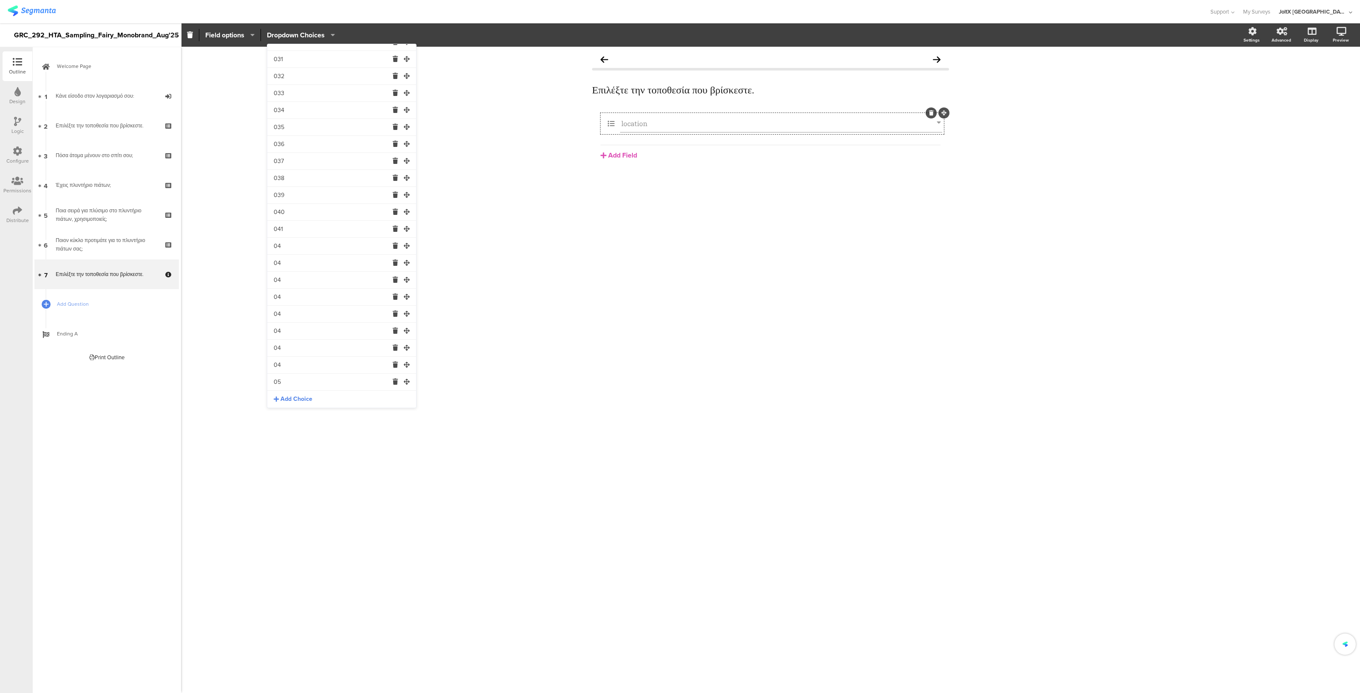
click at [291, 243] on input "04" at bounding box center [331, 246] width 115 height 17
type input "042"
click at [289, 266] on input "04" at bounding box center [331, 263] width 115 height 17
type input "043"
click at [287, 280] on input "04" at bounding box center [331, 280] width 115 height 17
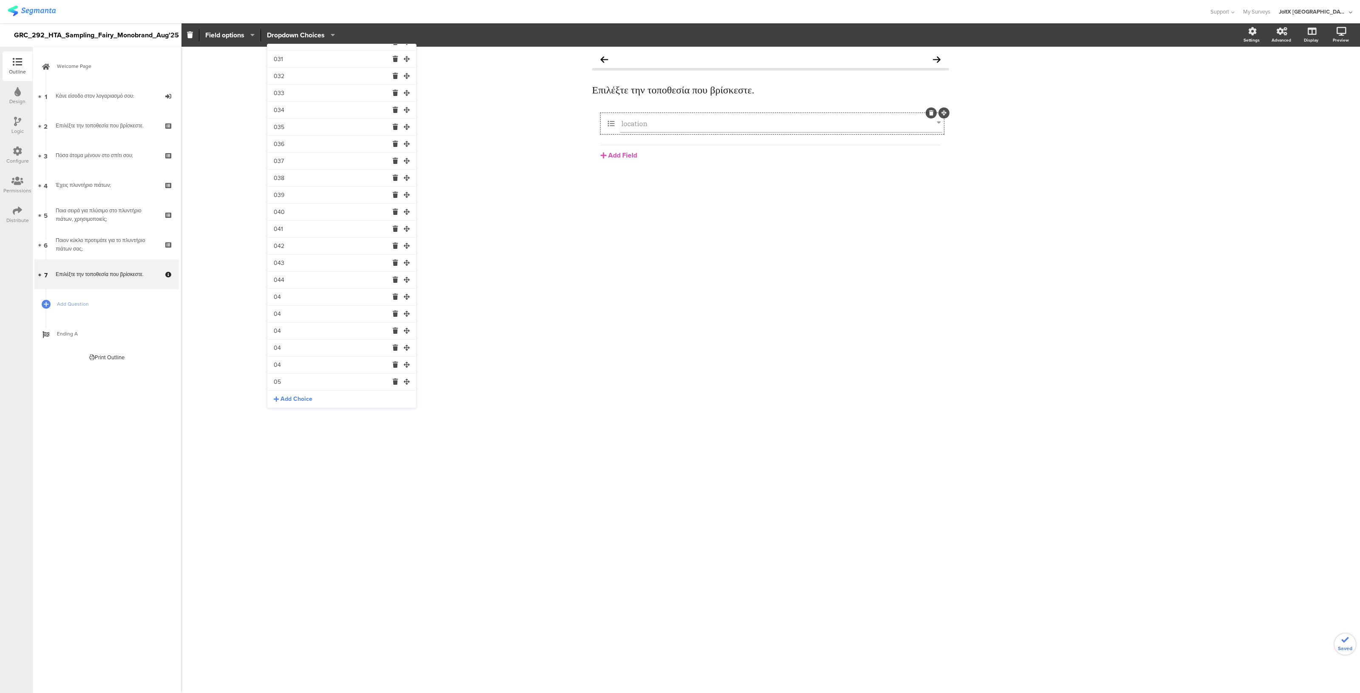
type input "044"
click at [285, 300] on input "04" at bounding box center [331, 297] width 115 height 17
type input "045"
click at [287, 314] on input "04" at bounding box center [331, 314] width 115 height 17
type input "046"
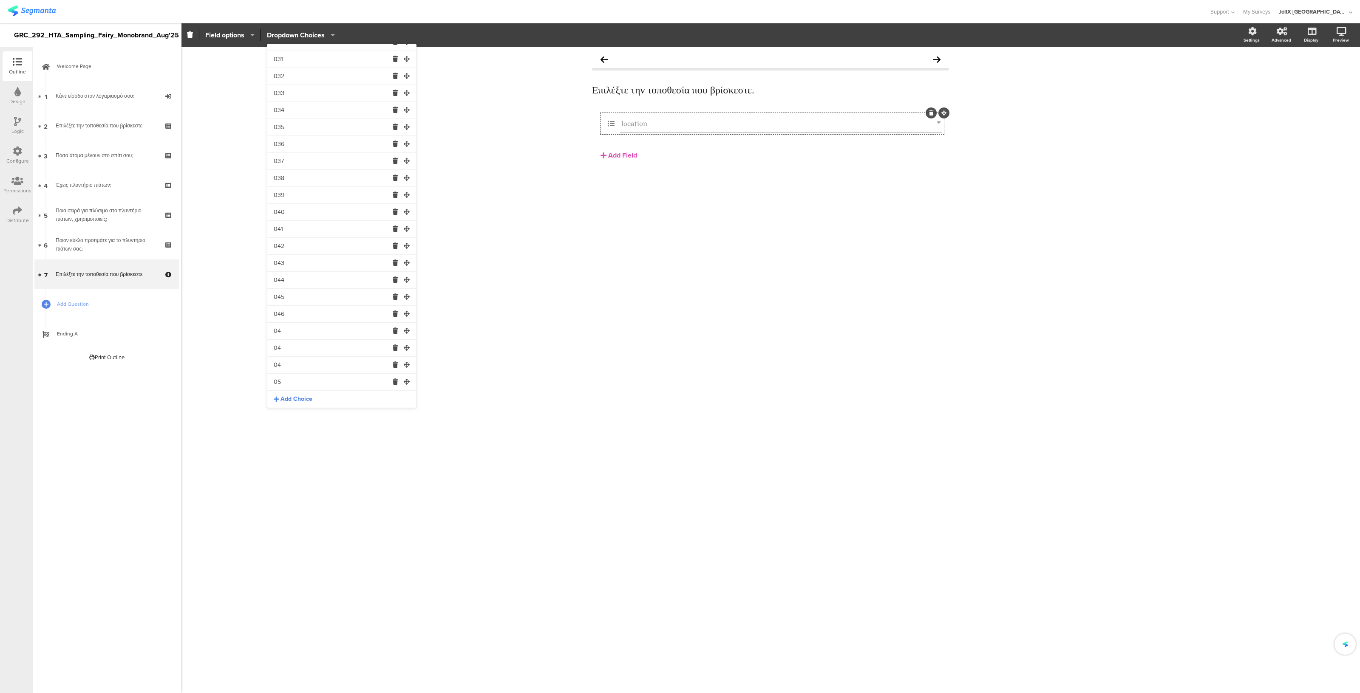
click at [288, 332] on input "04" at bounding box center [331, 331] width 115 height 17
type input "047"
click at [291, 346] on input "04" at bounding box center [331, 348] width 115 height 17
type input "048"
click at [289, 364] on input "04" at bounding box center [331, 365] width 115 height 17
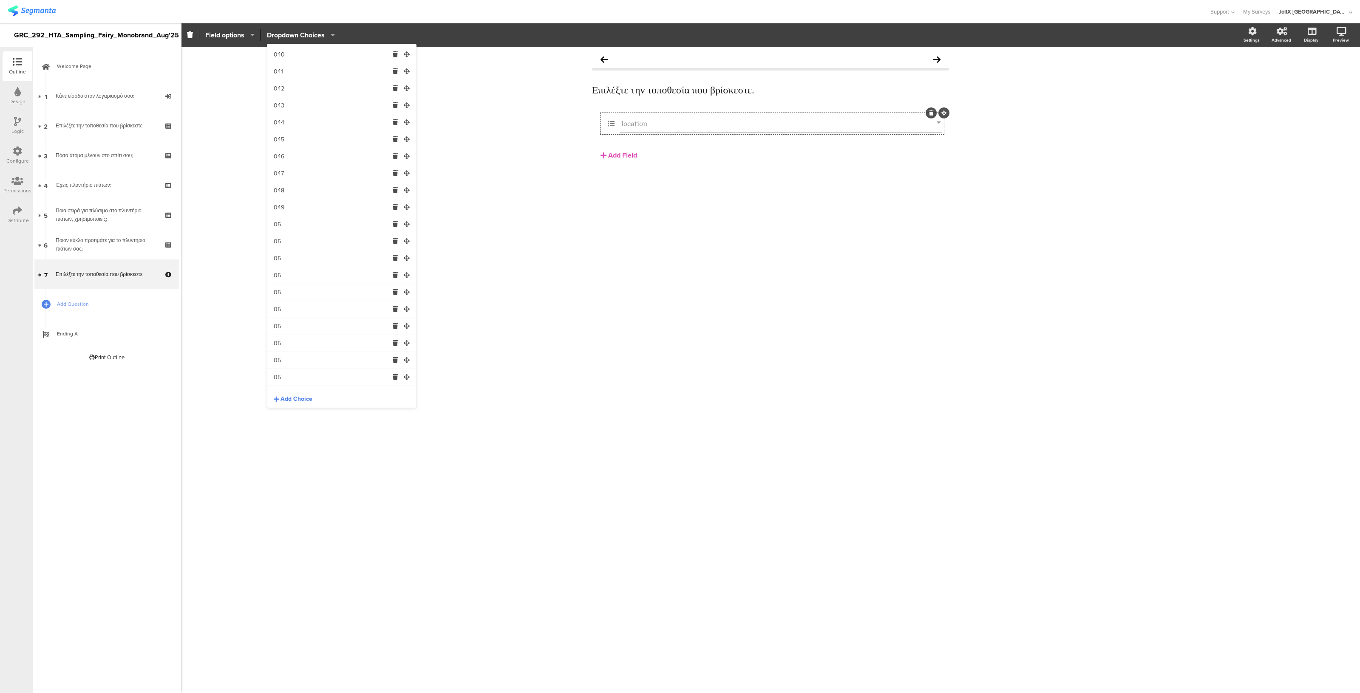
scroll to position [661, 0]
type input "049"
click at [294, 224] on input "05" at bounding box center [331, 224] width 115 height 17
type input "050"
click at [289, 243] on input "05" at bounding box center [331, 241] width 115 height 17
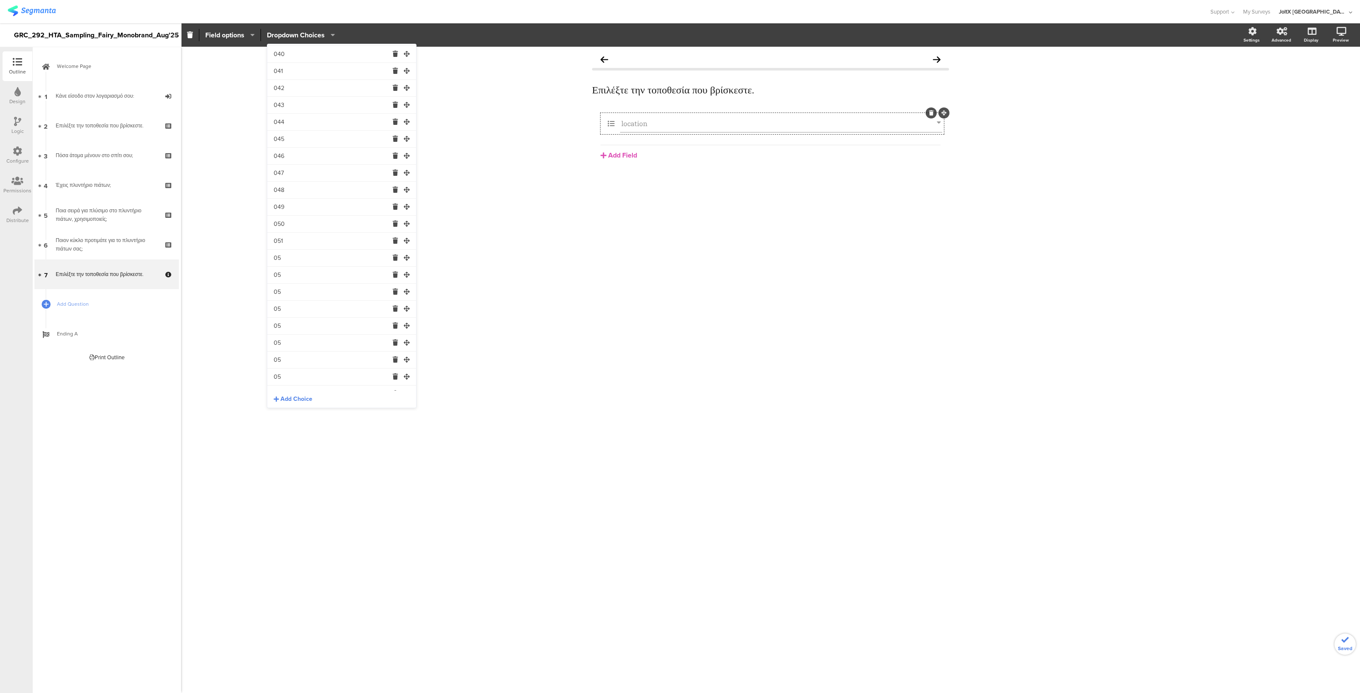
type input "051"
click at [288, 260] on input "05" at bounding box center [331, 258] width 115 height 17
type input "052"
click at [288, 273] on input "05" at bounding box center [331, 275] width 115 height 17
type input "053"
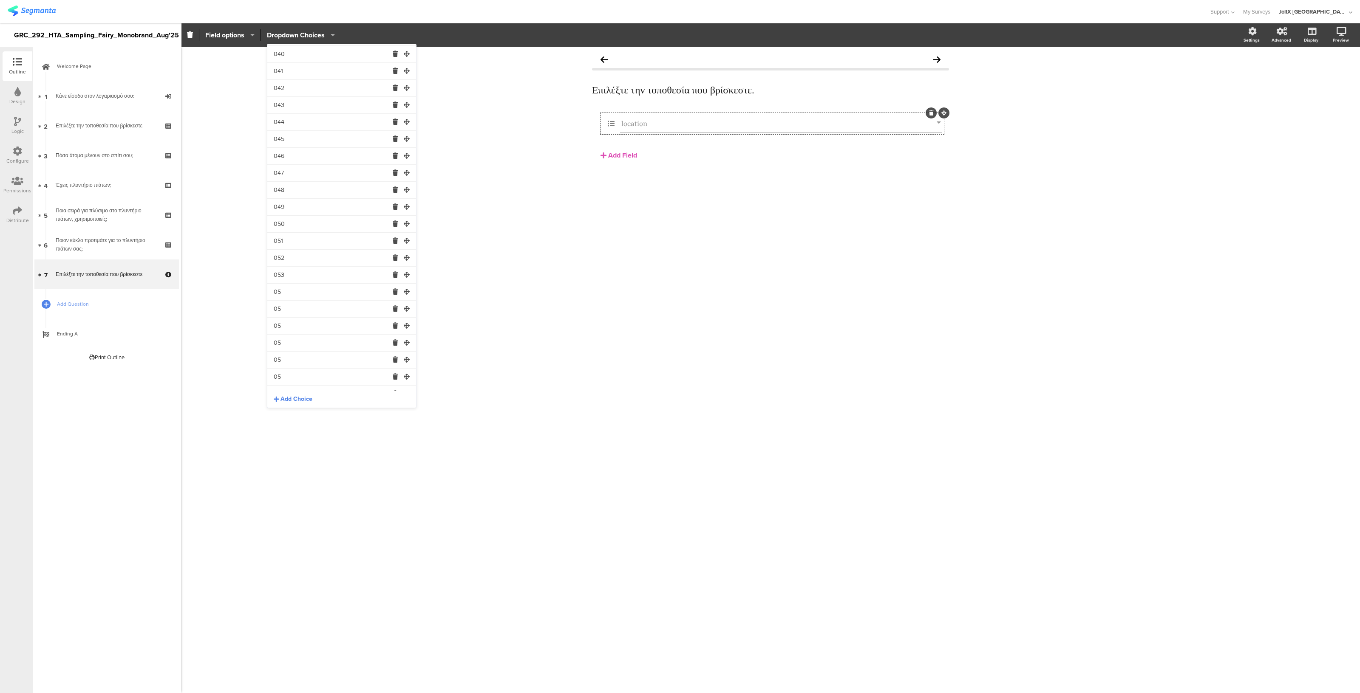
click at [287, 294] on input "05" at bounding box center [331, 292] width 115 height 17
type input "054"
click at [289, 310] on input "05" at bounding box center [331, 309] width 115 height 17
type input "055"
click at [292, 326] on input "05" at bounding box center [331, 326] width 115 height 17
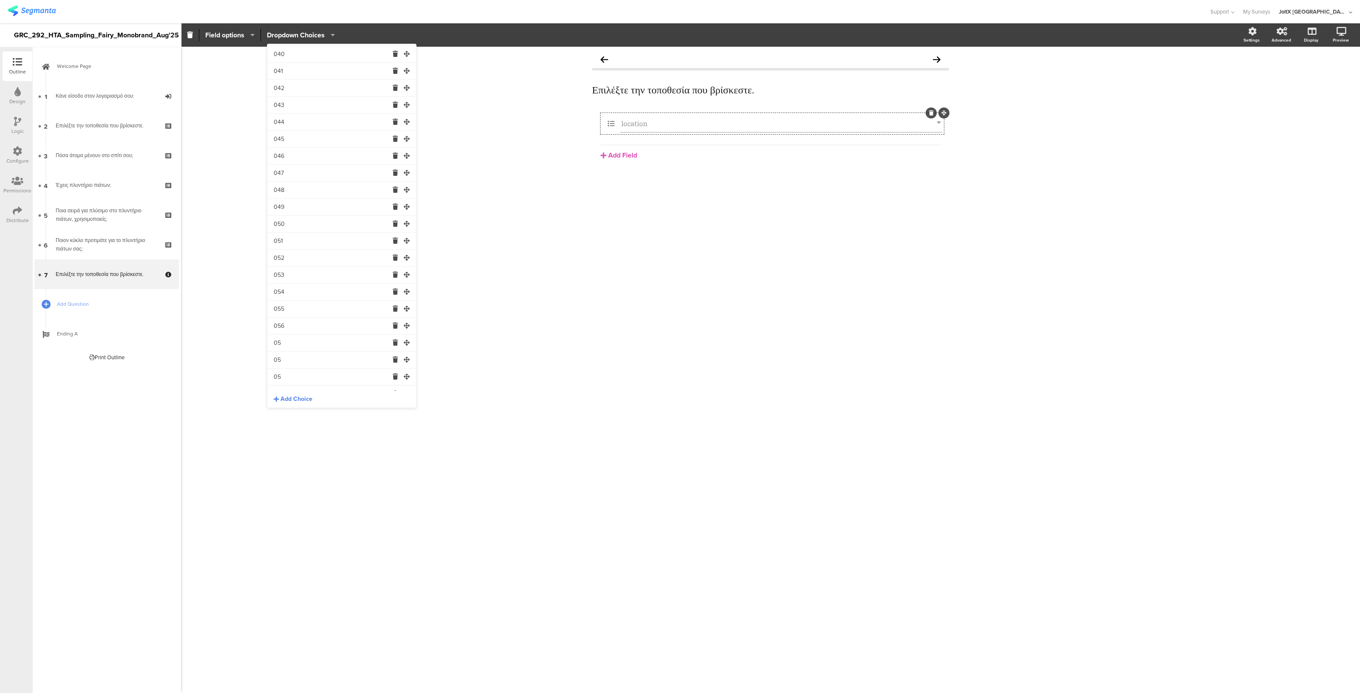
type input "056"
click at [294, 342] on input "05" at bounding box center [331, 343] width 115 height 17
type input "057"
click at [293, 358] on input "05" at bounding box center [331, 360] width 115 height 17
type input "058"
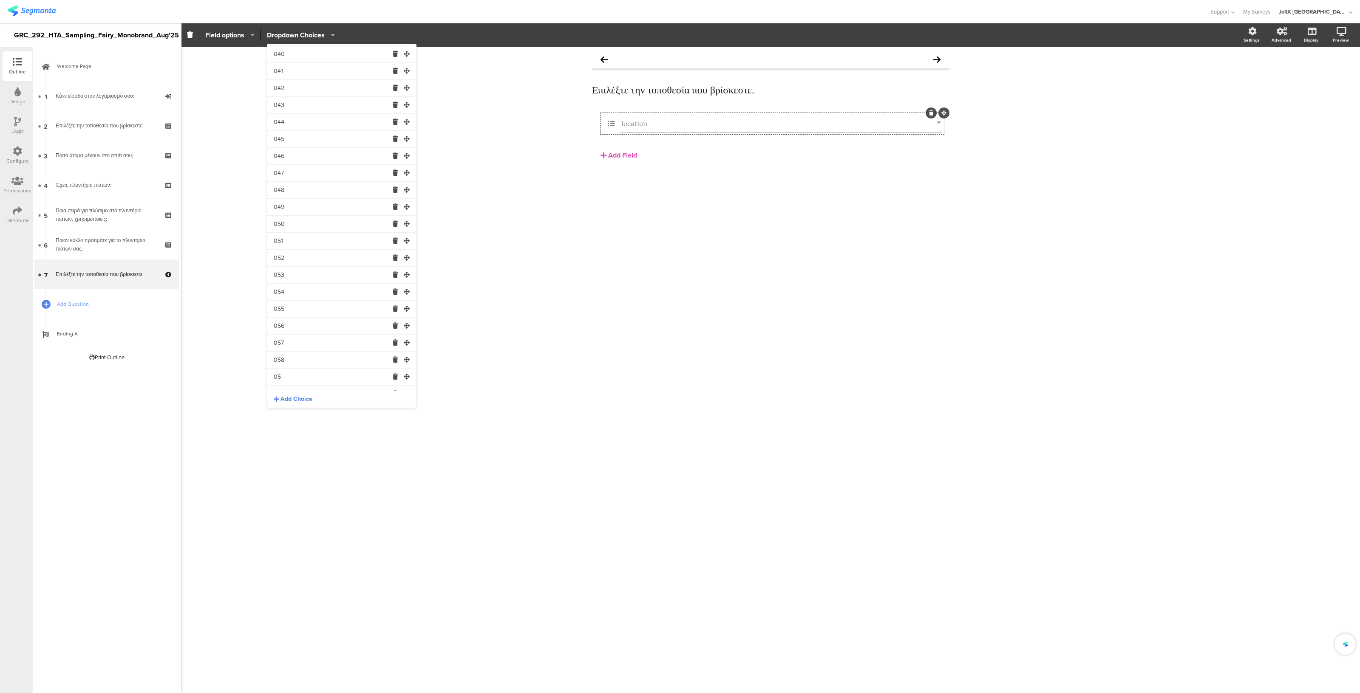
click at [289, 379] on input "05" at bounding box center [331, 377] width 115 height 17
type input "059"
click at [288, 364] on input "05" at bounding box center [331, 365] width 115 height 17
type input "060"
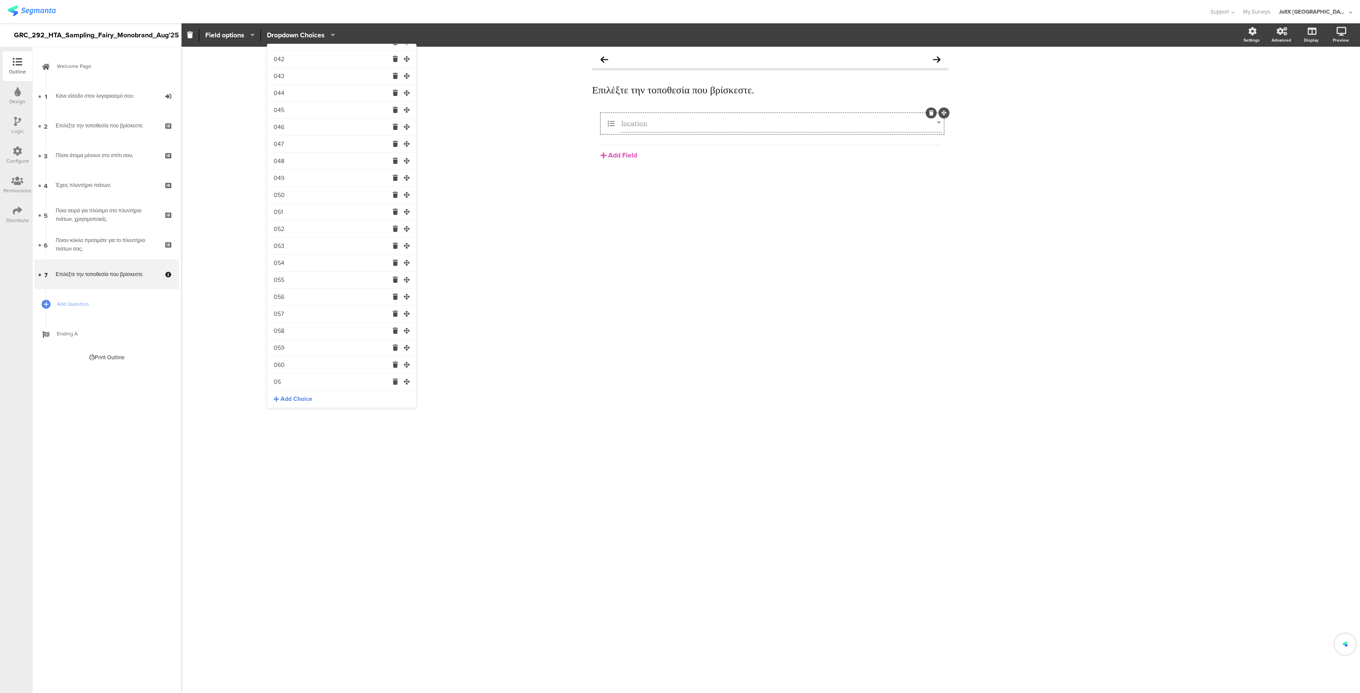
click at [287, 379] on input "05" at bounding box center [331, 382] width 115 height 17
type input "061"
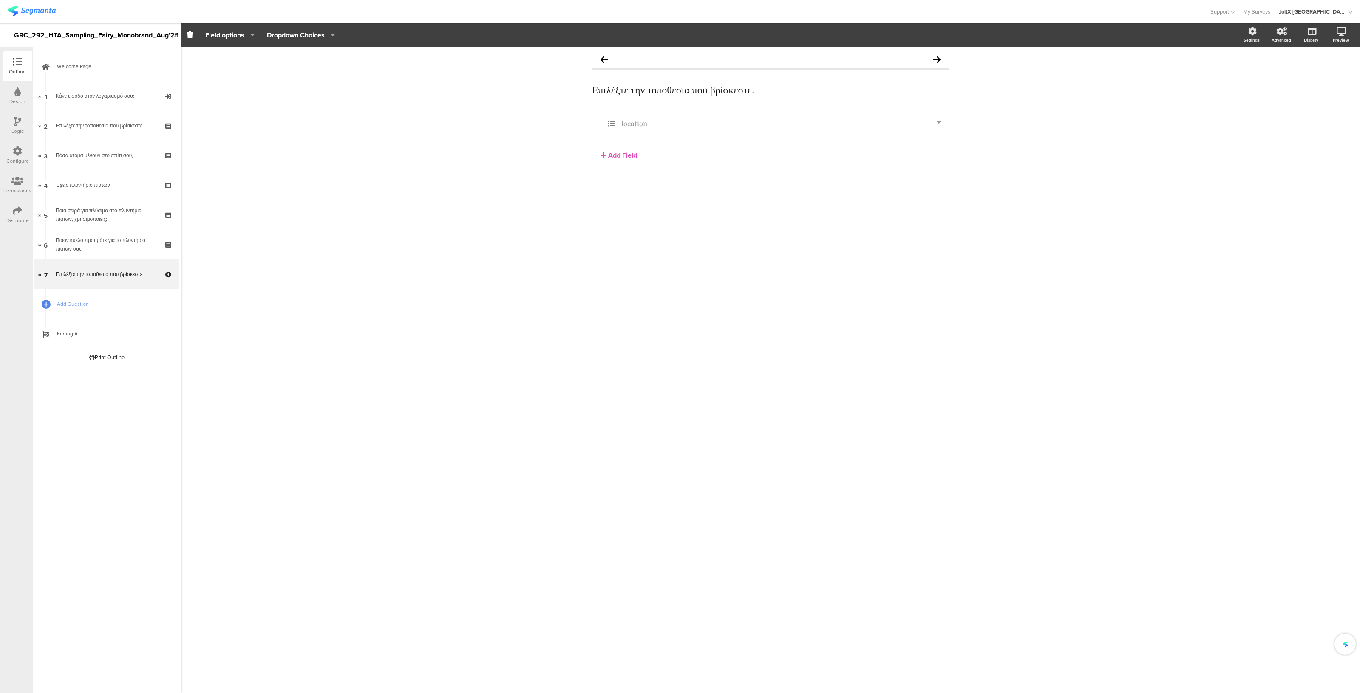
click at [546, 315] on div "Επιλέξτε την τοποθεσία που βρίσκεστε. Επιλέξτε την τοποθεσία που βρίσκεστε. loc…" at bounding box center [770, 370] width 1179 height 647
click at [17, 217] on div "Distribute" at bounding box center [17, 221] width 23 height 8
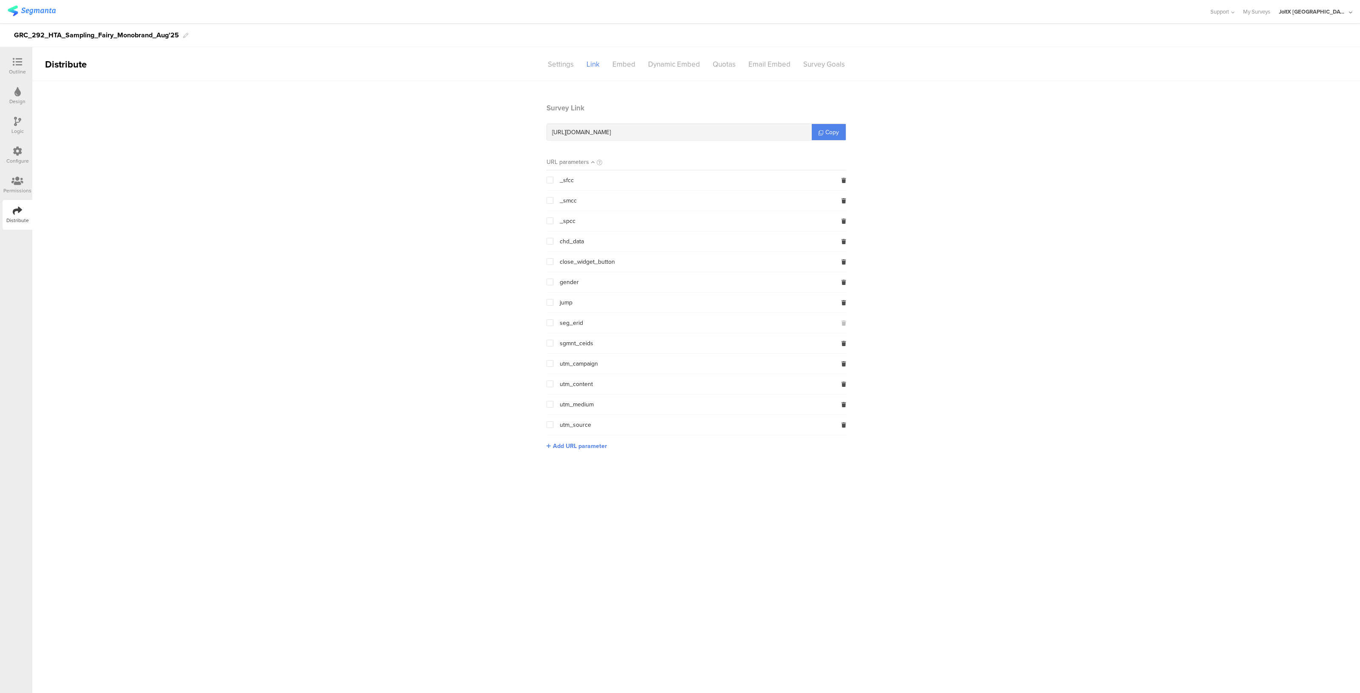
click at [18, 159] on div "Configure" at bounding box center [17, 161] width 23 height 8
click at [686, 62] on div "Labels" at bounding box center [688, 64] width 34 height 15
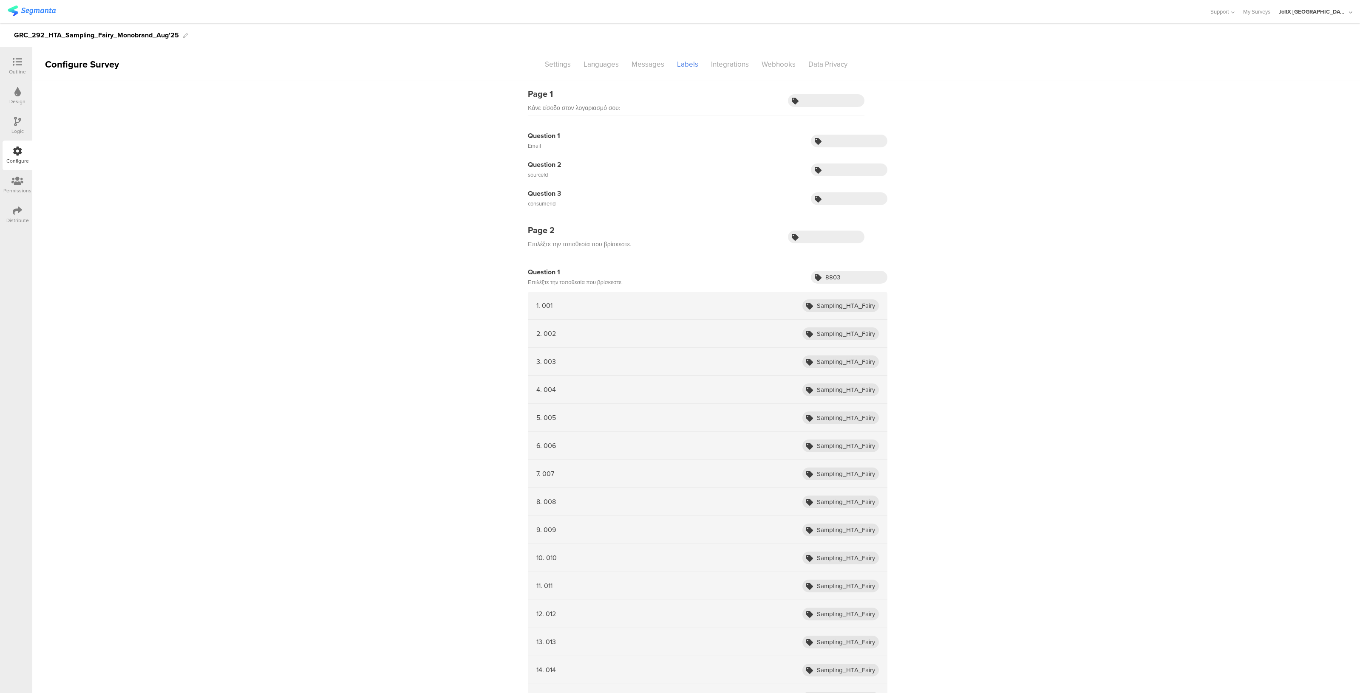
scroll to position [54, 0]
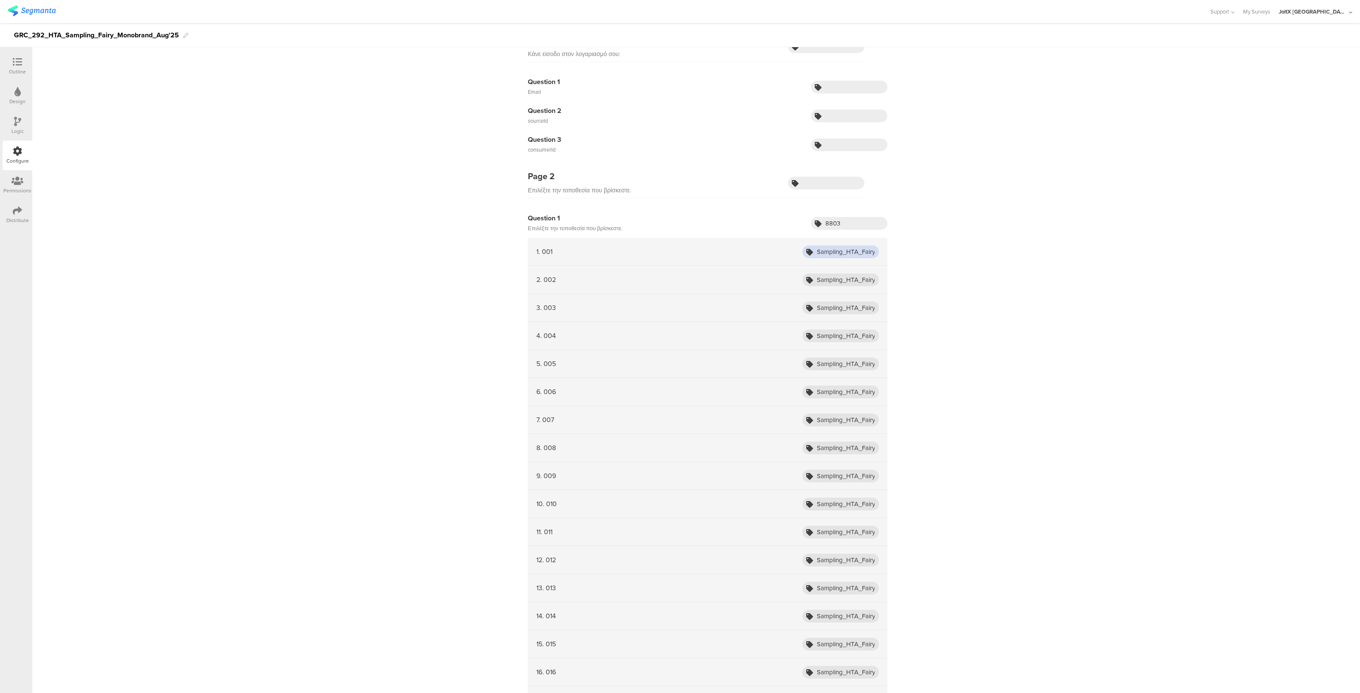
click at [842, 252] on input "Sampling_HTA_Fairy_Aug25_001" at bounding box center [840, 252] width 76 height 13
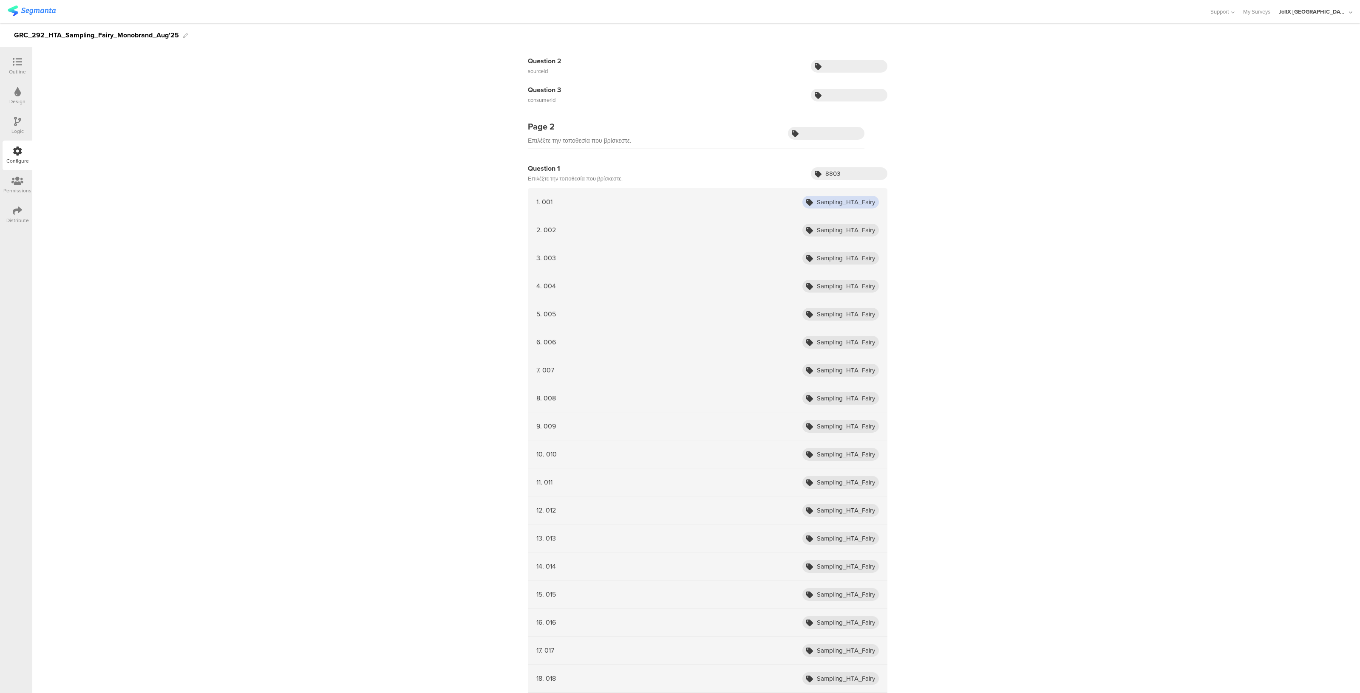
scroll to position [0, 0]
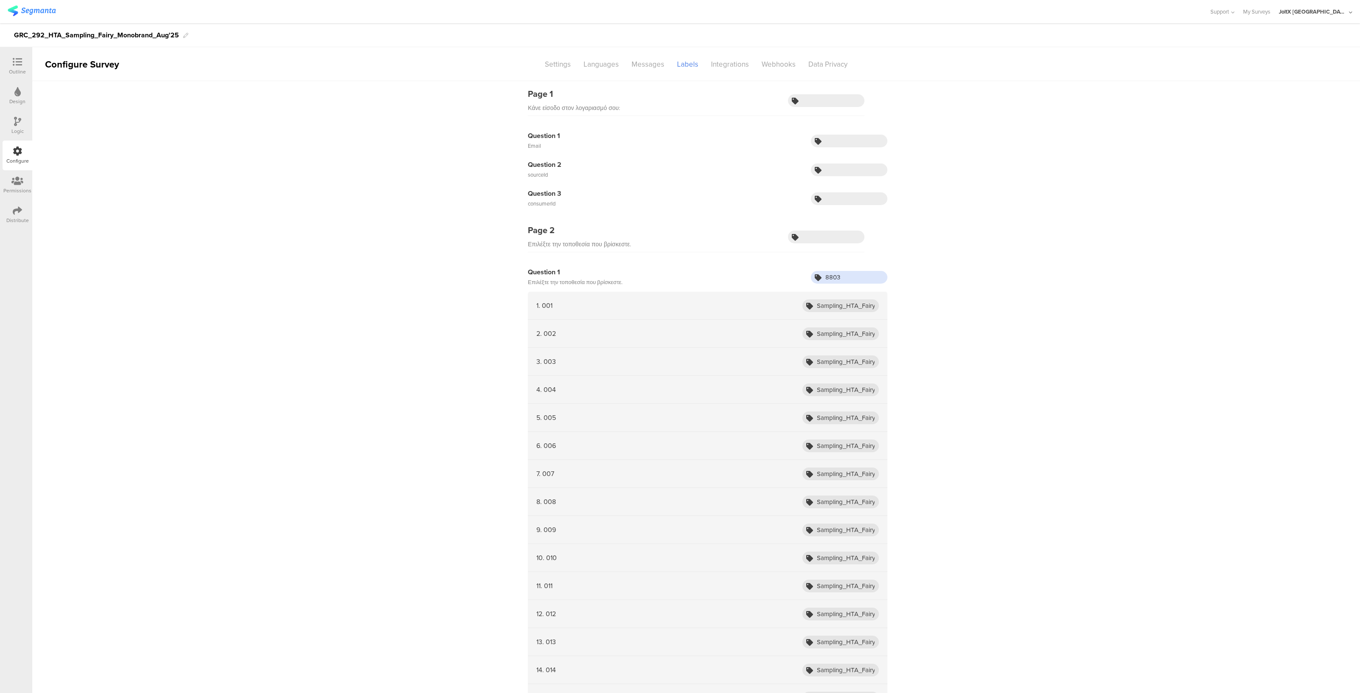
click at [838, 274] on input "8803" at bounding box center [849, 277] width 76 height 13
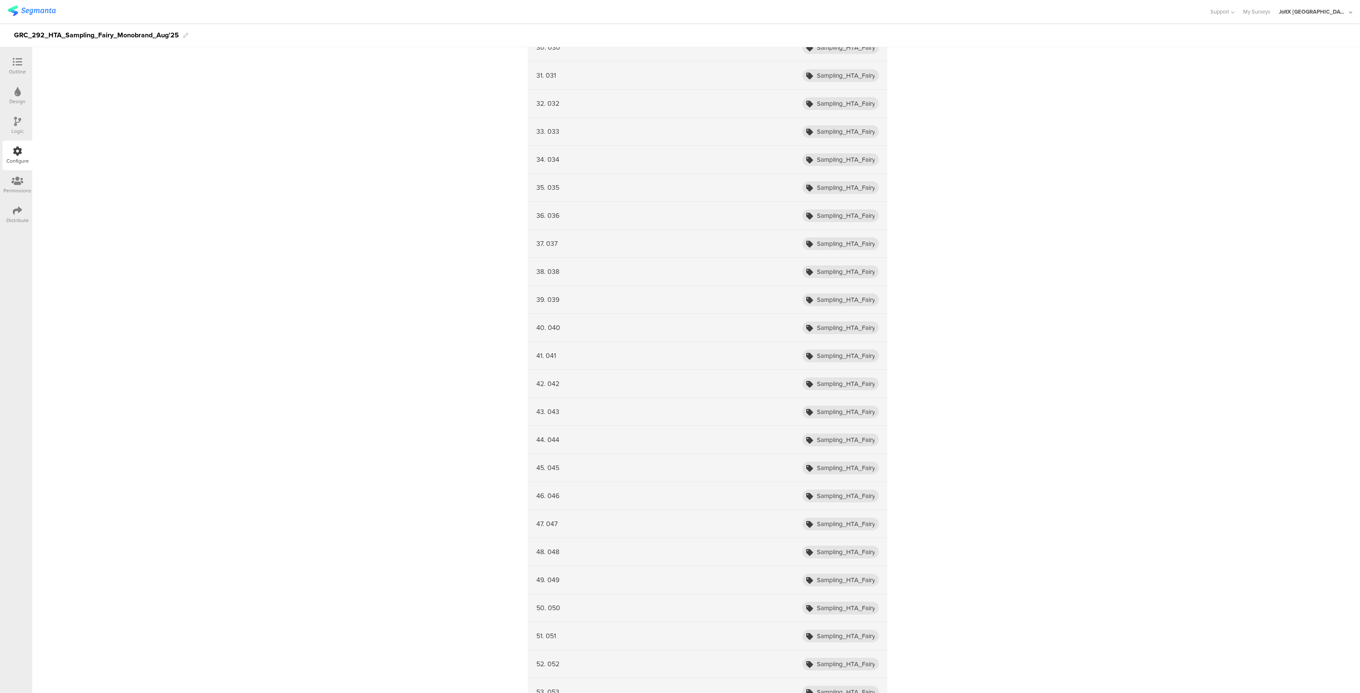
scroll to position [1071, 0]
click at [839, 186] on input "Sampling_HTA_Fairy_Aug25_035" at bounding box center [840, 188] width 76 height 13
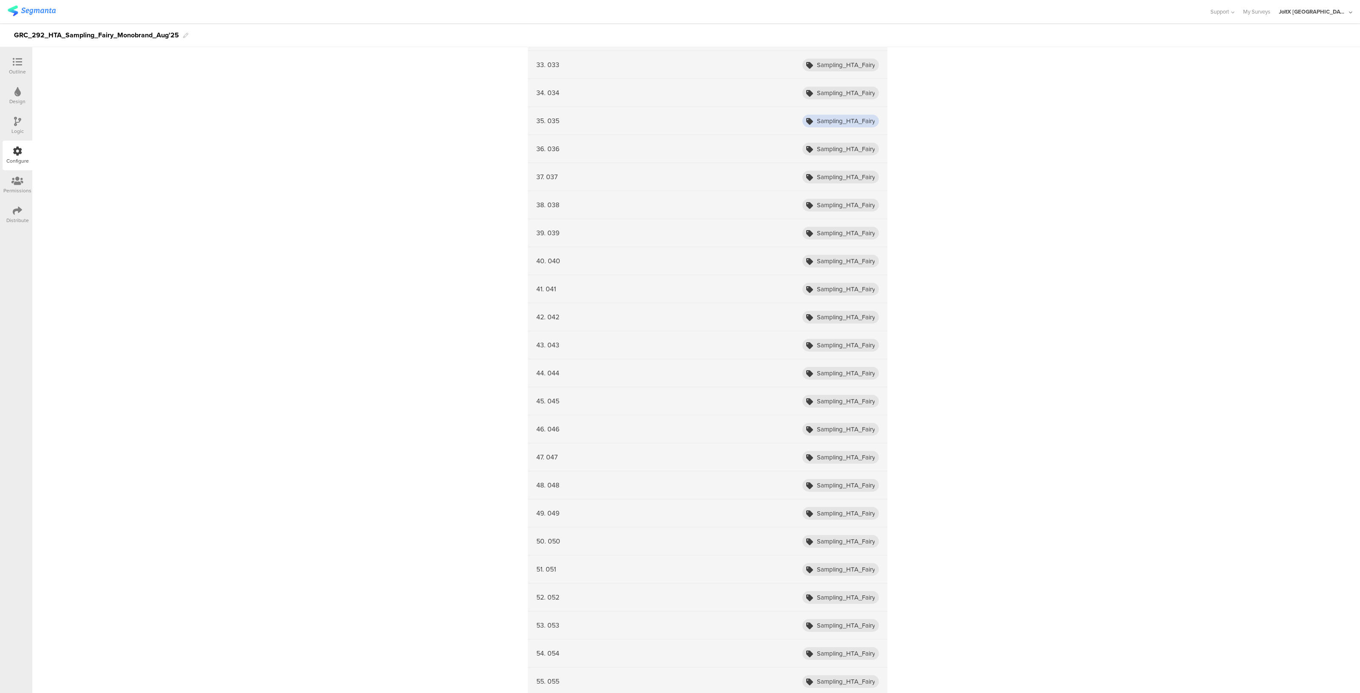
scroll to position [1024, 0]
click at [25, 68] on div "Outline" at bounding box center [18, 66] width 30 height 30
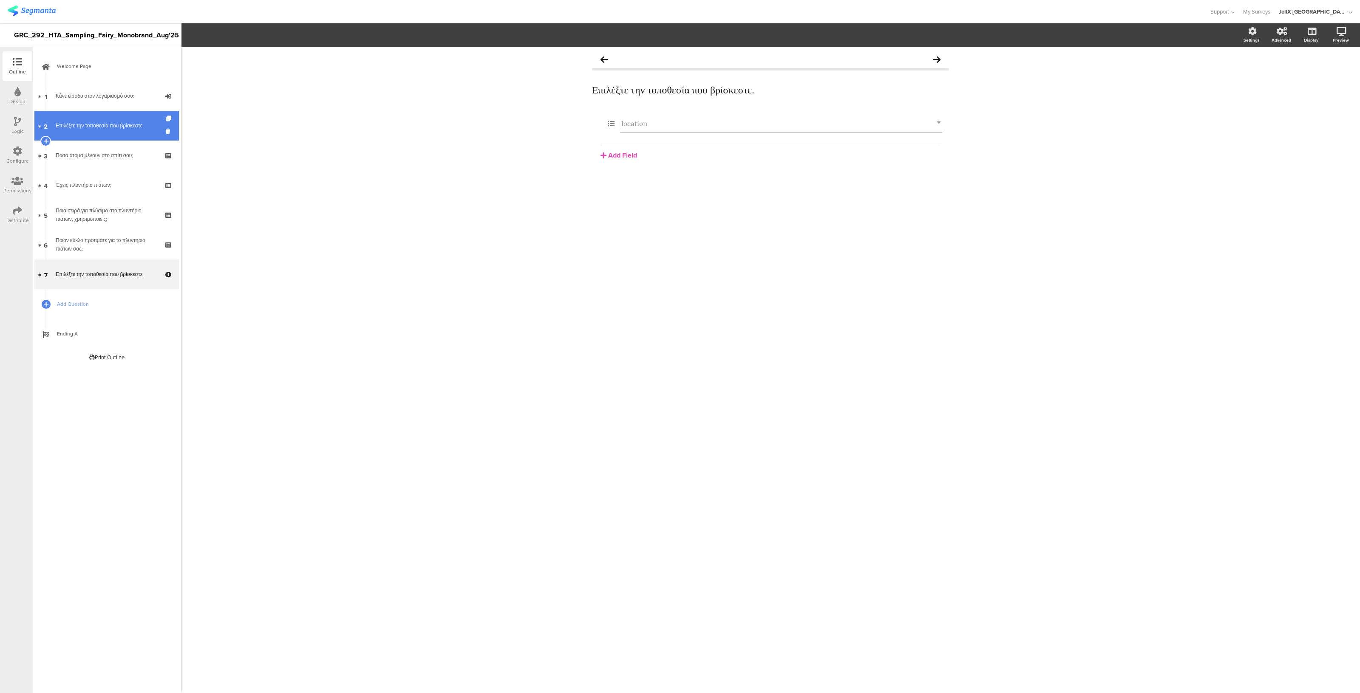
click at [101, 125] on div "Επιλέξτε την τοποθεσία που βρίσκεστε." at bounding box center [107, 126] width 102 height 8
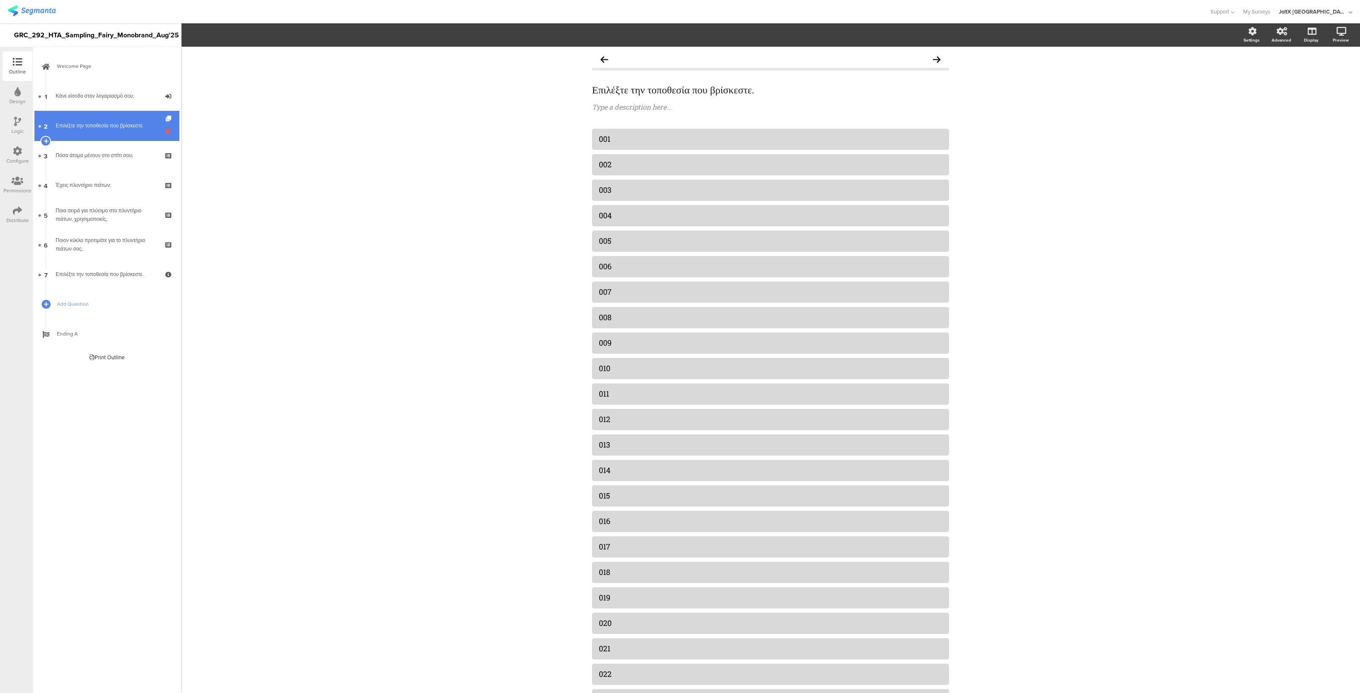
click at [172, 130] on icon at bounding box center [169, 131] width 7 height 8
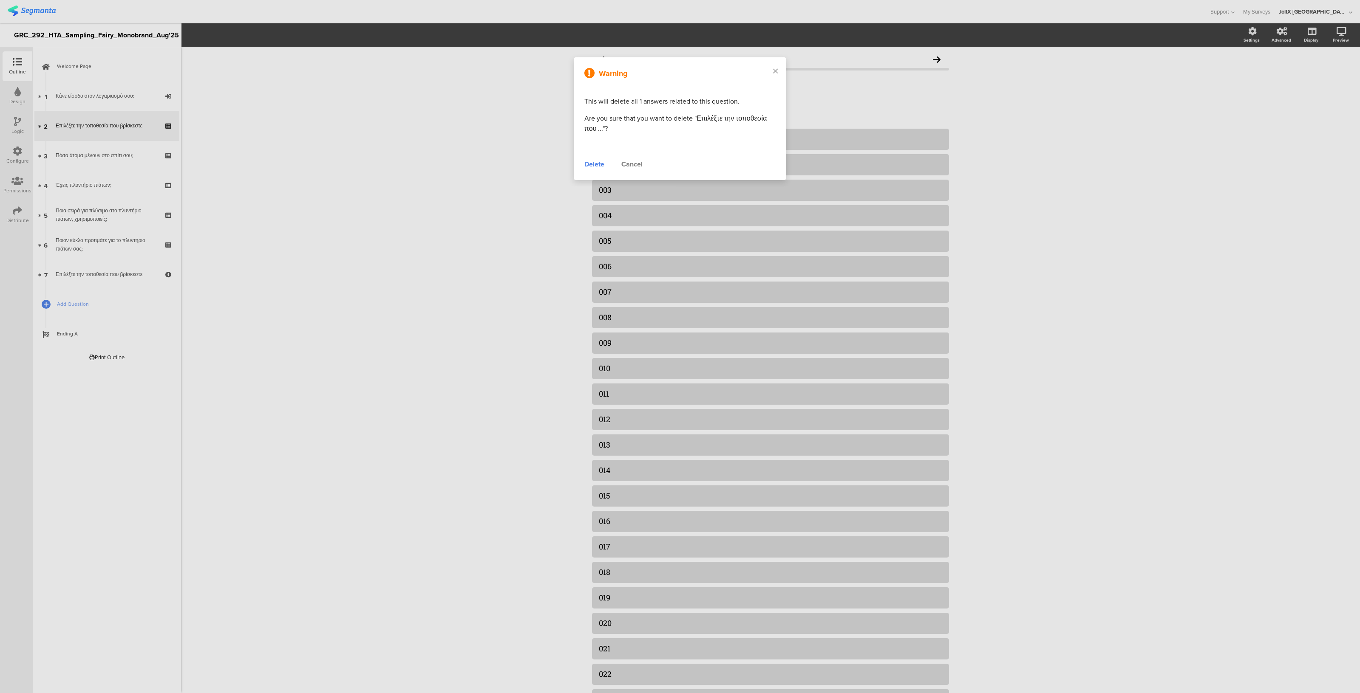
click at [593, 162] on div "Delete" at bounding box center [594, 164] width 20 height 10
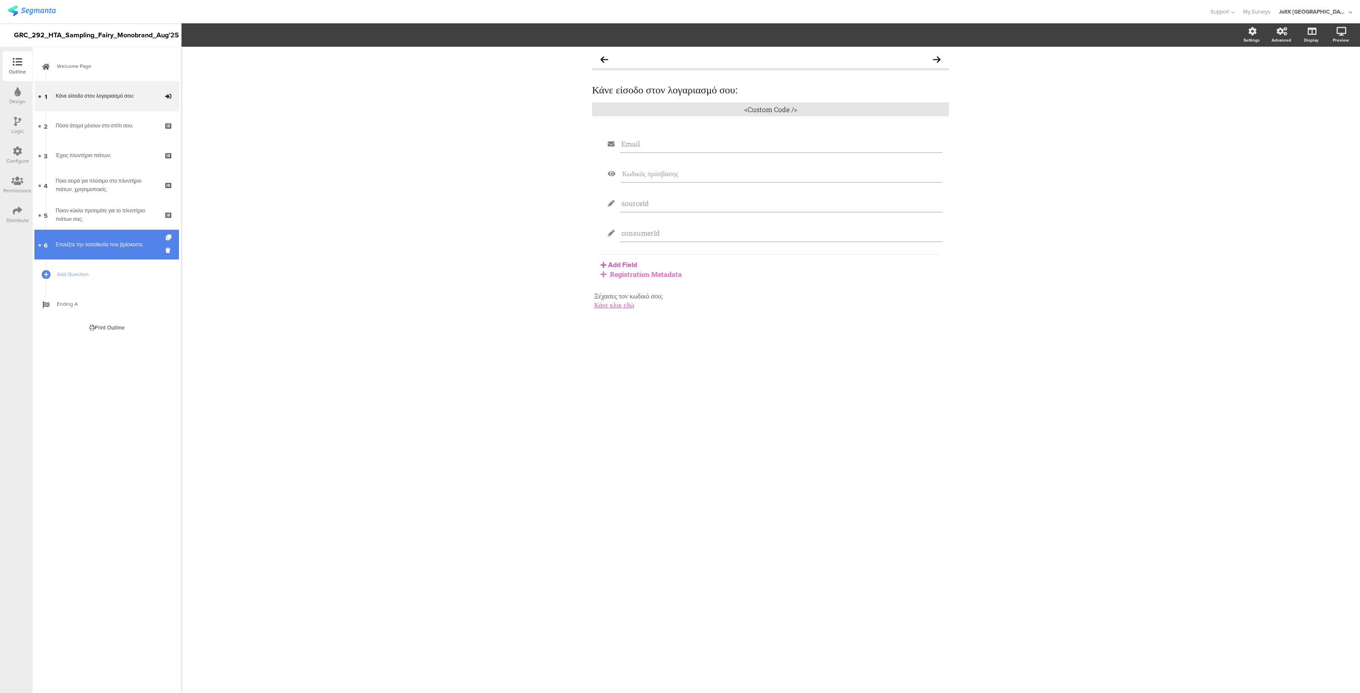
click at [124, 252] on link "6 Επιλέξτε την τοποθεσία που βρίσκεστε." at bounding box center [106, 245] width 144 height 30
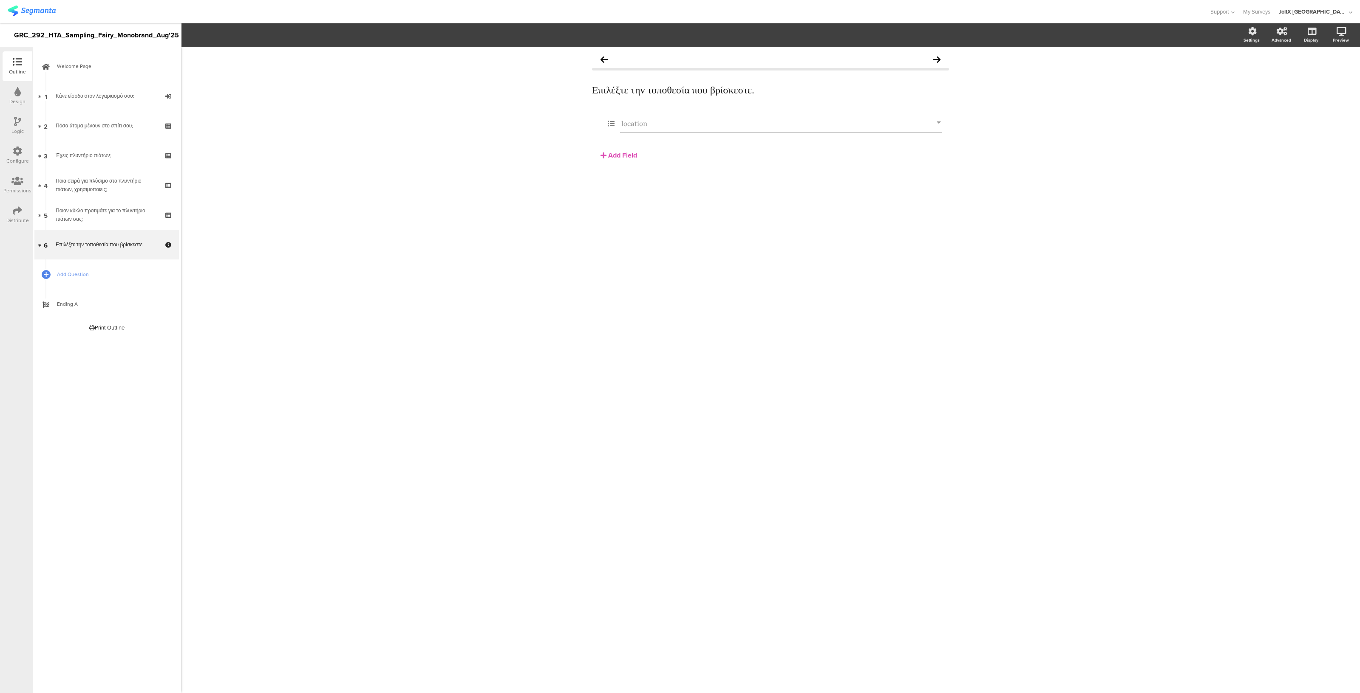
click at [11, 101] on div "Design" at bounding box center [17, 102] width 16 height 8
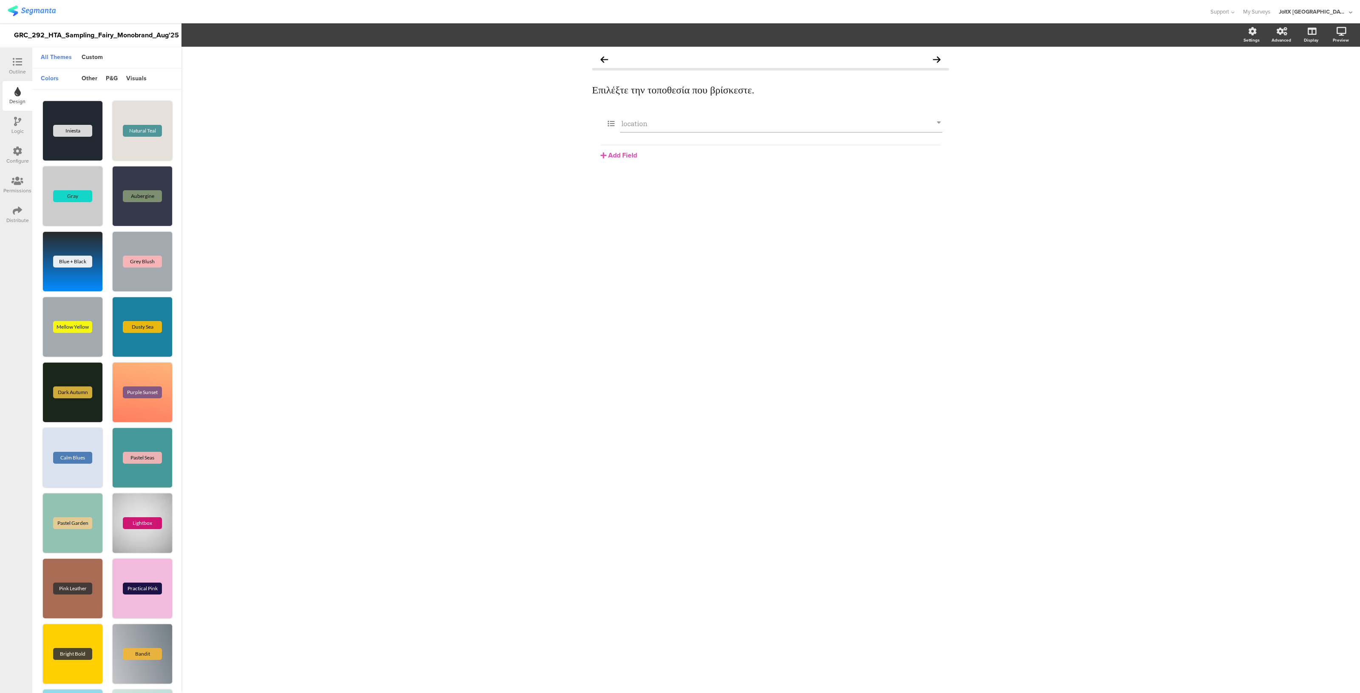
click at [19, 157] on div "Configure" at bounding box center [17, 161] width 23 height 8
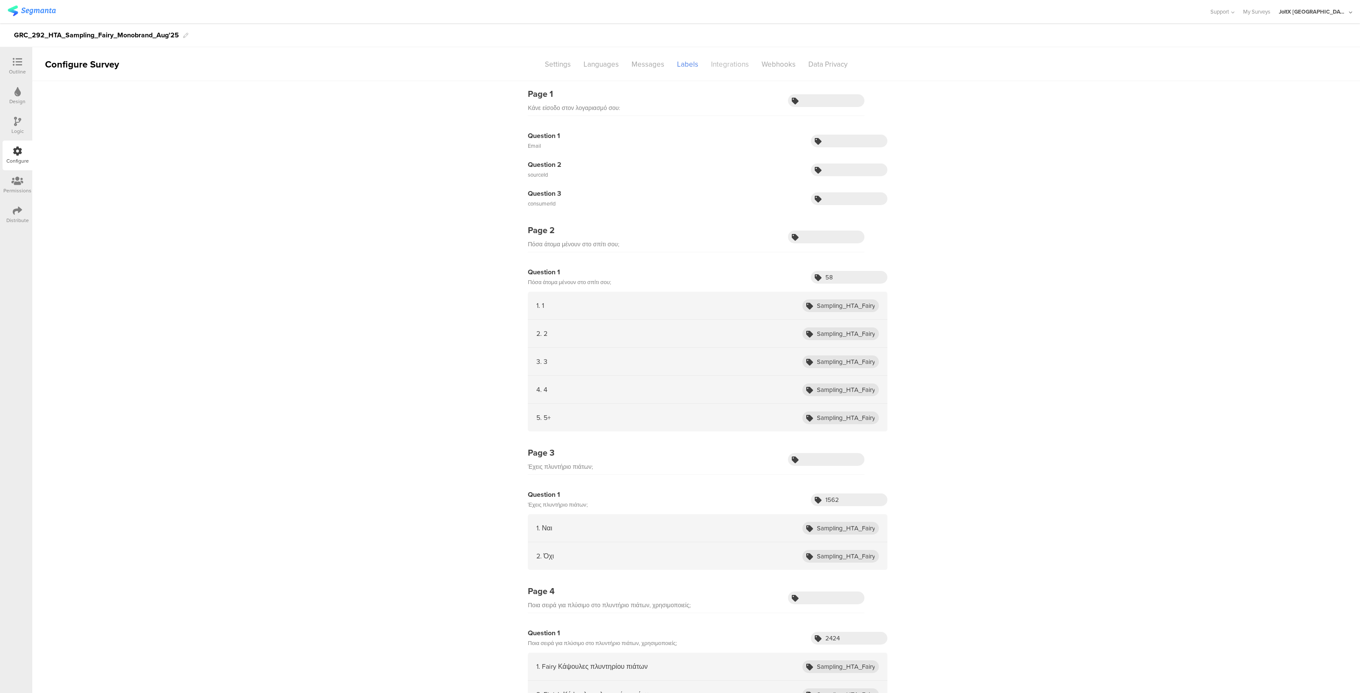
click at [735, 67] on div "Integrations" at bounding box center [730, 64] width 51 height 15
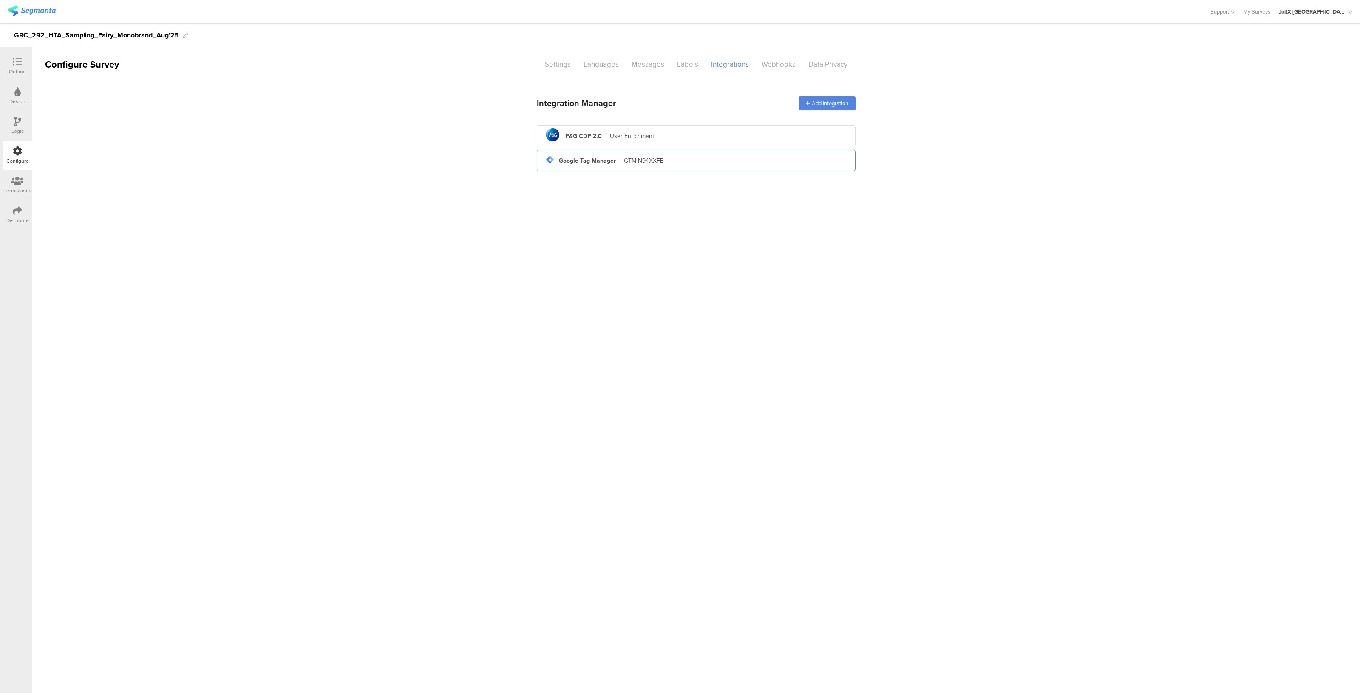
click at [661, 150] on div "tag-manager Created with Sketch. Google Tag Manager | GTM-N94XXFB" at bounding box center [696, 160] width 319 height 21
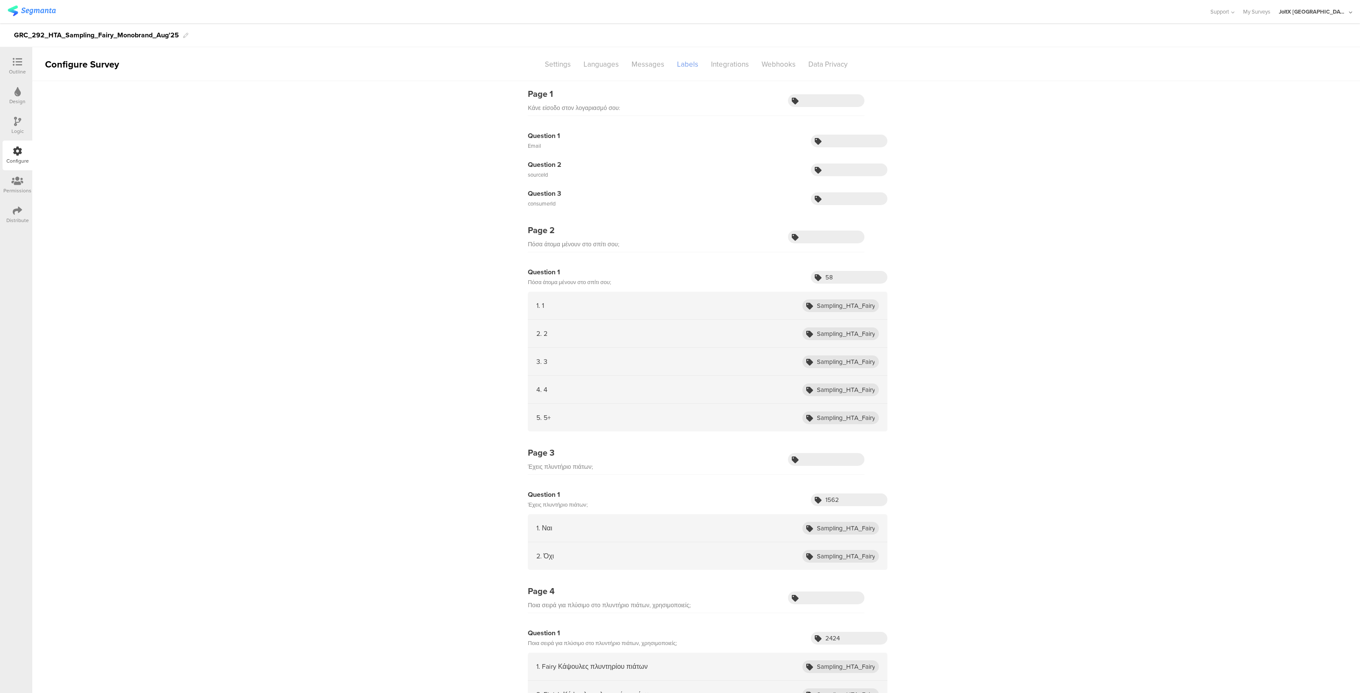
click at [685, 63] on div "Labels" at bounding box center [688, 64] width 34 height 15
click at [722, 67] on div "Integrations" at bounding box center [730, 64] width 51 height 15
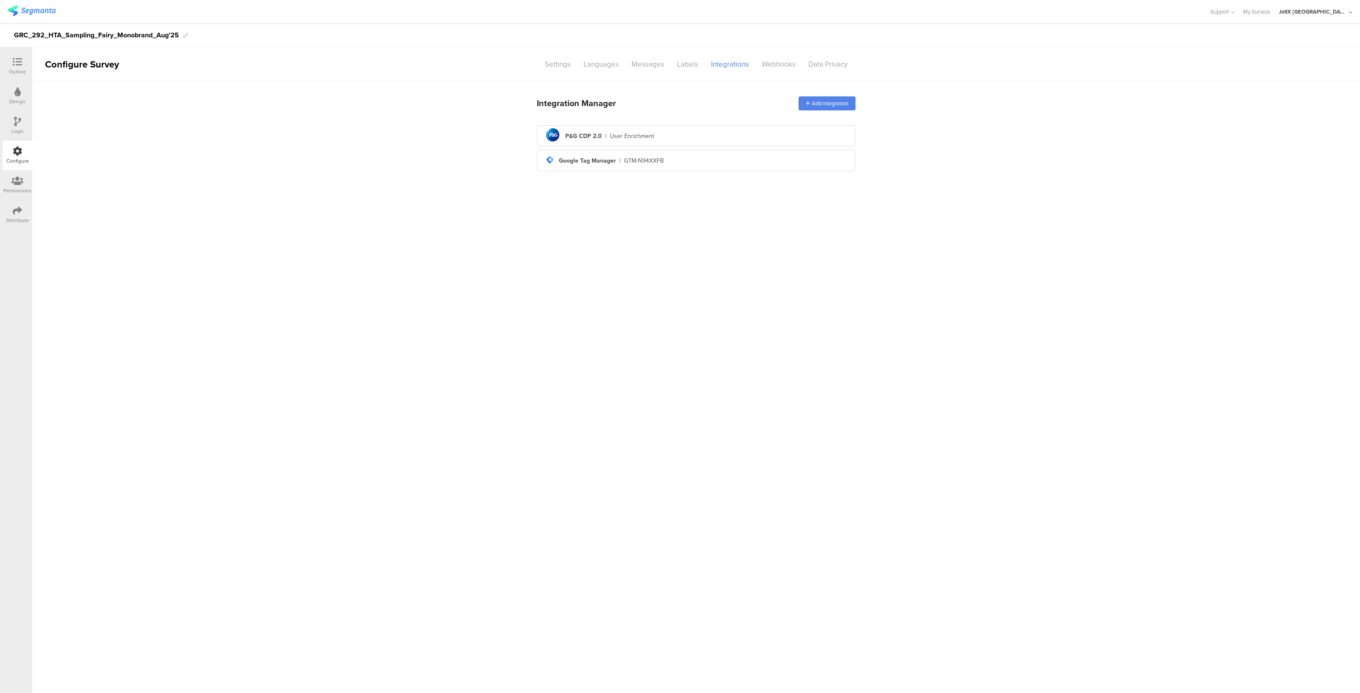
click at [613, 138] on div "User Enrichment" at bounding box center [632, 136] width 44 height 9
click at [767, 252] on input "text" at bounding box center [785, 253] width 93 height 14
type input "a"
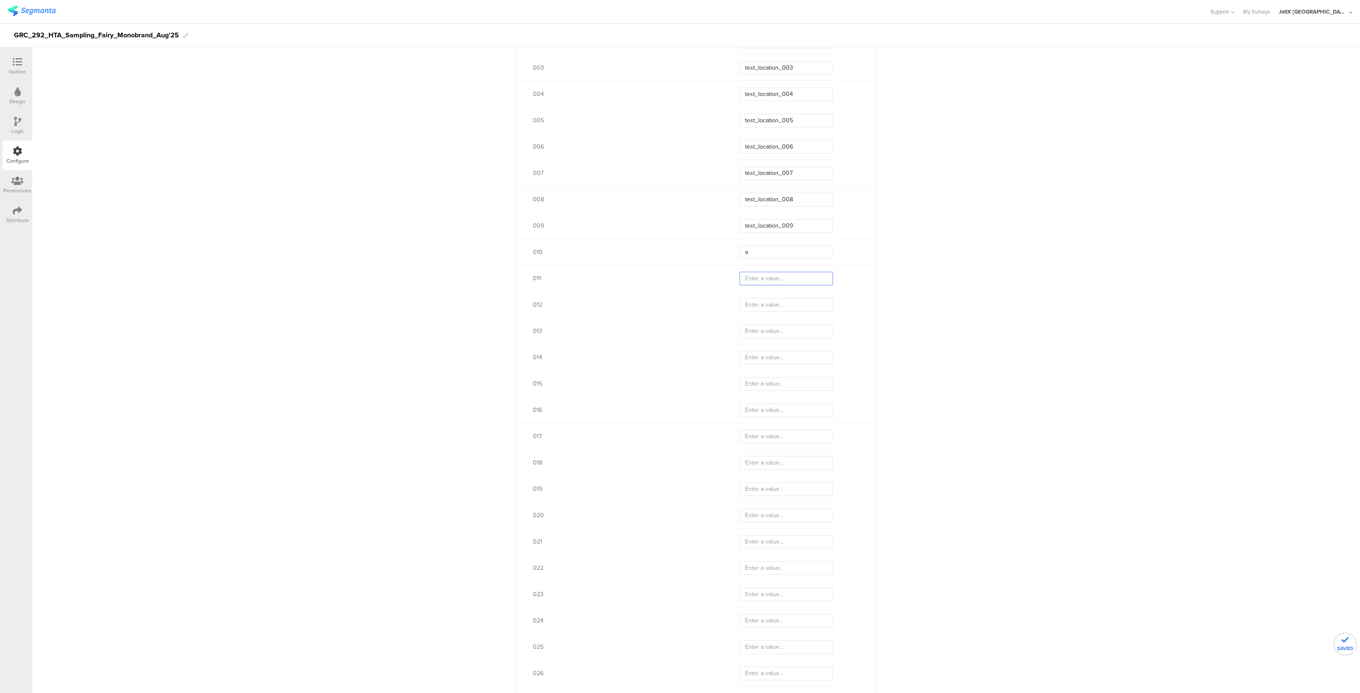
click at [759, 278] on input "text" at bounding box center [785, 279] width 93 height 14
type input "a"
click at [755, 308] on input "text" at bounding box center [785, 305] width 93 height 14
type input "a"
click at [754, 330] on input "text" at bounding box center [785, 332] width 93 height 14
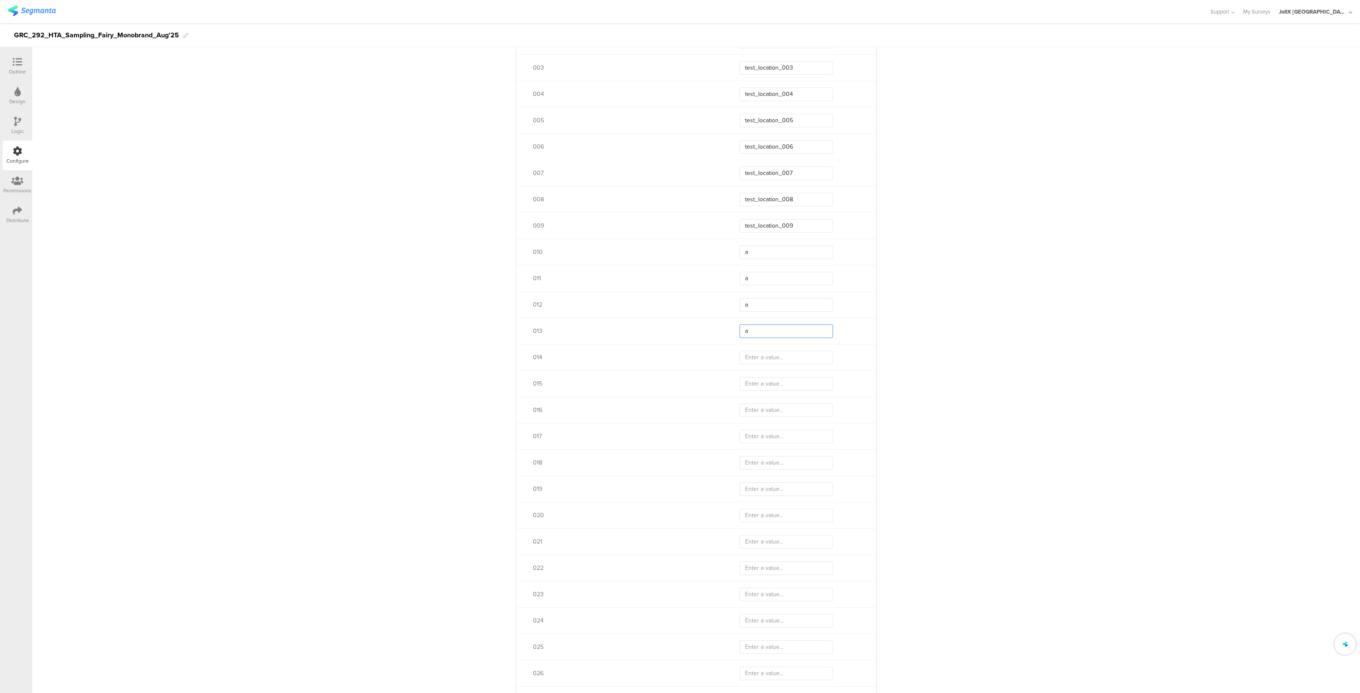
type input "a"
click at [755, 358] on input "text" at bounding box center [785, 358] width 93 height 14
type input "a"
click at [753, 391] on div "015" at bounding box center [696, 384] width 360 height 26
click at [754, 386] on input "text" at bounding box center [785, 384] width 93 height 14
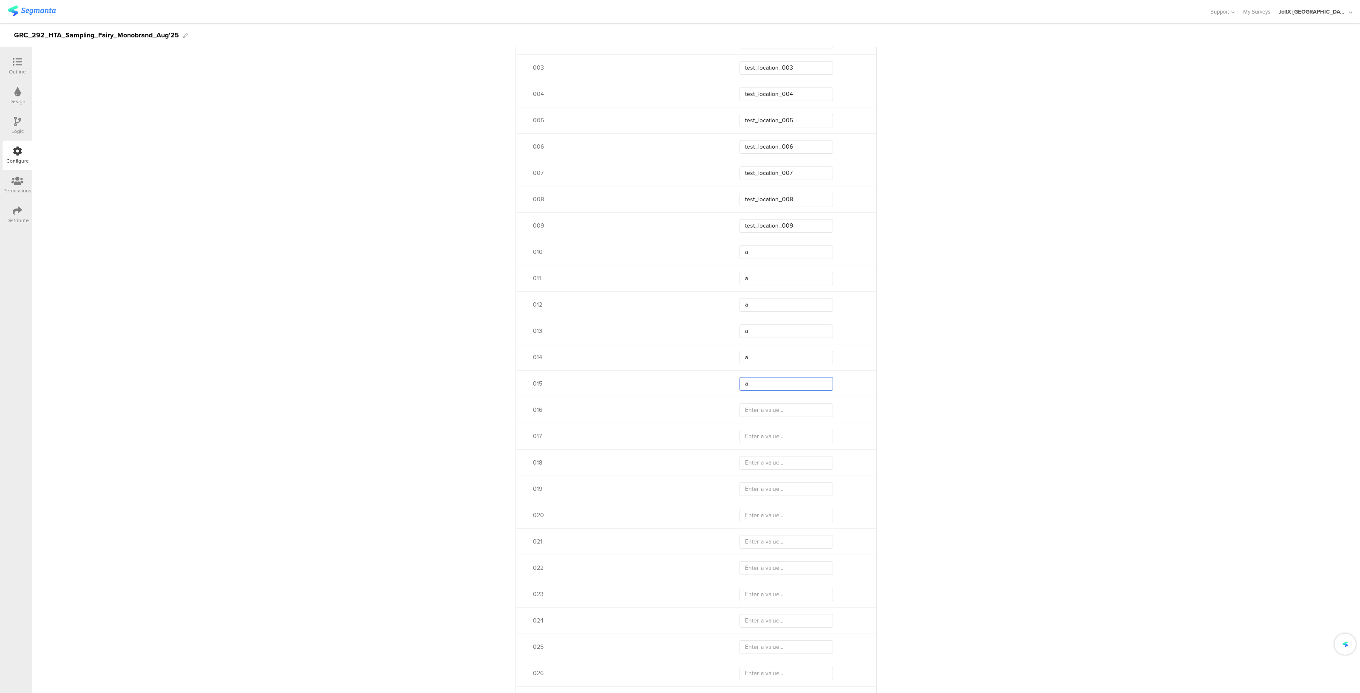
type input "a"
click at [750, 405] on input "text" at bounding box center [785, 411] width 93 height 14
type input "a"
click at [751, 421] on div "016 a" at bounding box center [696, 410] width 360 height 26
click at [751, 427] on div "017" at bounding box center [696, 436] width 360 height 26
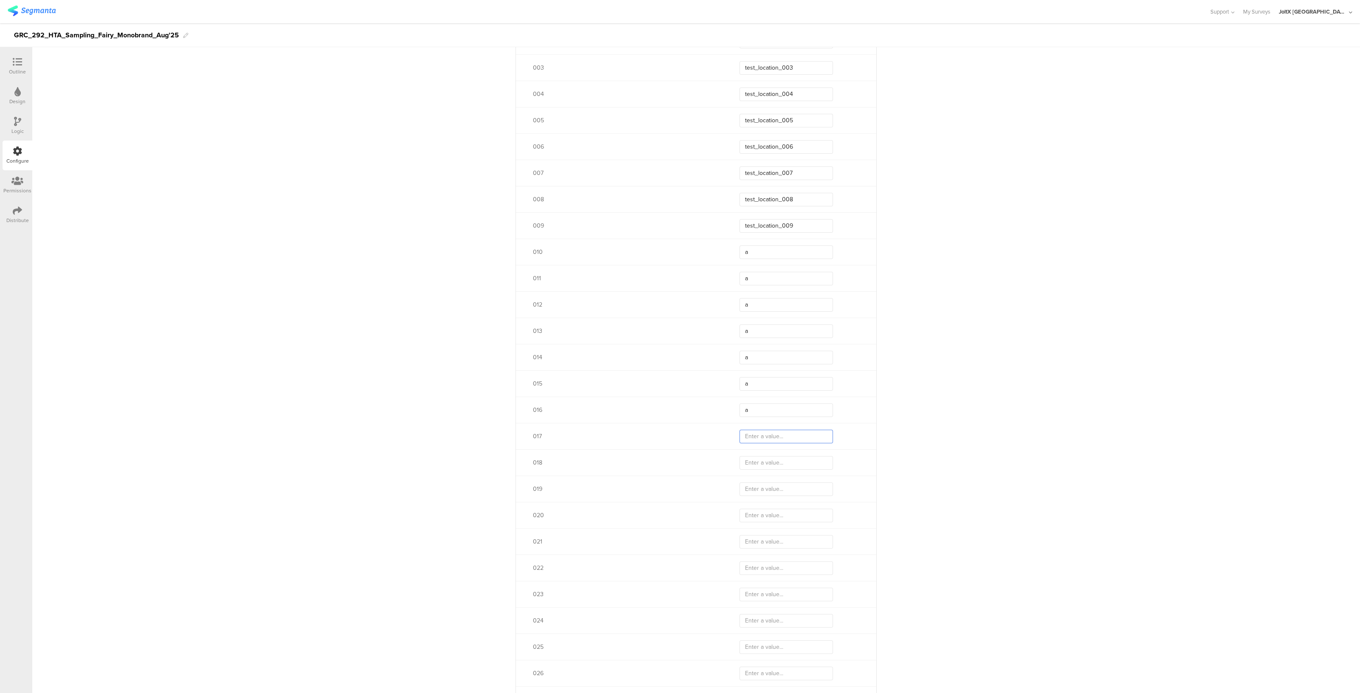
click at [752, 436] on input "text" at bounding box center [785, 437] width 93 height 14
type input "a"
click at [753, 470] on div "018" at bounding box center [696, 463] width 360 height 26
click at [753, 463] on input "text" at bounding box center [785, 463] width 93 height 14
type input "a"
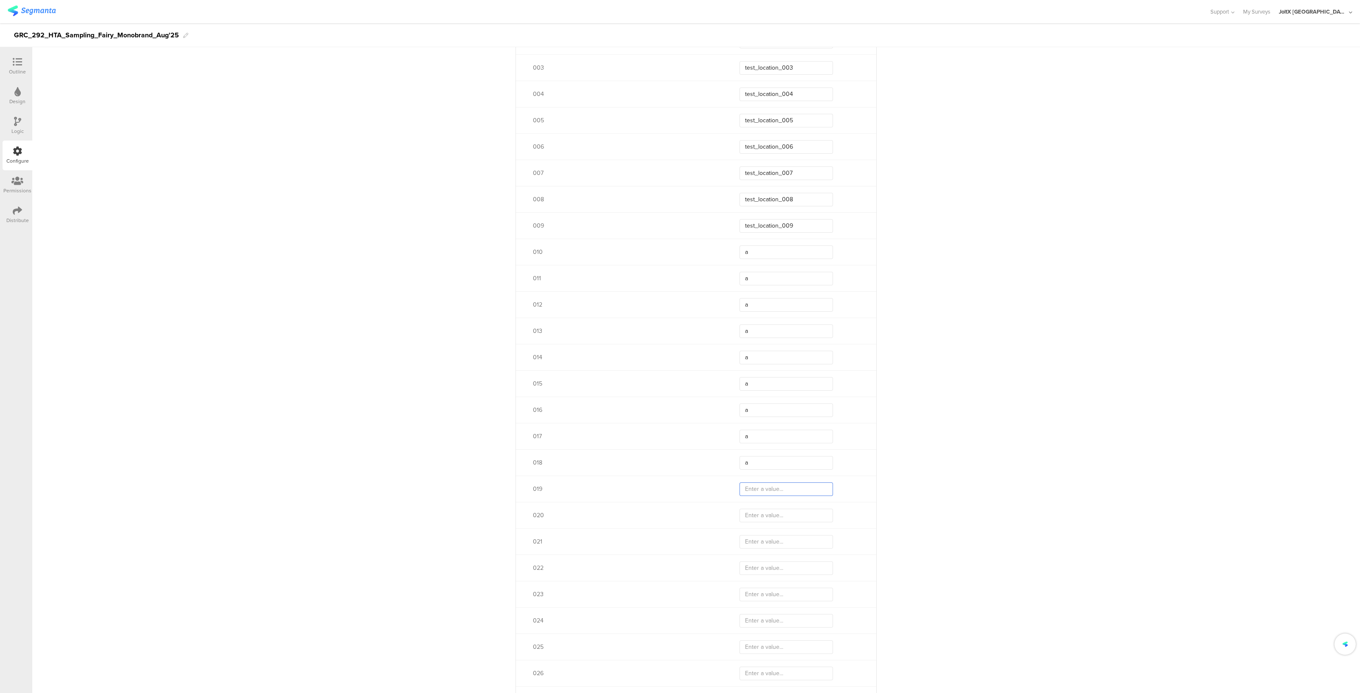
click at [758, 490] on input "text" at bounding box center [785, 490] width 93 height 14
type input "a"
click at [754, 519] on input "text" at bounding box center [785, 516] width 93 height 14
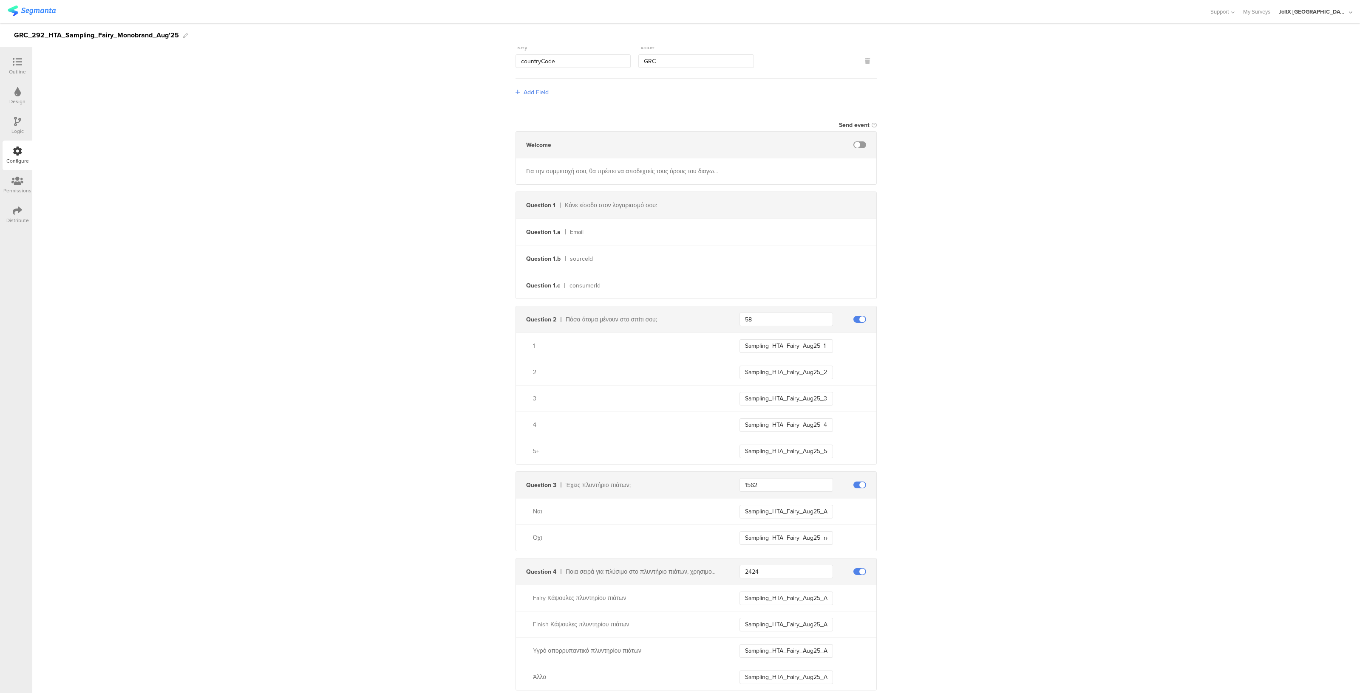
scroll to position [0, 0]
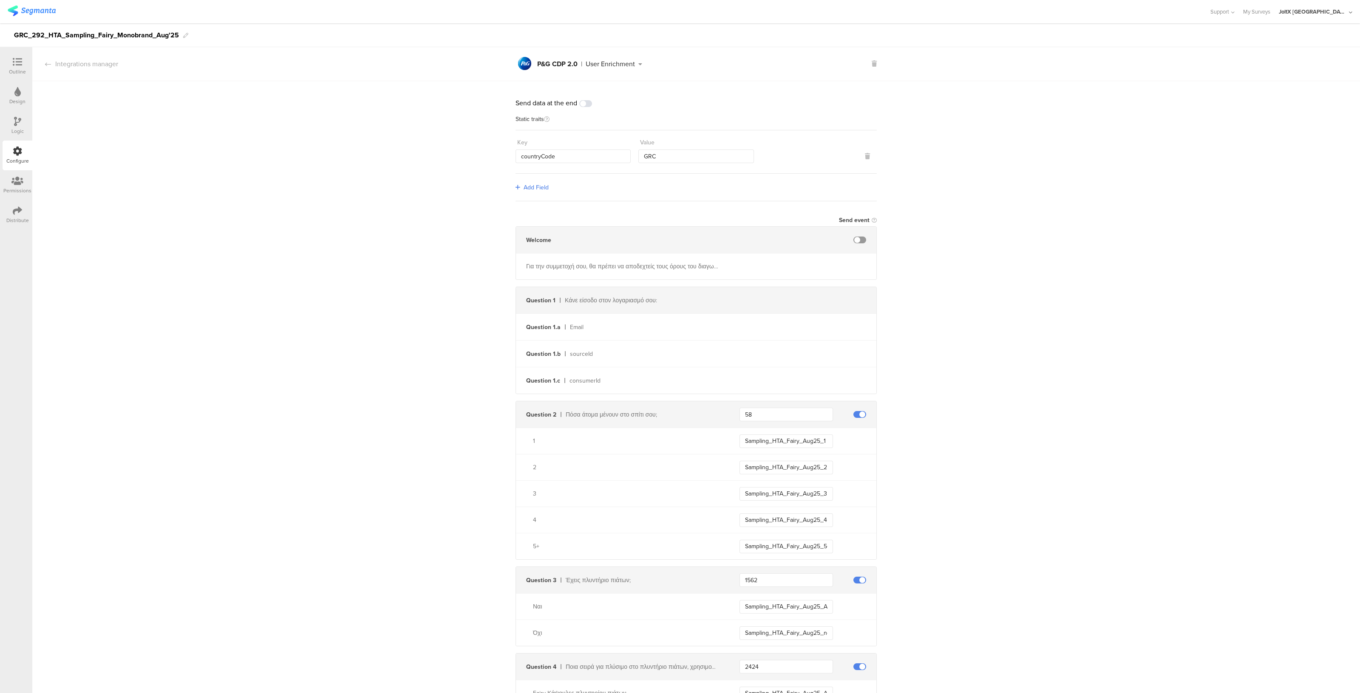
type input "a"
click at [19, 62] on icon at bounding box center [17, 61] width 9 height 9
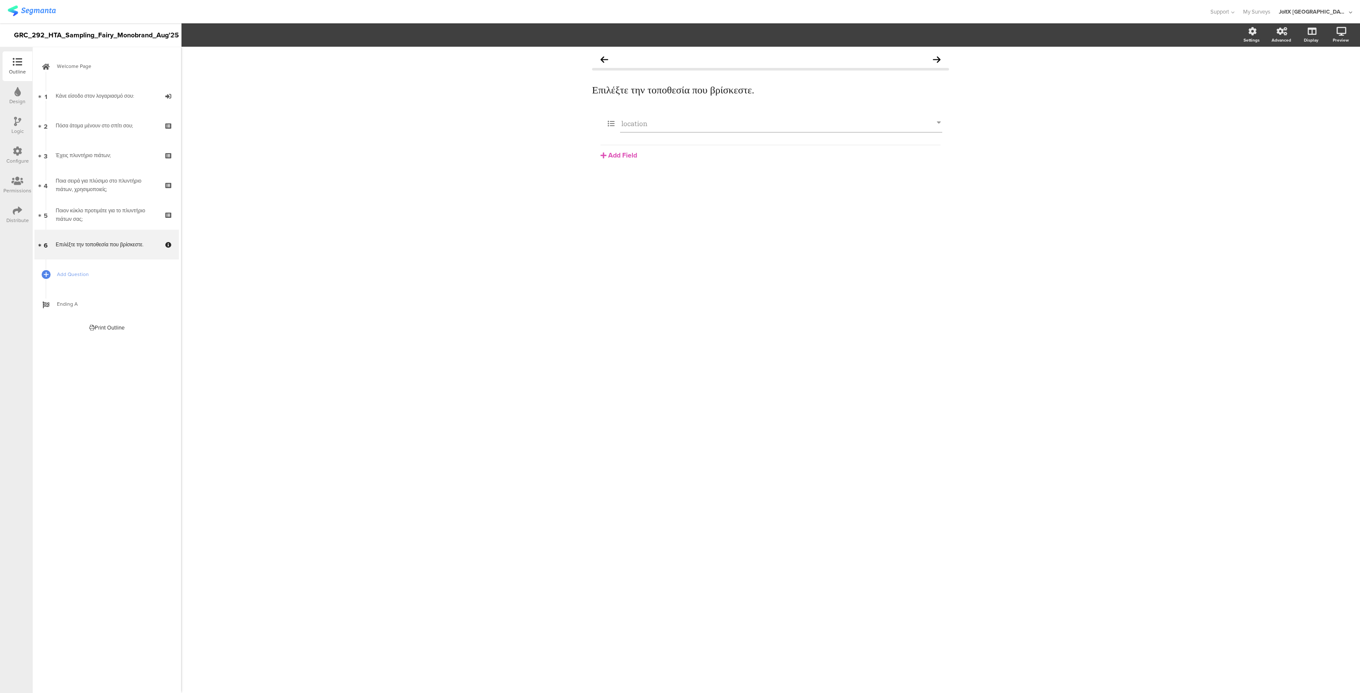
click at [13, 213] on icon at bounding box center [17, 210] width 9 height 9
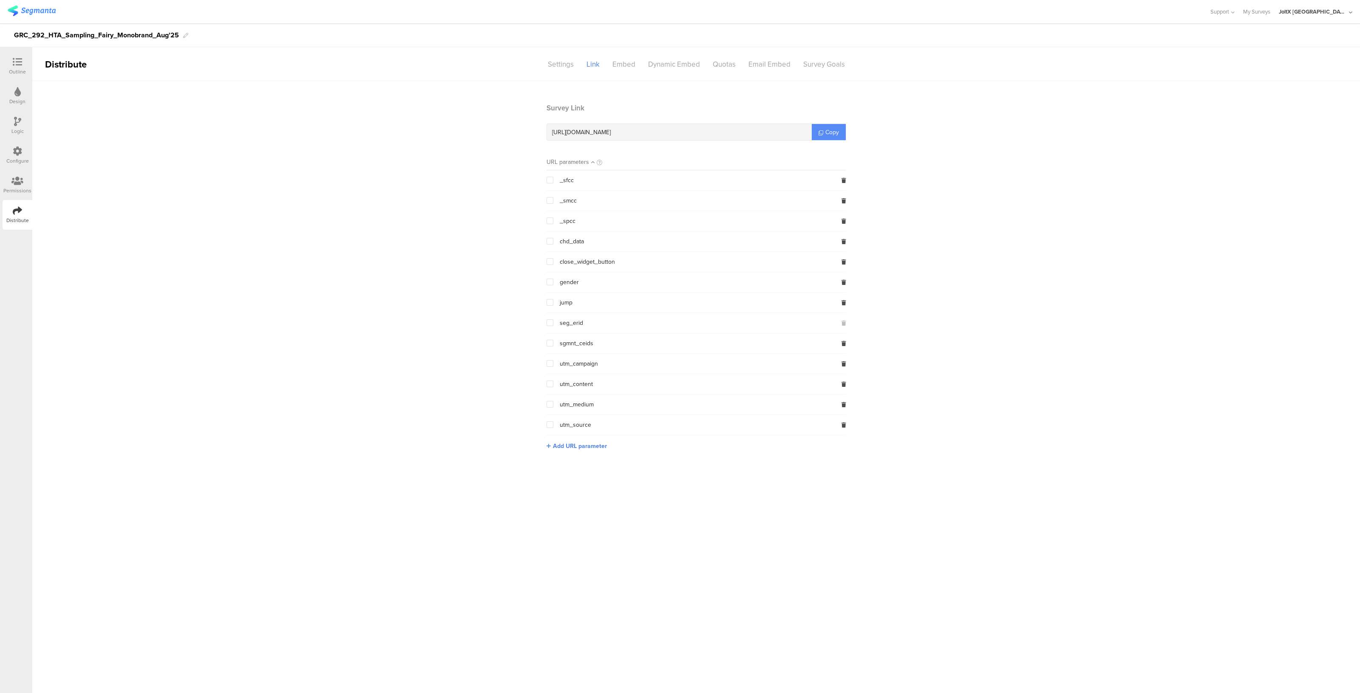
click at [833, 129] on span "Copy" at bounding box center [832, 132] width 14 height 9
click at [830, 138] on link "Copy" at bounding box center [829, 132] width 34 height 16
click at [679, 64] on div "Dynamic Embed" at bounding box center [674, 64] width 65 height 15
click at [623, 61] on div "Embed" at bounding box center [624, 64] width 36 height 15
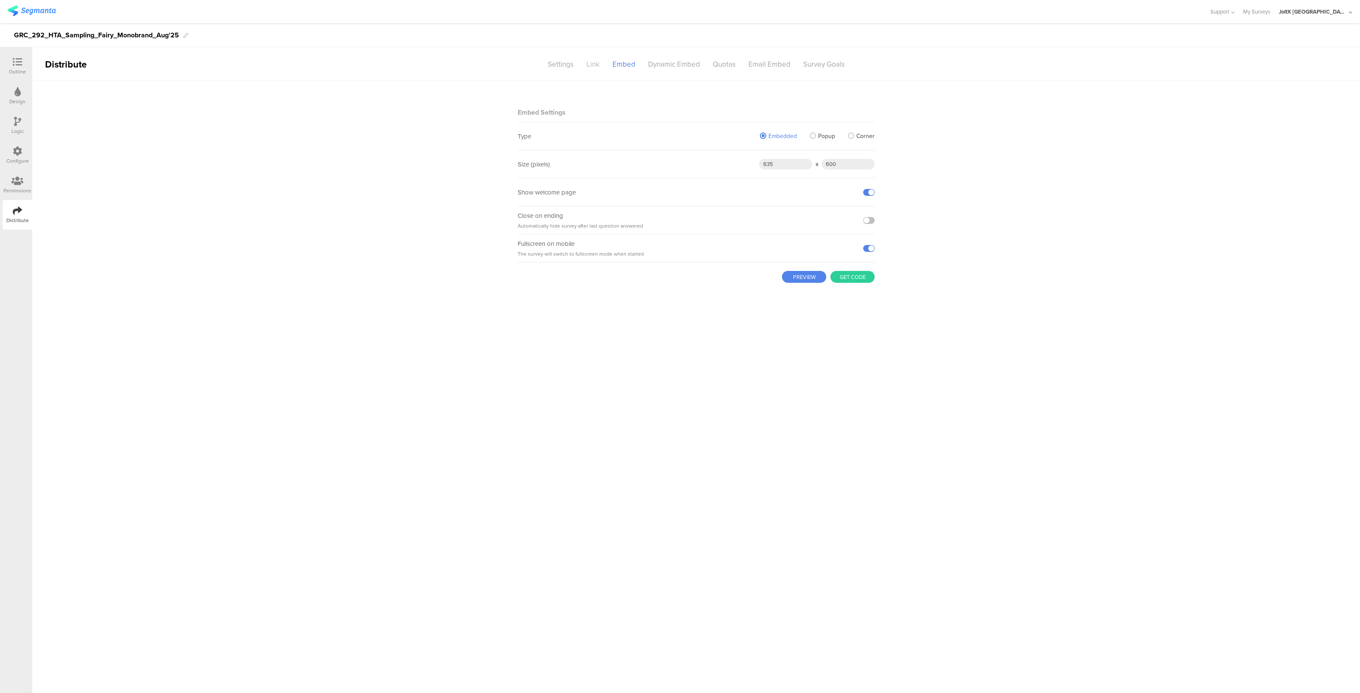
click at [595, 62] on div "Link" at bounding box center [593, 64] width 26 height 15
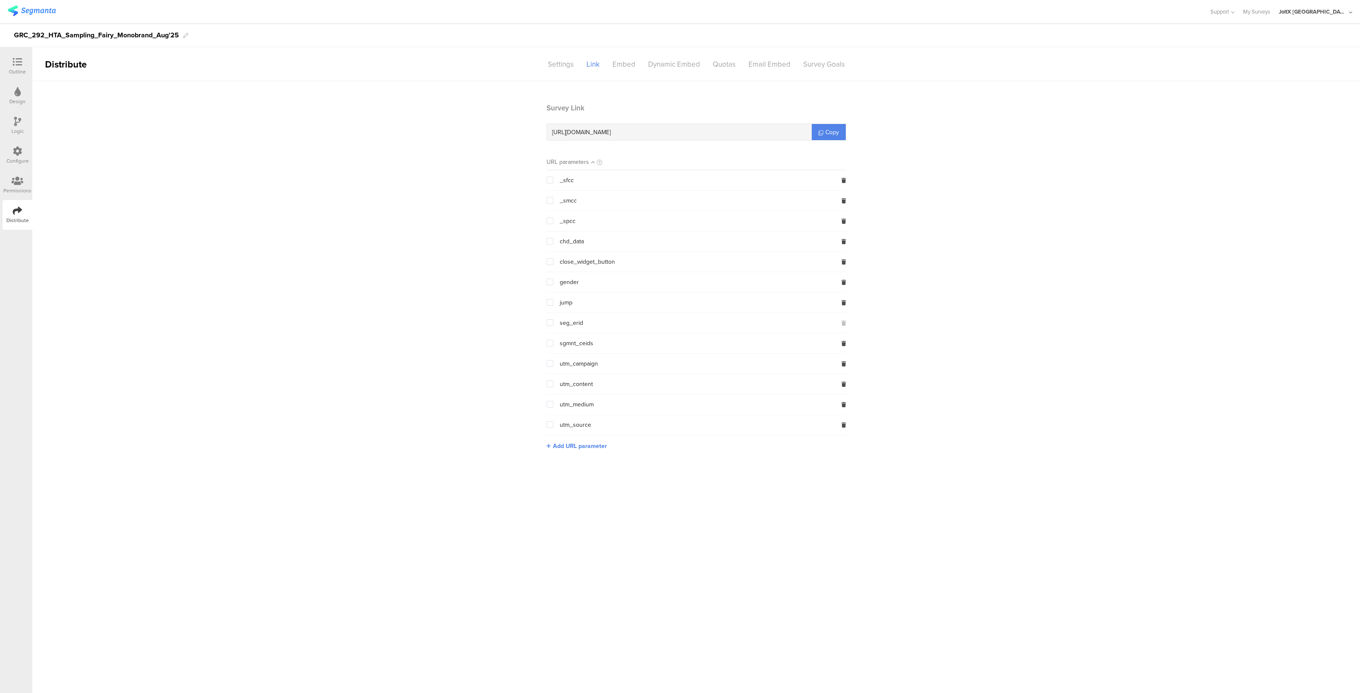
click at [19, 152] on icon at bounding box center [17, 151] width 9 height 9
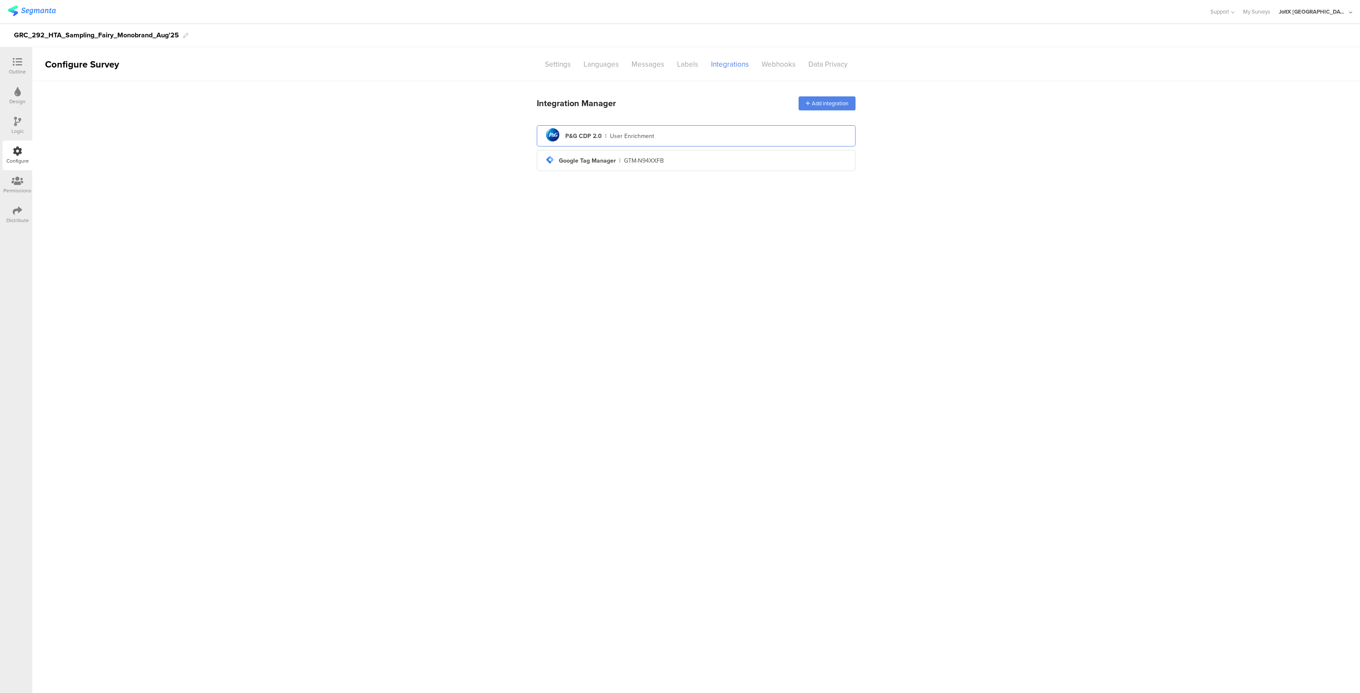
click at [613, 132] on div "User Enrichment" at bounding box center [632, 136] width 44 height 9
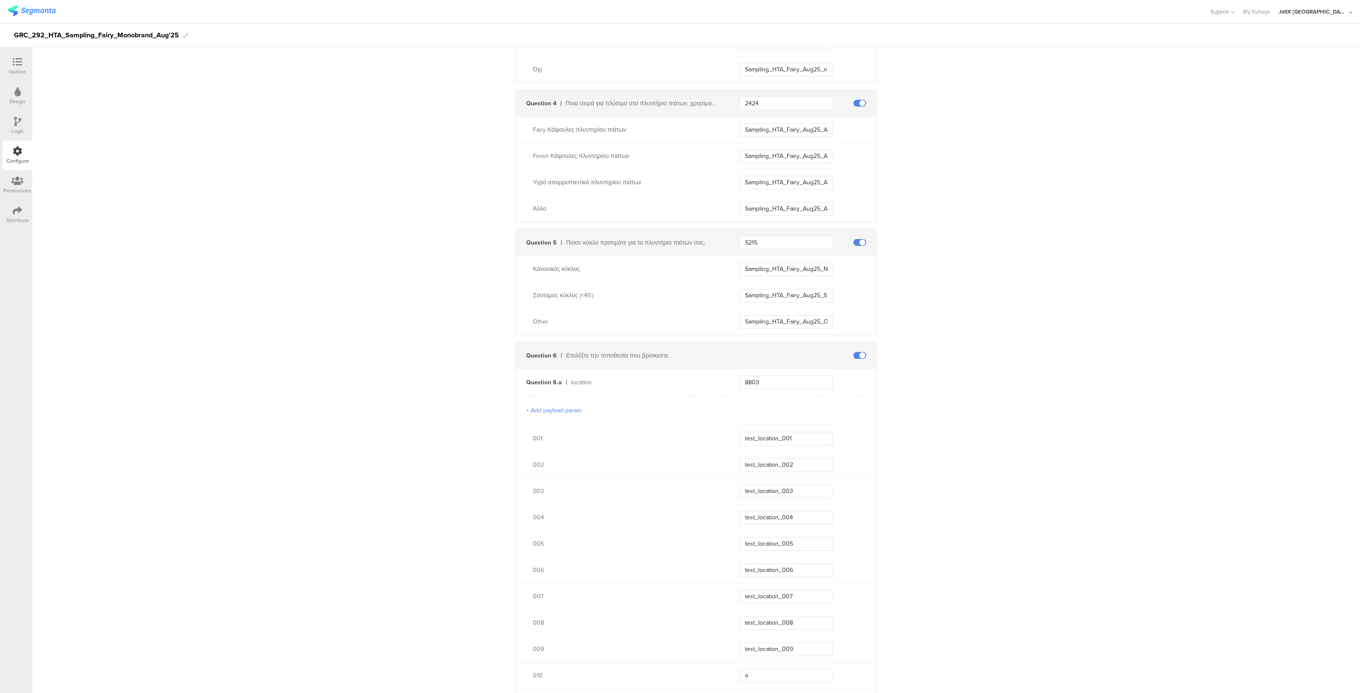
scroll to position [566, 0]
click at [795, 438] on input "test_location_001" at bounding box center [785, 437] width 93 height 14
click at [22, 220] on div "Distribute" at bounding box center [17, 221] width 23 height 8
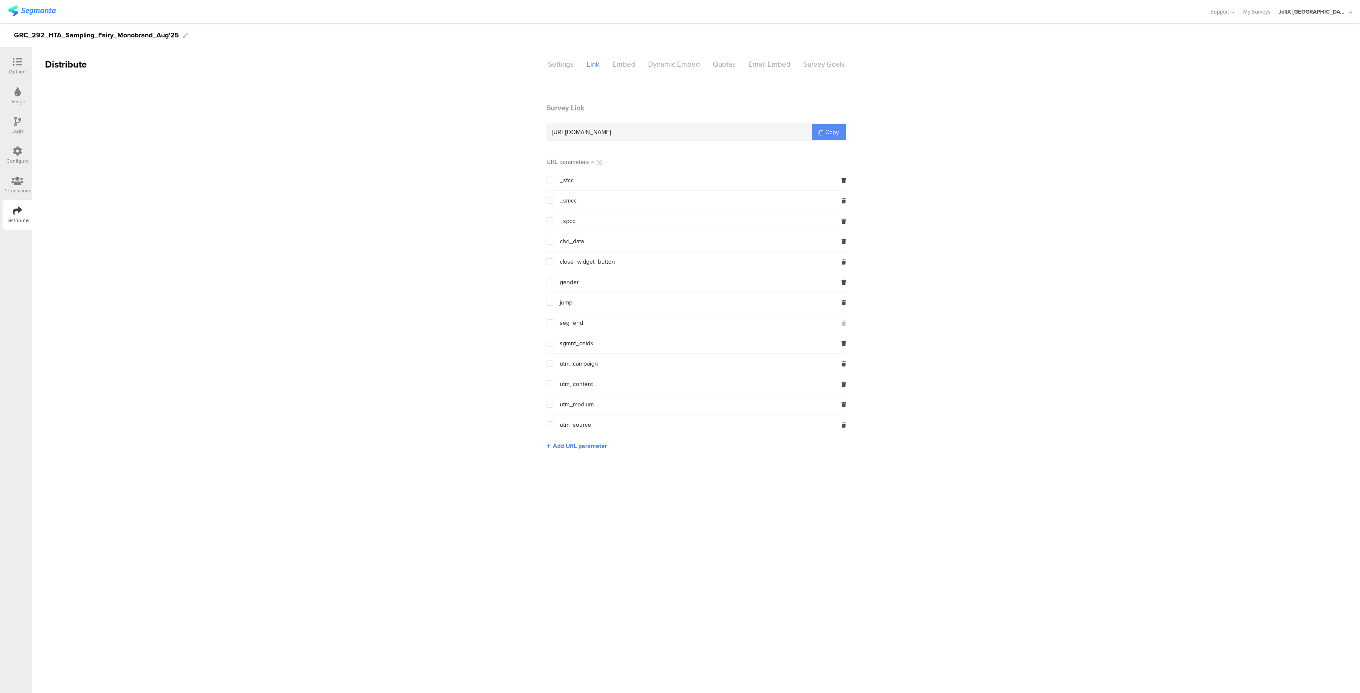
click at [825, 133] on span "Copy" at bounding box center [832, 132] width 14 height 9
click at [572, 62] on div "Settings" at bounding box center [560, 64] width 39 height 15
click at [11, 68] on div "Outline" at bounding box center [17, 72] width 17 height 8
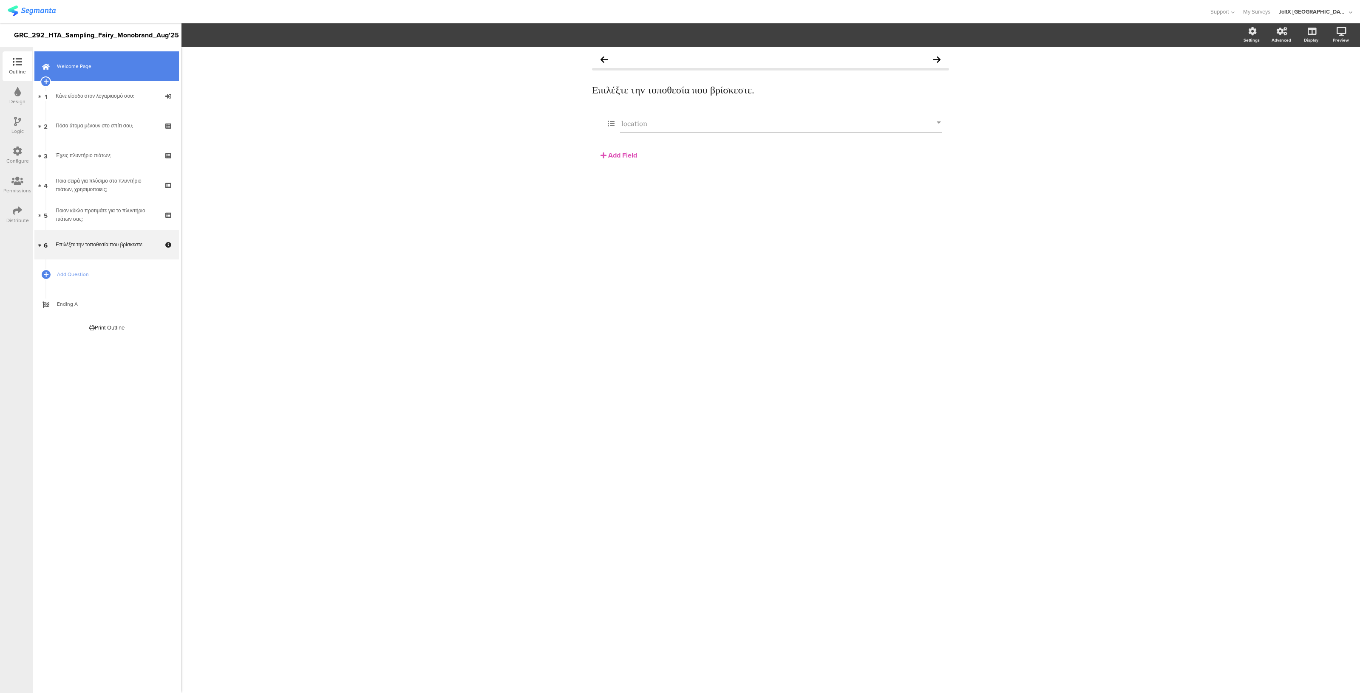
click at [103, 70] on span "Welcome Page" at bounding box center [111, 66] width 109 height 8
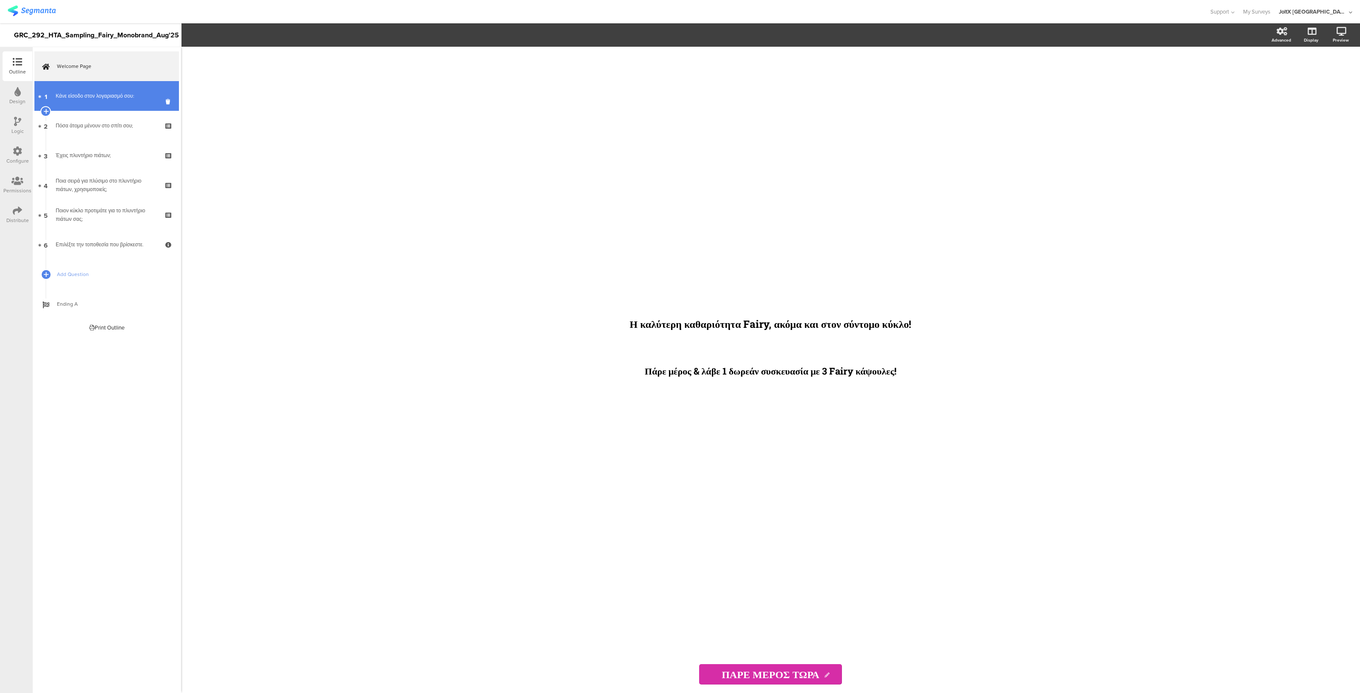
drag, startPoint x: 90, startPoint y: 249, endPoint x: 96, endPoint y: 100, distance: 149.3
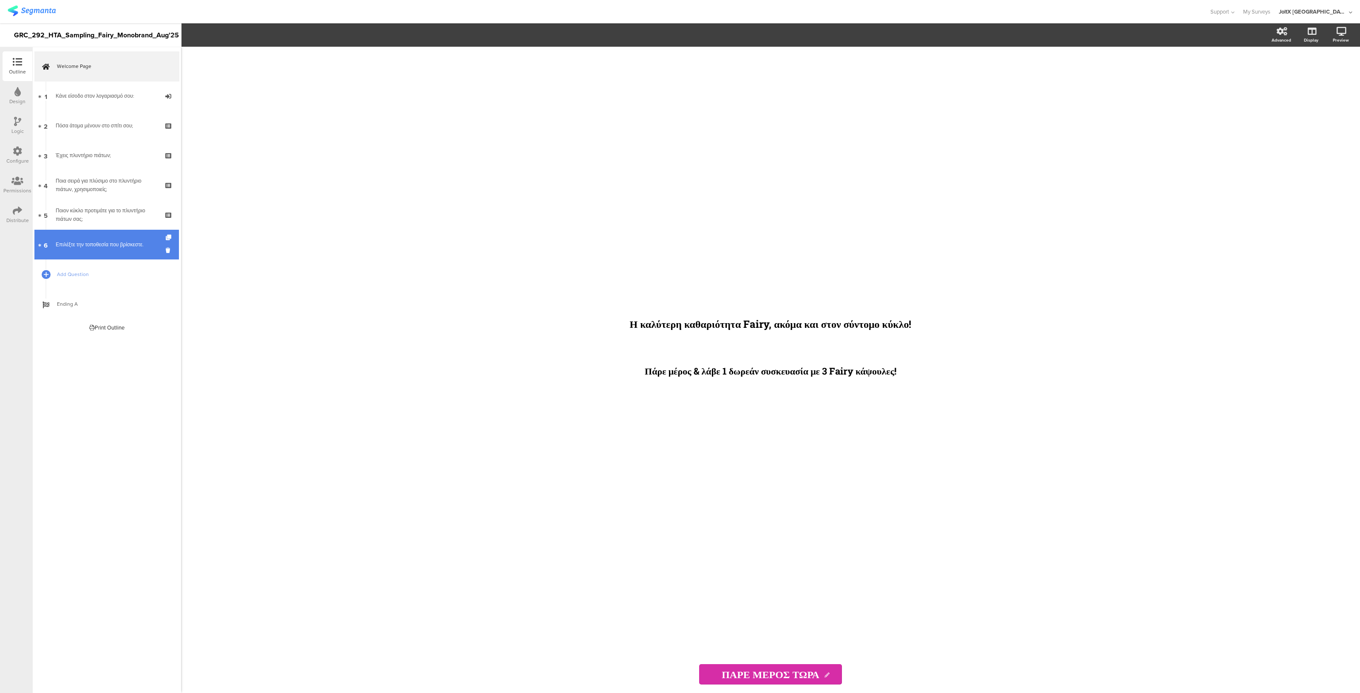
drag, startPoint x: 96, startPoint y: 100, endPoint x: 141, endPoint y: 244, distance: 150.9
drag, startPoint x: 147, startPoint y: 247, endPoint x: 142, endPoint y: 239, distance: 9.5
drag, startPoint x: 142, startPoint y: 239, endPoint x: 43, endPoint y: 240, distance: 99.4
click at [43, 242] on div at bounding box center [45, 245] width 7 height 30
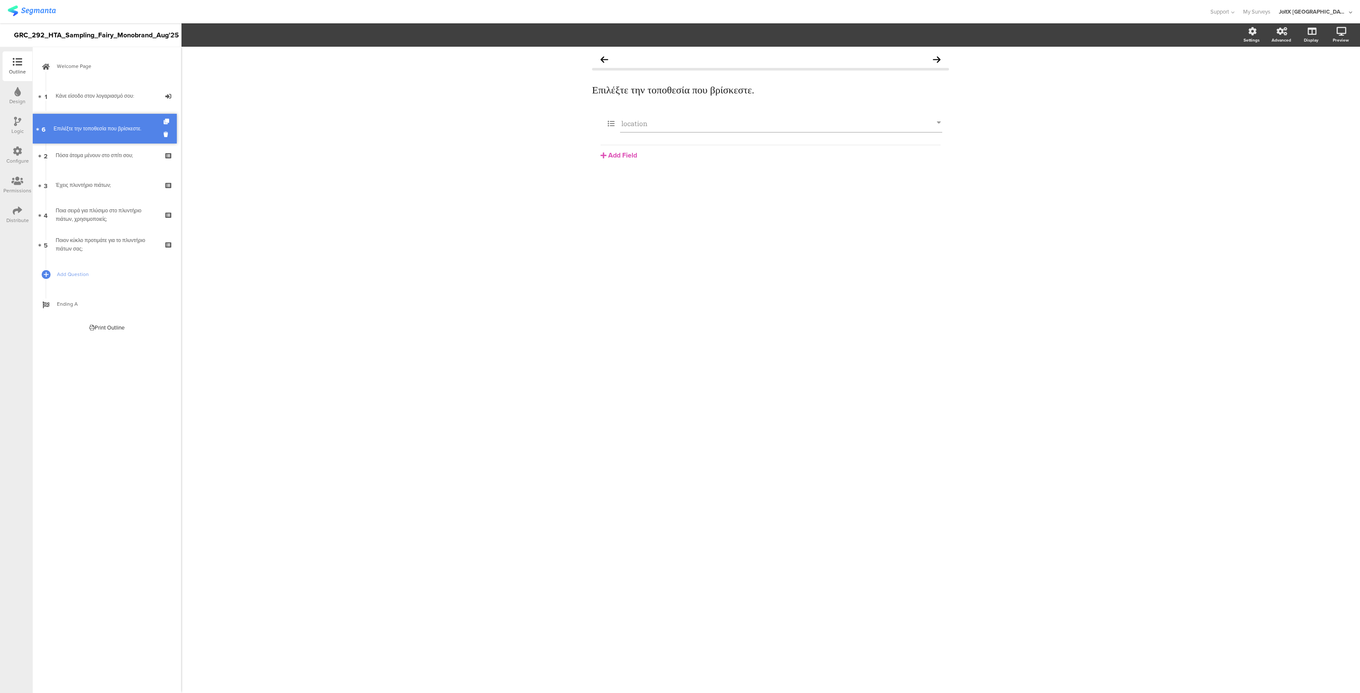
drag, startPoint x: 36, startPoint y: 247, endPoint x: 45, endPoint y: 131, distance: 116.4
click at [84, 133] on link "2 Επιλέξτε την τοποθεσία που βρίσκεστε." at bounding box center [106, 126] width 144 height 30
click at [85, 153] on div "Πόσα άτομα μένουν στο σπίτι σου;" at bounding box center [107, 155] width 102 height 8
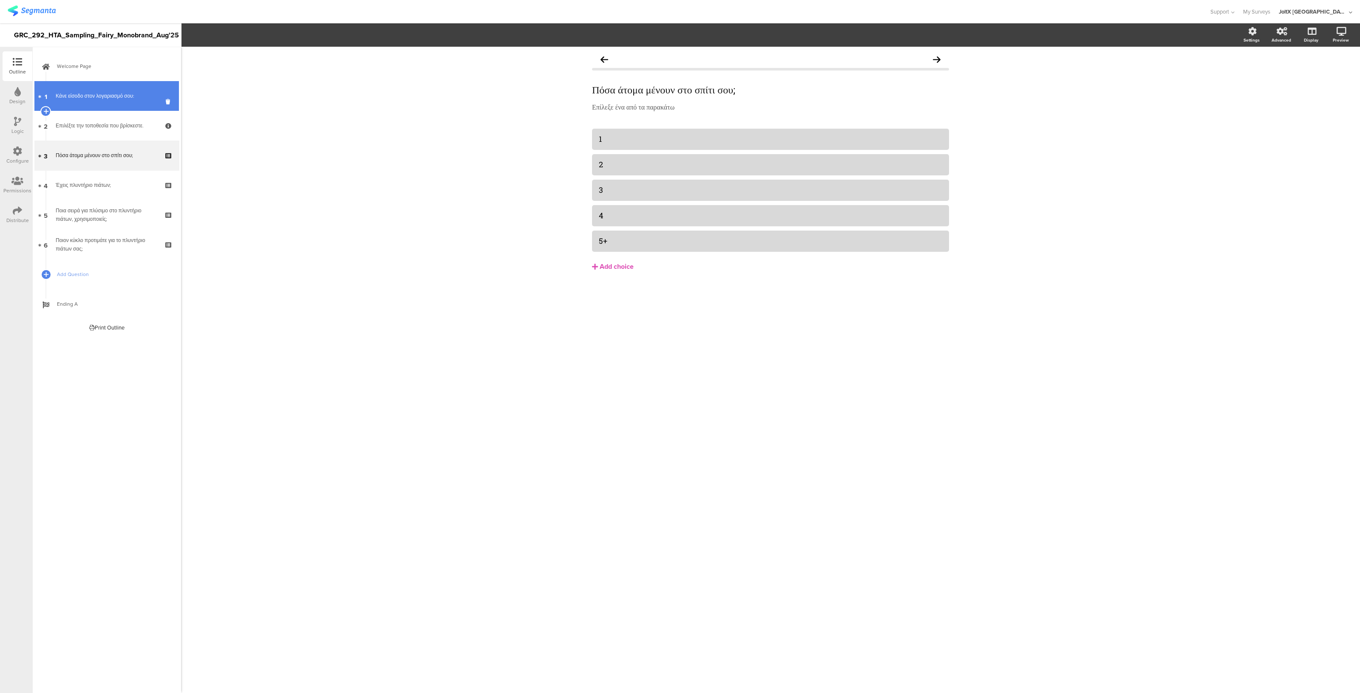
click at [95, 105] on link "1 Κάνε είσοδο στον λογαριασμό σου:" at bounding box center [106, 96] width 144 height 30
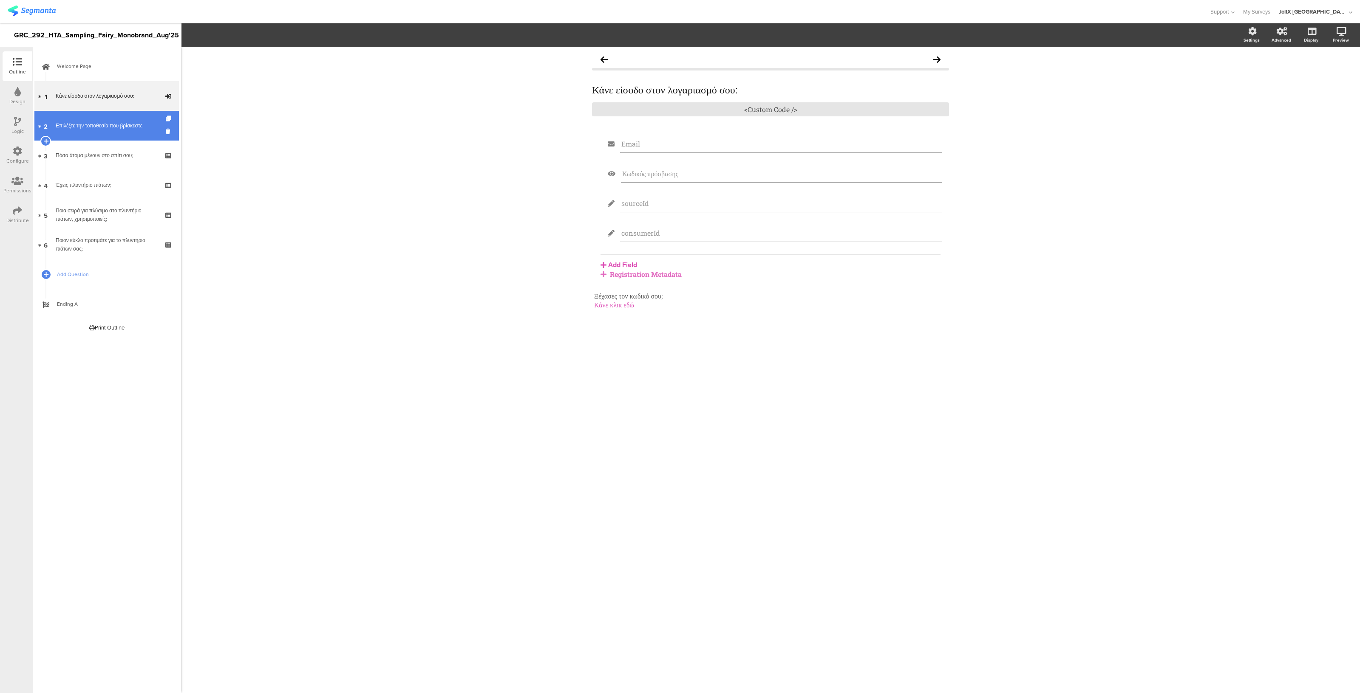
click at [91, 120] on link "2 Επιλέξτε την τοποθεσία που βρίσκεστε." at bounding box center [106, 126] width 144 height 30
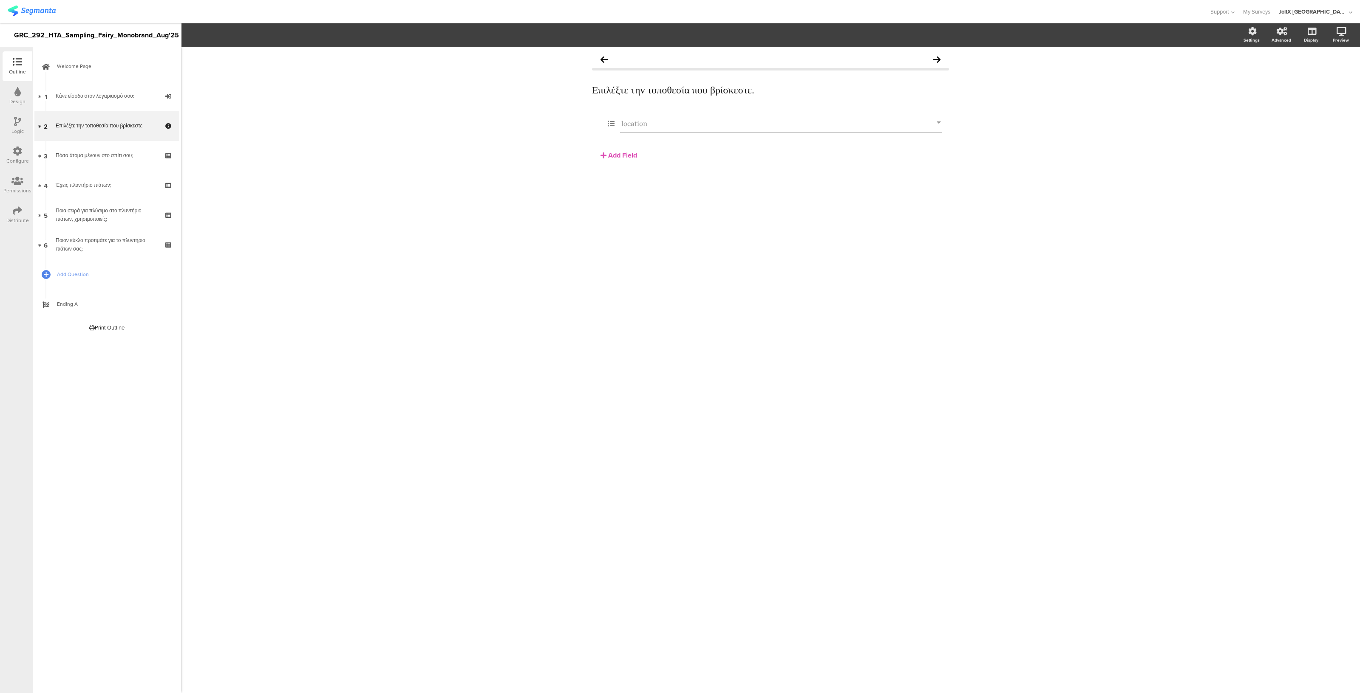
click at [17, 86] on div "Design" at bounding box center [18, 96] width 30 height 30
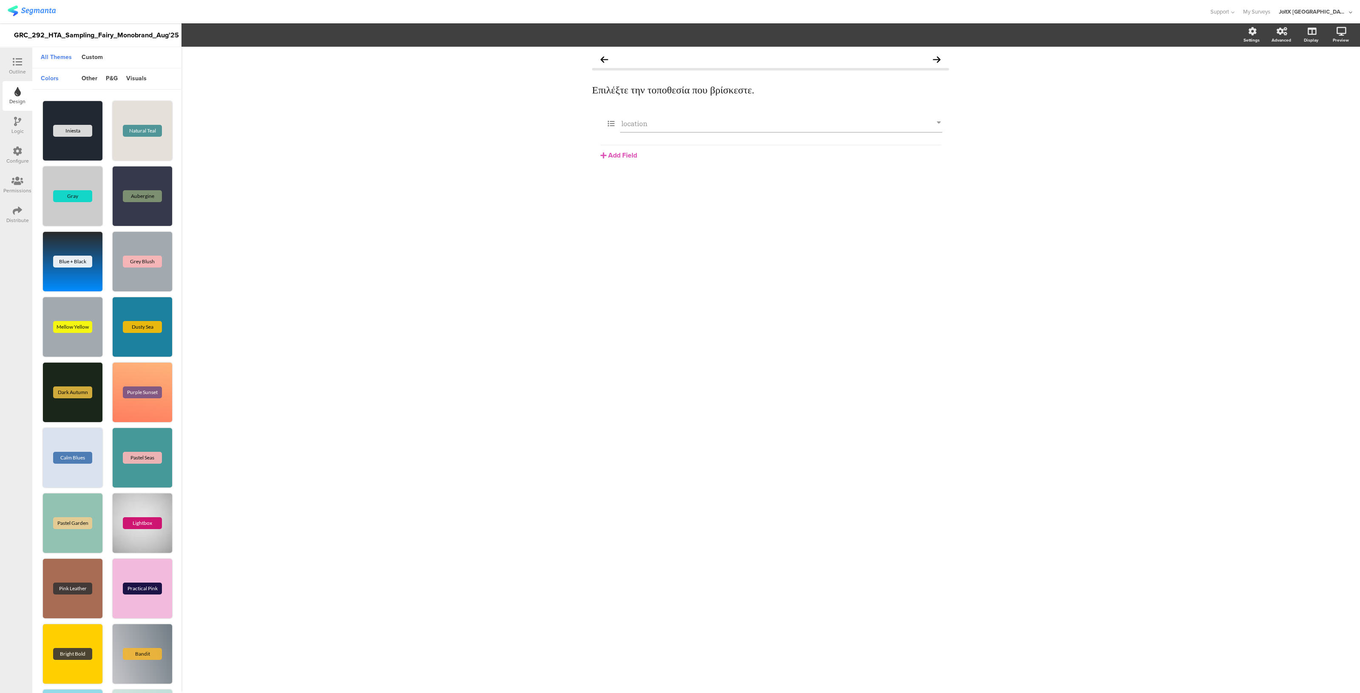
click at [21, 154] on icon at bounding box center [17, 151] width 9 height 9
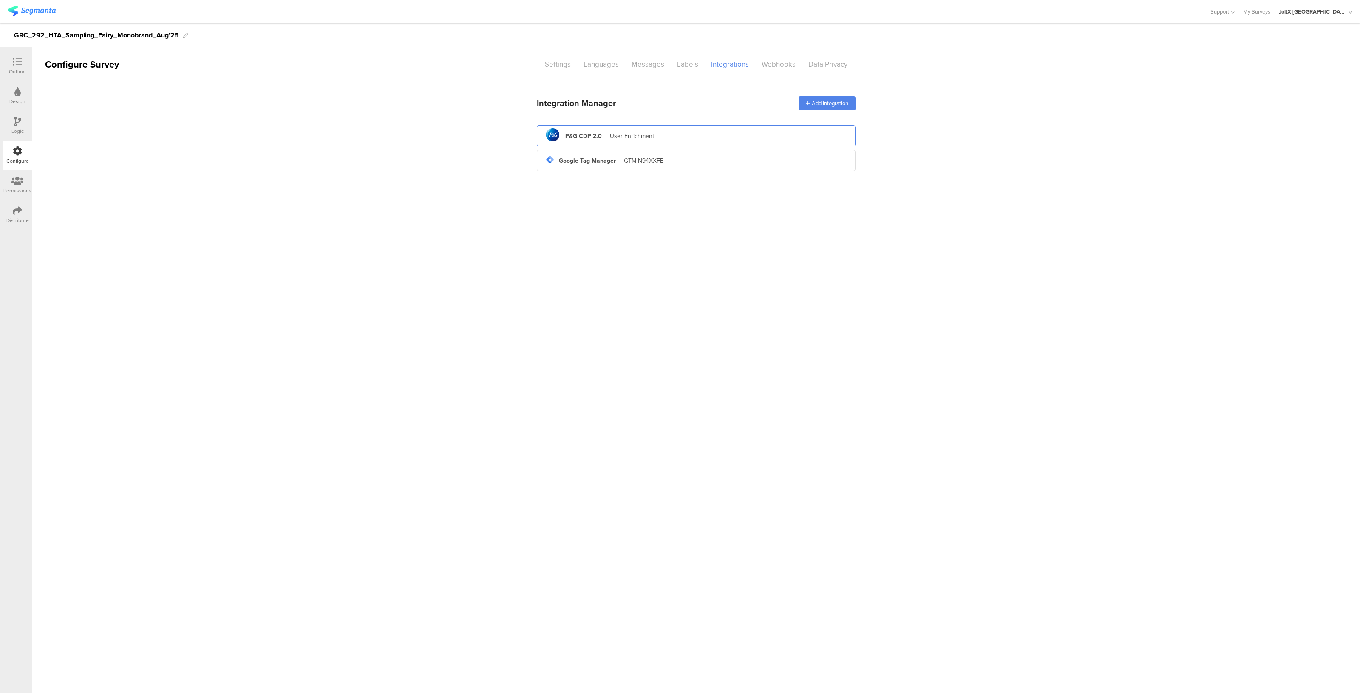
click at [667, 133] on div "pg logo P&G CDP 2.0 | User Enrichment" at bounding box center [695, 136] width 305 height 21
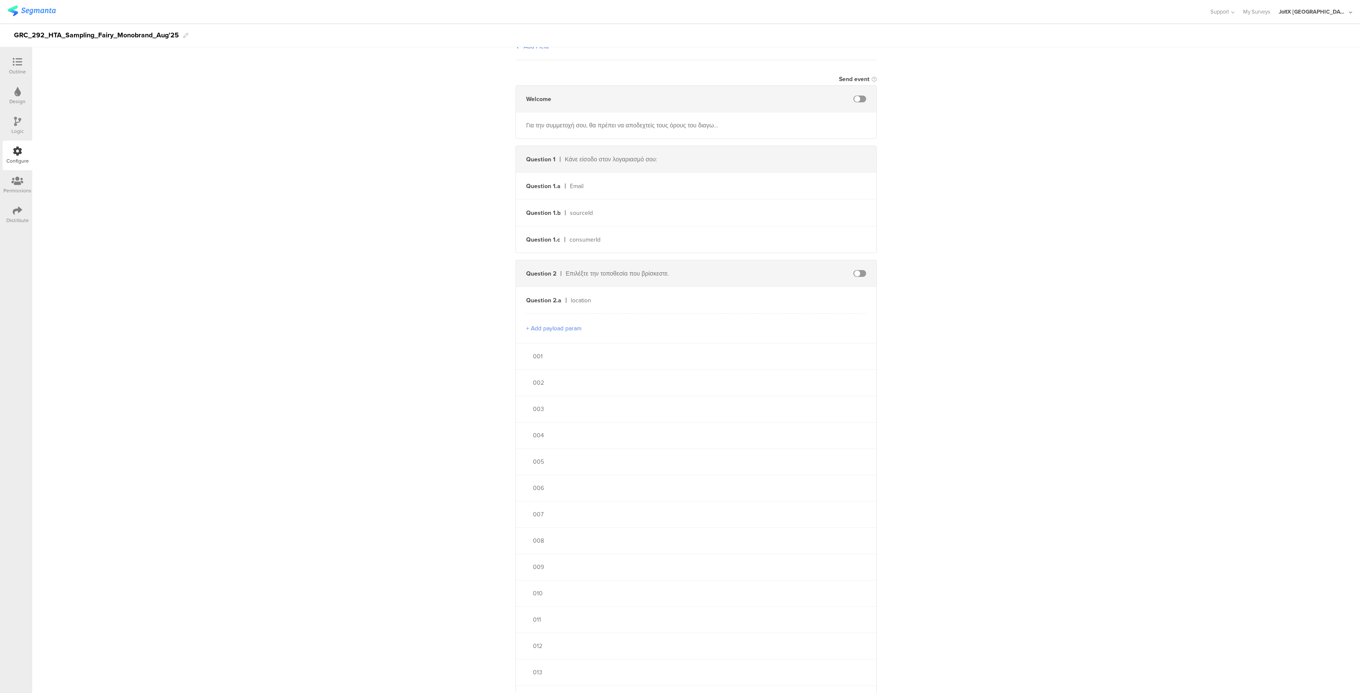
scroll to position [141, 0]
click at [853, 274] on span at bounding box center [859, 274] width 13 height 7
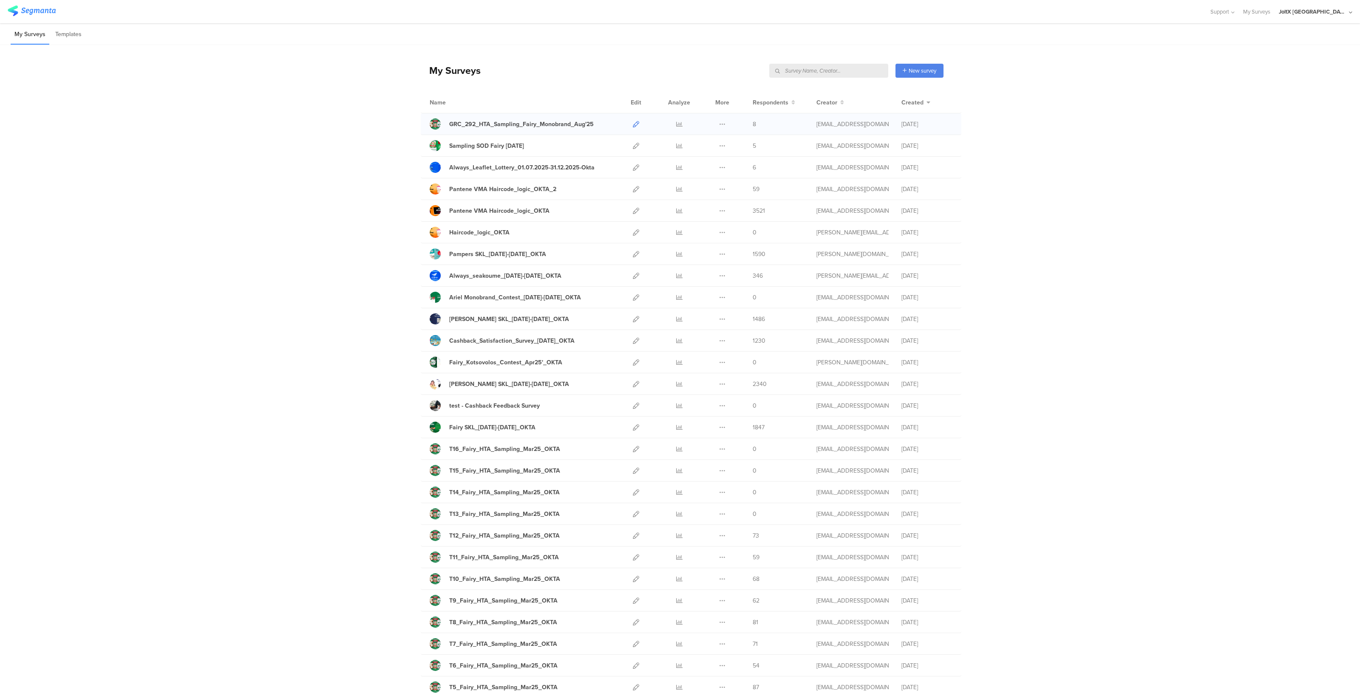
click at [633, 122] on icon at bounding box center [636, 124] width 6 height 6
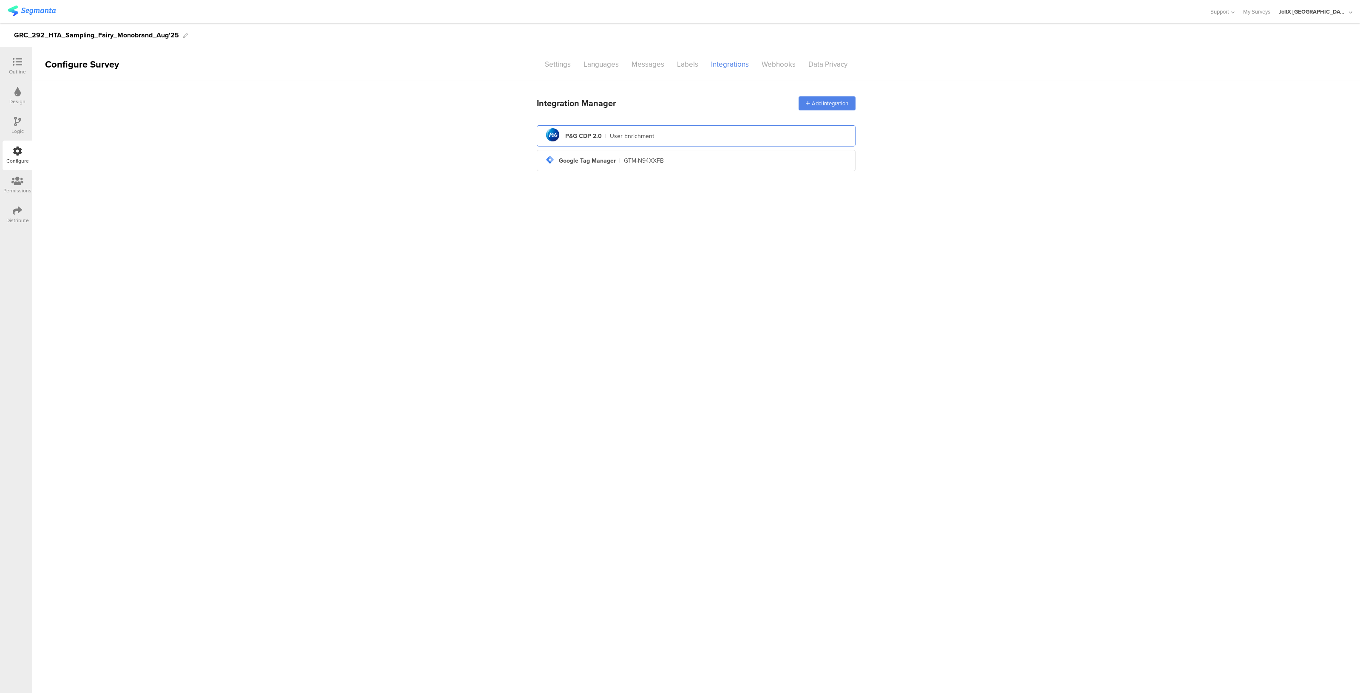
click at [620, 137] on div "User Enrichment" at bounding box center [632, 136] width 44 height 9
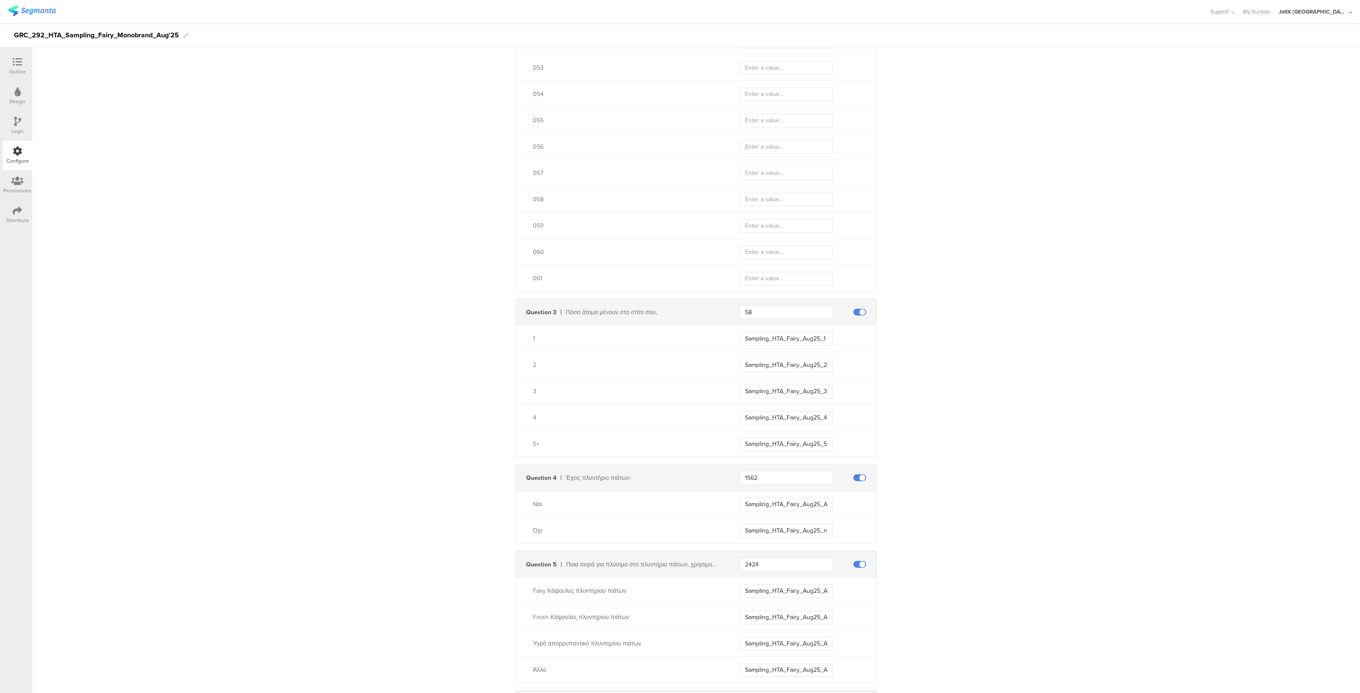
scroll to position [1800, 0]
click at [786, 338] on input "Sampling_HTA_Fairy_Aug25_1" at bounding box center [785, 339] width 93 height 14
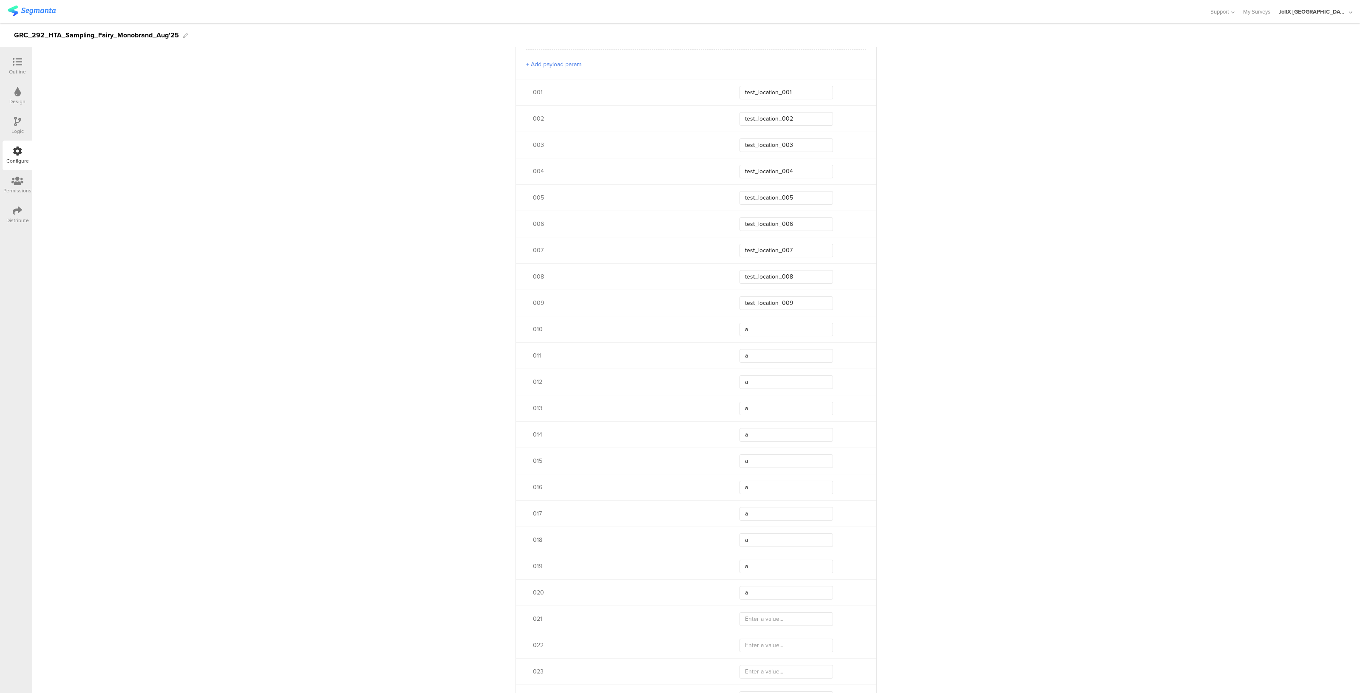
scroll to position [405, 0]
click at [761, 273] on input "test_location_008" at bounding box center [785, 278] width 93 height 14
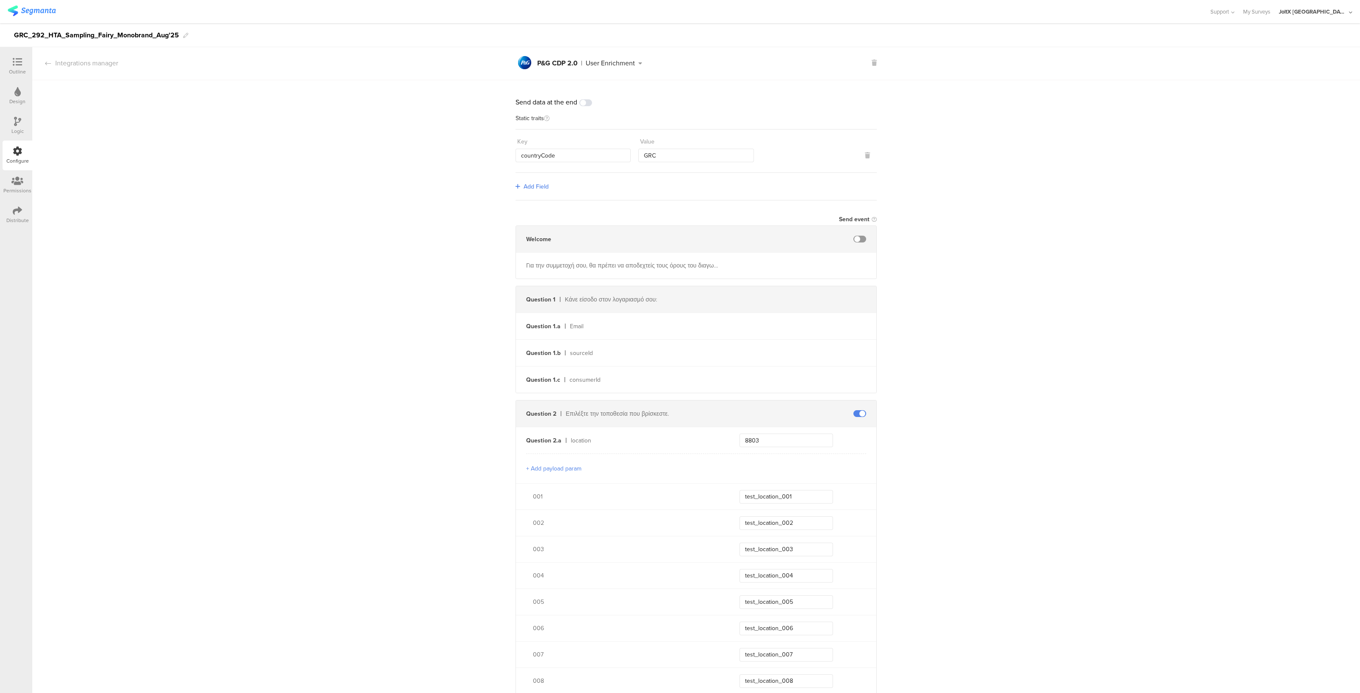
scroll to position [0, 0]
click at [25, 71] on div "Outline" at bounding box center [17, 72] width 17 height 8
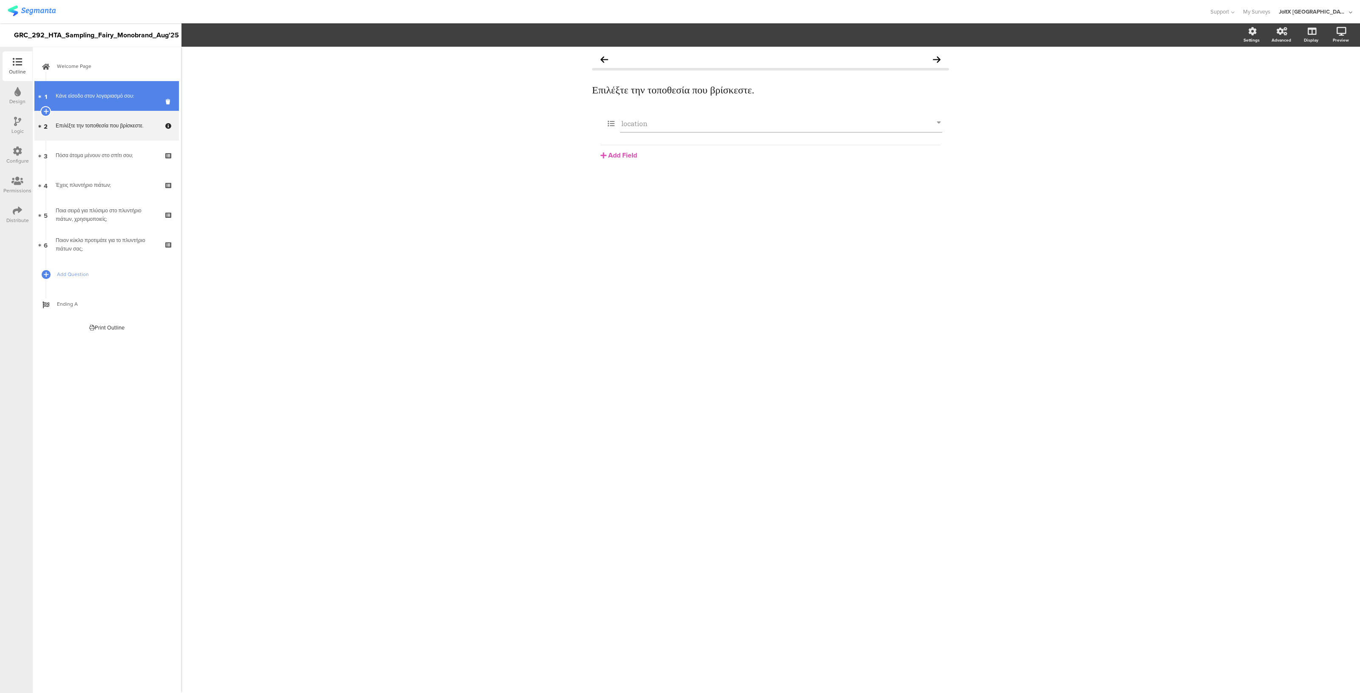
click at [115, 103] on link "1 Κάνε είσοδο στον λογαριασμό σου:" at bounding box center [106, 96] width 144 height 30
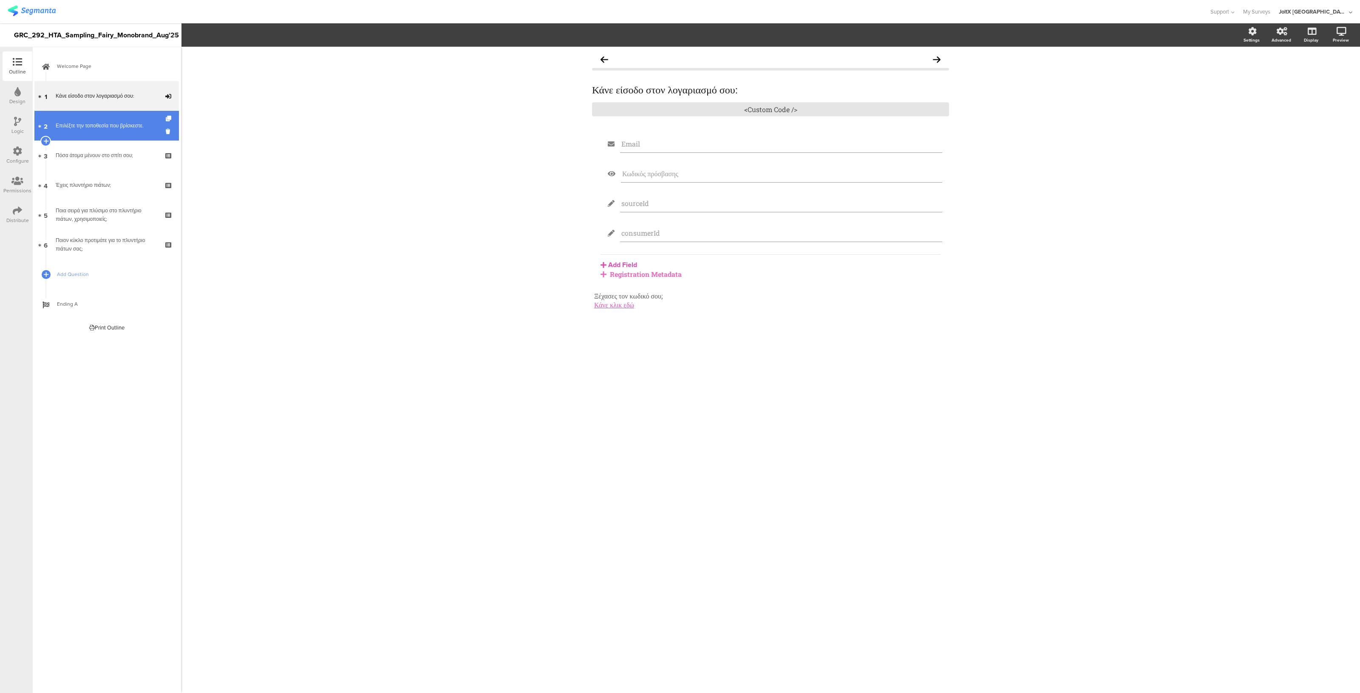
click at [112, 120] on link "2 Επιλέξτε την τοποθεσία που βρίσκεστε." at bounding box center [106, 126] width 144 height 30
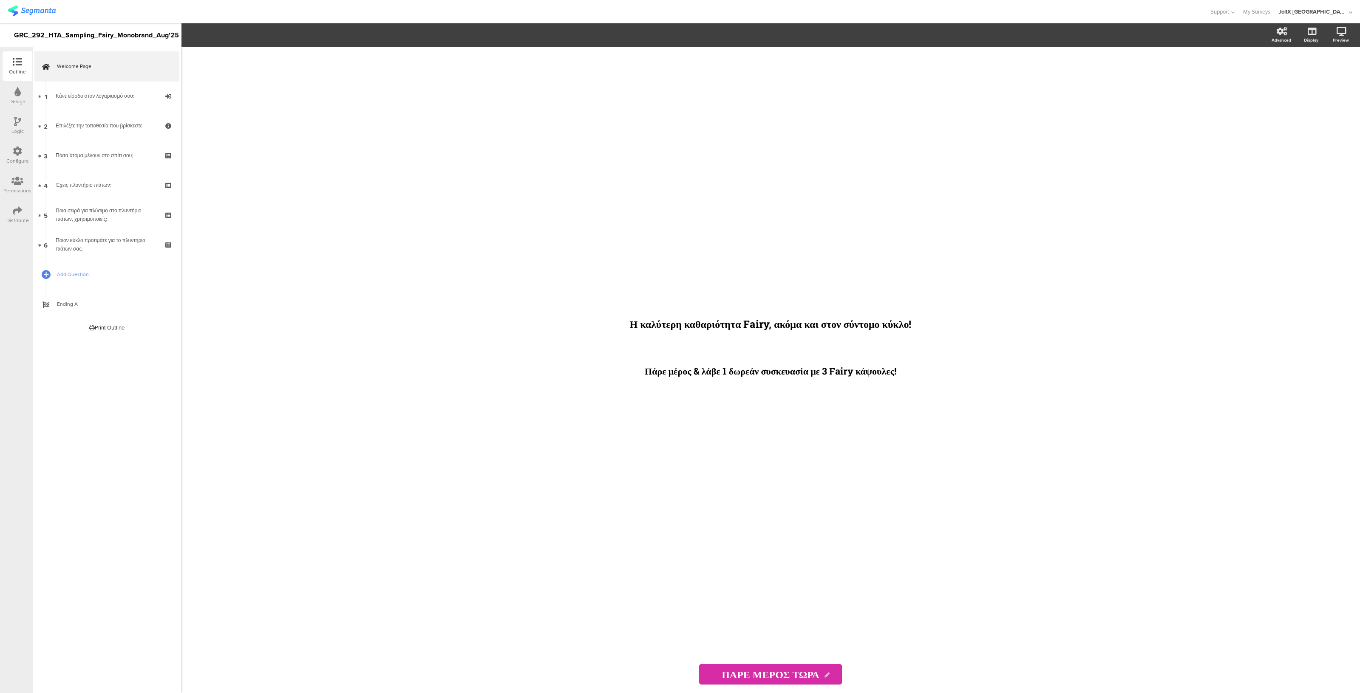
click at [17, 149] on icon at bounding box center [17, 151] width 9 height 9
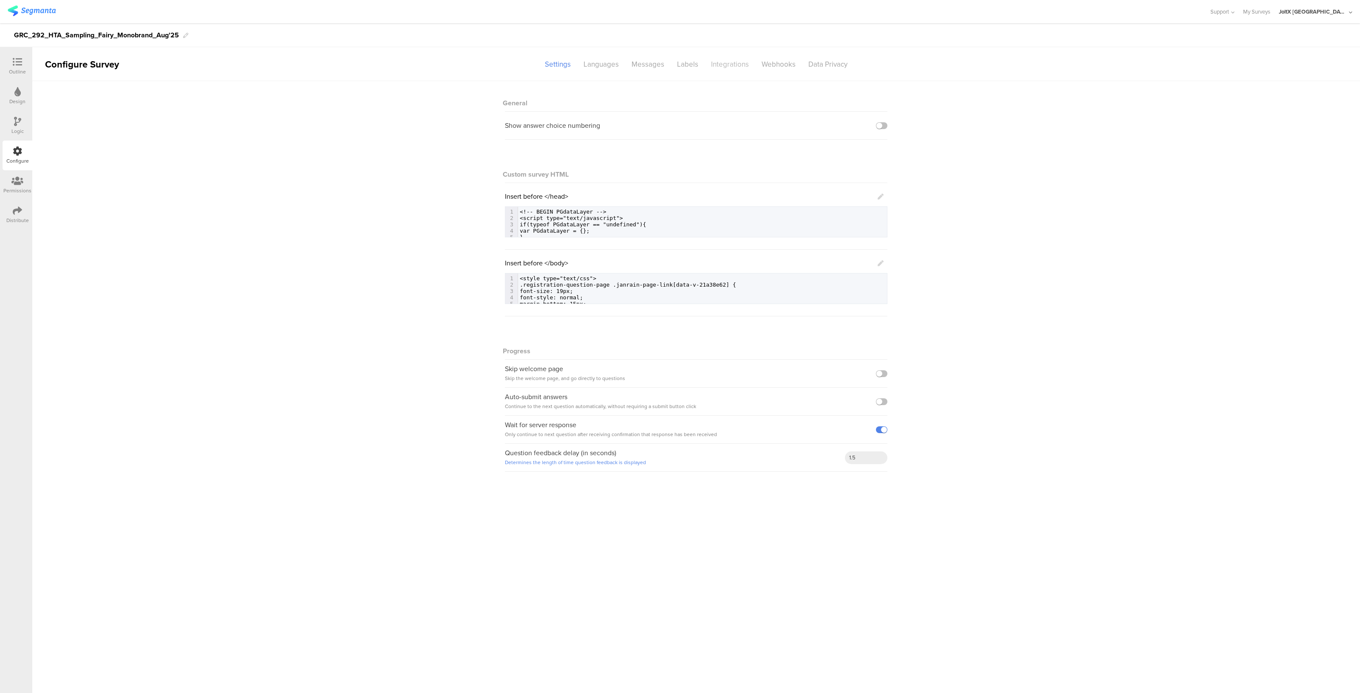
click at [744, 67] on div "Integrations" at bounding box center [730, 64] width 51 height 15
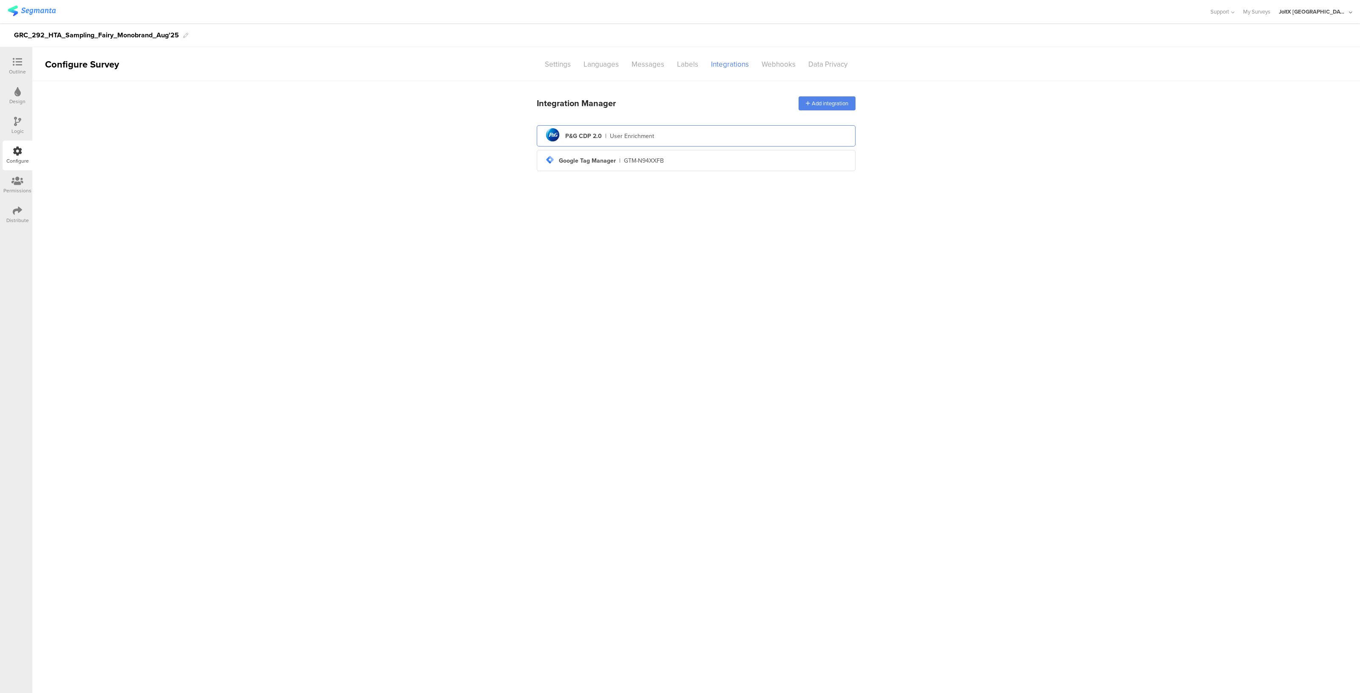
click at [619, 135] on div "User Enrichment" at bounding box center [632, 136] width 44 height 9
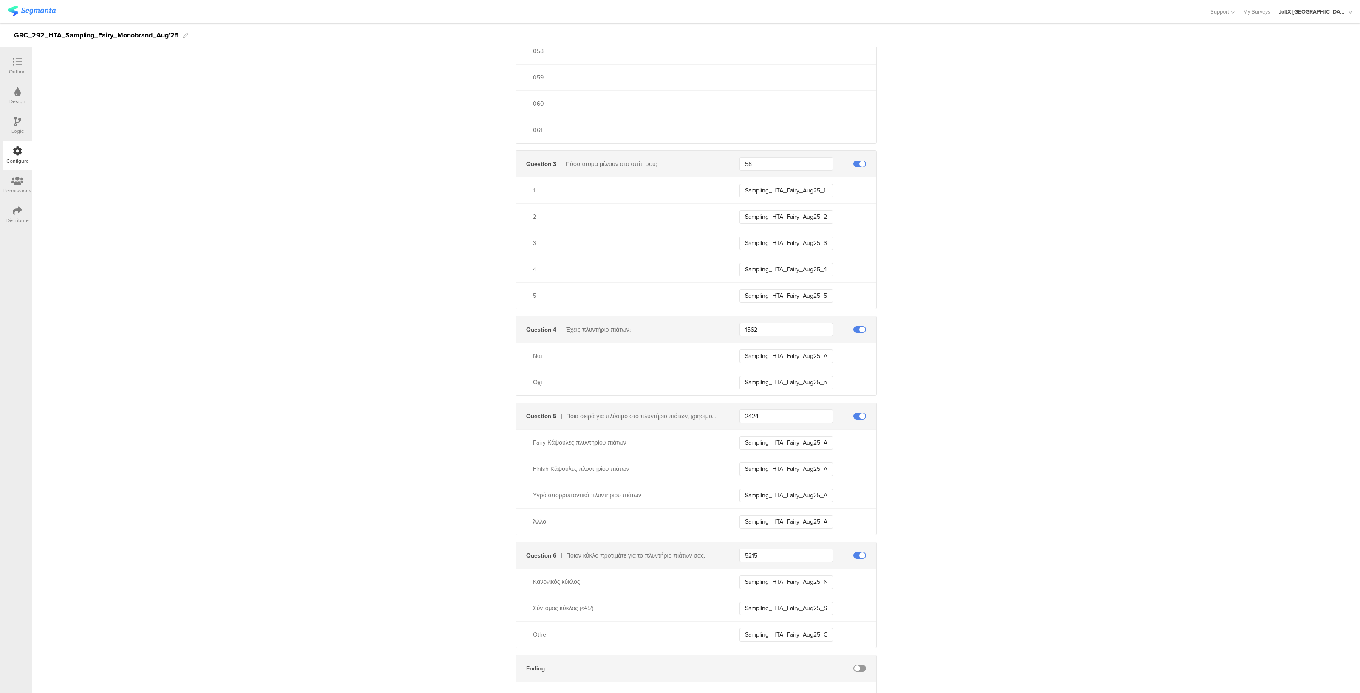
scroll to position [1990, 0]
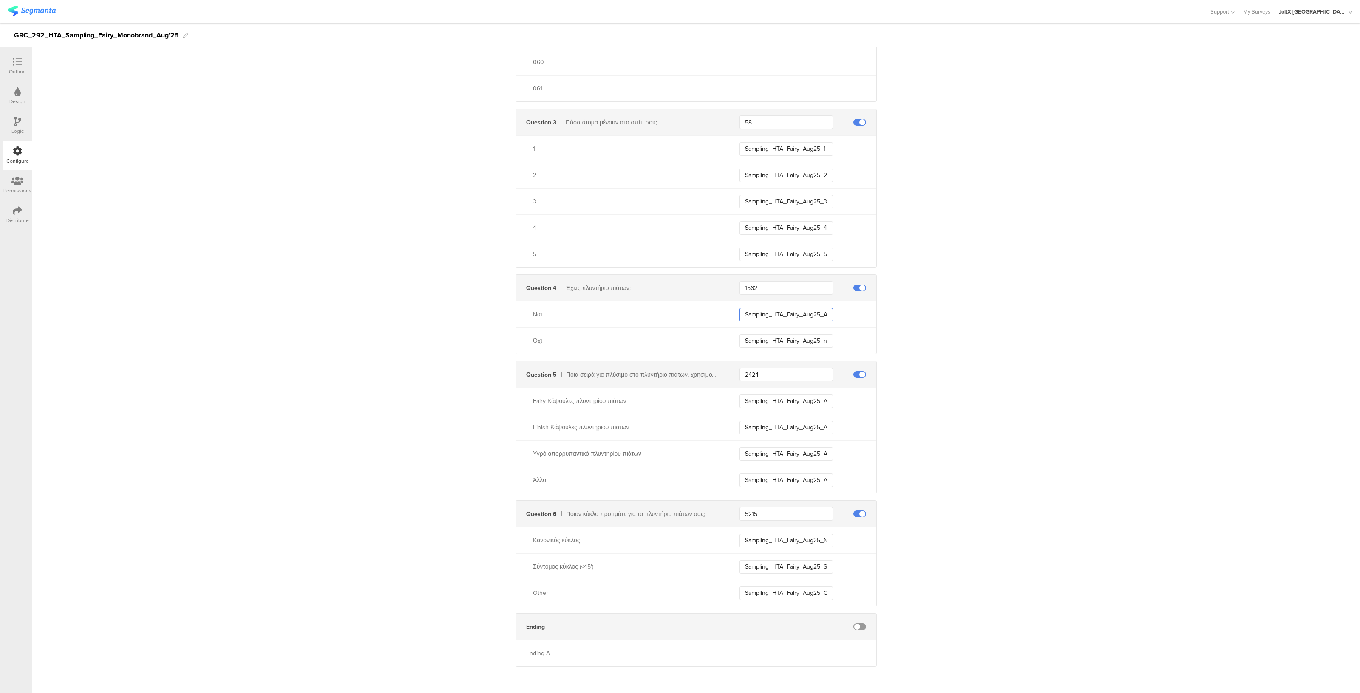
click at [786, 311] on input "Sampling_HTA_Fairy_Aug25_ADW_Owner" at bounding box center [785, 315] width 93 height 14
type input "test_yes"
click at [775, 331] on div "Όχι Sampling_HTA_Fairy_Aug25_non_ADW_Owner" at bounding box center [696, 341] width 360 height 26
click at [771, 345] on input "Sampling_HTA_Fairy_Aug25_non_ADW_Owner" at bounding box center [785, 341] width 93 height 14
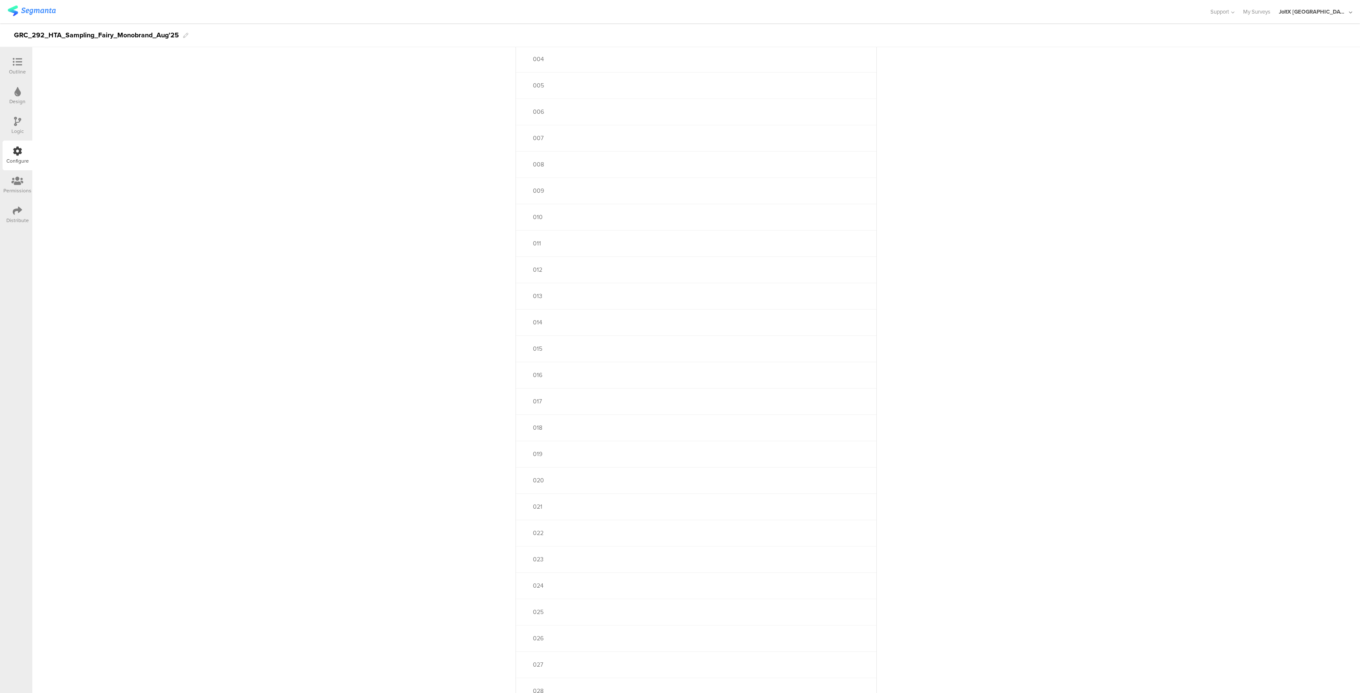
scroll to position [0, 0]
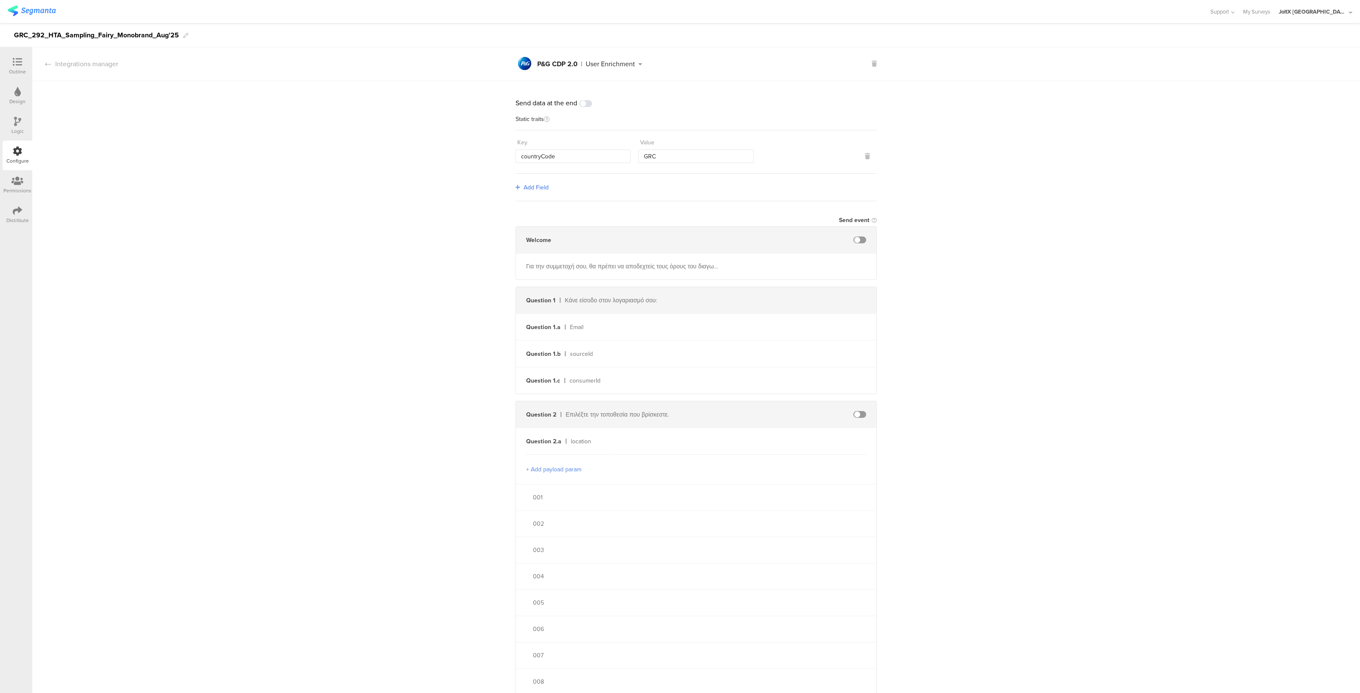
type input "test_no"
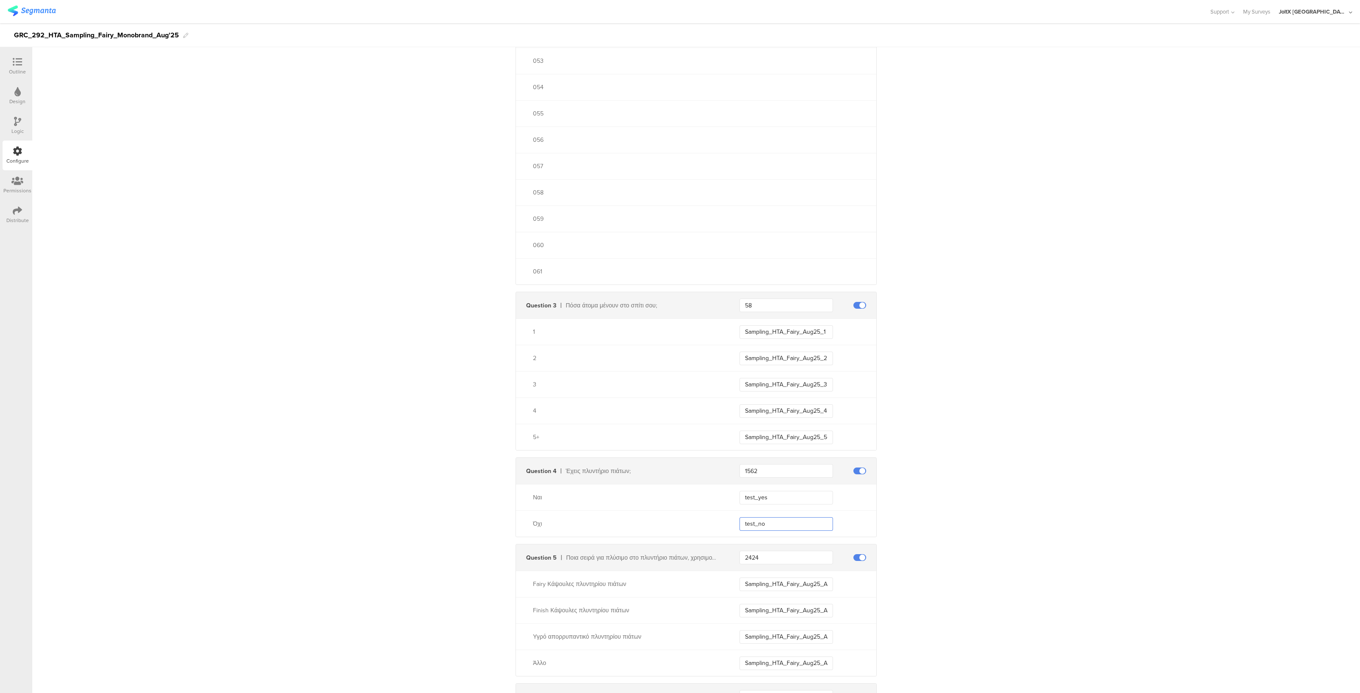
scroll to position [1808, 0]
click at [856, 465] on div "1562" at bounding box center [807, 471] width 137 height 14
click at [856, 468] on span at bounding box center [859, 470] width 13 height 7
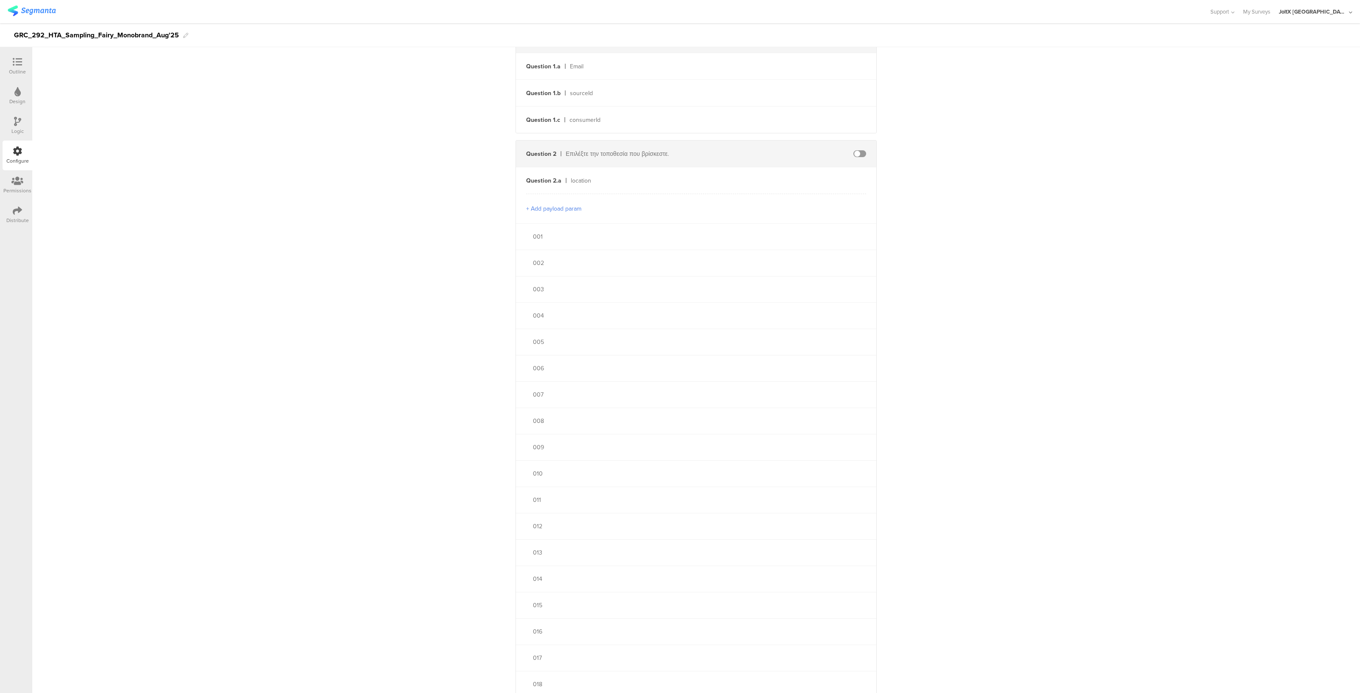
scroll to position [108, 0]
